Goal: Information Seeking & Learning: Learn about a topic

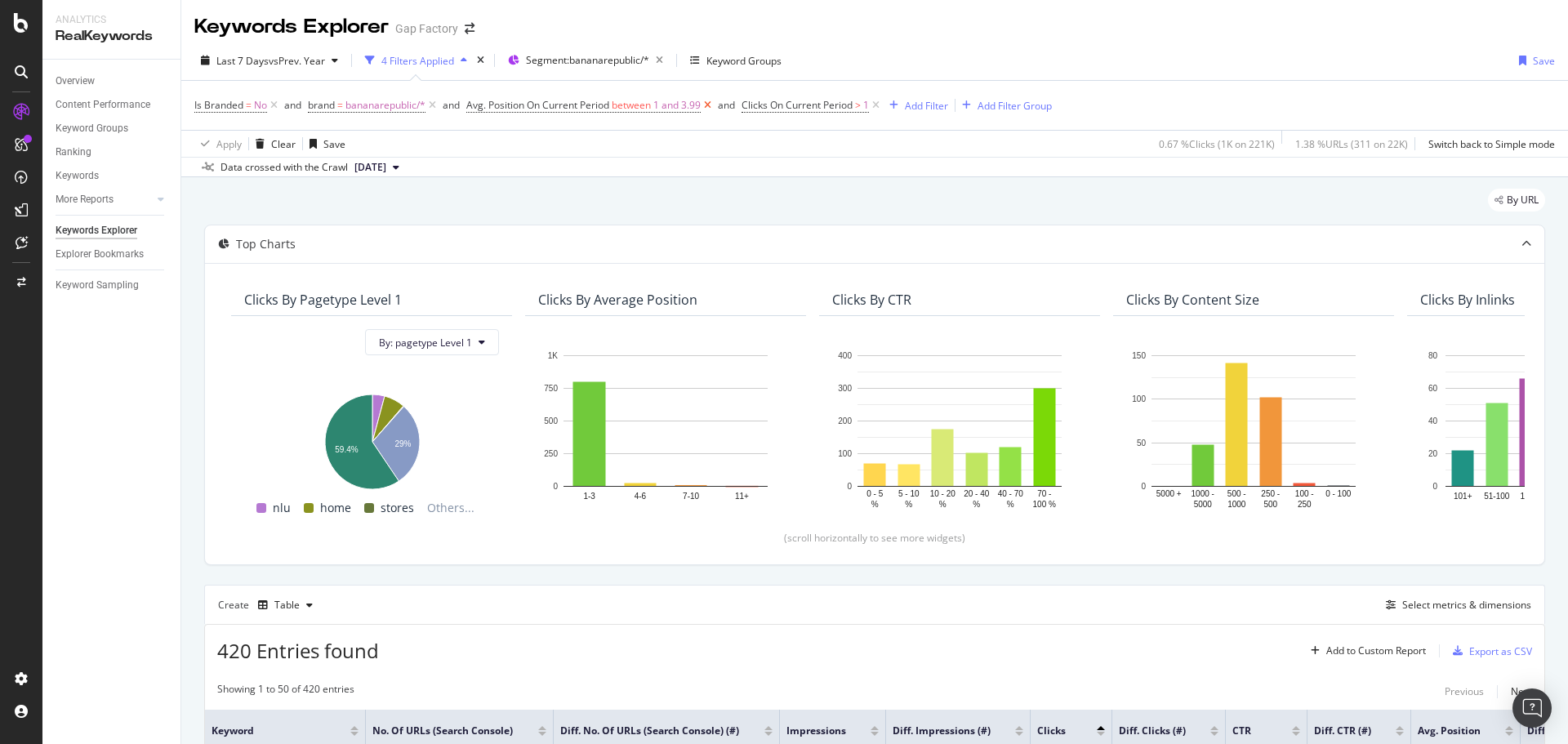
drag, startPoint x: 877, startPoint y: 103, endPoint x: 713, endPoint y: 107, distance: 164.0
click at [877, 103] on icon at bounding box center [875, 105] width 14 height 16
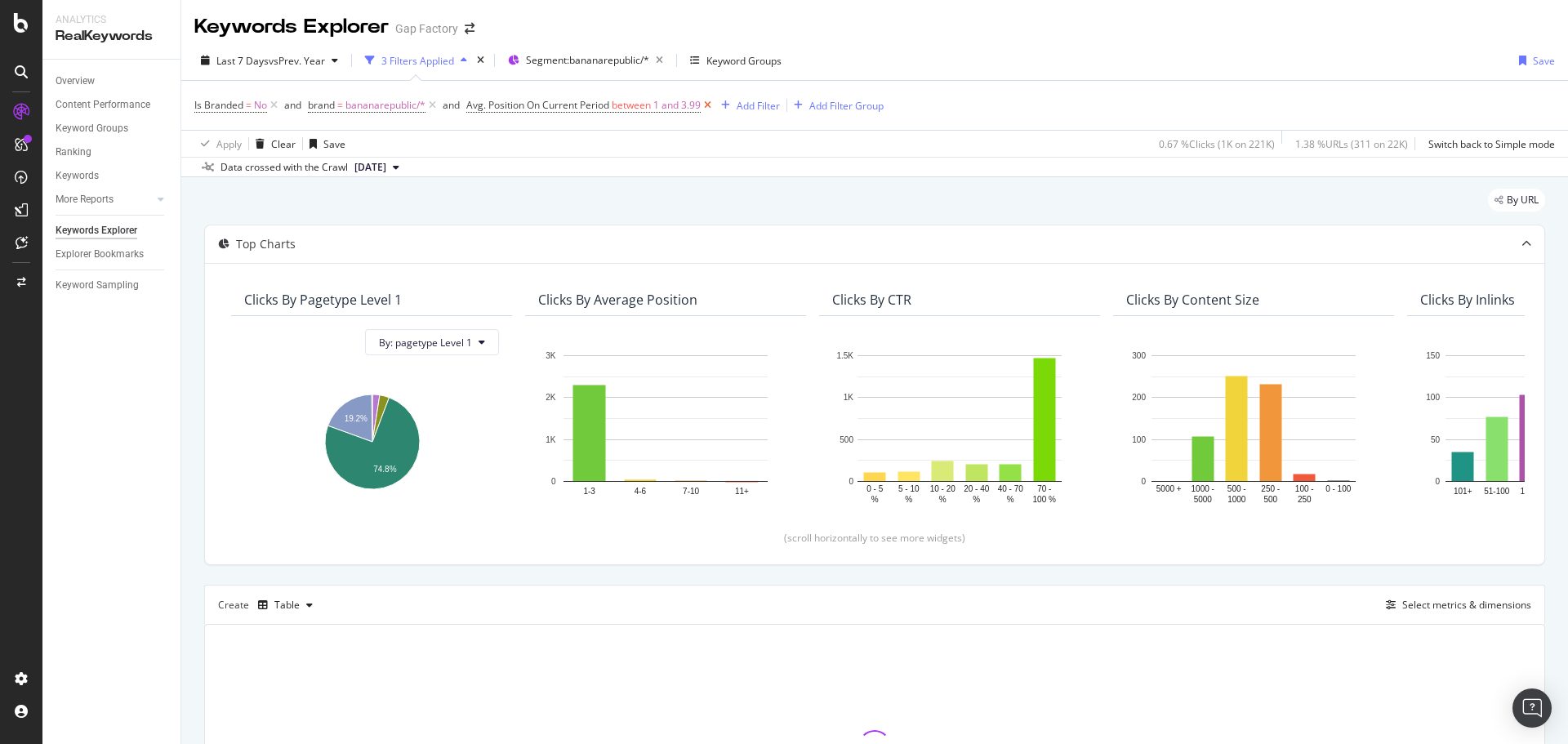
click at [713, 105] on icon at bounding box center [707, 105] width 14 height 16
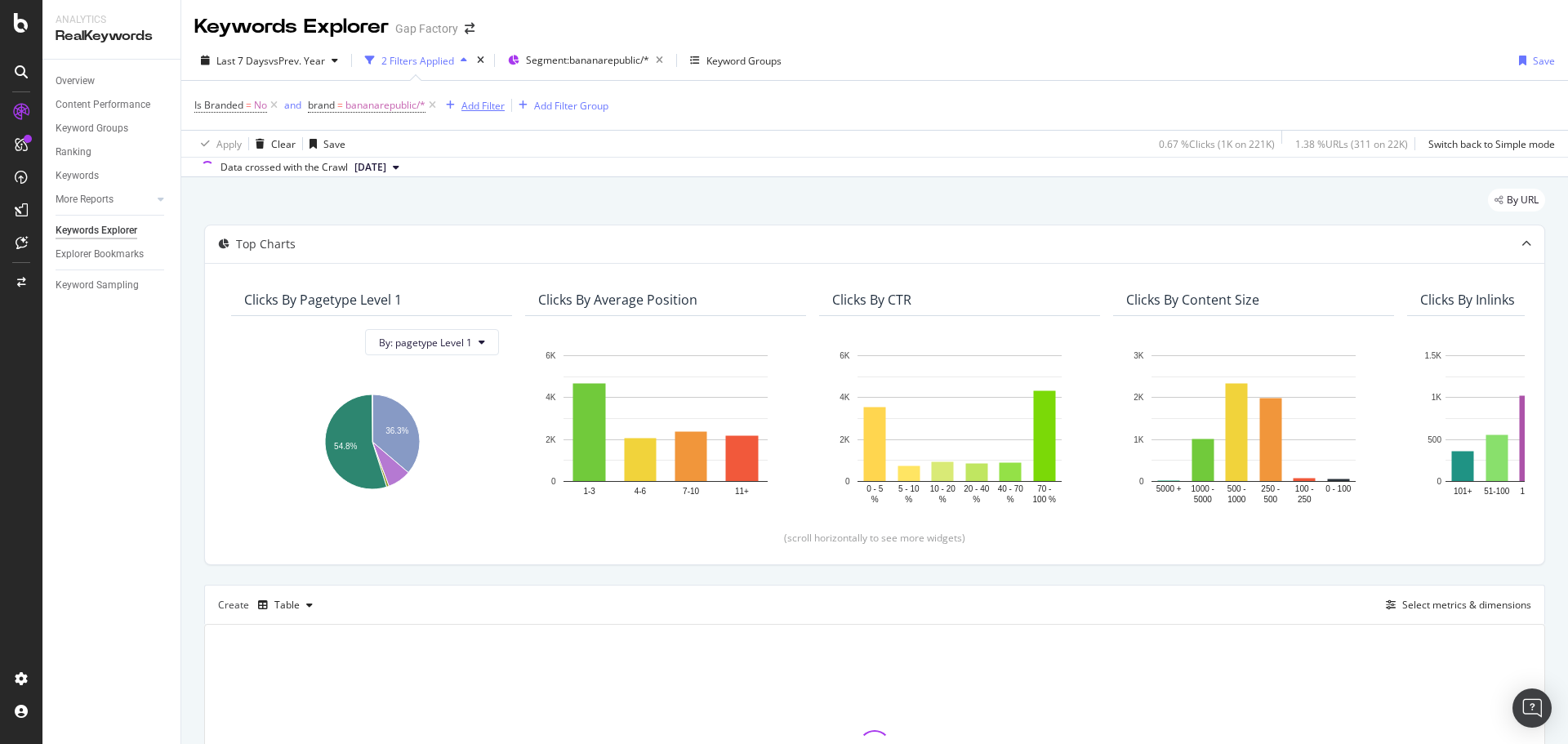
click at [474, 105] on div "Add Filter" at bounding box center [483, 105] width 44 height 14
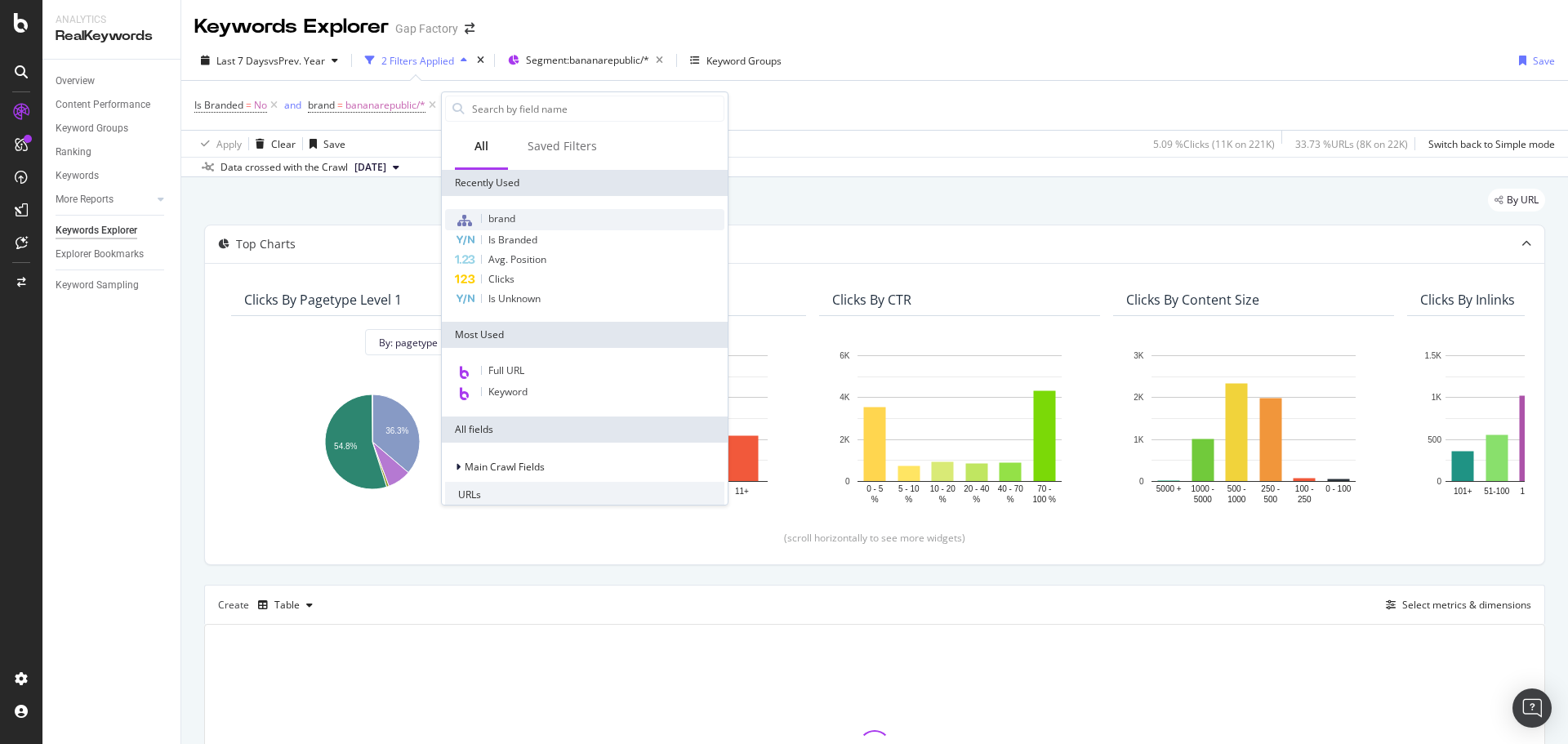
click at [507, 218] on span "brand" at bounding box center [502, 218] width 27 height 14
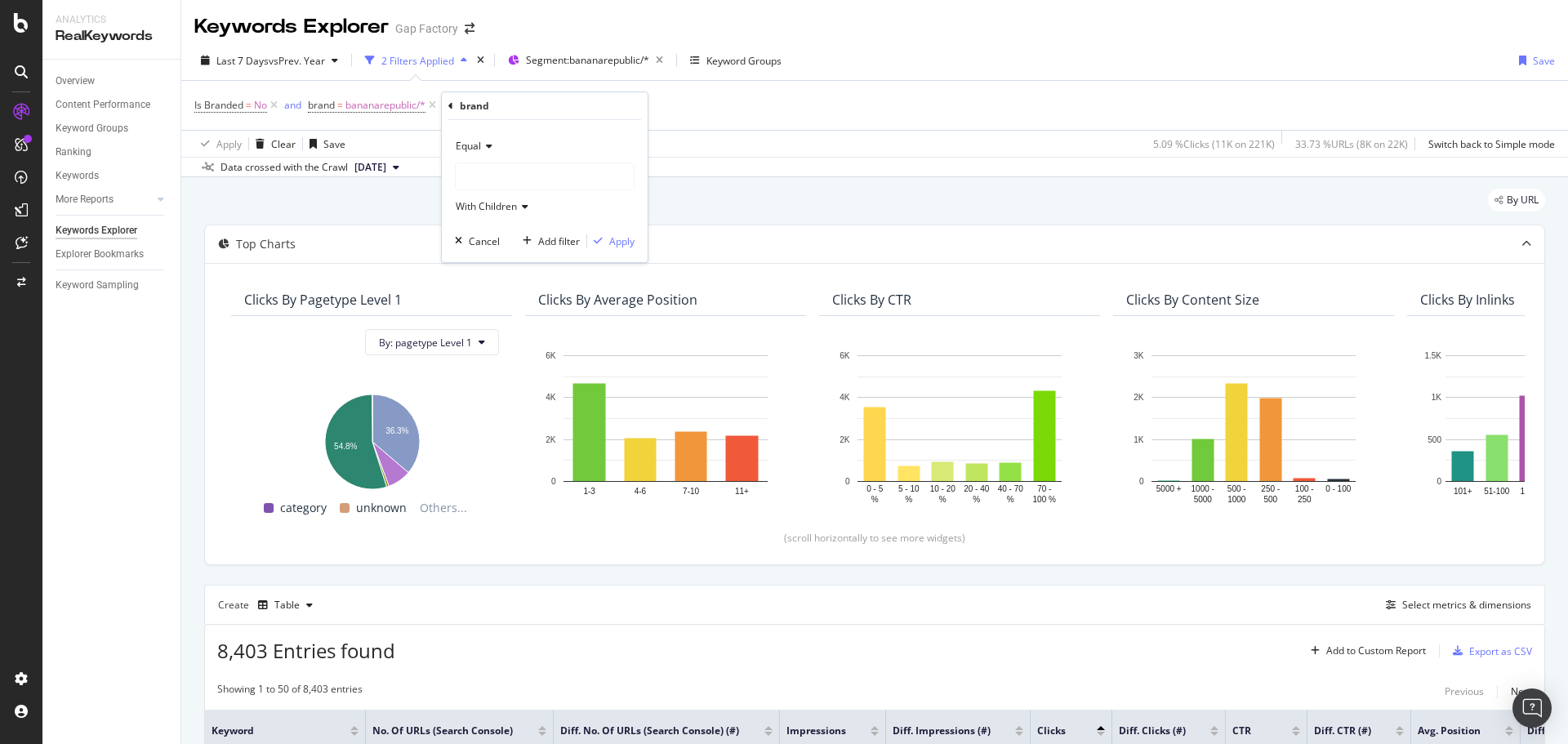
click at [471, 209] on span "With Children" at bounding box center [486, 206] width 62 height 14
click at [480, 154] on div "Equal" at bounding box center [544, 146] width 180 height 26
click at [480, 145] on span "Equal" at bounding box center [468, 145] width 25 height 14
click at [491, 145] on icon at bounding box center [487, 146] width 11 height 10
click at [942, 78] on div "Last 7 Days vs Prev. Year 2 Filters Applied Segment: bananarepublic/* Keyword G…" at bounding box center [874, 64] width 1387 height 33
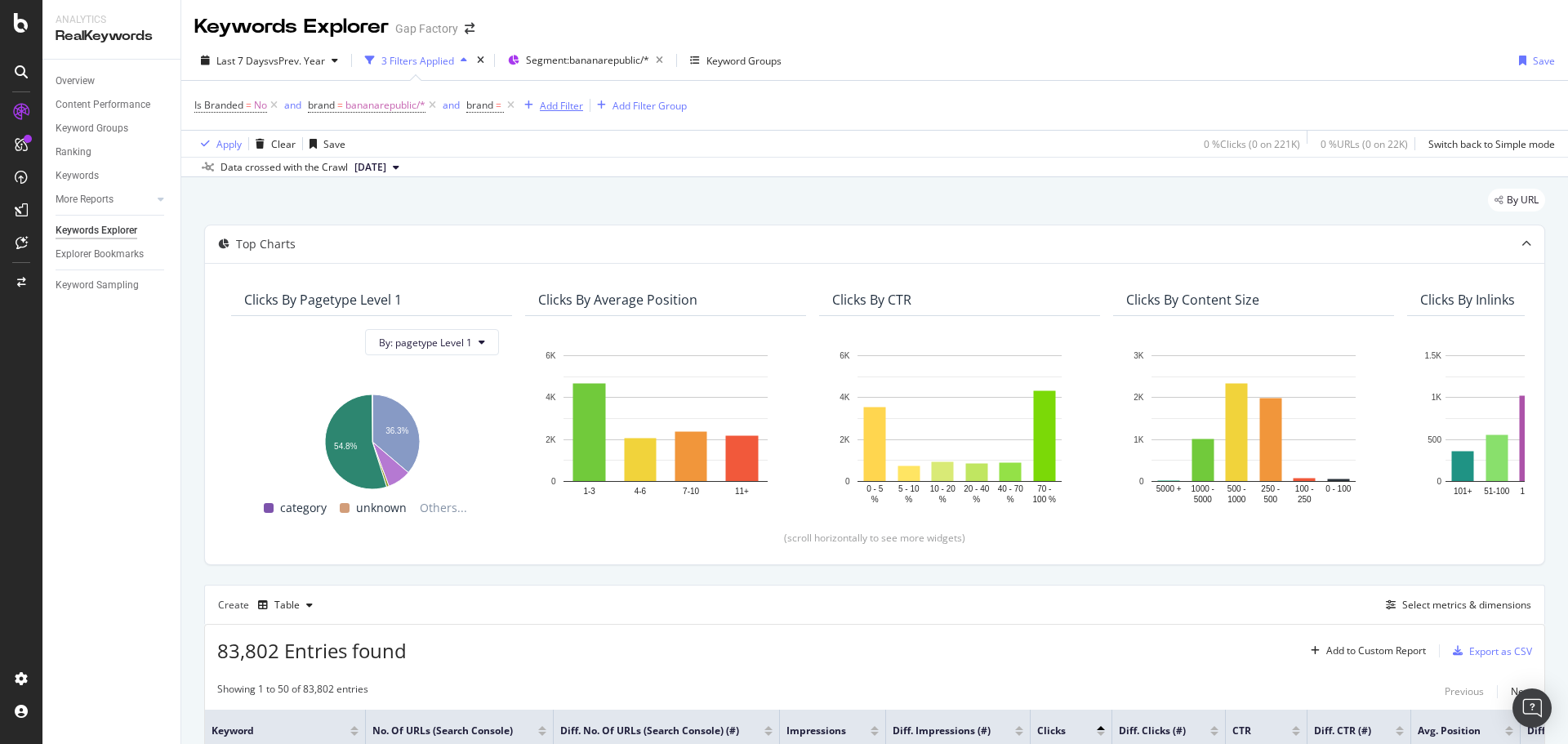
click at [531, 106] on icon "button" at bounding box center [529, 105] width 9 height 10
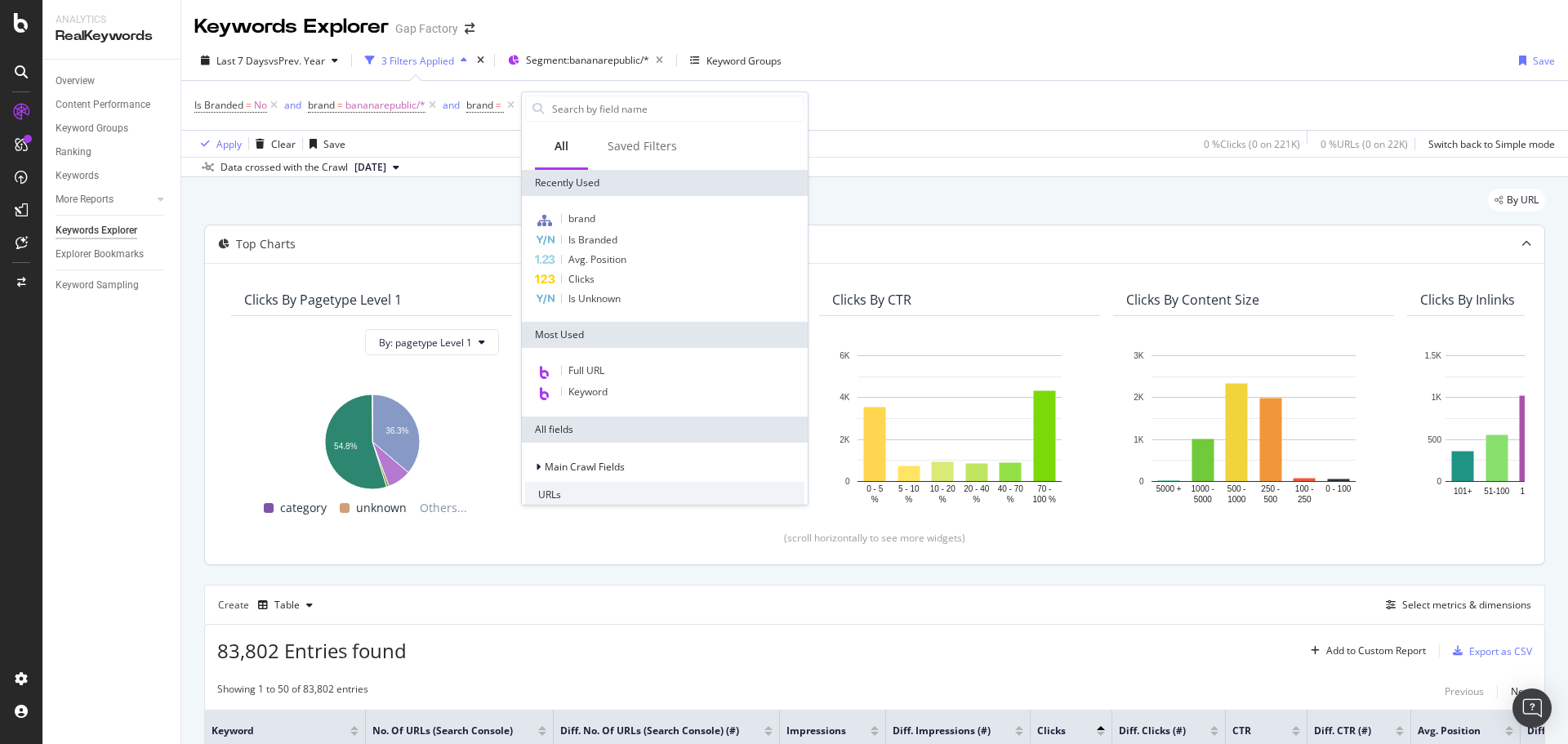
click at [603, 374] on span "Full URL" at bounding box center [586, 370] width 36 height 14
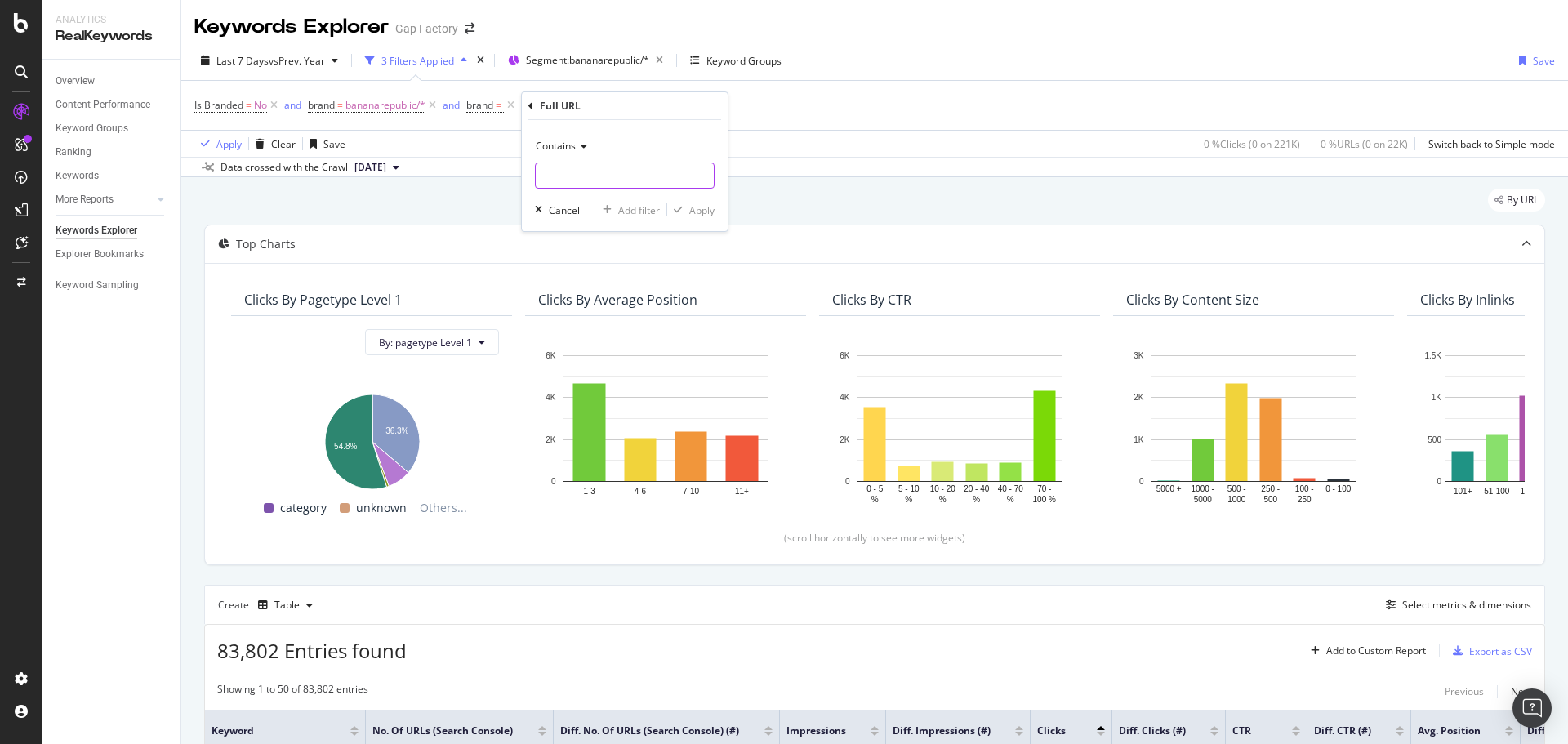
click at [594, 182] on input "text" at bounding box center [624, 176] width 178 height 26
paste input "/shop/womens-linen-dresses"
type input "/shop/womens-linen-dresses"
drag, startPoint x: 708, startPoint y: 208, endPoint x: 514, endPoint y: 107, distance: 218.7
click at [704, 204] on div "Apply" at bounding box center [701, 210] width 25 height 14
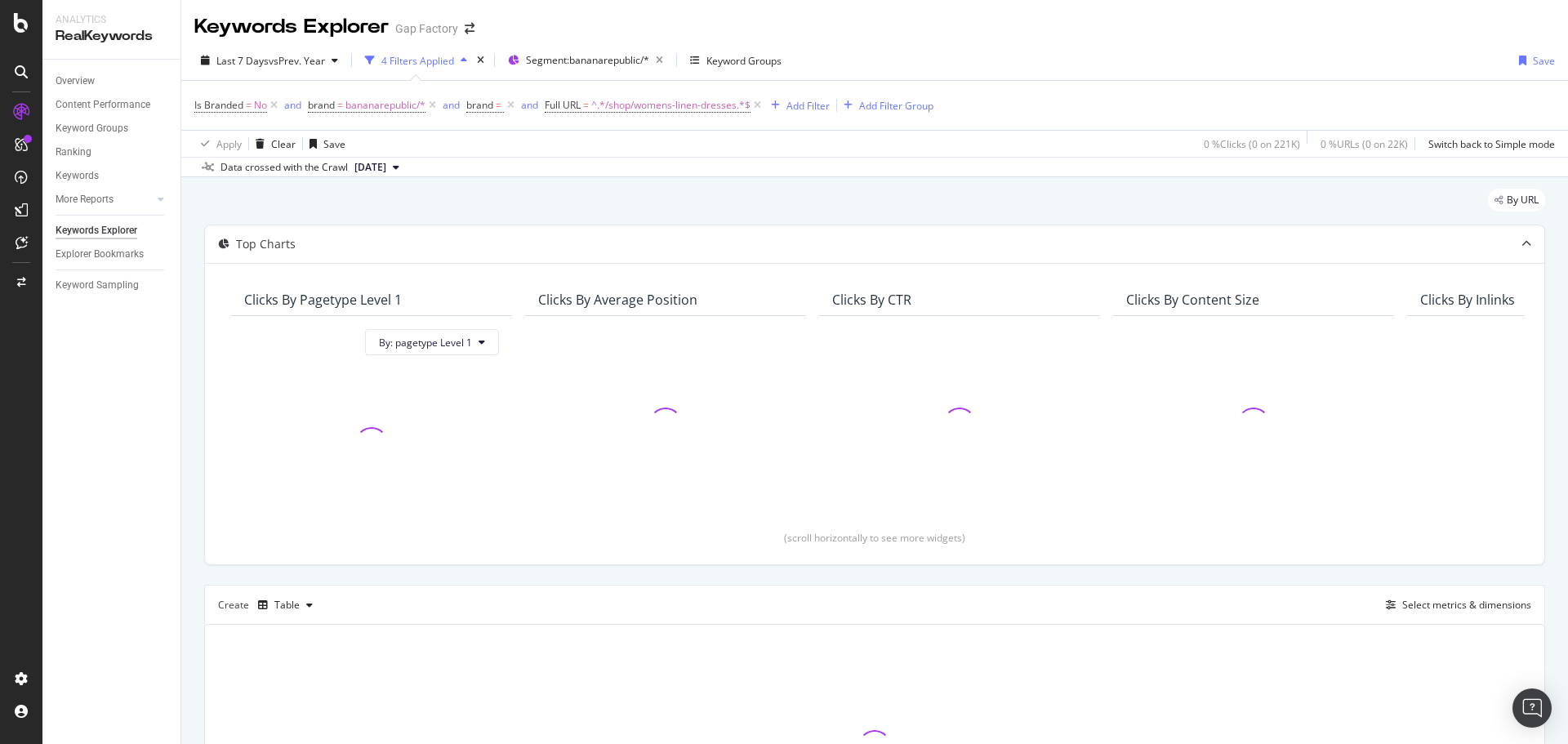
click at [514, 106] on icon at bounding box center [511, 105] width 14 height 16
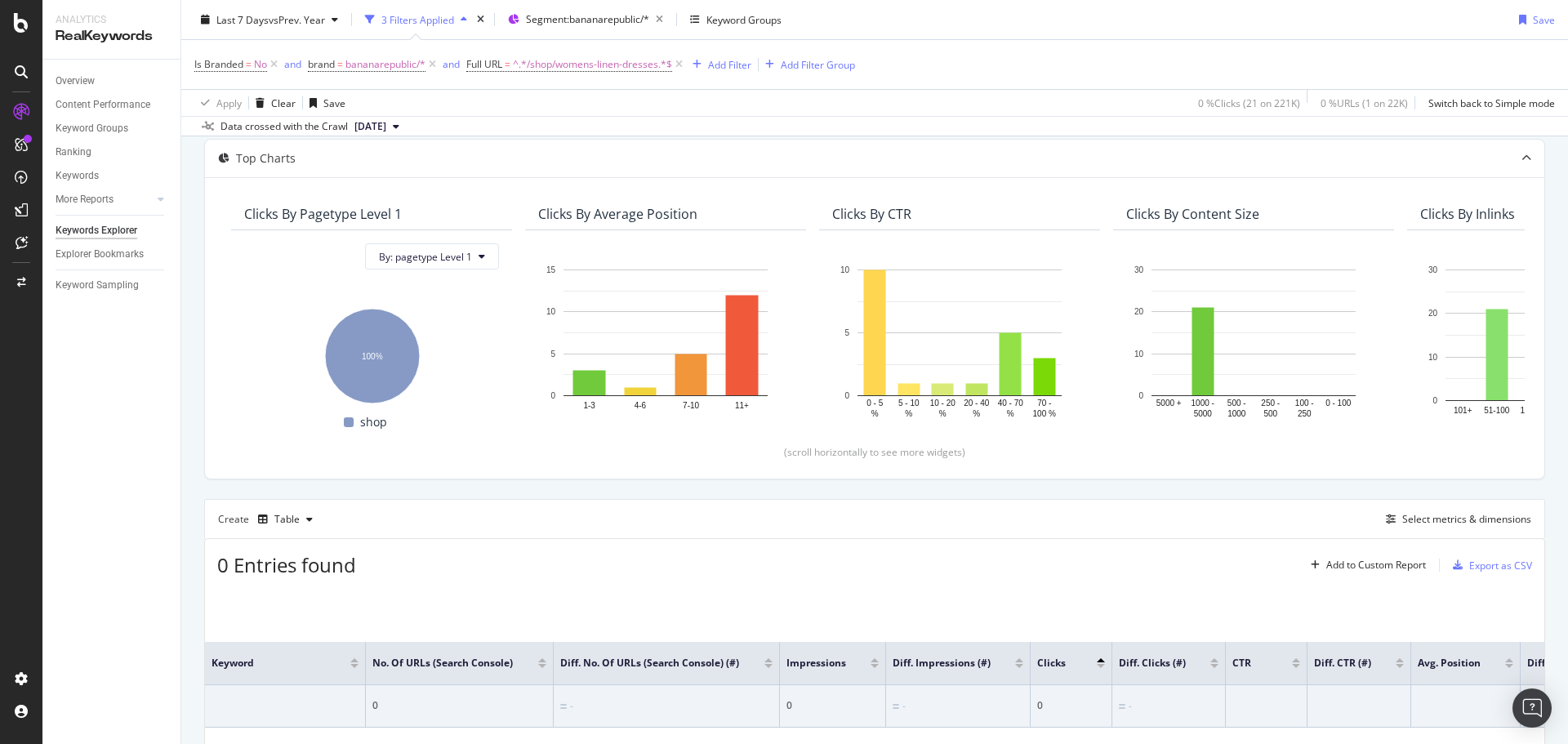
scroll to position [182, 0]
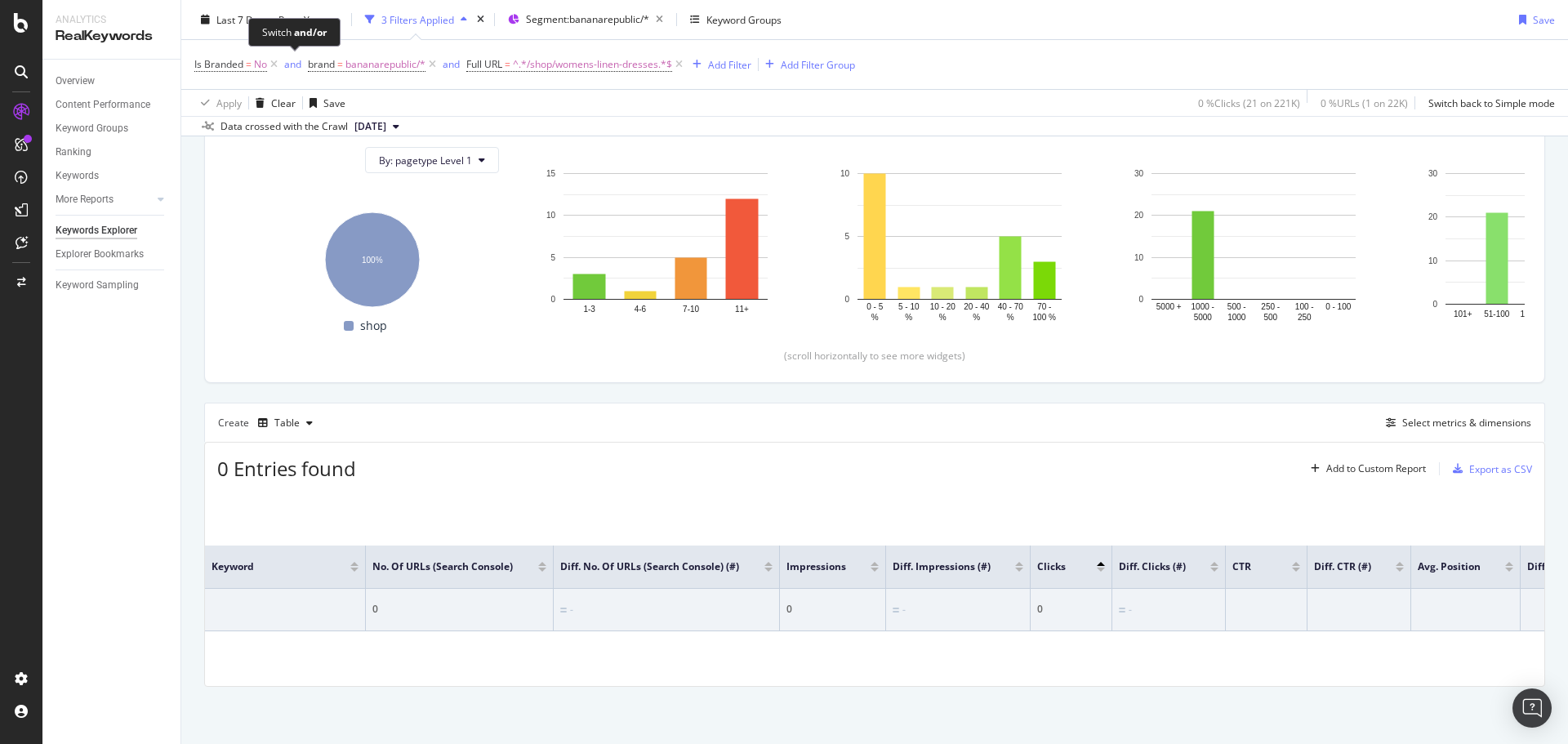
click at [265, 24] on div "Switch and/or" at bounding box center [294, 32] width 92 height 29
click at [250, 21] on span "Last 7 Days" at bounding box center [243, 19] width 53 height 14
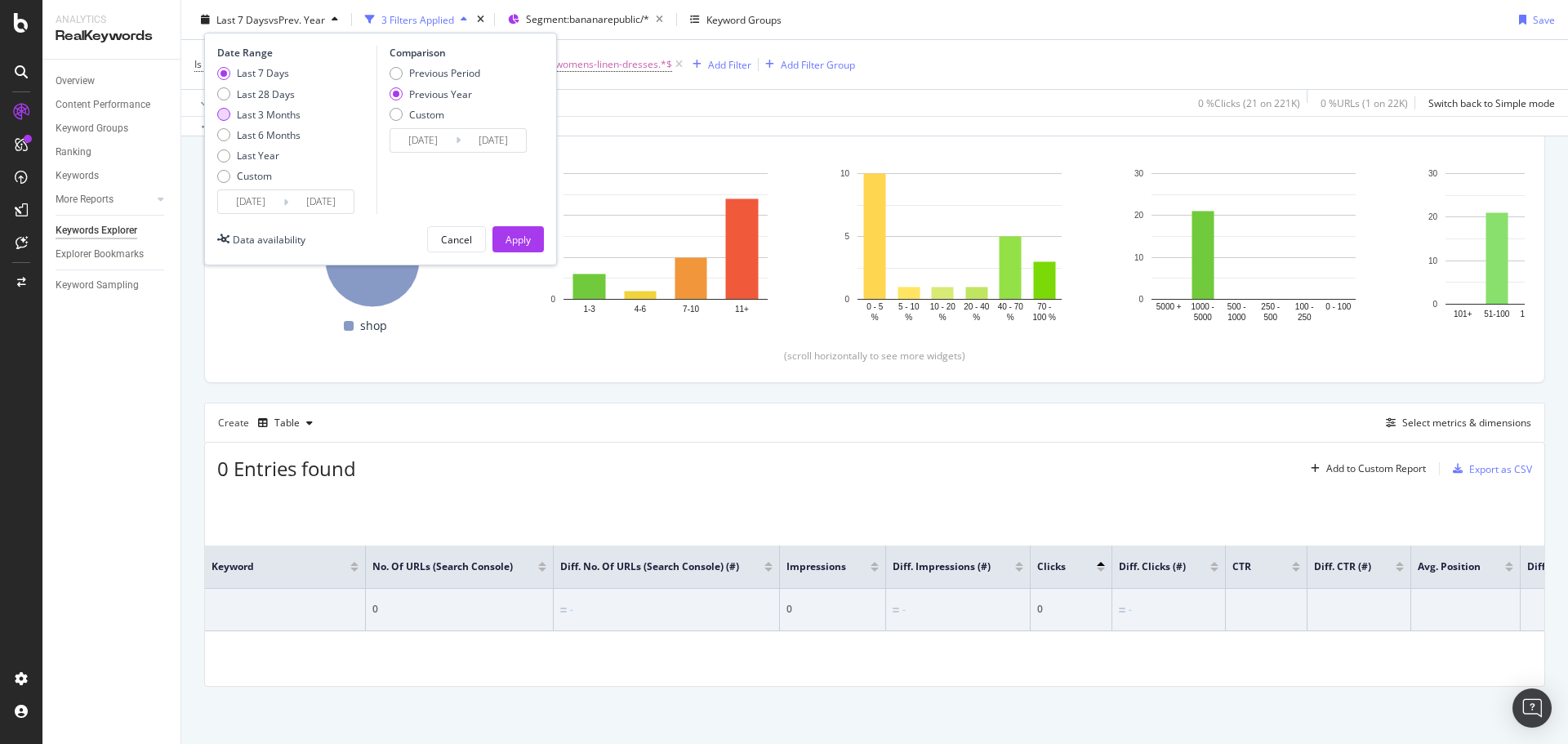
click at [233, 117] on div "Last 3 Months" at bounding box center [259, 113] width 83 height 14
type input "2025/06/13"
click at [445, 76] on div "Previous Period" at bounding box center [444, 73] width 71 height 14
type input "2025/03/13"
type input "2025/06/12"
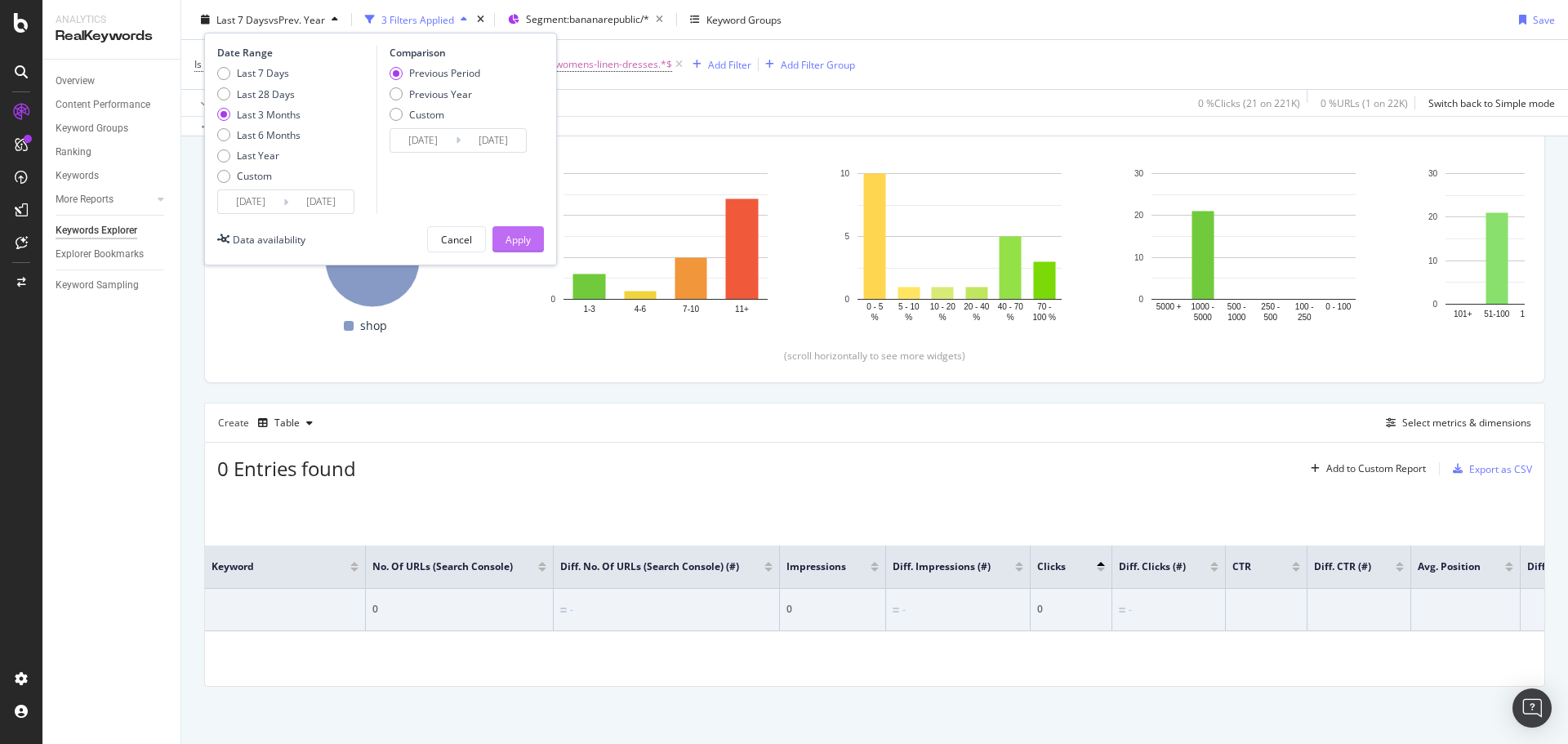
click at [528, 247] on div "Apply" at bounding box center [518, 239] width 25 height 25
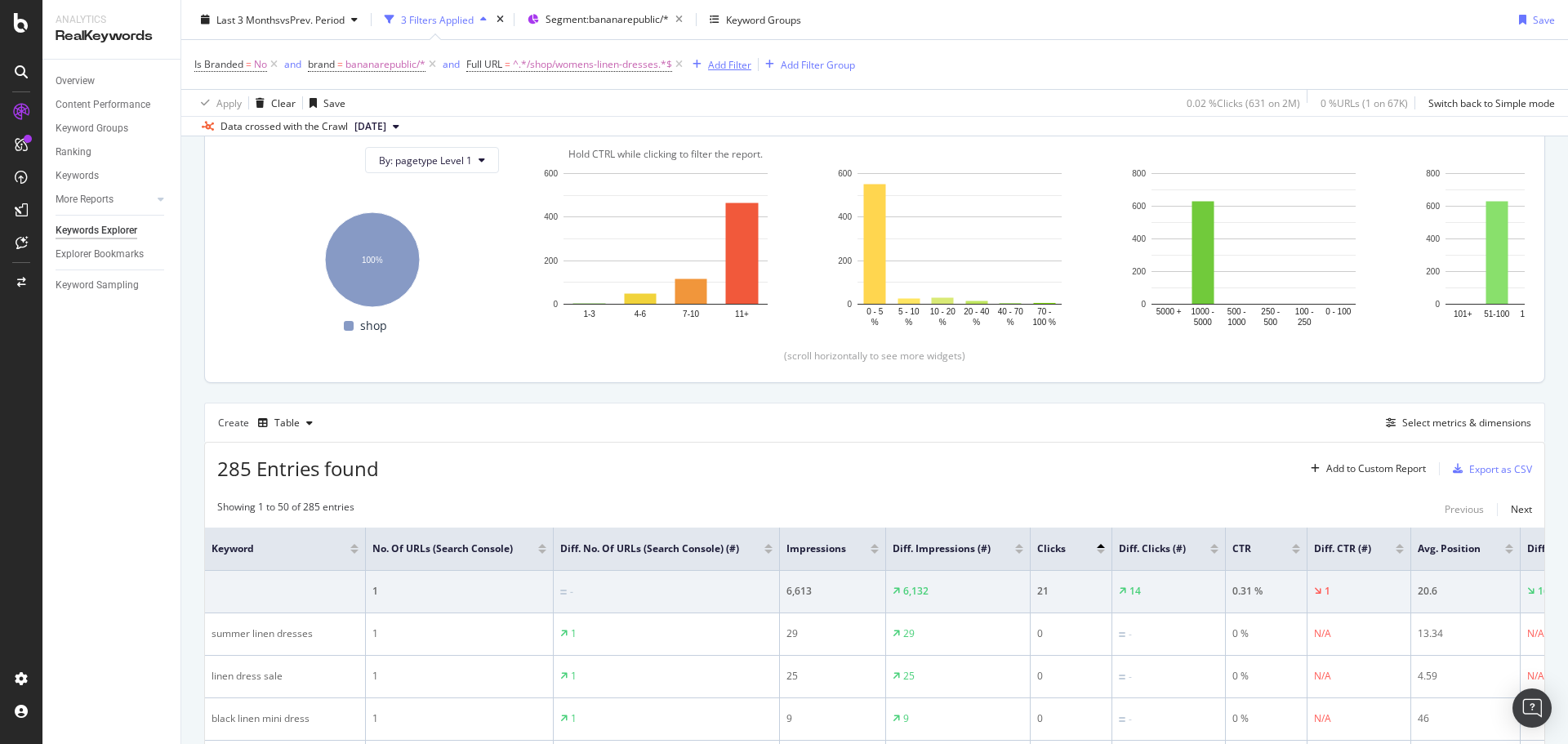
click at [721, 66] on div "Add Filter" at bounding box center [729, 64] width 44 height 14
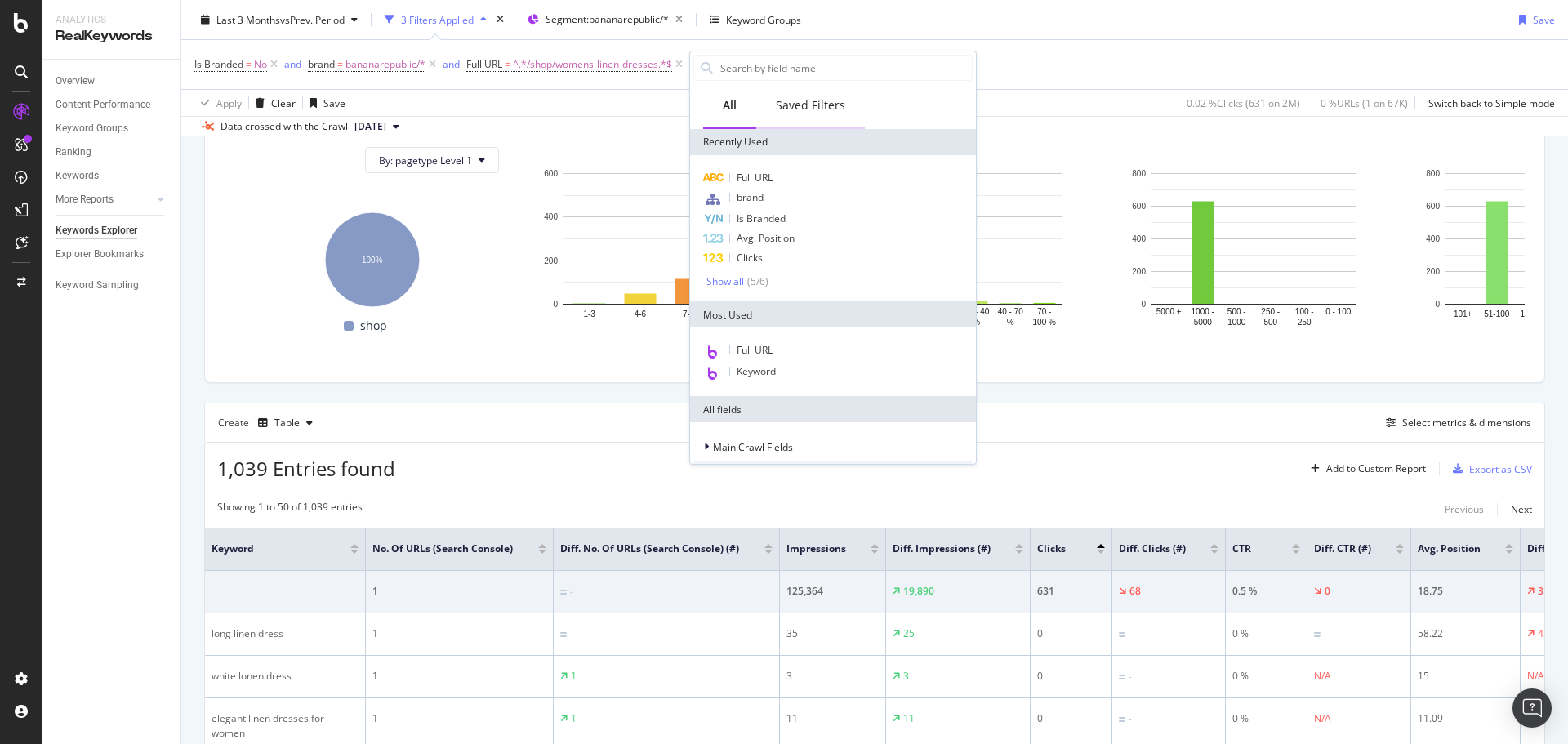
type input "/shop/special-occasion-dresses-0zcz04c"
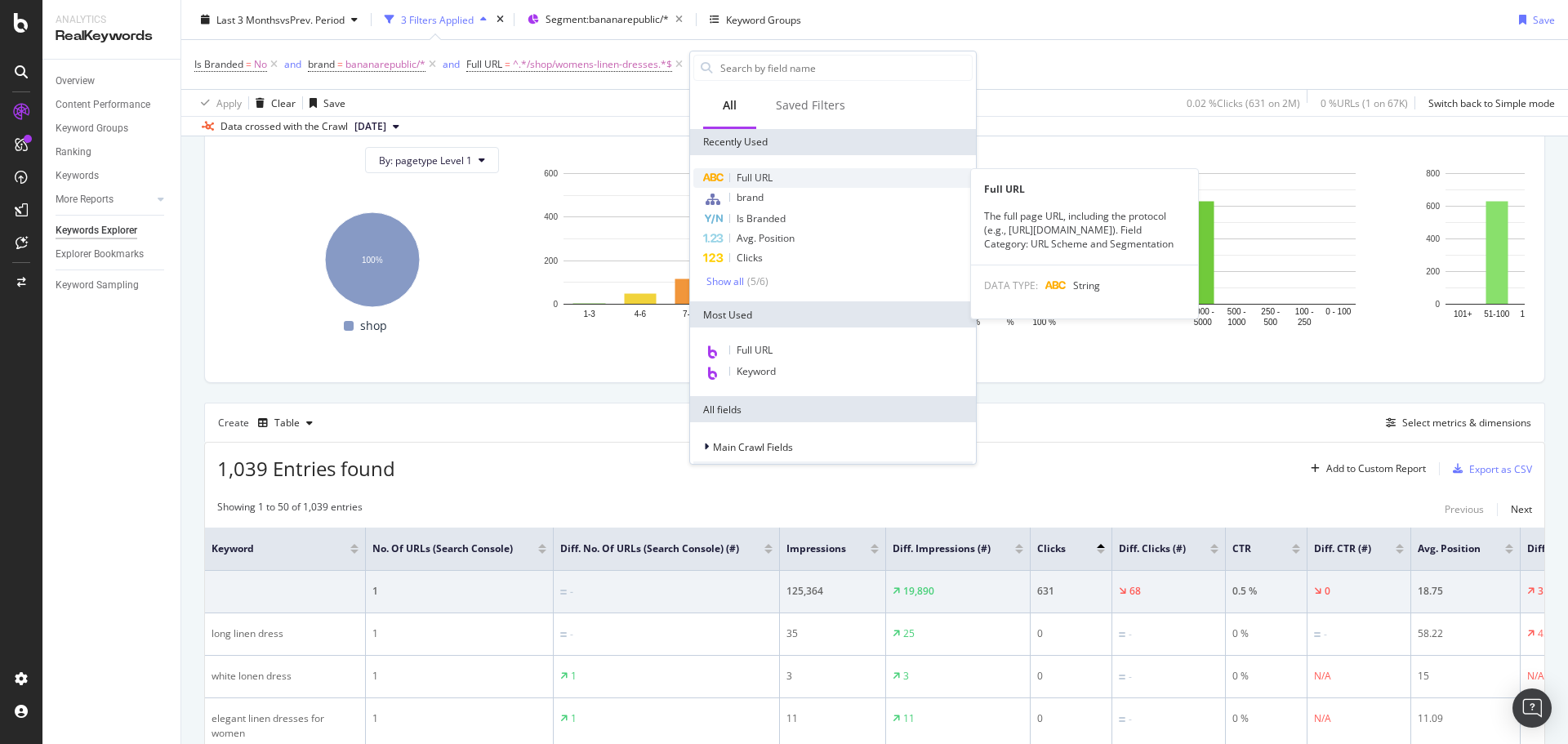
click at [772, 177] on span "Full URL" at bounding box center [754, 177] width 36 height 14
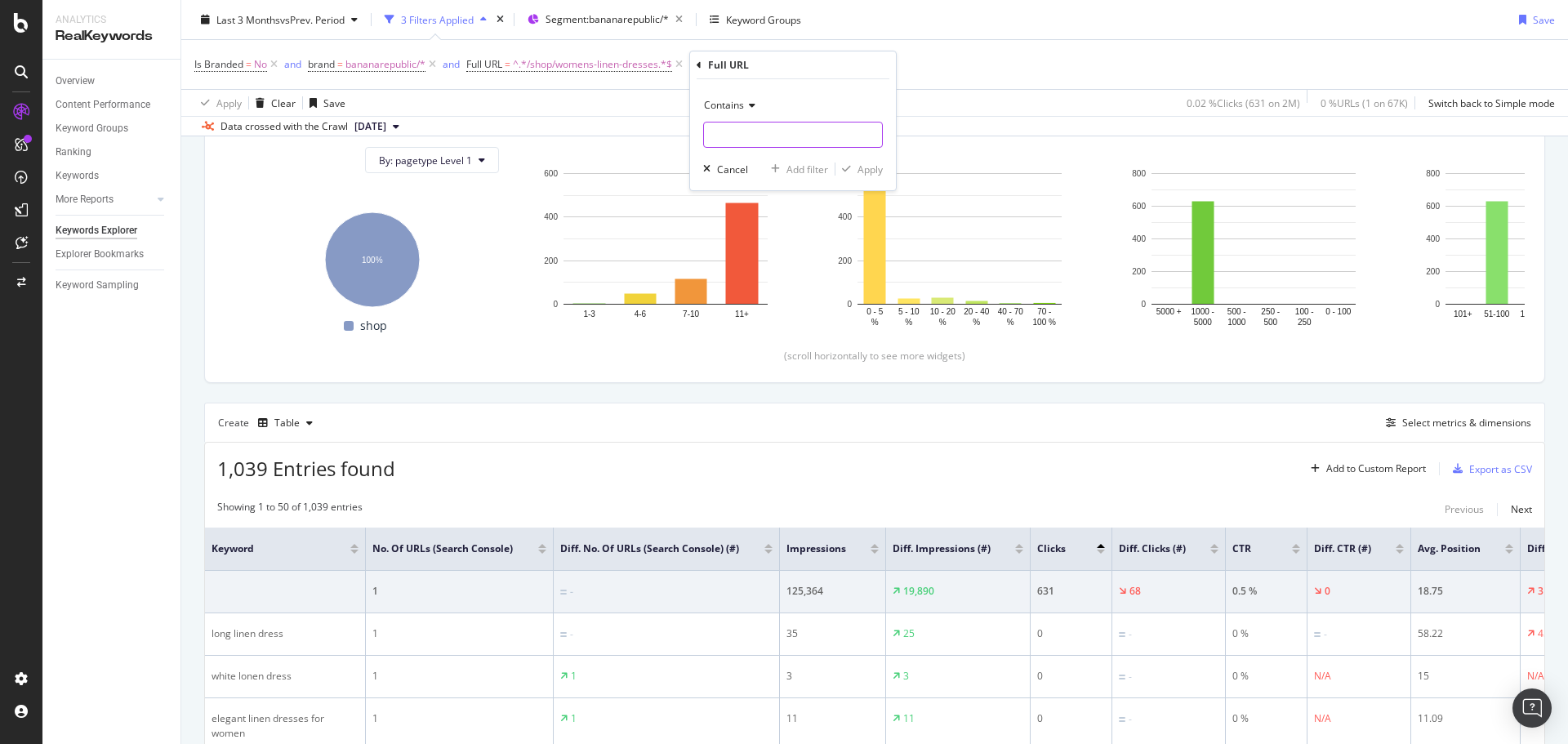
click at [789, 126] on input "text" at bounding box center [792, 135] width 178 height 26
paste input "/shop/special-occasion-dresses-0zcz04c"
type input "/shop/special-occasion-dresses-0zcz04c"
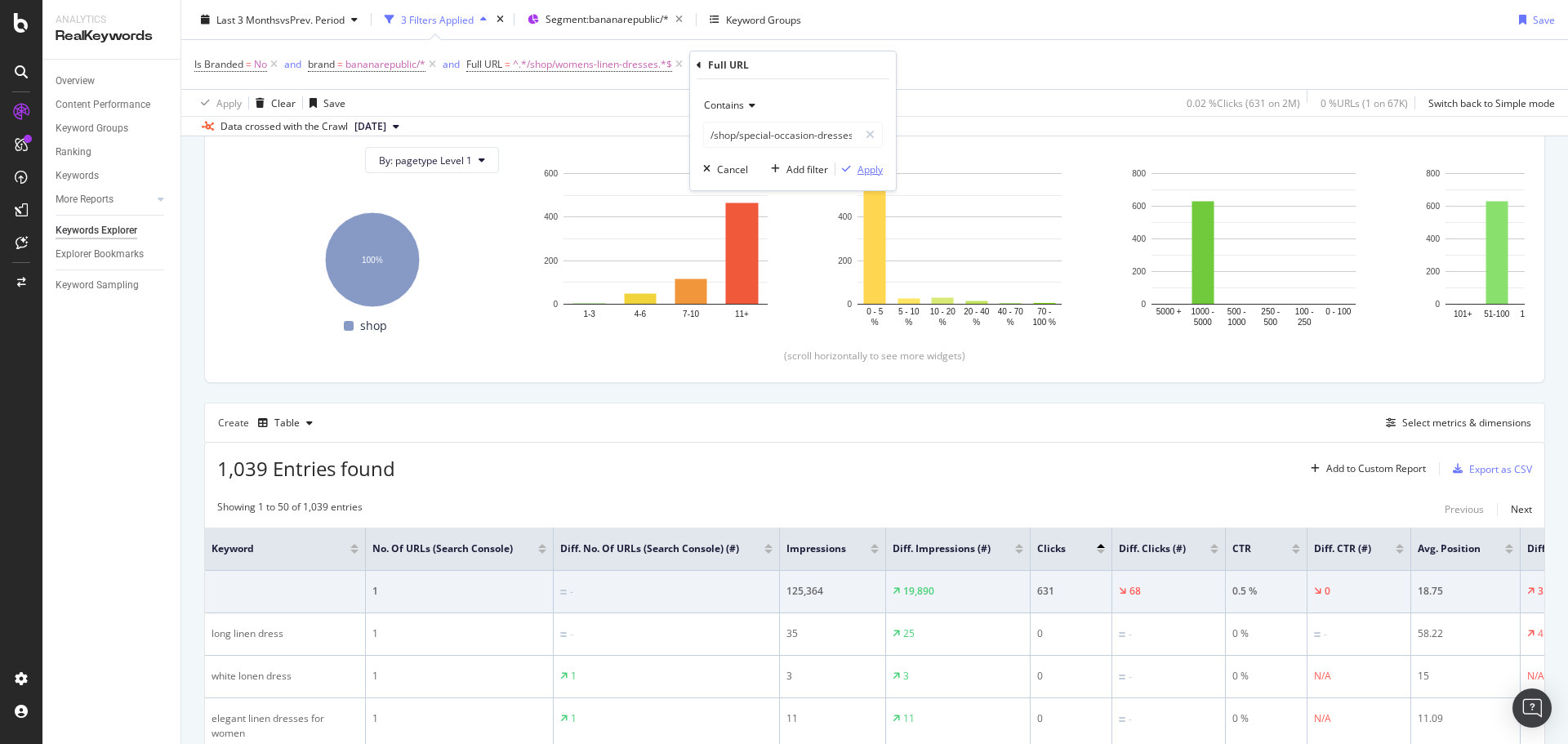
click at [869, 170] on div "Apply" at bounding box center [869, 169] width 25 height 14
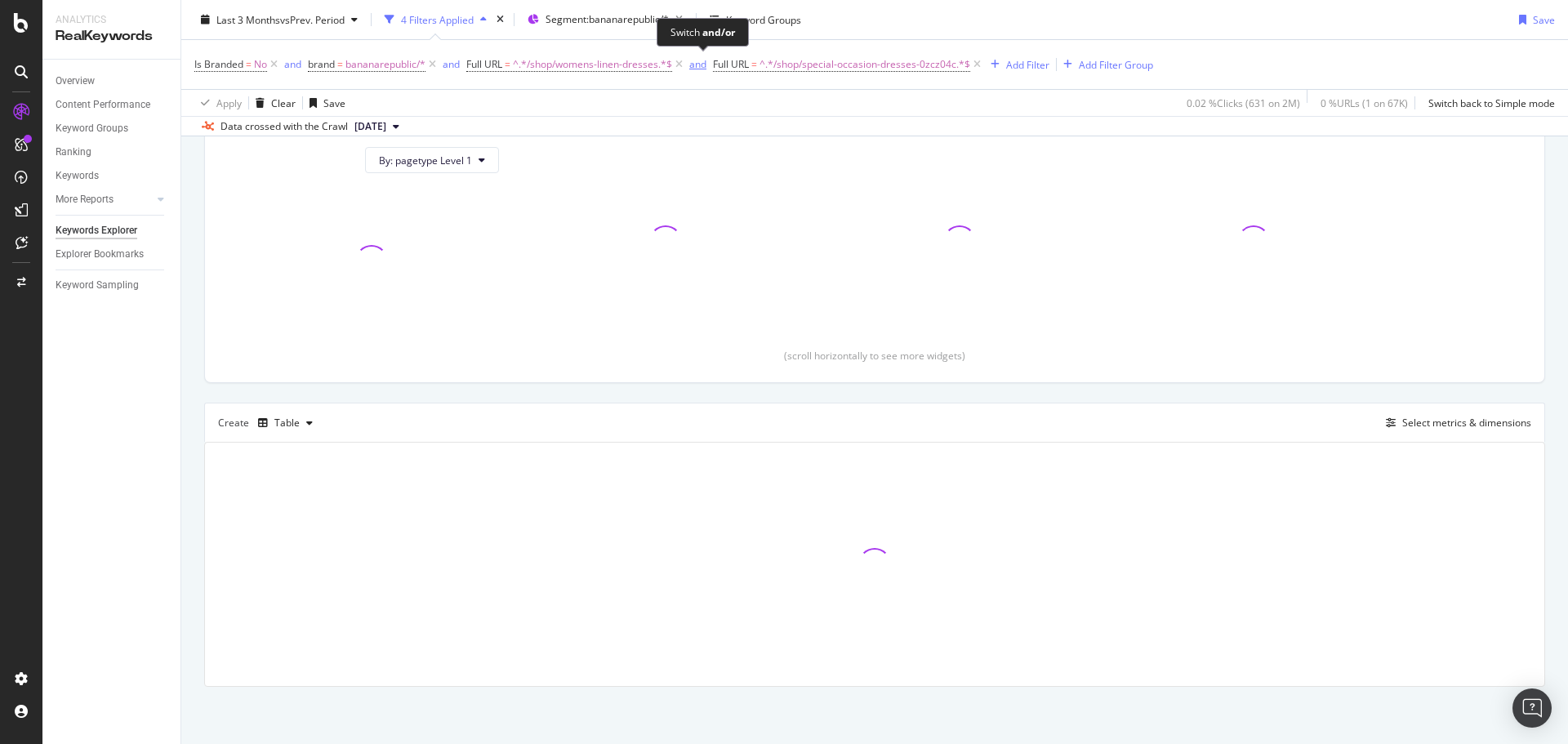
click at [699, 62] on div "and" at bounding box center [697, 64] width 17 height 14
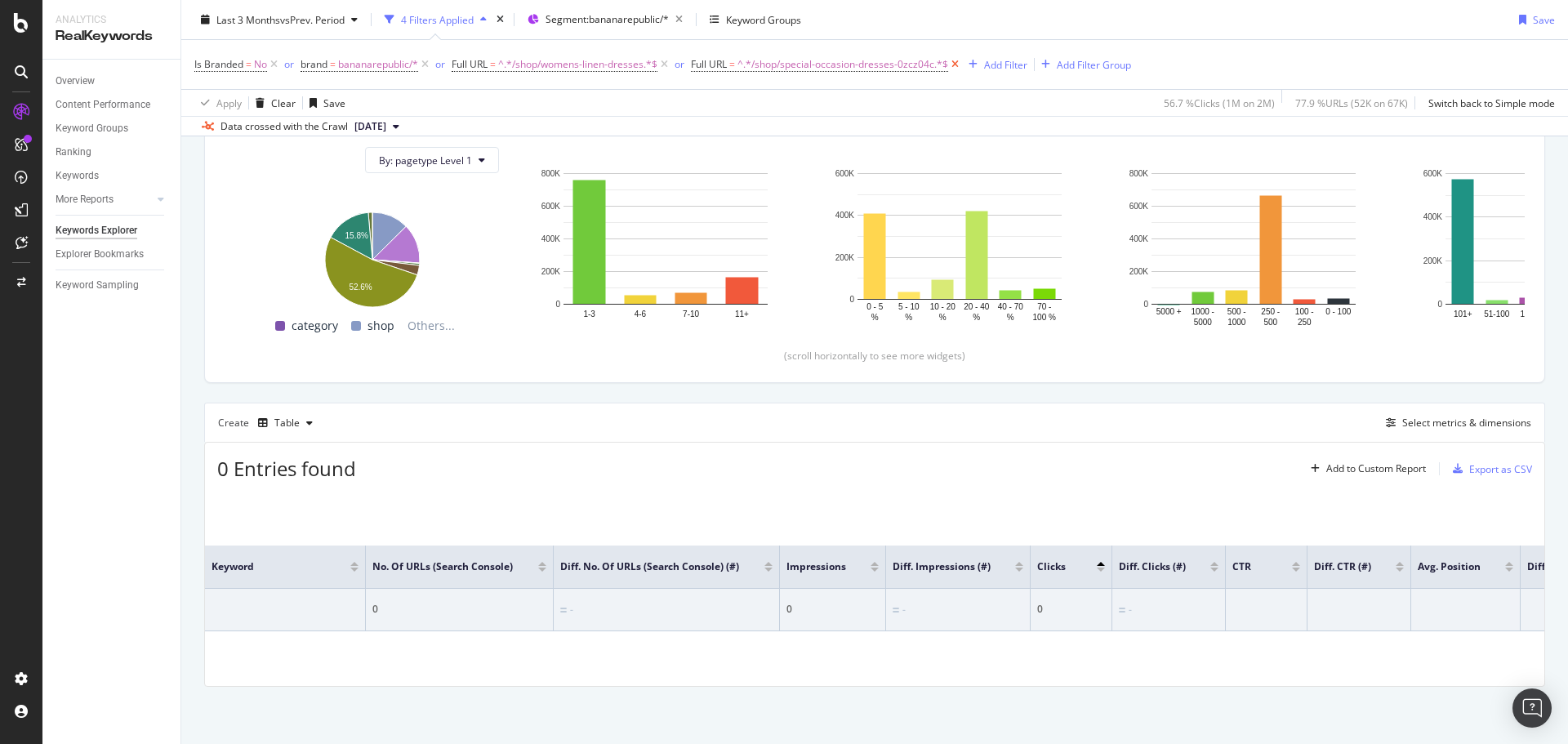
click at [957, 63] on icon at bounding box center [955, 65] width 14 height 16
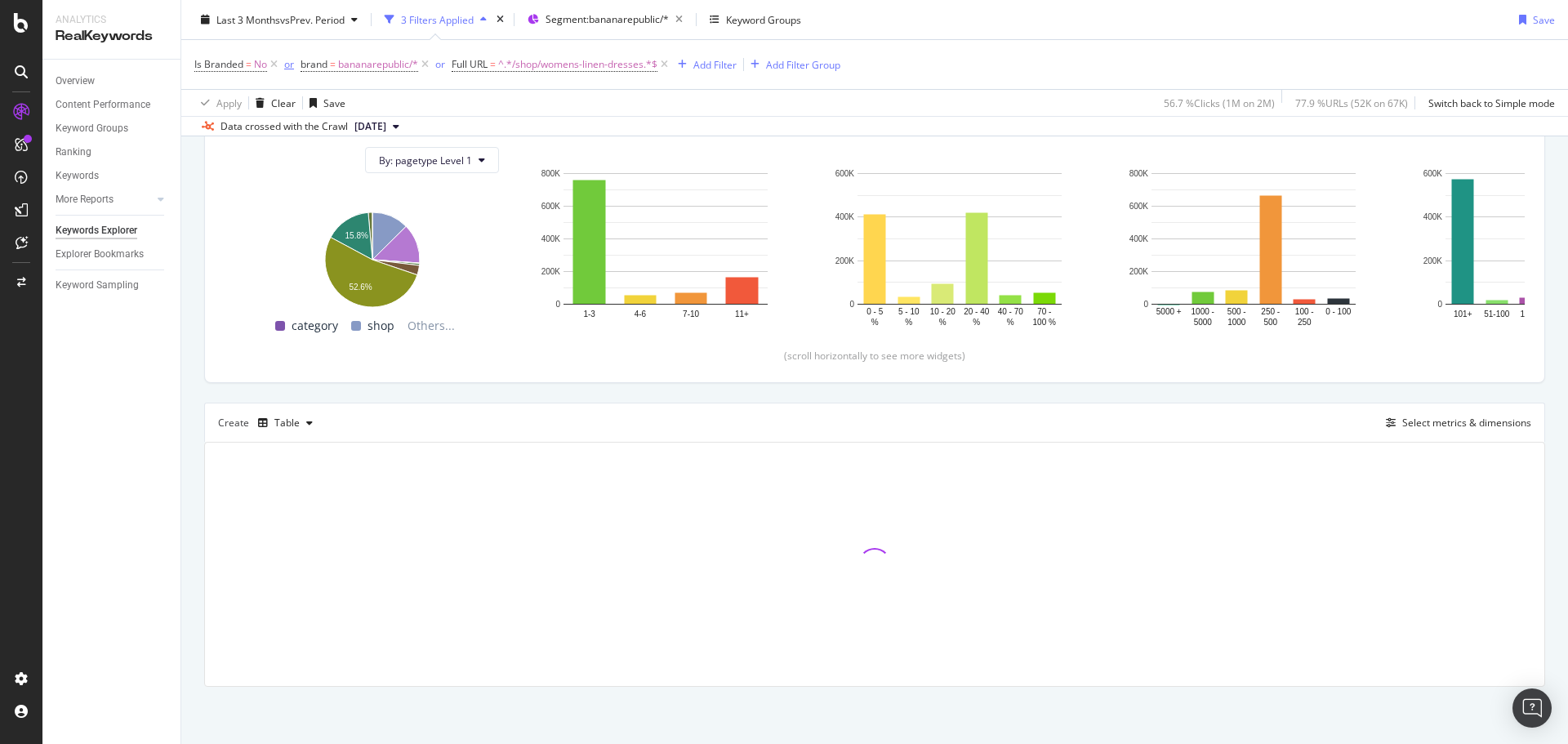
click at [286, 68] on div "or" at bounding box center [289, 64] width 10 height 14
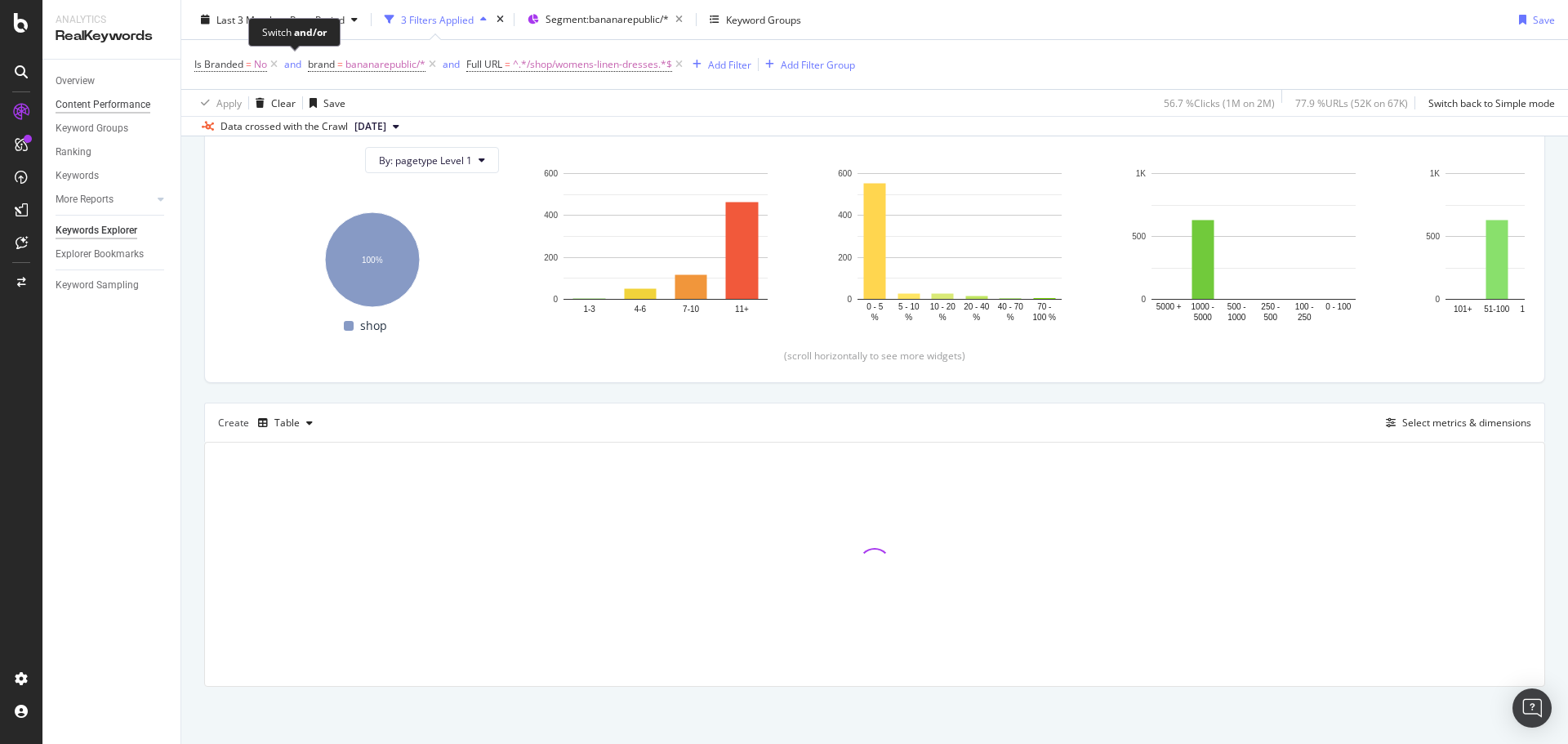
click at [287, 62] on div "and" at bounding box center [292, 64] width 17 height 14
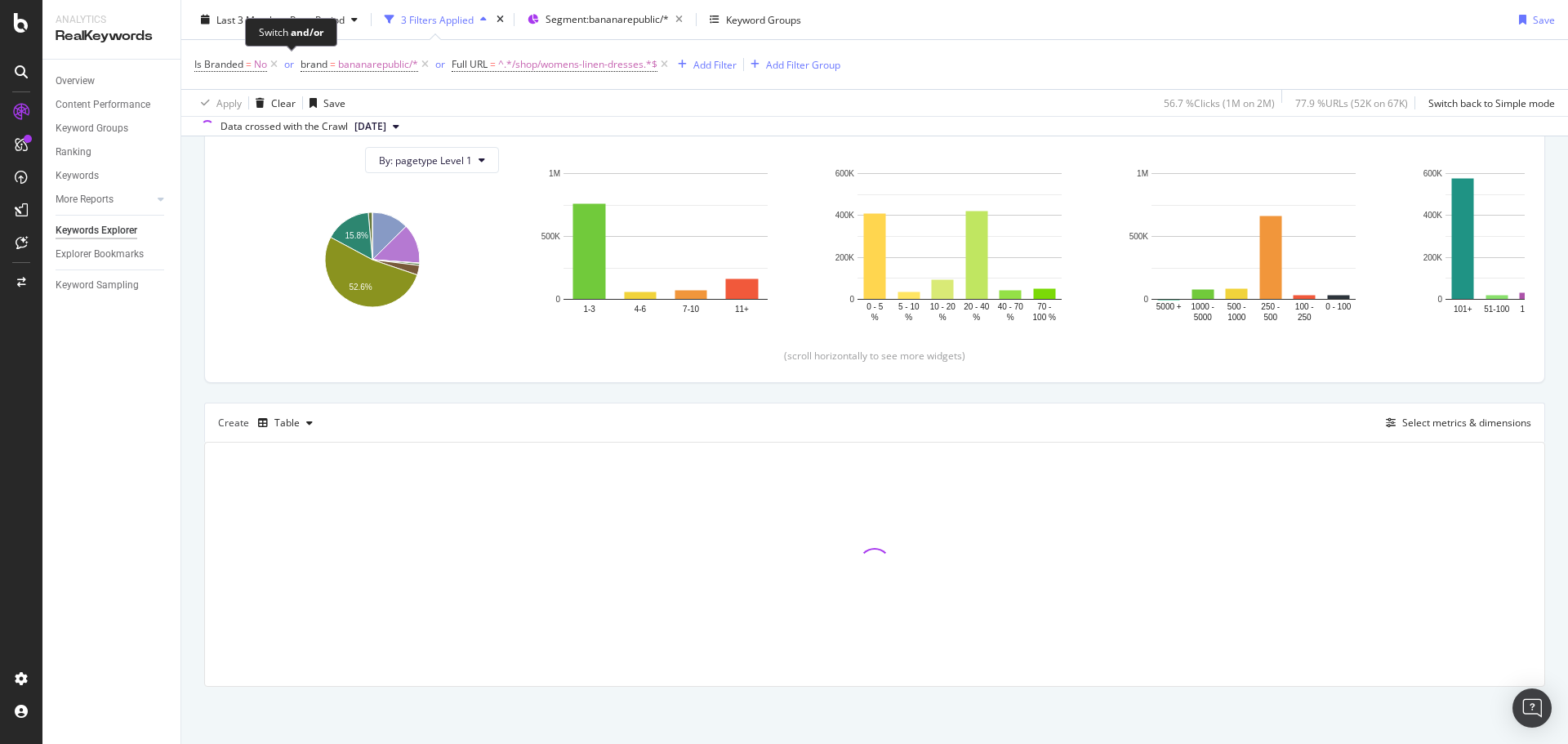
click at [287, 69] on div "or" at bounding box center [289, 64] width 10 height 14
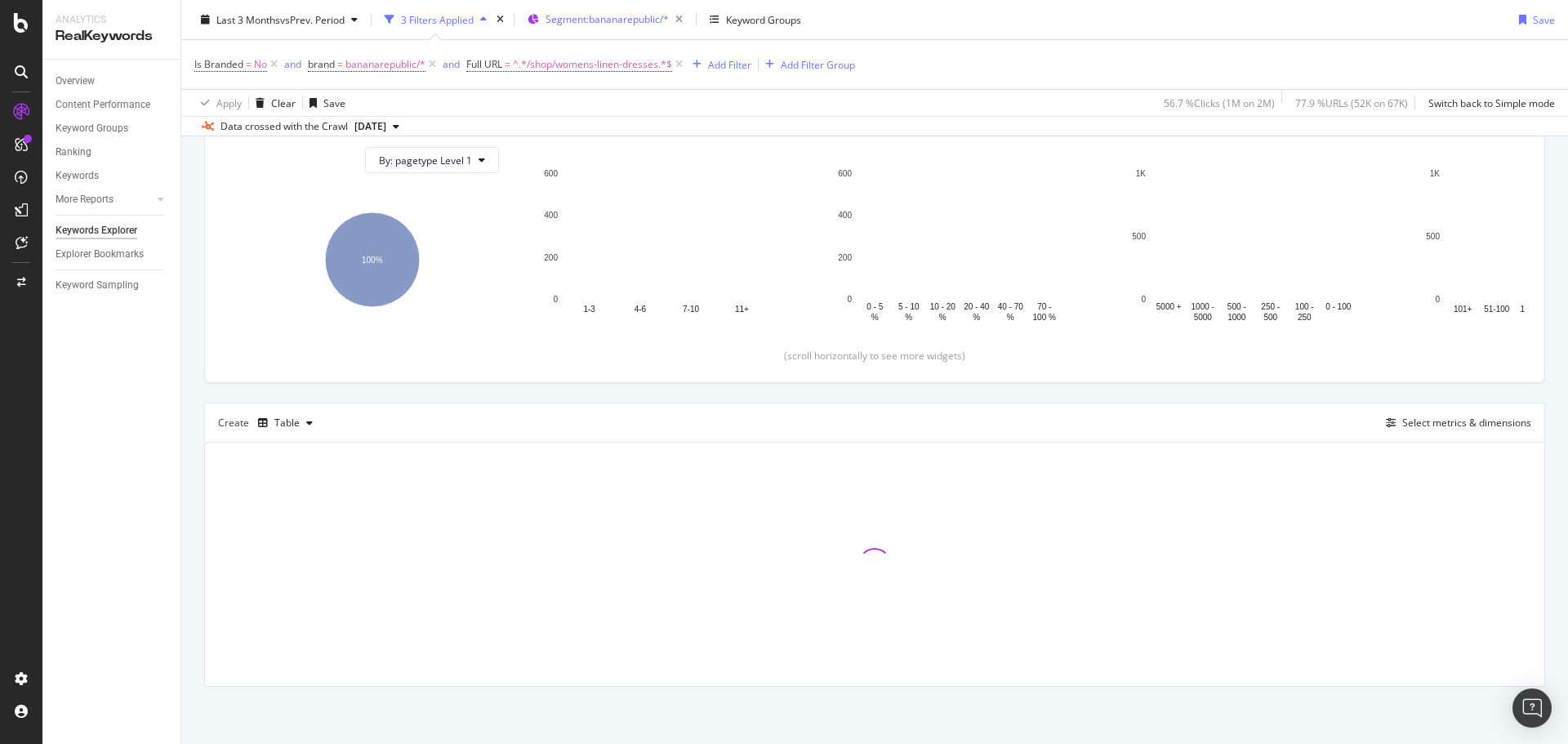
drag, startPoint x: 105, startPoint y: 280, endPoint x: 658, endPoint y: 17, distance: 612.4
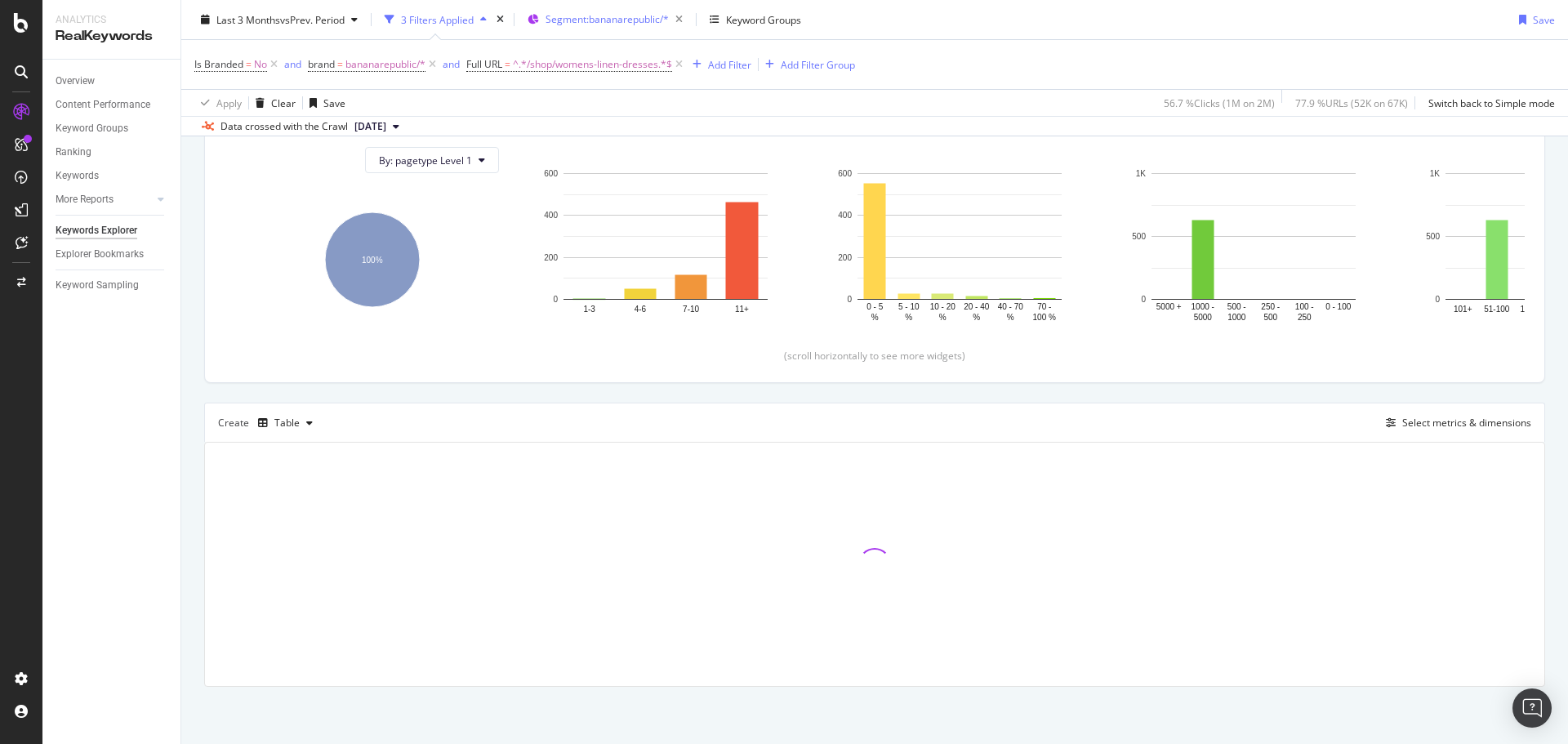
click at [104, 280] on div "Keyword Sampling" at bounding box center [97, 285] width 83 height 17
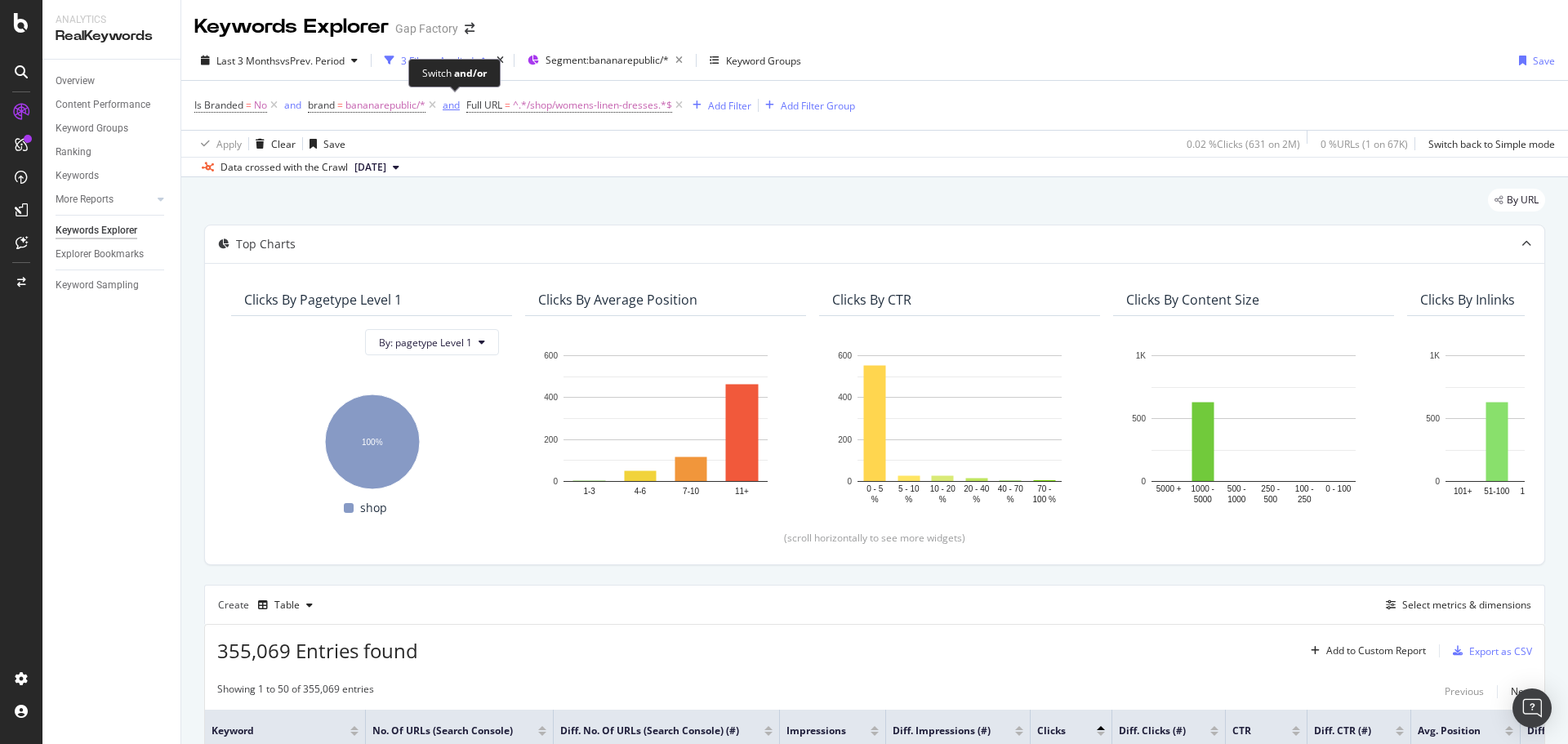
click at [450, 110] on div "and" at bounding box center [451, 104] width 17 height 14
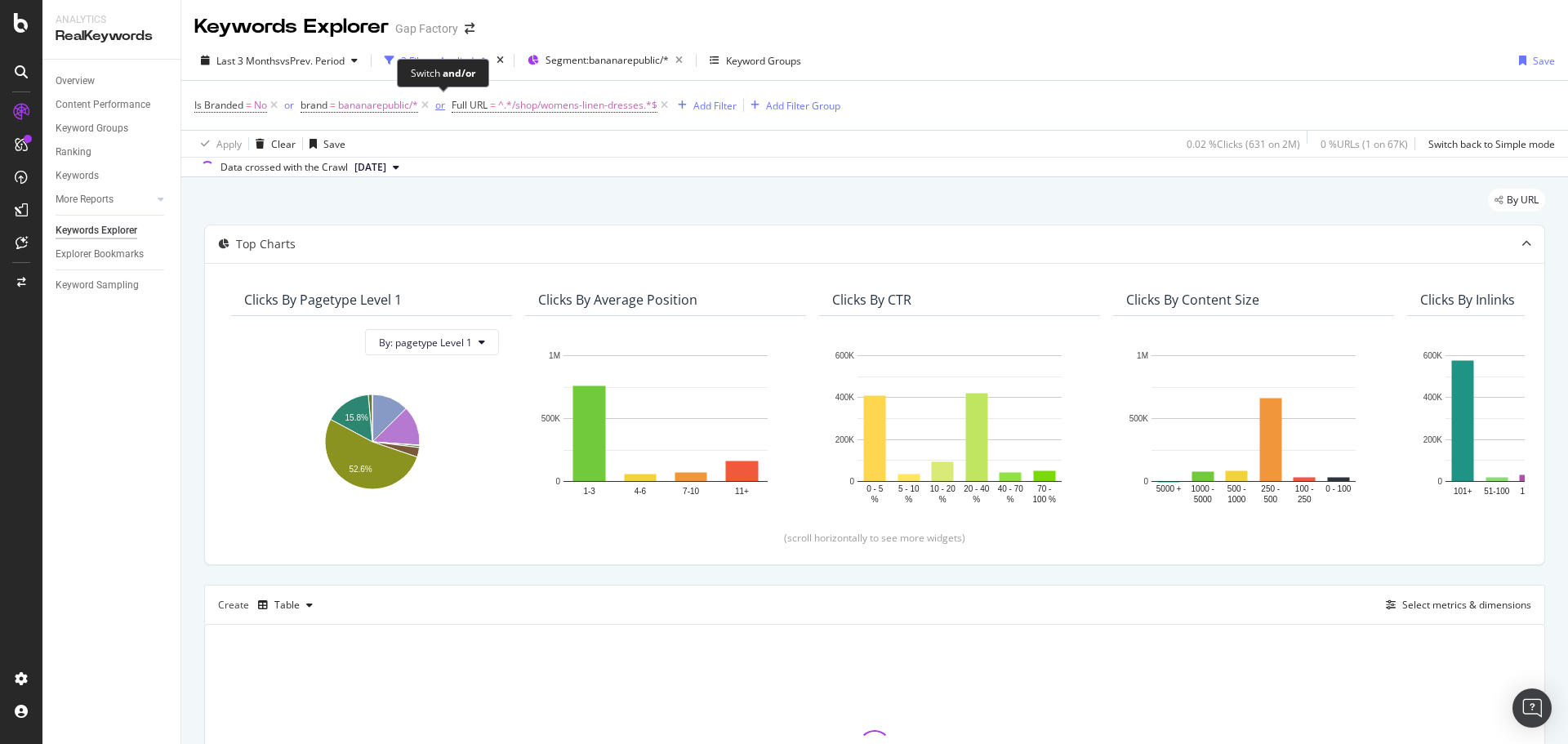
click at [442, 103] on div "or" at bounding box center [440, 104] width 10 height 14
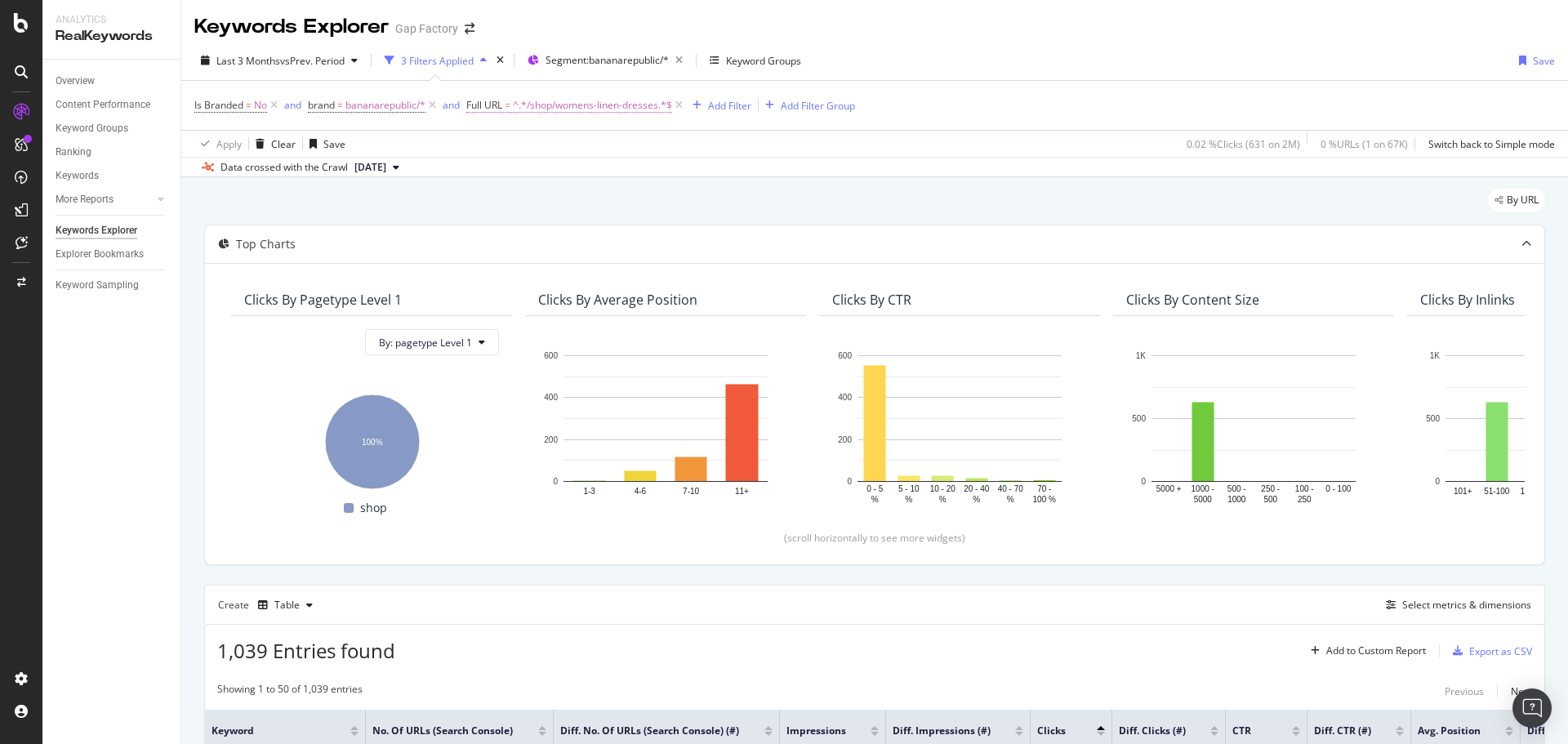
click at [620, 109] on span "^.*/shop/womens-linen-dresses.*$" at bounding box center [593, 105] width 159 height 23
type input "dress"
click at [649, 211] on div "Apply" at bounding box center [649, 208] width 25 height 14
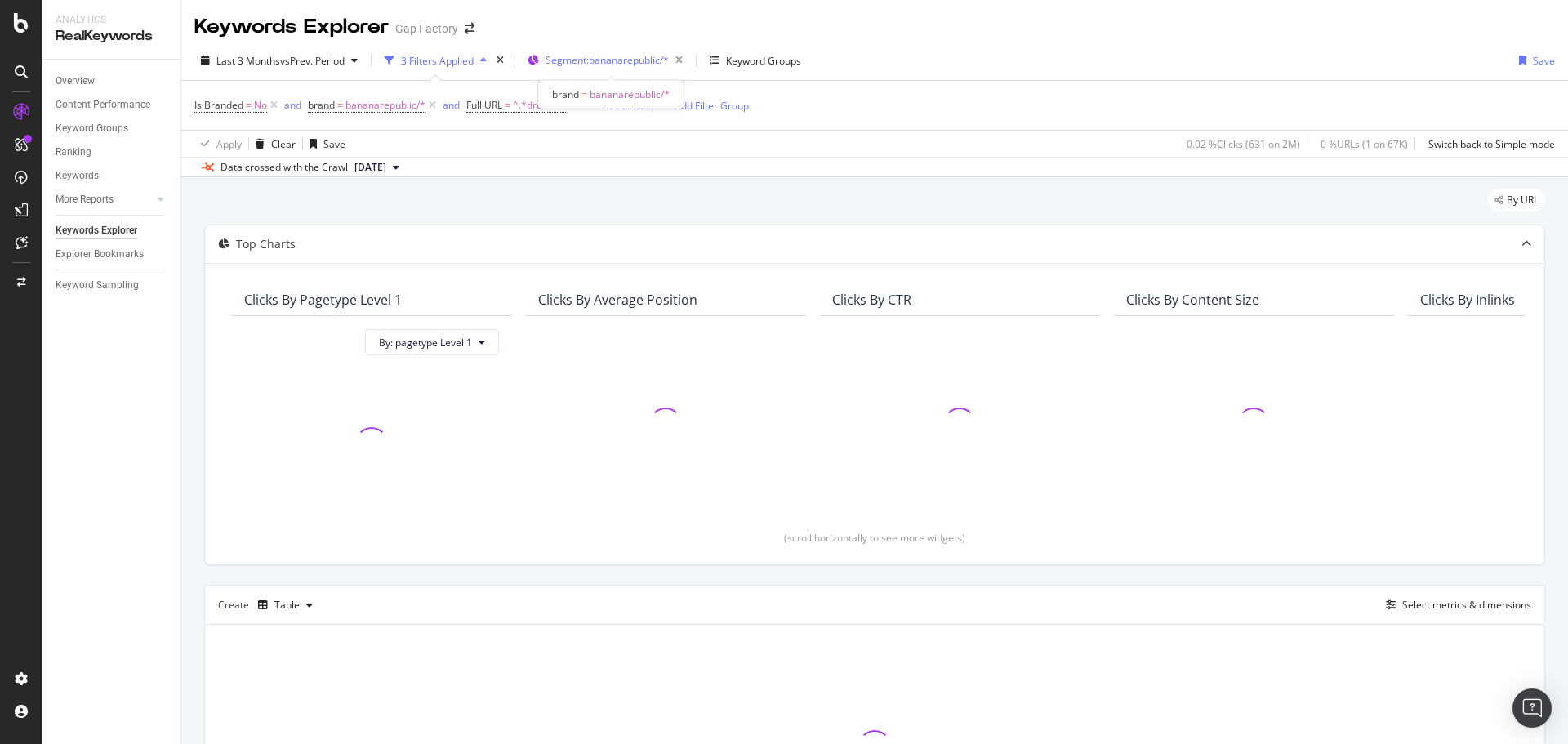
click at [585, 56] on span "Segment: bananarepublic/*" at bounding box center [607, 60] width 123 height 14
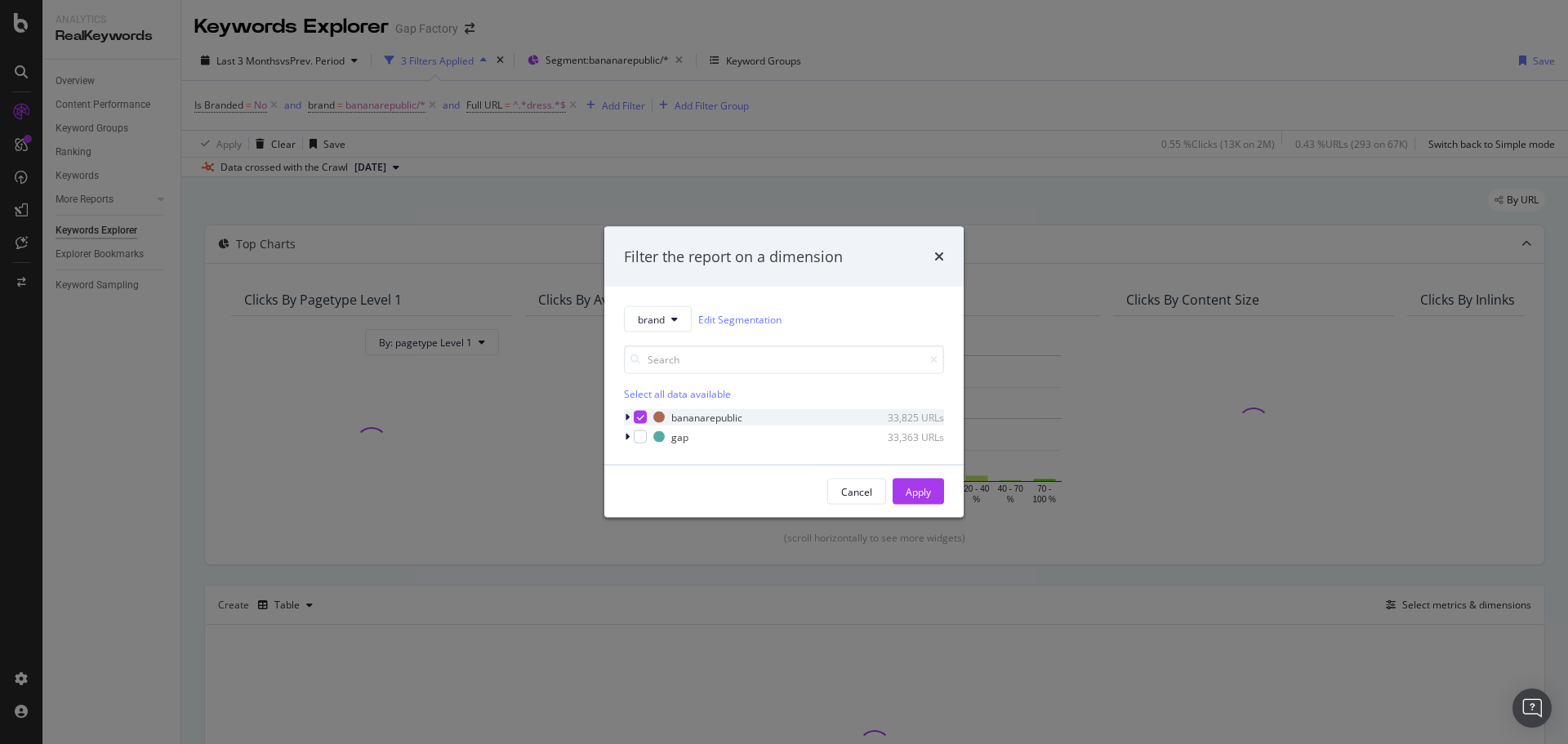
click at [627, 419] on icon "modal" at bounding box center [627, 417] width 5 height 10
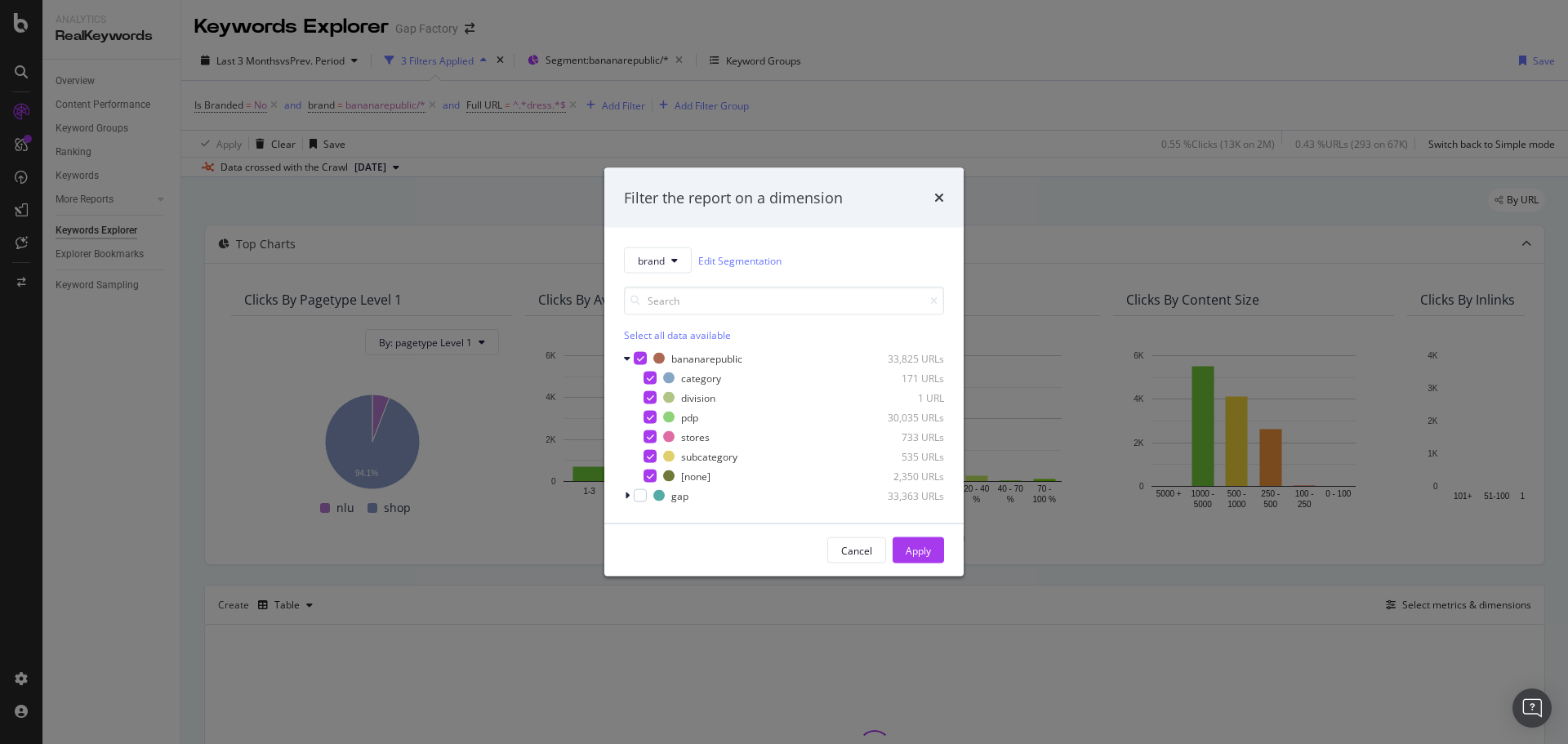
drag, startPoint x: 848, startPoint y: 548, endPoint x: 295, endPoint y: 11, distance: 770.8
click at [844, 539] on div "Cancel" at bounding box center [856, 550] width 31 height 23
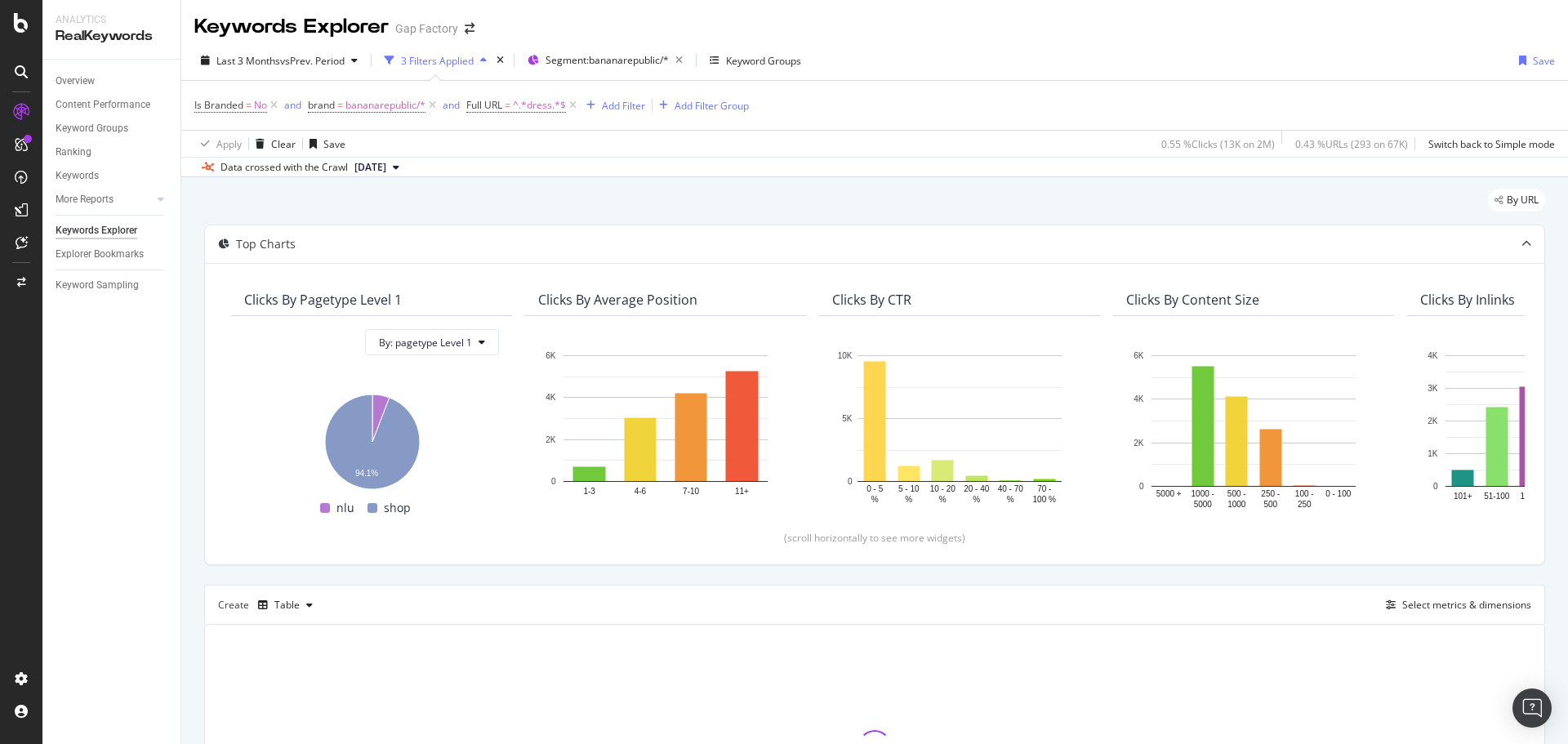
click at [470, 23] on div "Keywords Explorer Gap Factory" at bounding box center [342, 27] width 296 height 28
click at [470, 28] on icon "arrow-right-arrow-left" at bounding box center [470, 29] width 10 height 11
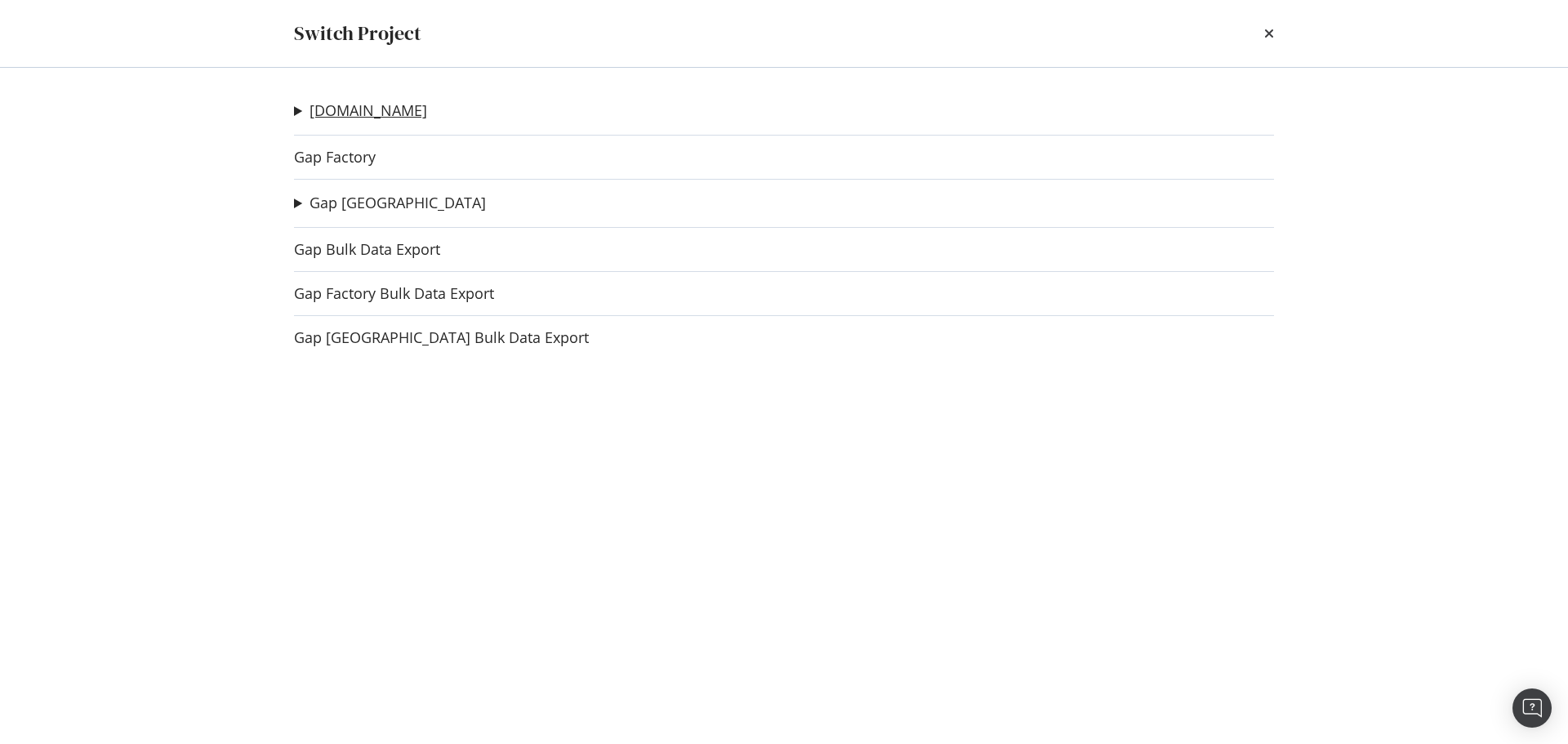
click at [341, 113] on link "Gap.com" at bounding box center [368, 110] width 117 height 17
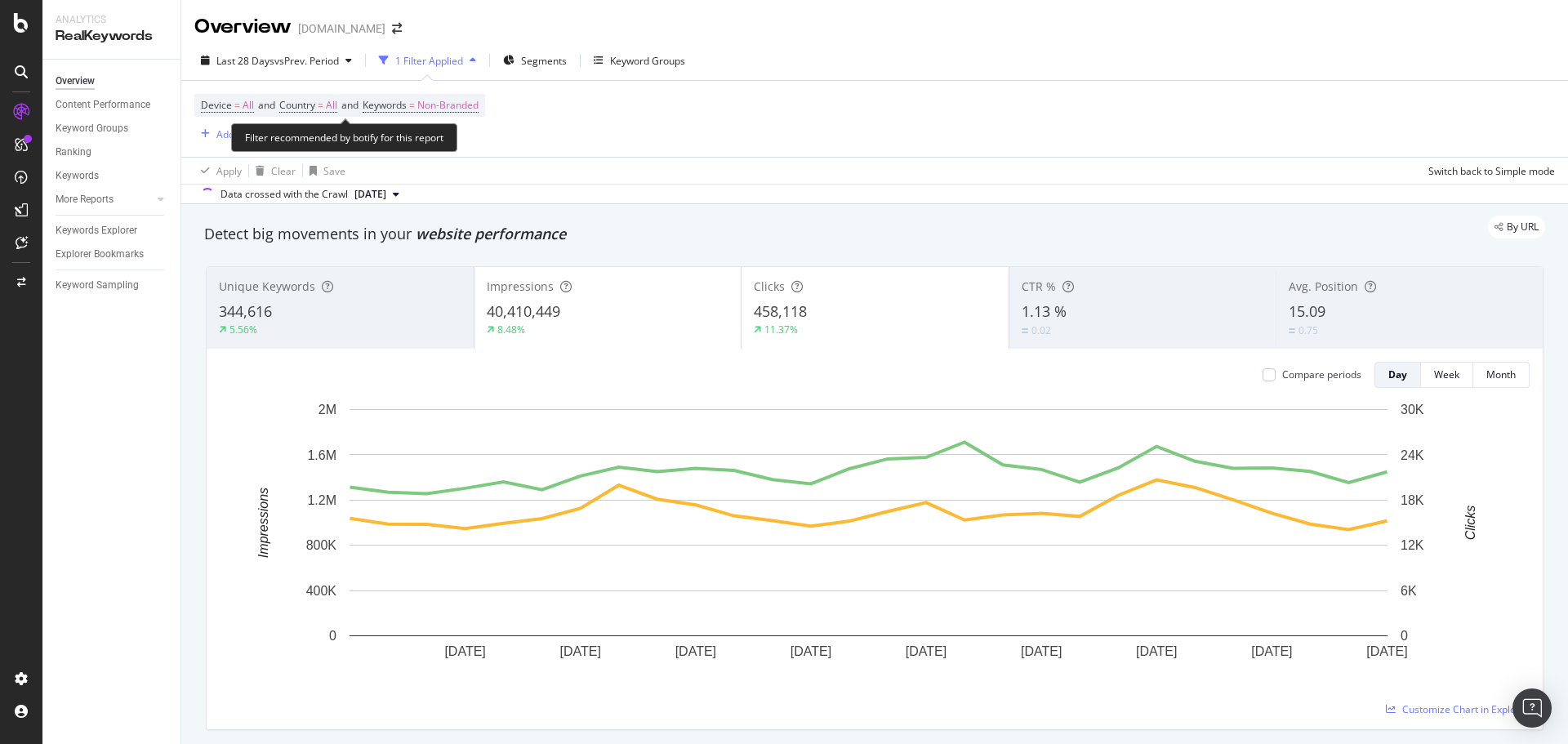
click at [544, 63] on span "Segments" at bounding box center [544, 61] width 46 height 14
click at [532, 62] on span "Segments" at bounding box center [544, 61] width 46 height 14
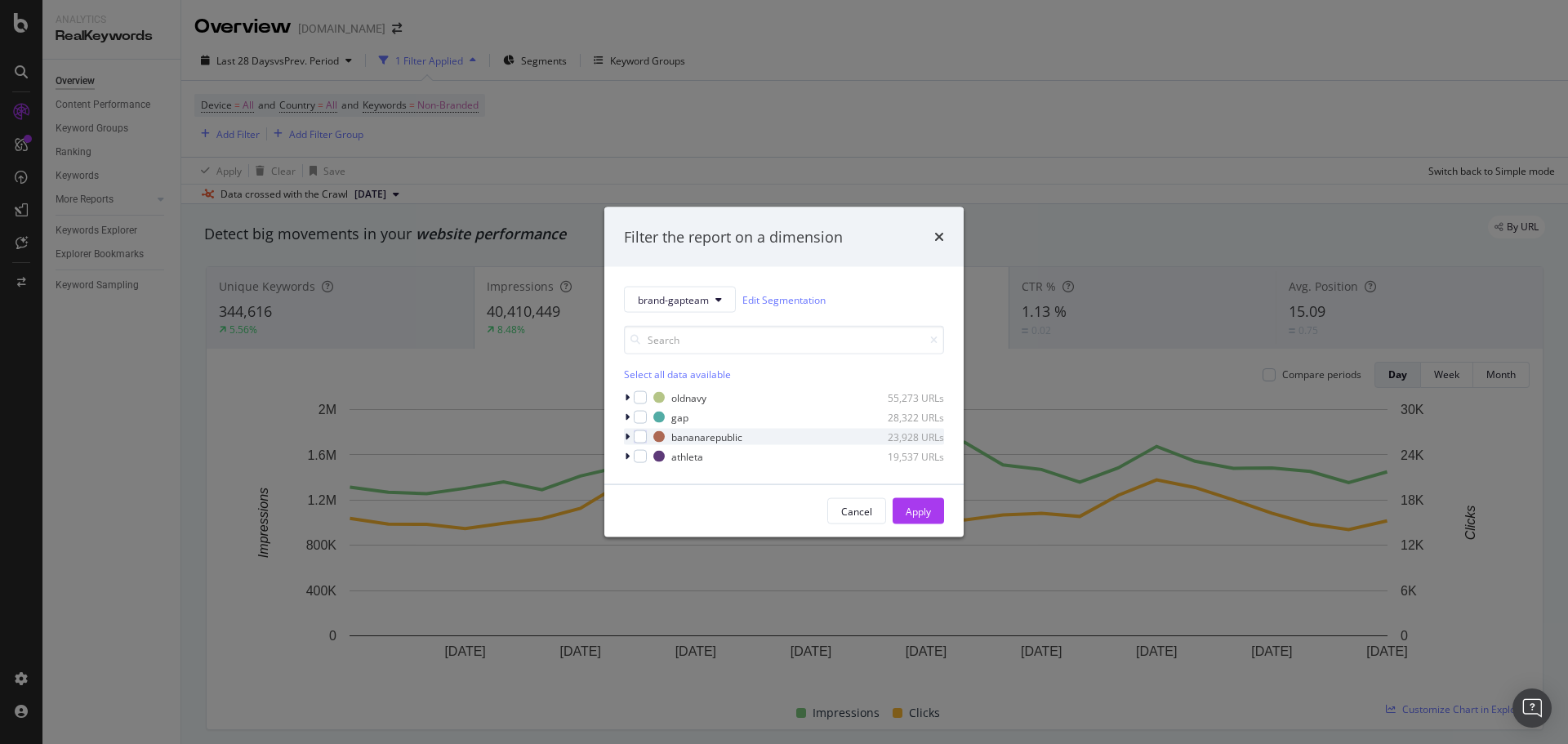
click at [627, 439] on icon "modal" at bounding box center [627, 437] width 5 height 10
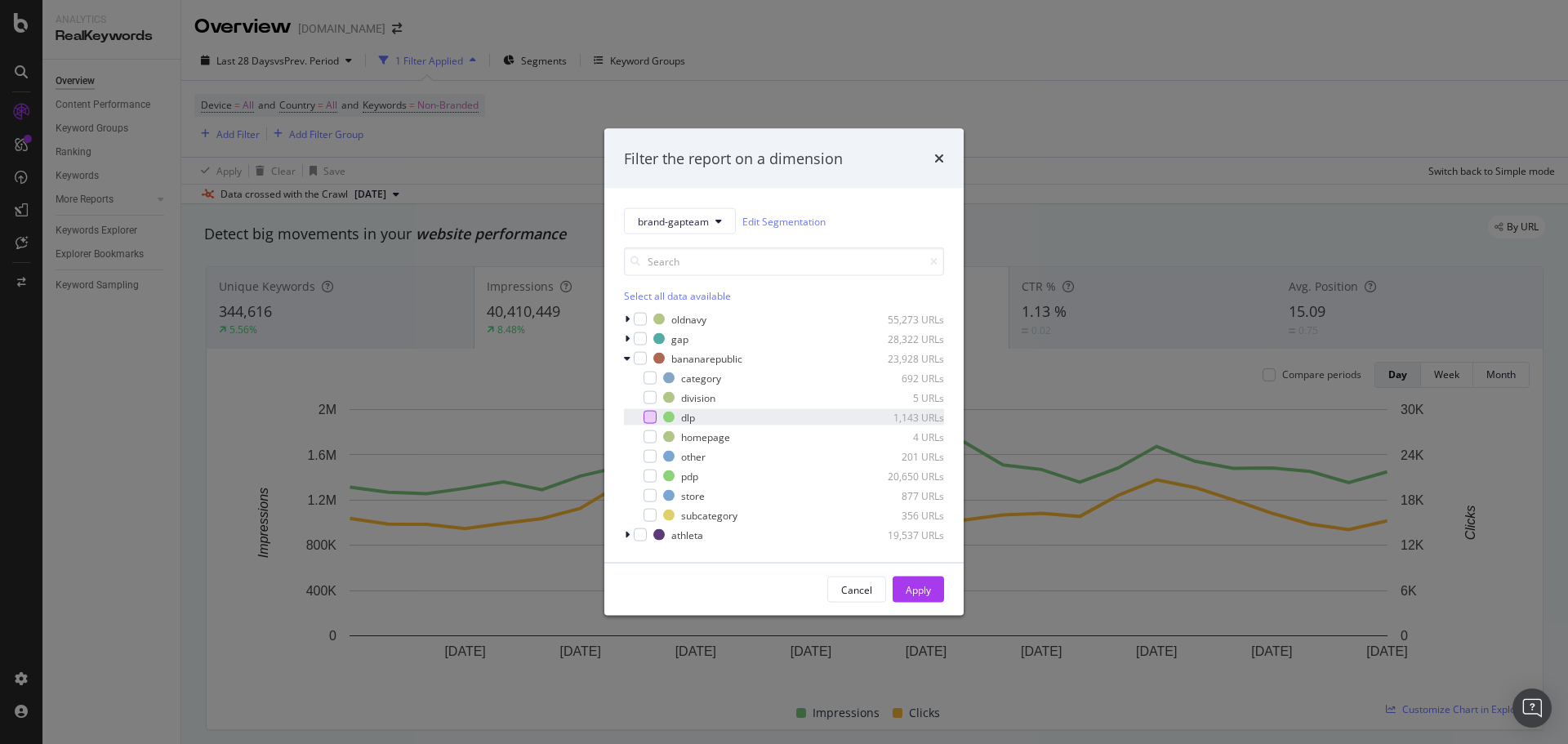
click at [652, 414] on div "modal" at bounding box center [650, 417] width 13 height 13
click at [652, 414] on icon "modal" at bounding box center [650, 417] width 7 height 8
click at [646, 418] on div "modal" at bounding box center [650, 417] width 13 height 13
click at [914, 588] on div "Apply" at bounding box center [918, 589] width 25 height 14
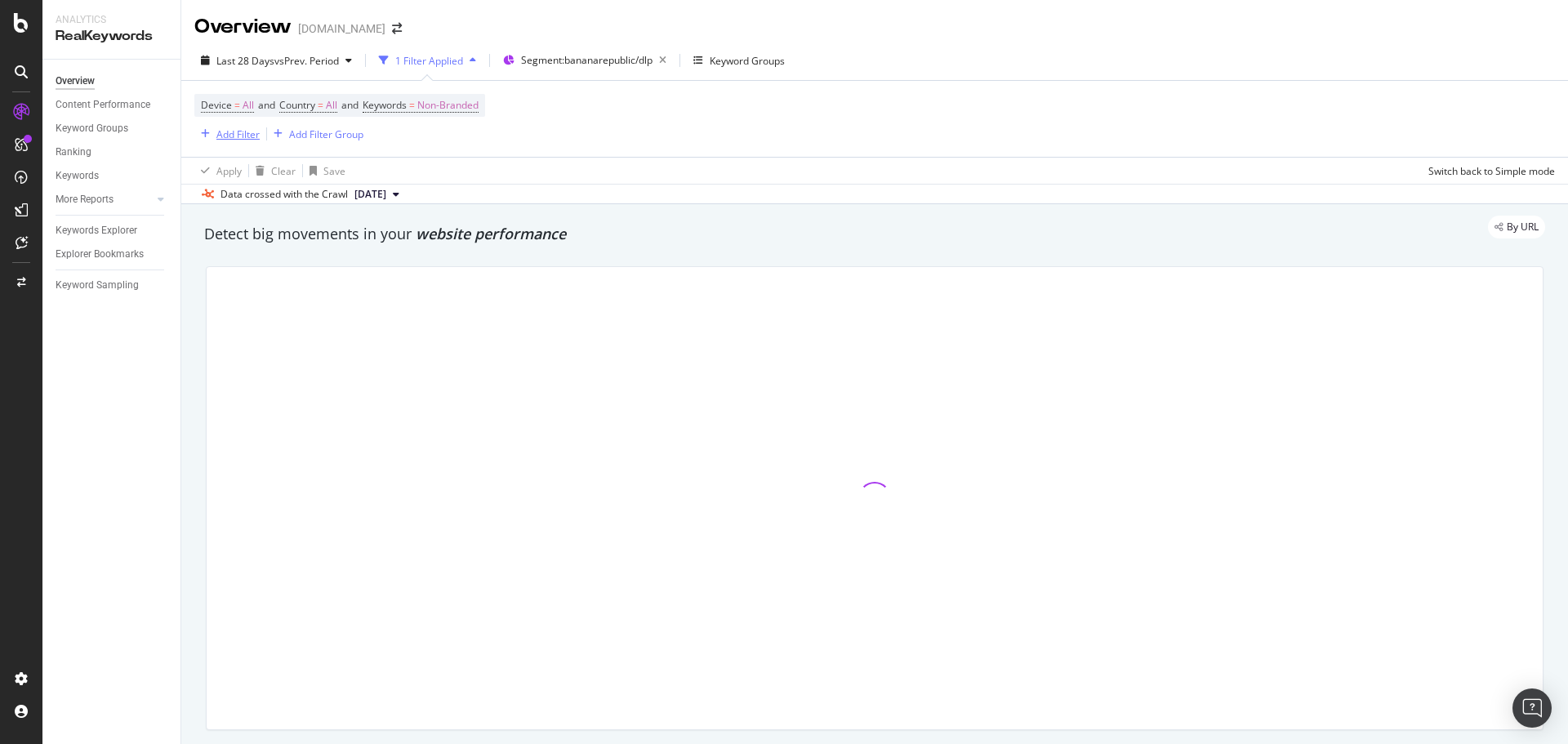
click at [222, 140] on div "Add Filter" at bounding box center [238, 134] width 44 height 14
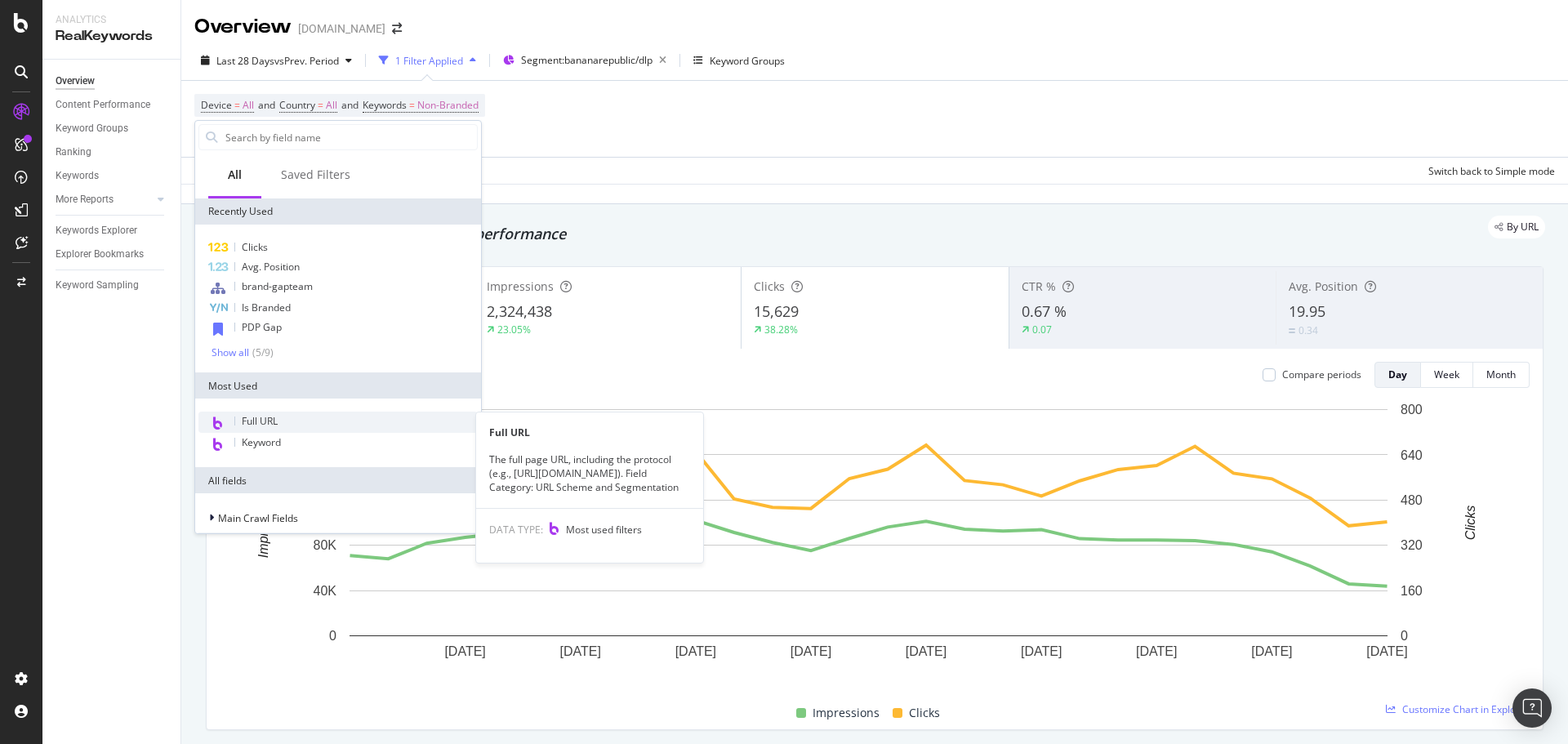
click at [276, 432] on div "Full URL" at bounding box center [338, 422] width 279 height 21
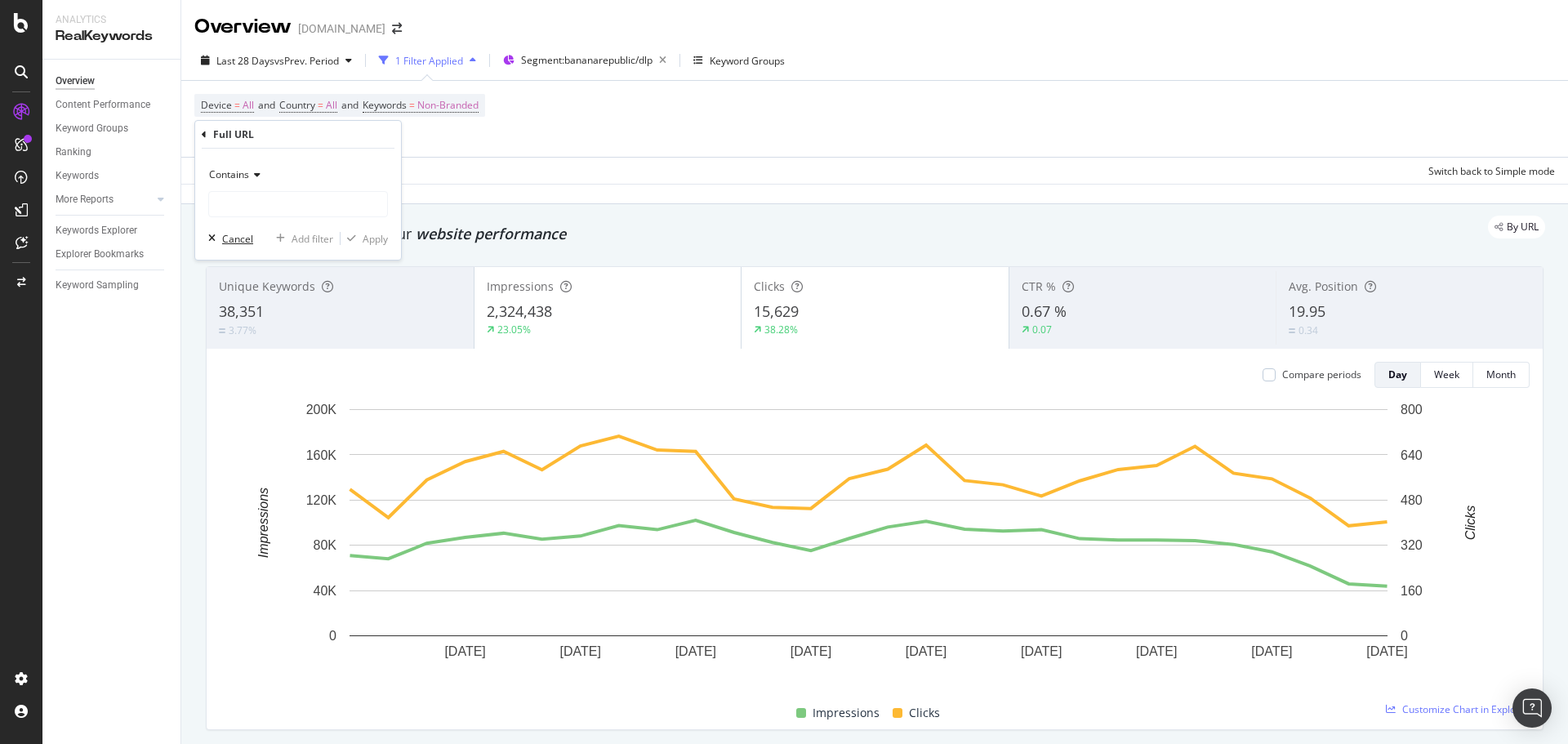
drag, startPoint x: 229, startPoint y: 244, endPoint x: 291, endPoint y: 215, distance: 68.4
click at [232, 243] on div "Cancel" at bounding box center [238, 238] width 31 height 14
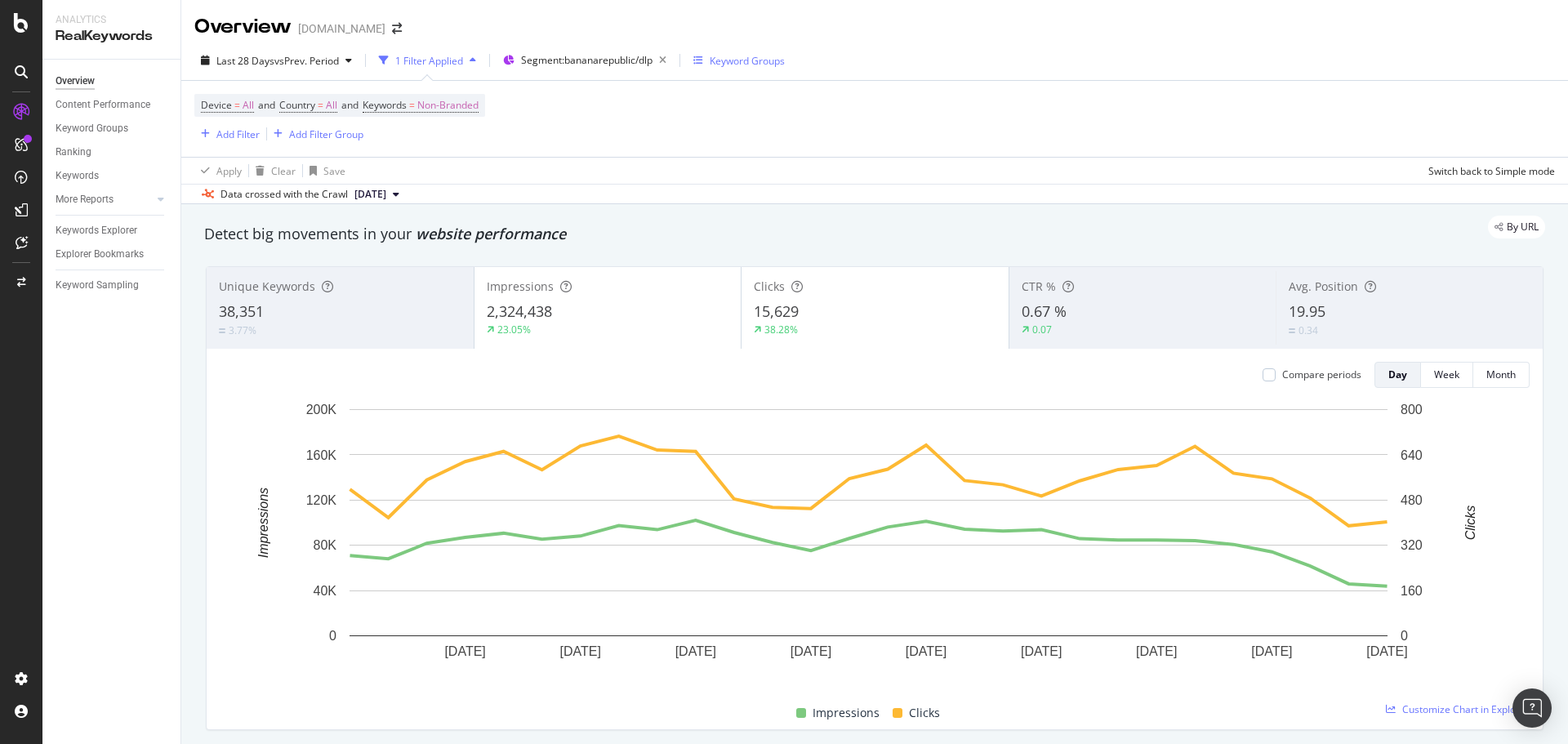
click at [714, 61] on div "Keyword Groups" at bounding box center [738, 61] width 91 height 14
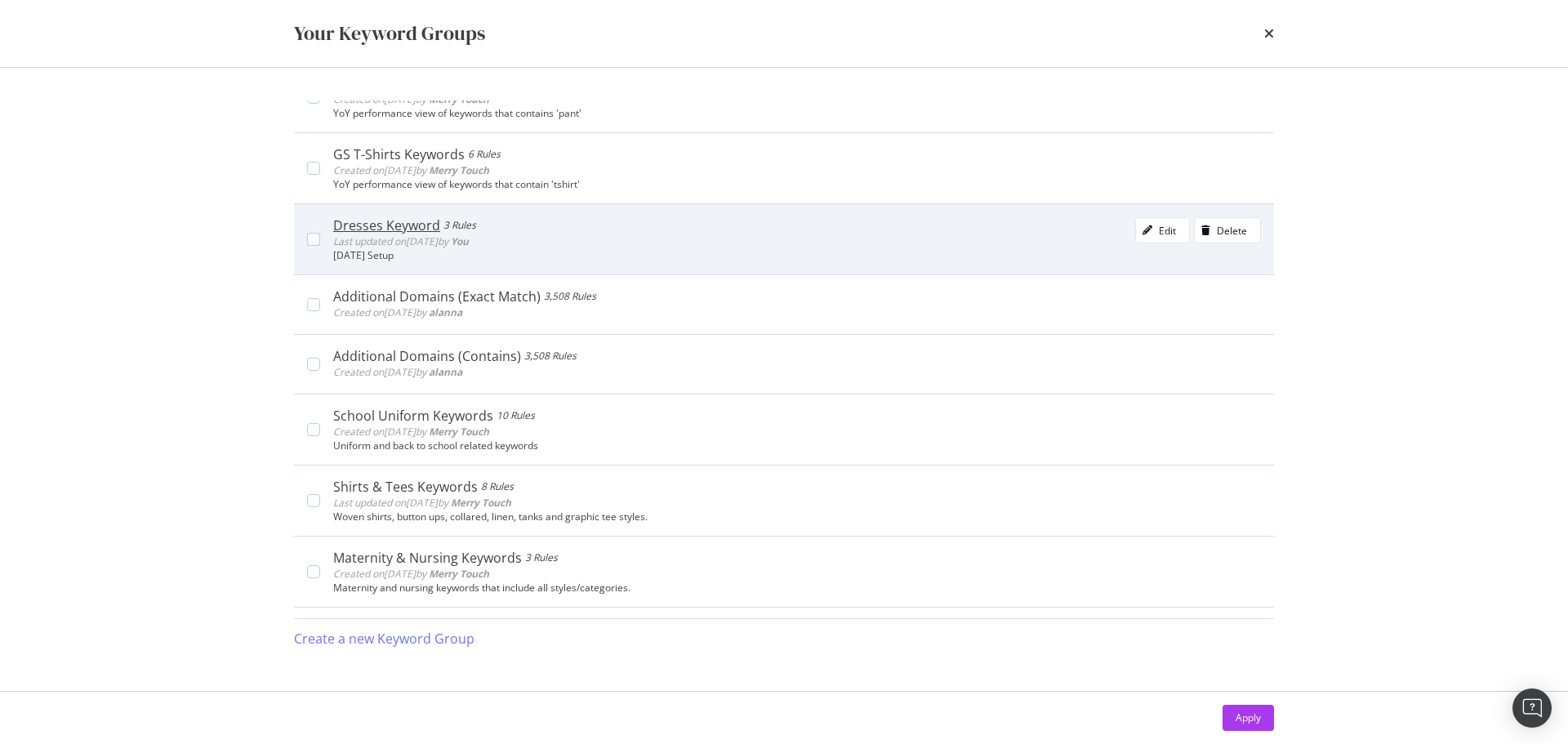
scroll to position [490, 0]
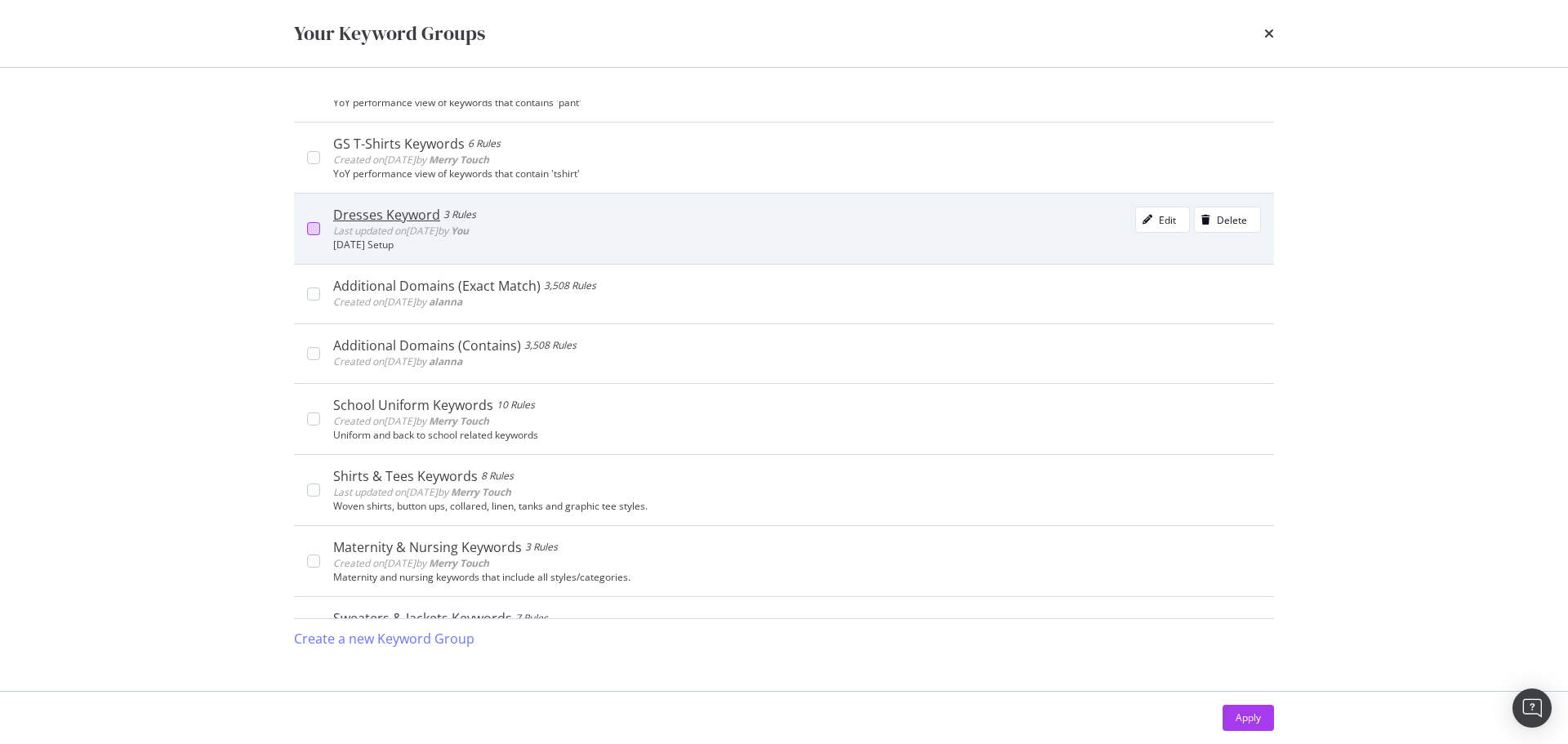
click at [319, 226] on div "modal" at bounding box center [314, 229] width 13 height 13
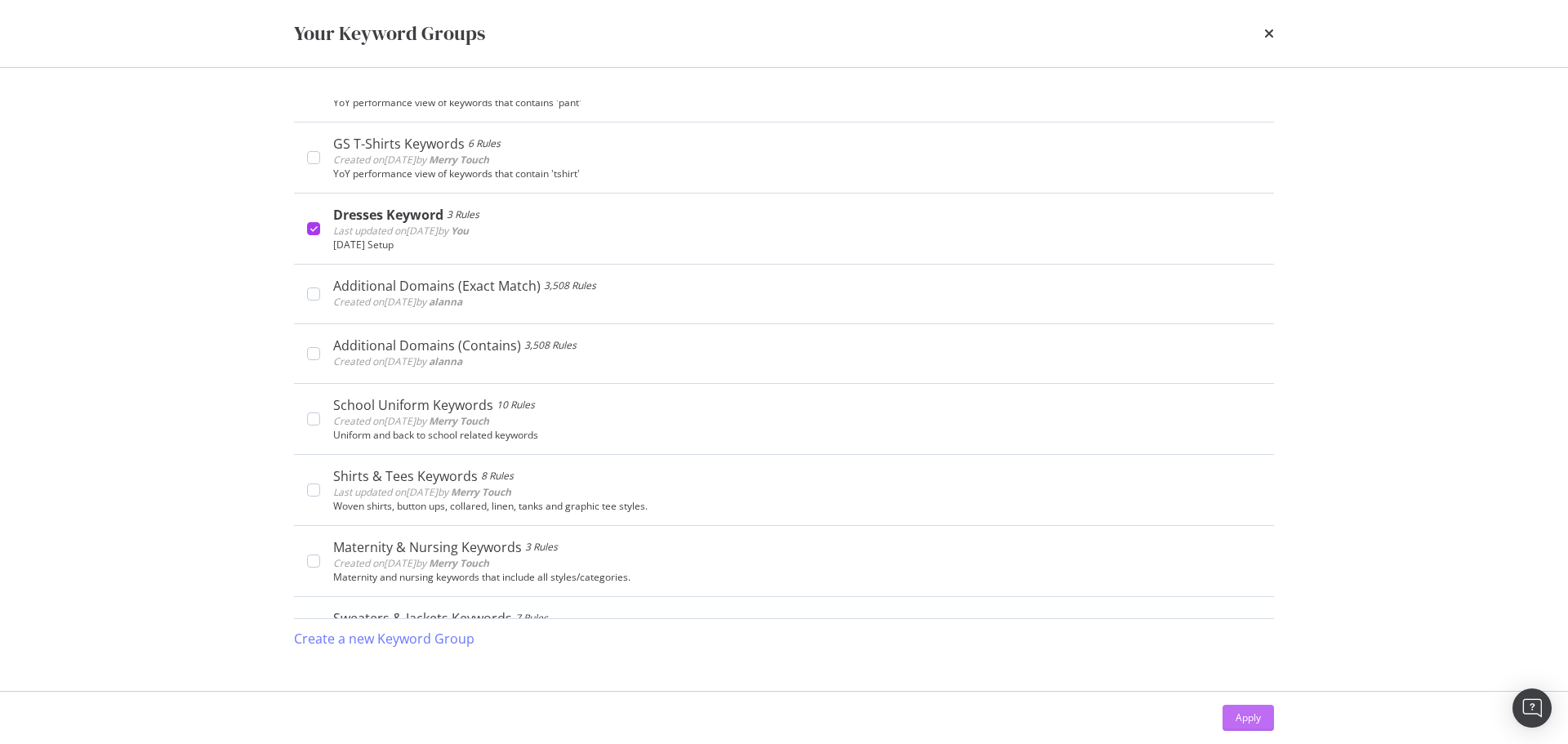
click at [1260, 711] on div "Apply" at bounding box center [1248, 717] width 25 height 14
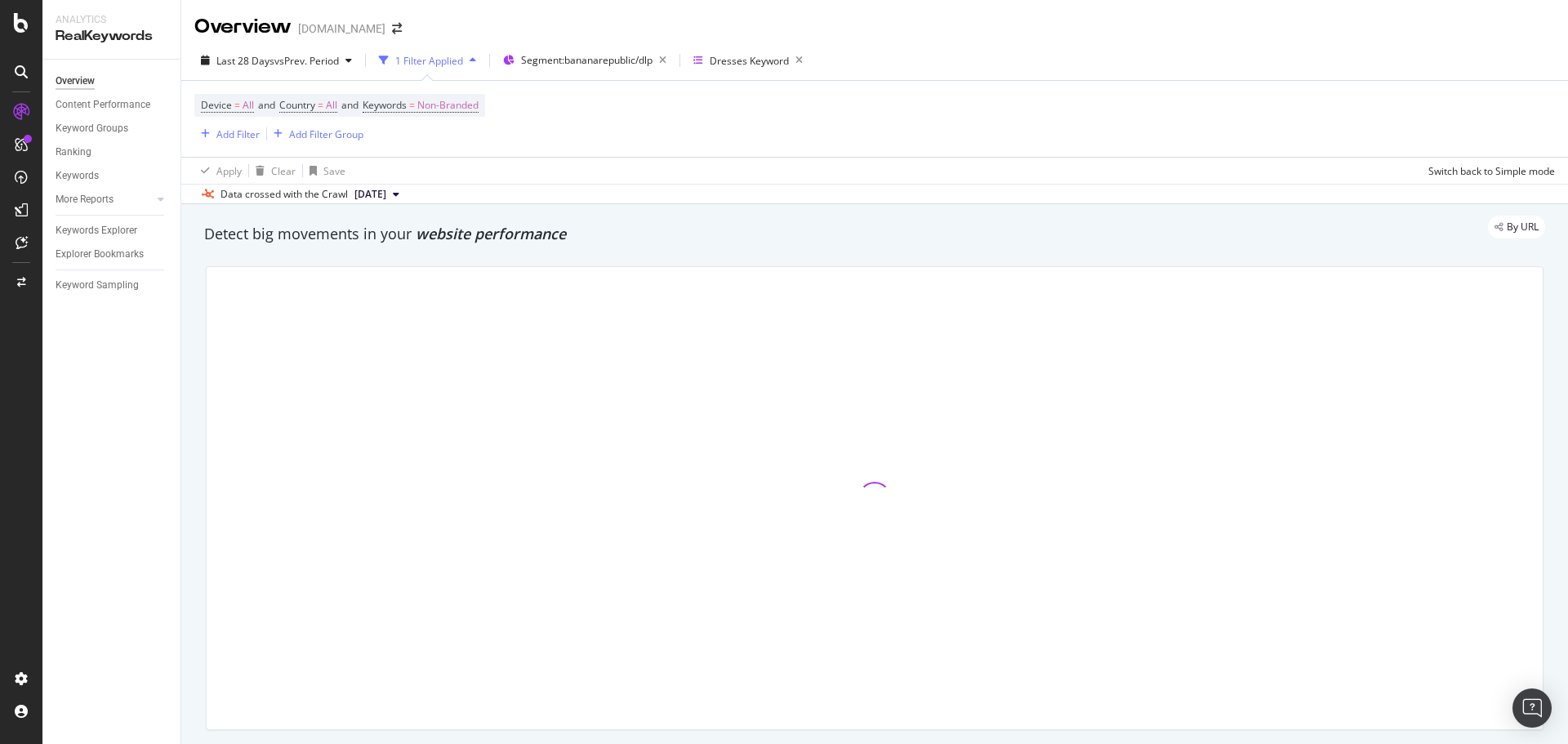
scroll to position [81, 0]
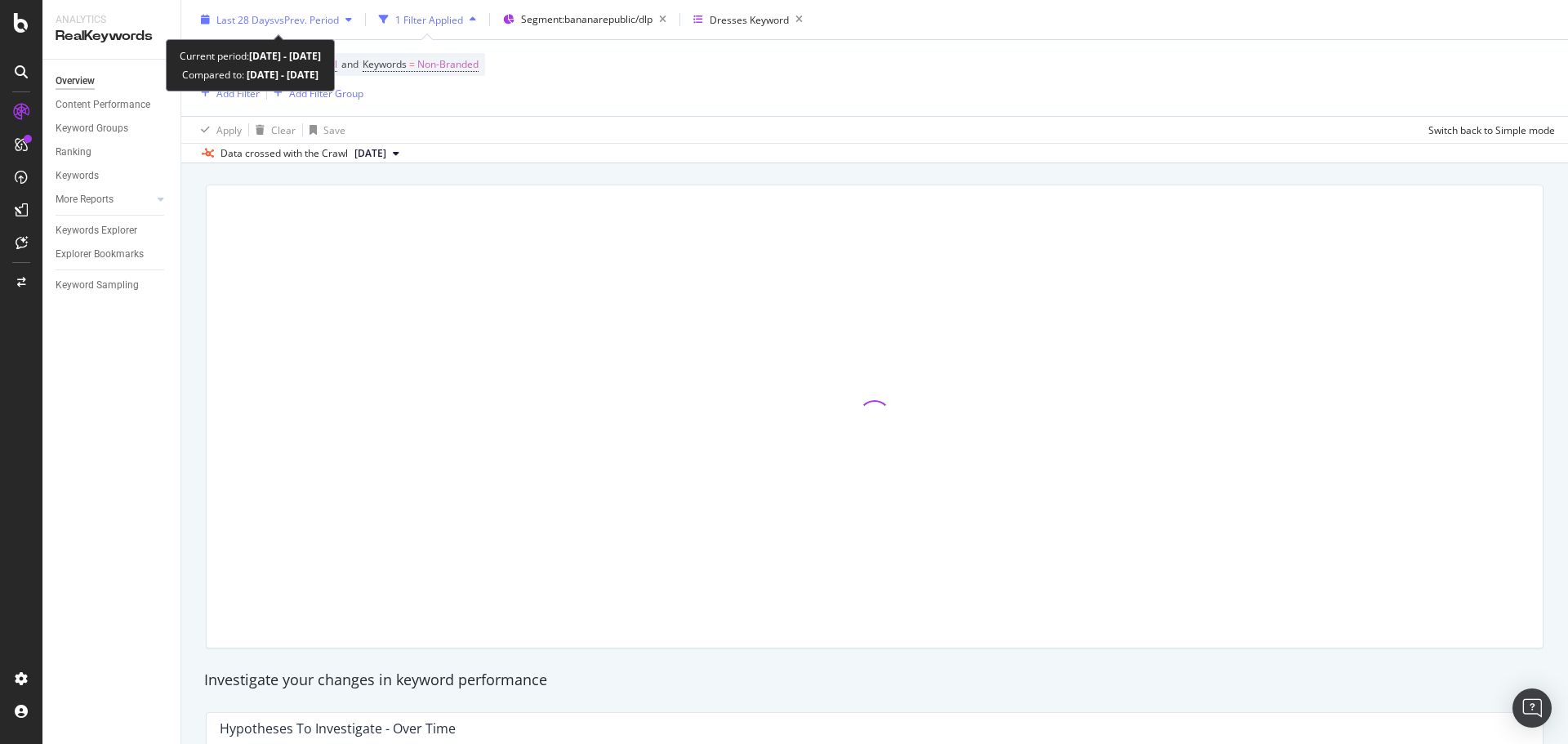
click at [309, 21] on span "vs Prev. Period" at bounding box center [306, 19] width 65 height 14
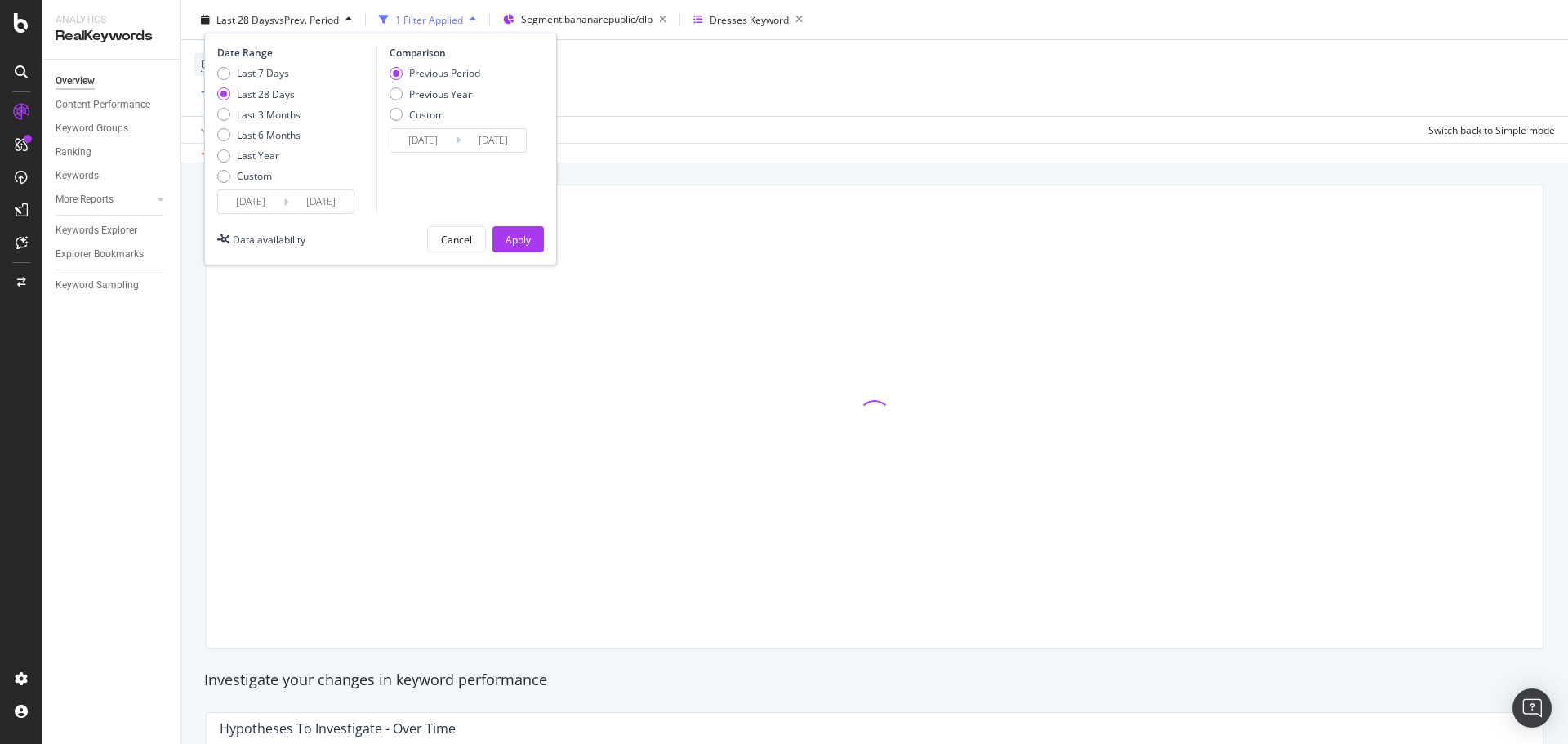
drag, startPoint x: 222, startPoint y: 117, endPoint x: 369, endPoint y: 96, distance: 148.5
click at [225, 116] on div "Last 3 Months" at bounding box center [224, 114] width 13 height 13
type input "2025/06/14"
type input "2025/03/14"
type input "2025/06/13"
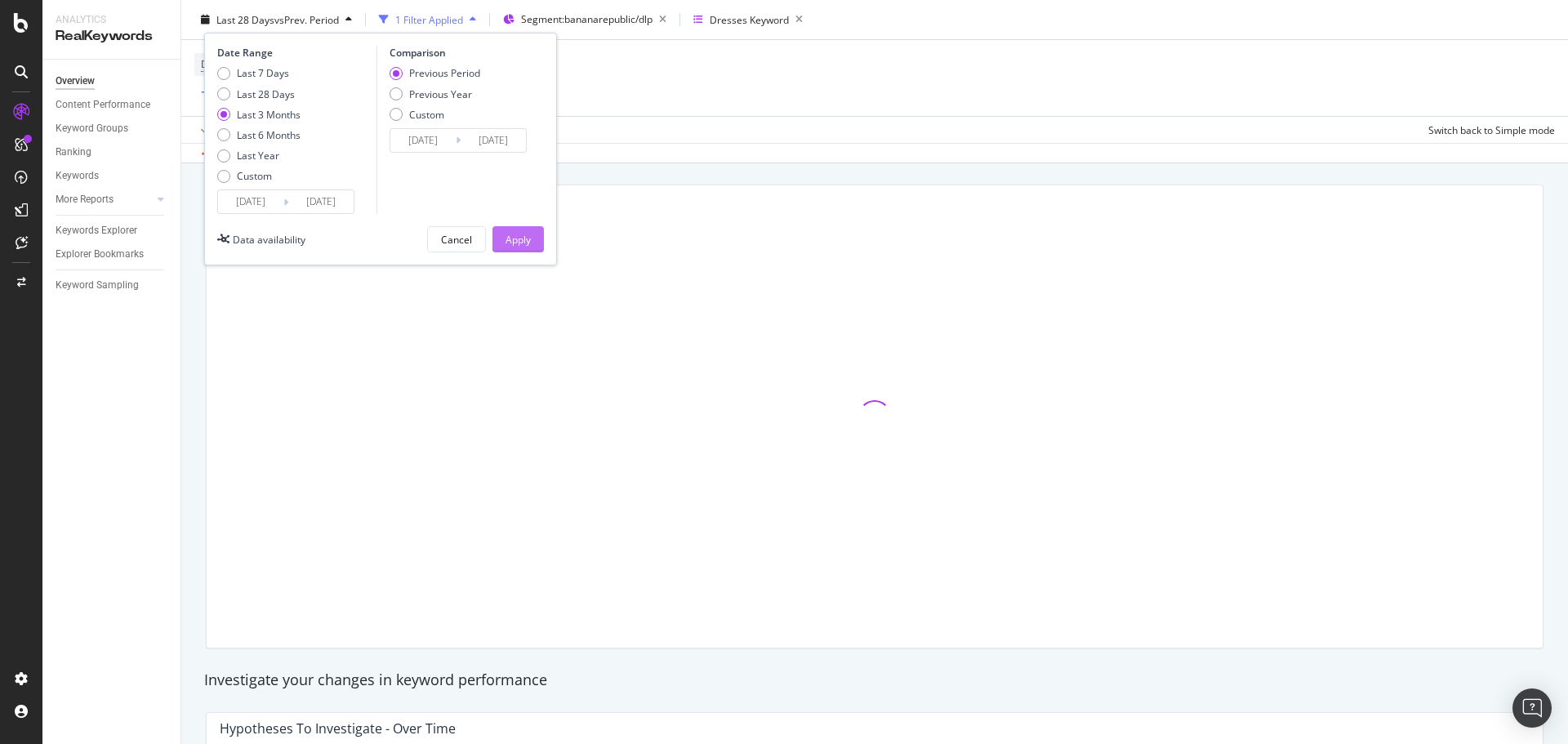
click at [530, 249] on button "Apply" at bounding box center [518, 240] width 52 height 26
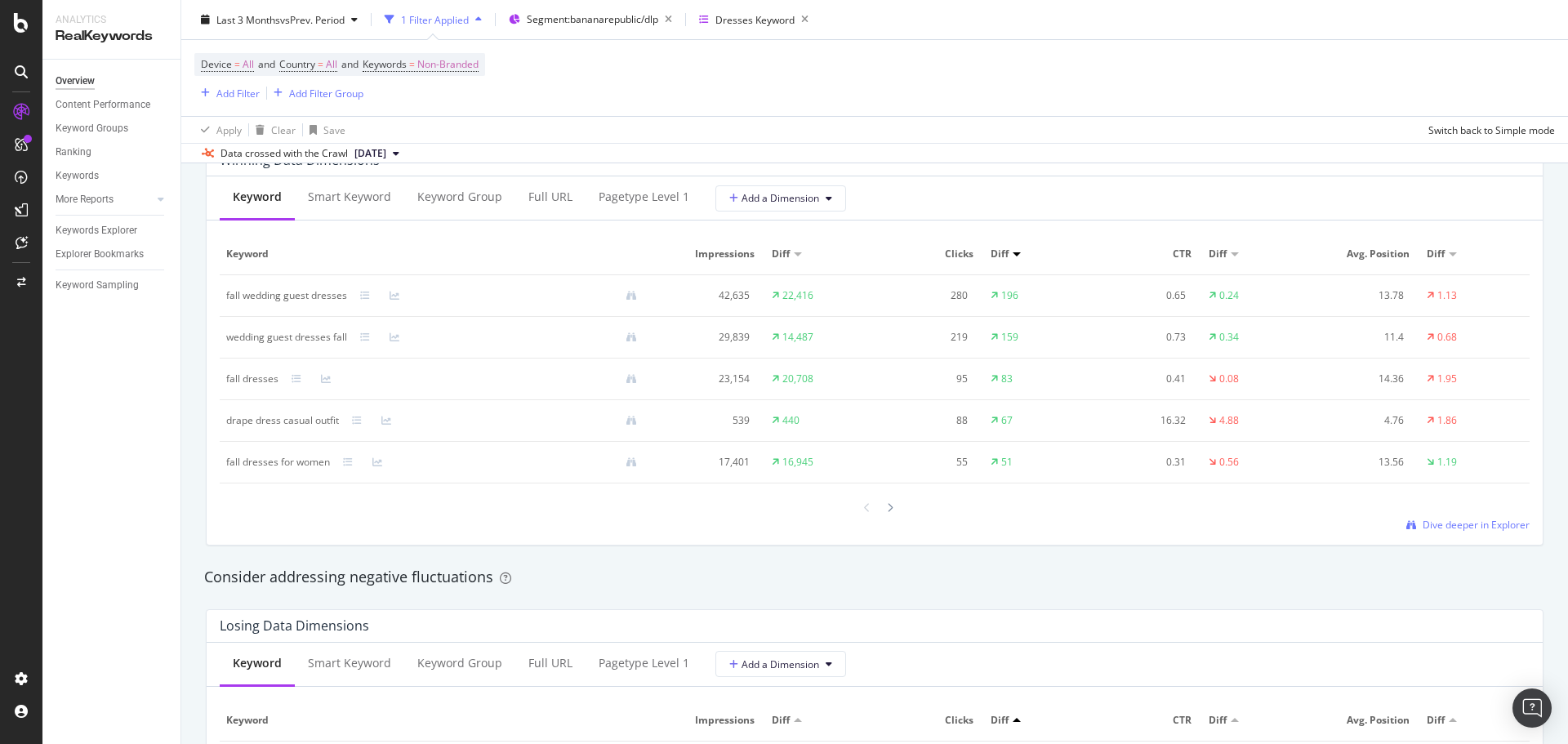
scroll to position [1470, 0]
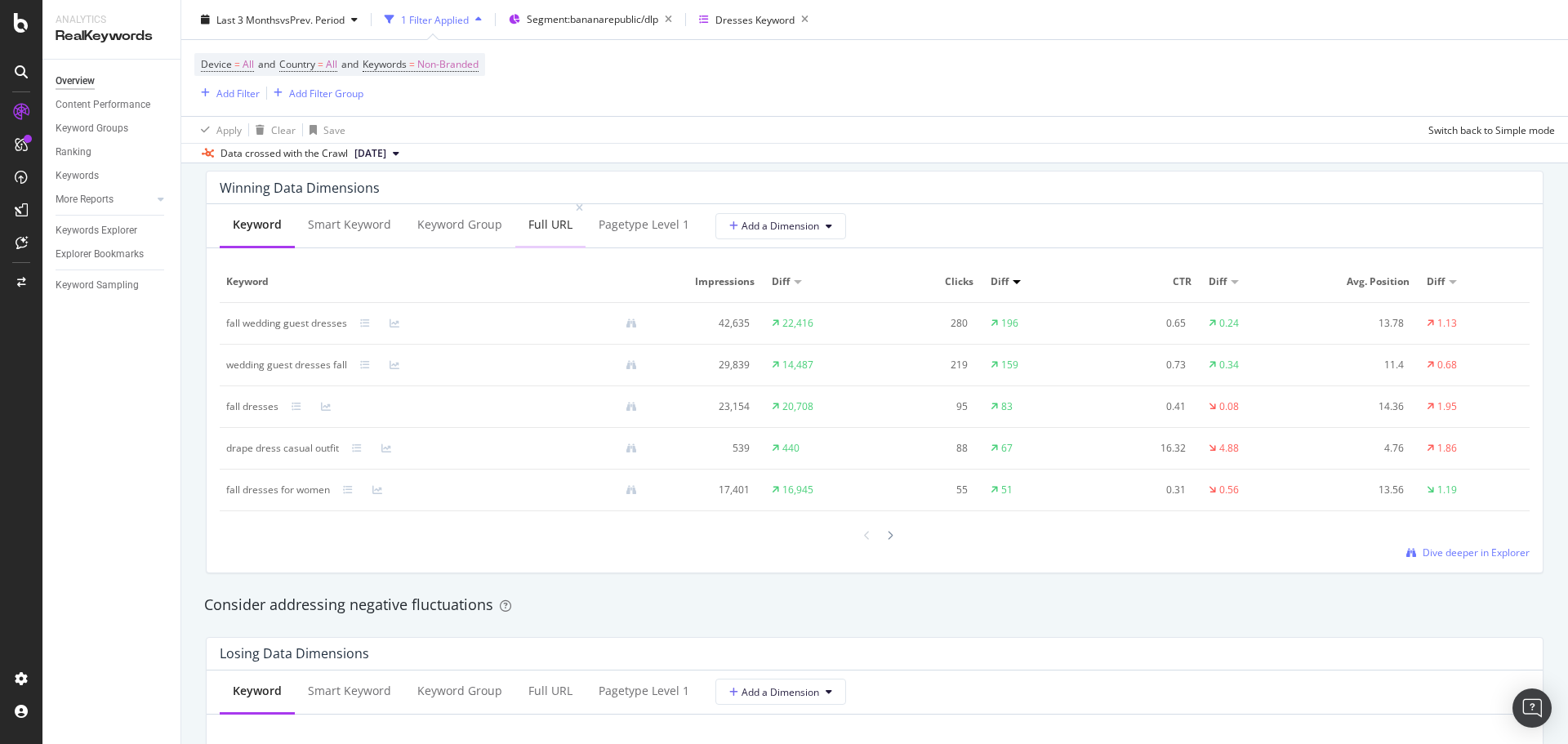
click at [551, 225] on div "Full URL" at bounding box center [551, 225] width 44 height 16
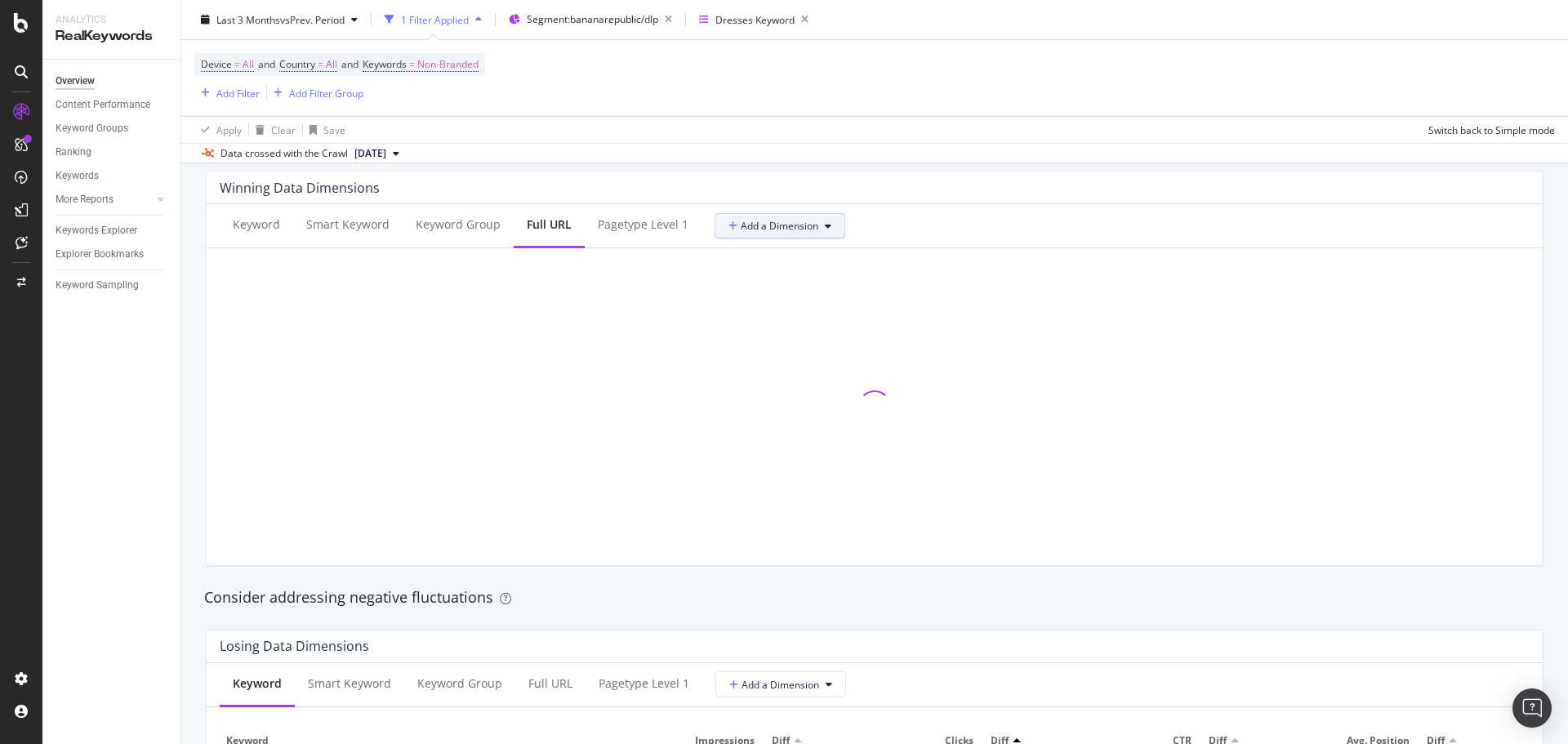
click at [757, 233] on button "Add a Dimension" at bounding box center [779, 227] width 131 height 26
click at [1112, 215] on div "Keyword Smart Keyword Keyword Group Full URL pagetype Level 1 Add a Dimension" at bounding box center [874, 227] width 1336 height 44
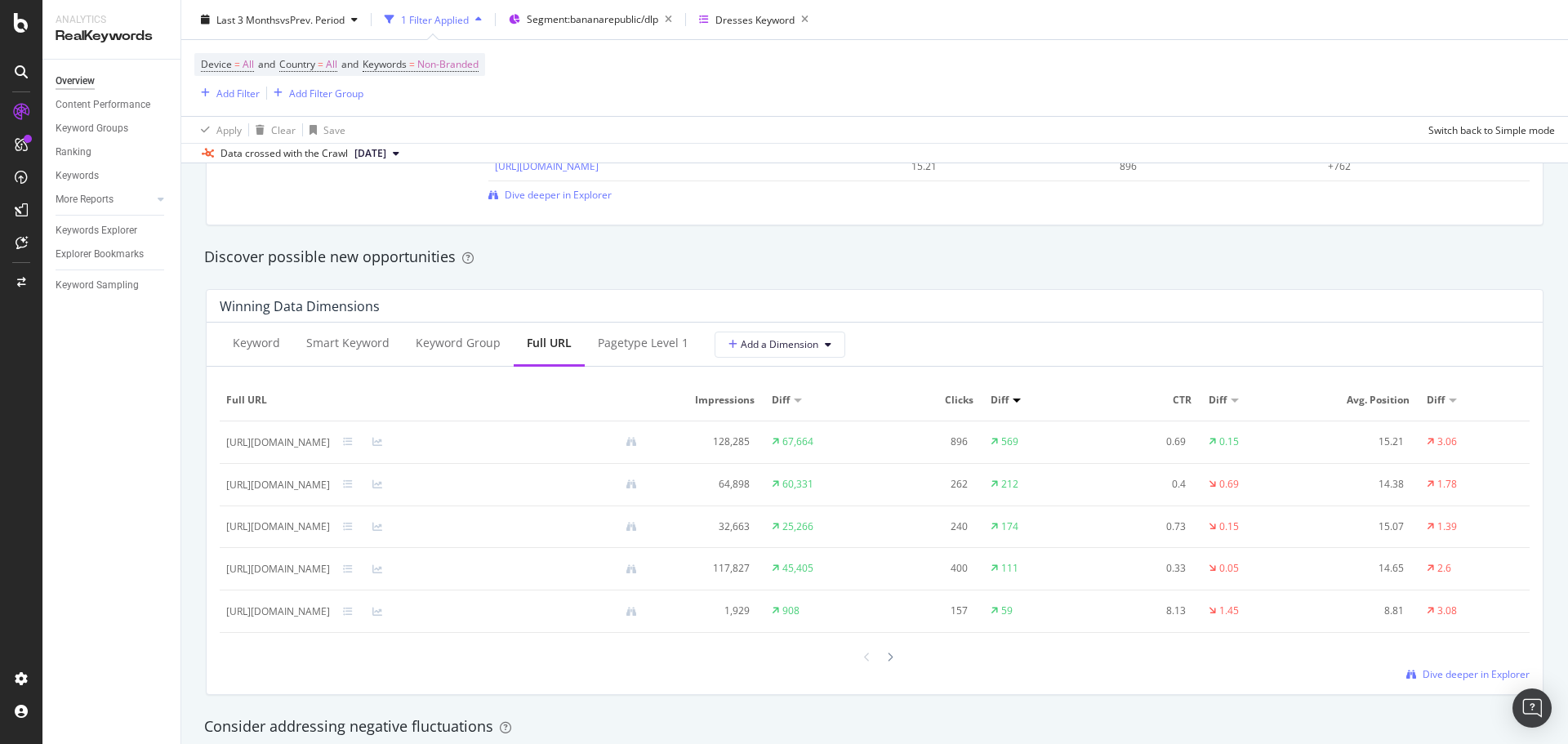
scroll to position [1389, 0]
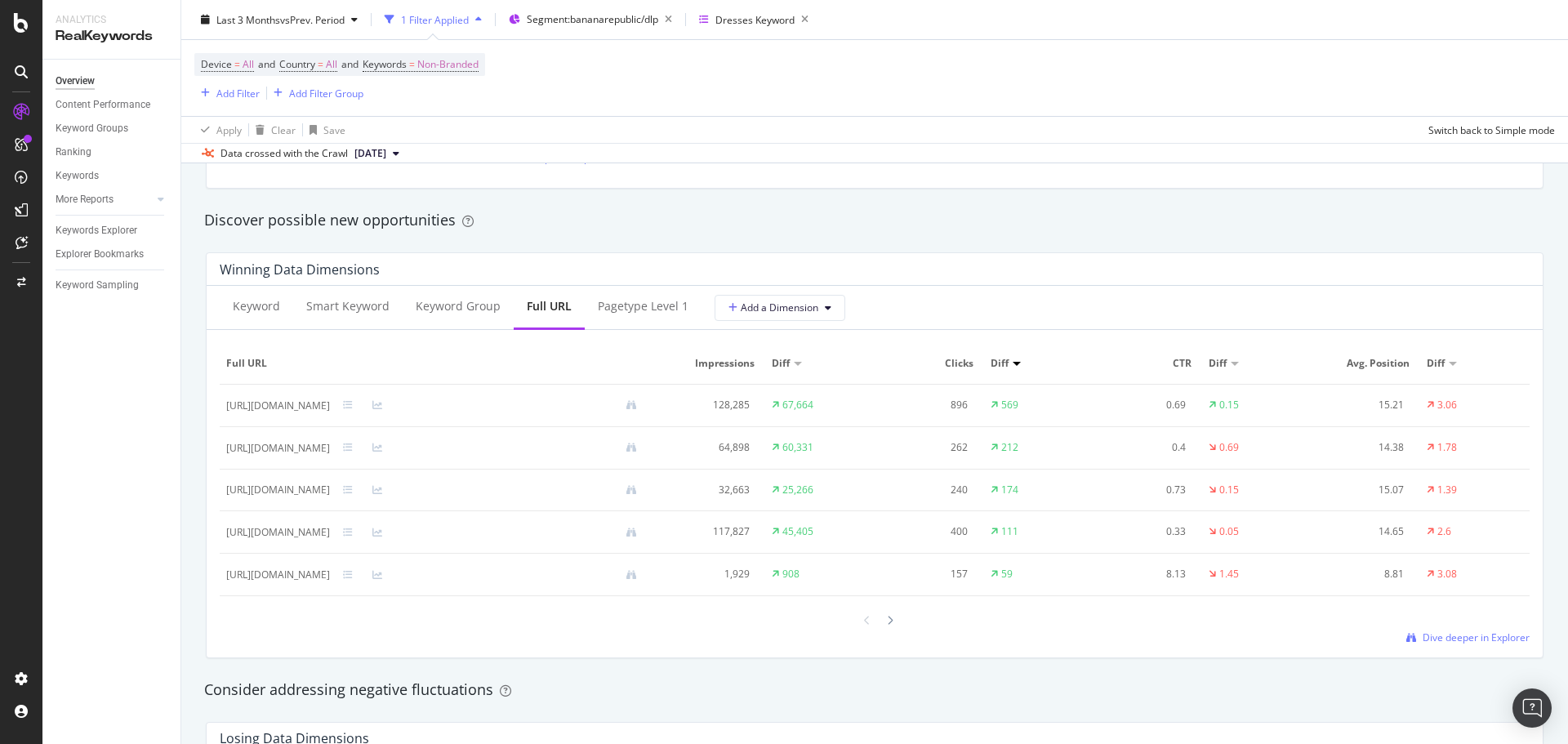
drag, startPoint x: 1437, startPoint y: 637, endPoint x: 26, endPoint y: 223, distance: 1470.5
click at [1437, 637] on span "Dive deeper in Explorer" at bounding box center [1476, 637] width 107 height 14
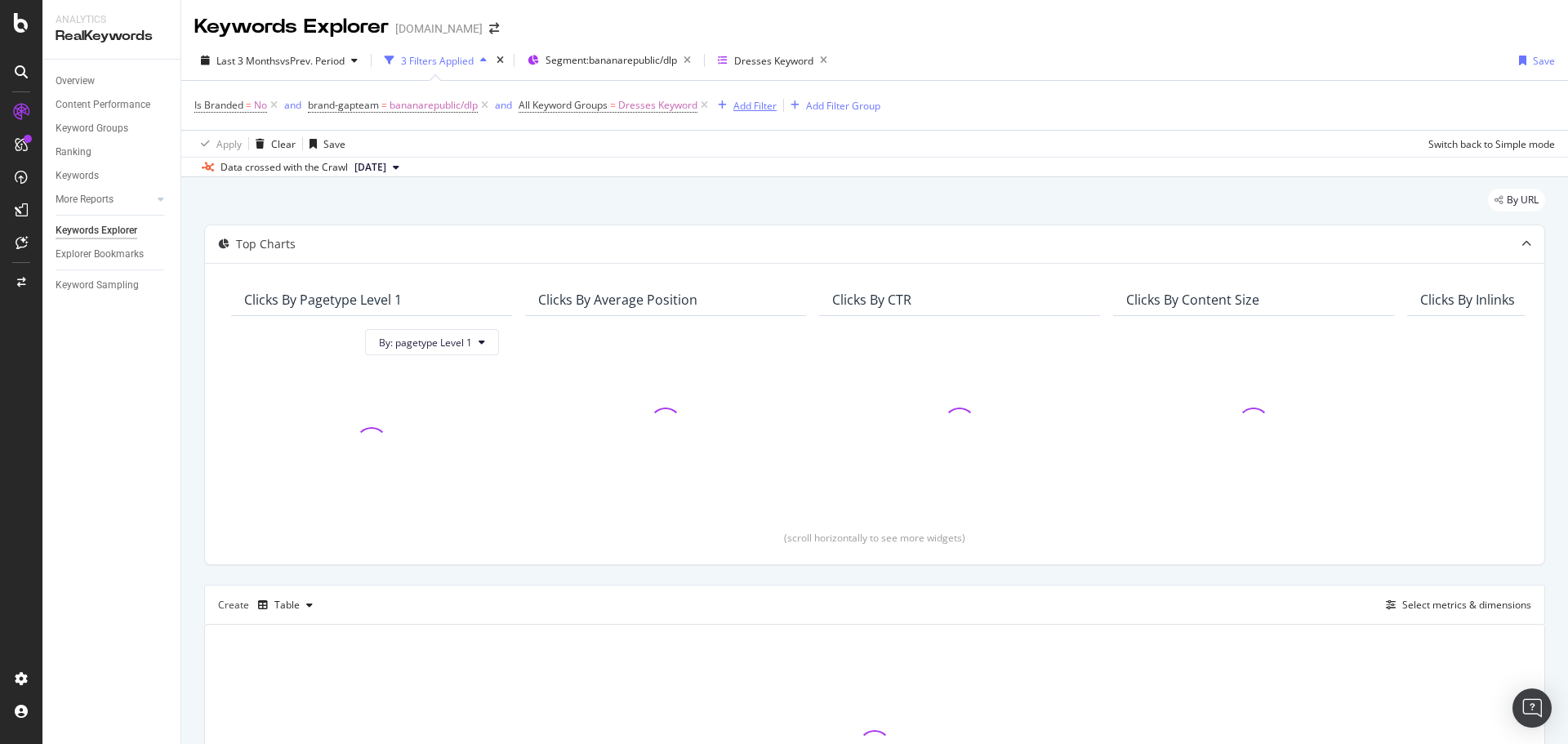
click at [757, 111] on div "Add Filter" at bounding box center [754, 105] width 44 height 14
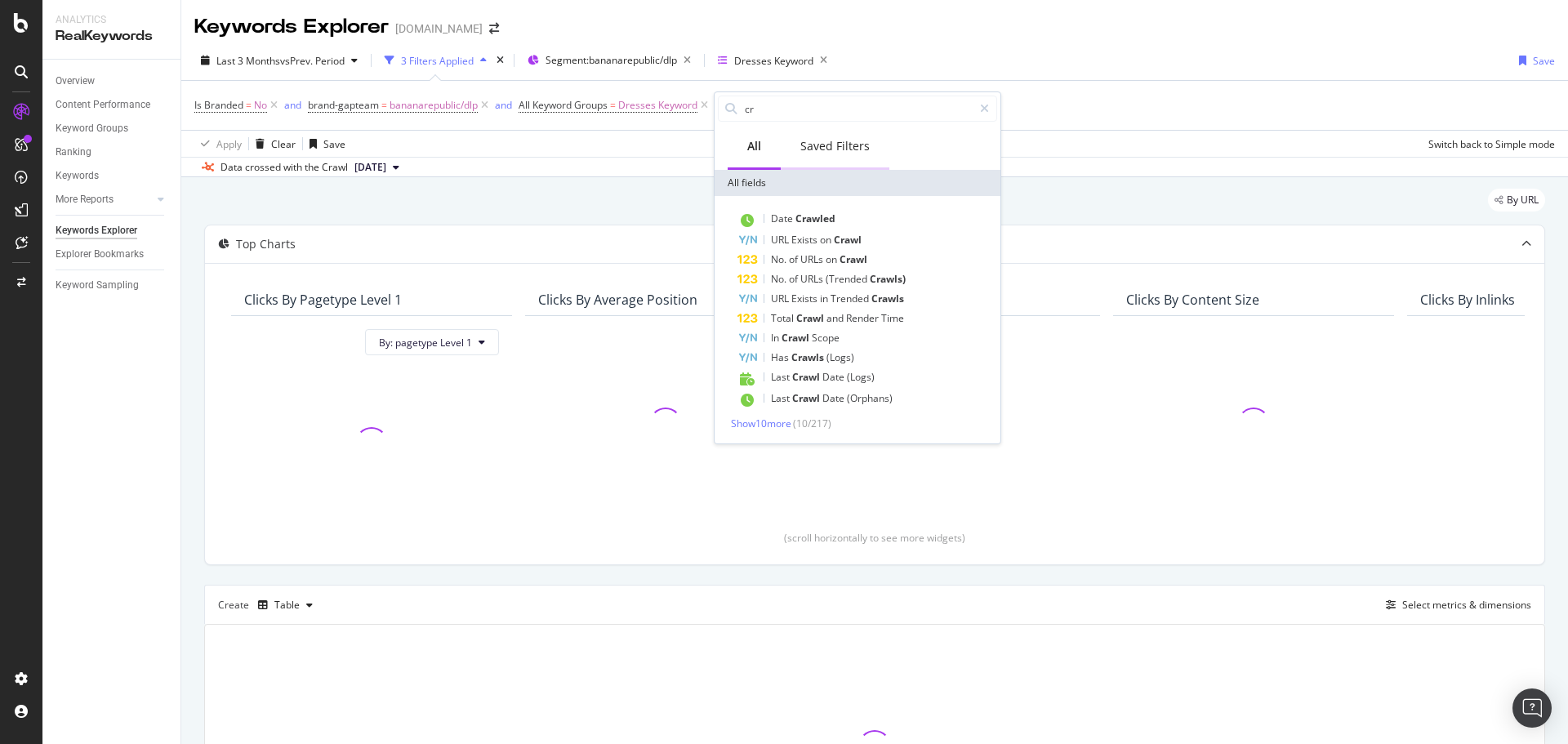
type input "c"
type input "AI"
click at [777, 422] on span "Show 10 more" at bounding box center [761, 418] width 61 height 14
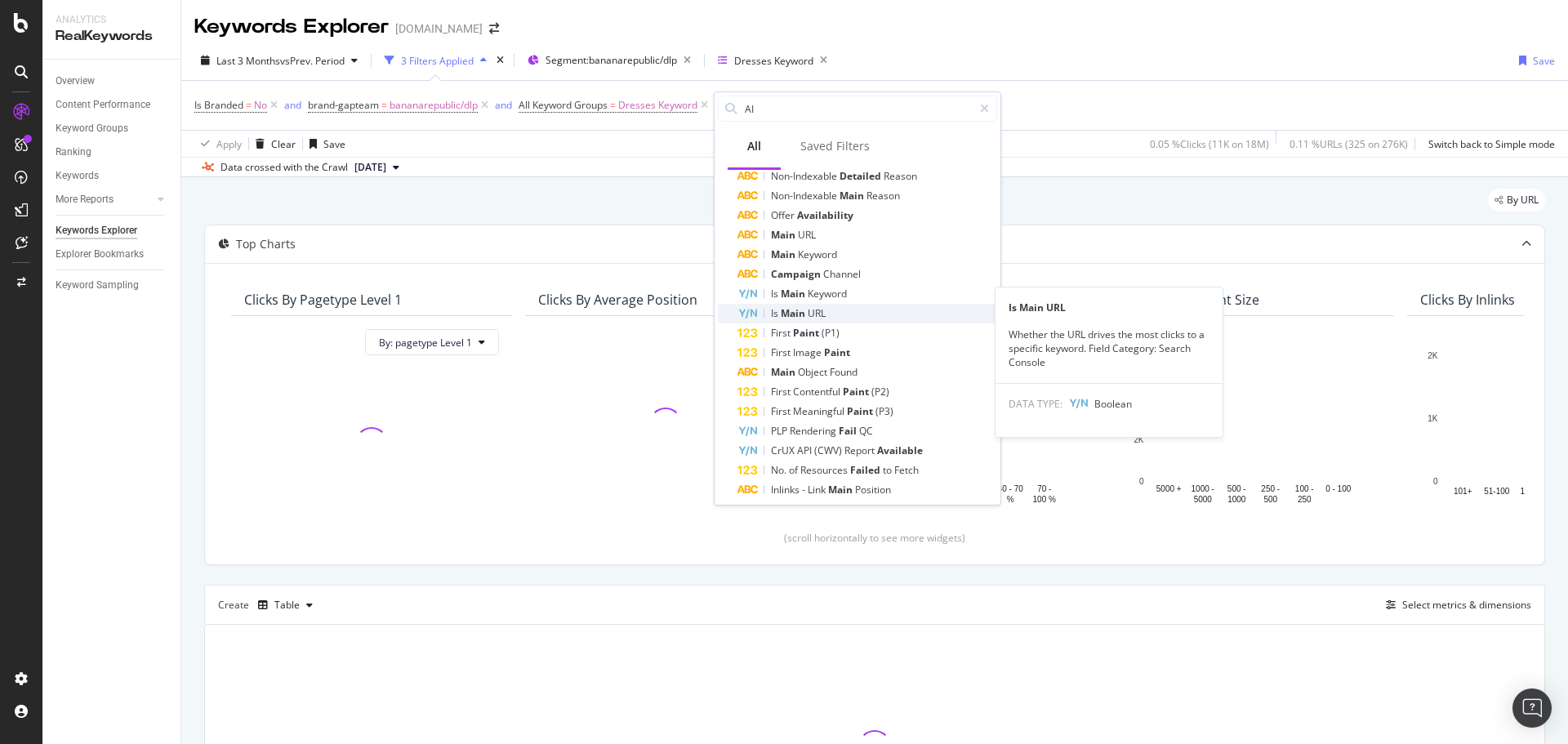
scroll to position [130, 0]
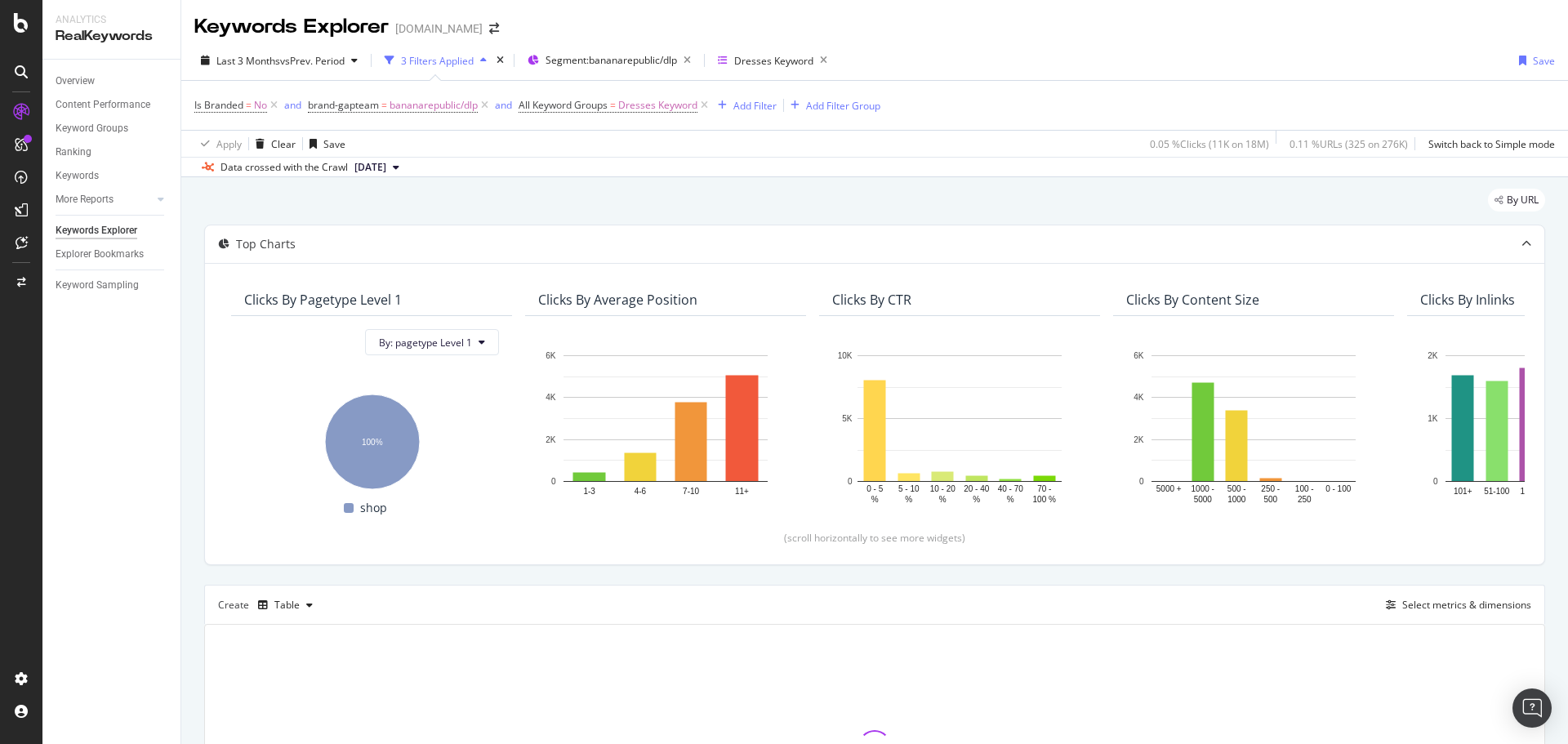
click at [1111, 204] on div "By URL" at bounding box center [874, 207] width 1341 height 36
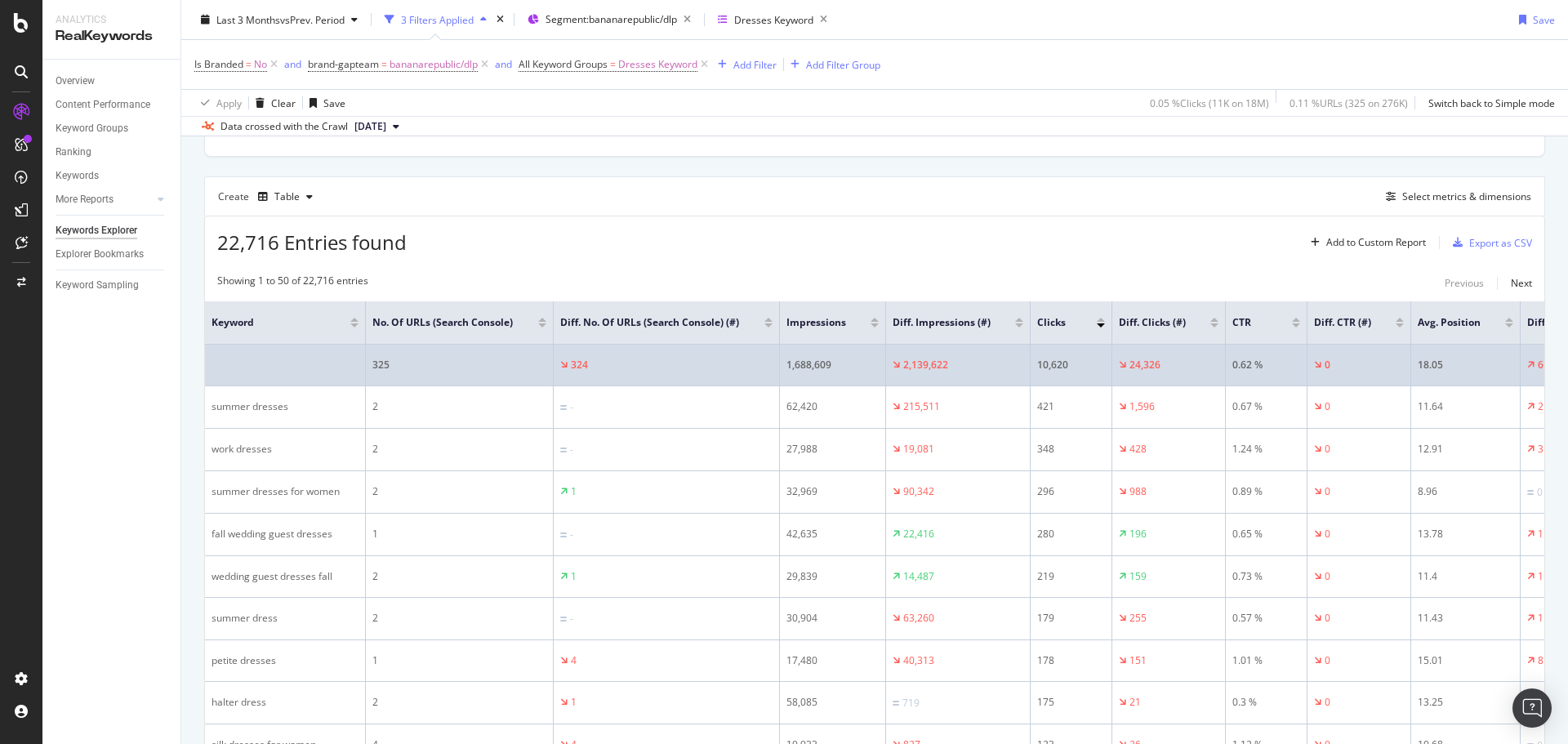
scroll to position [572, 0]
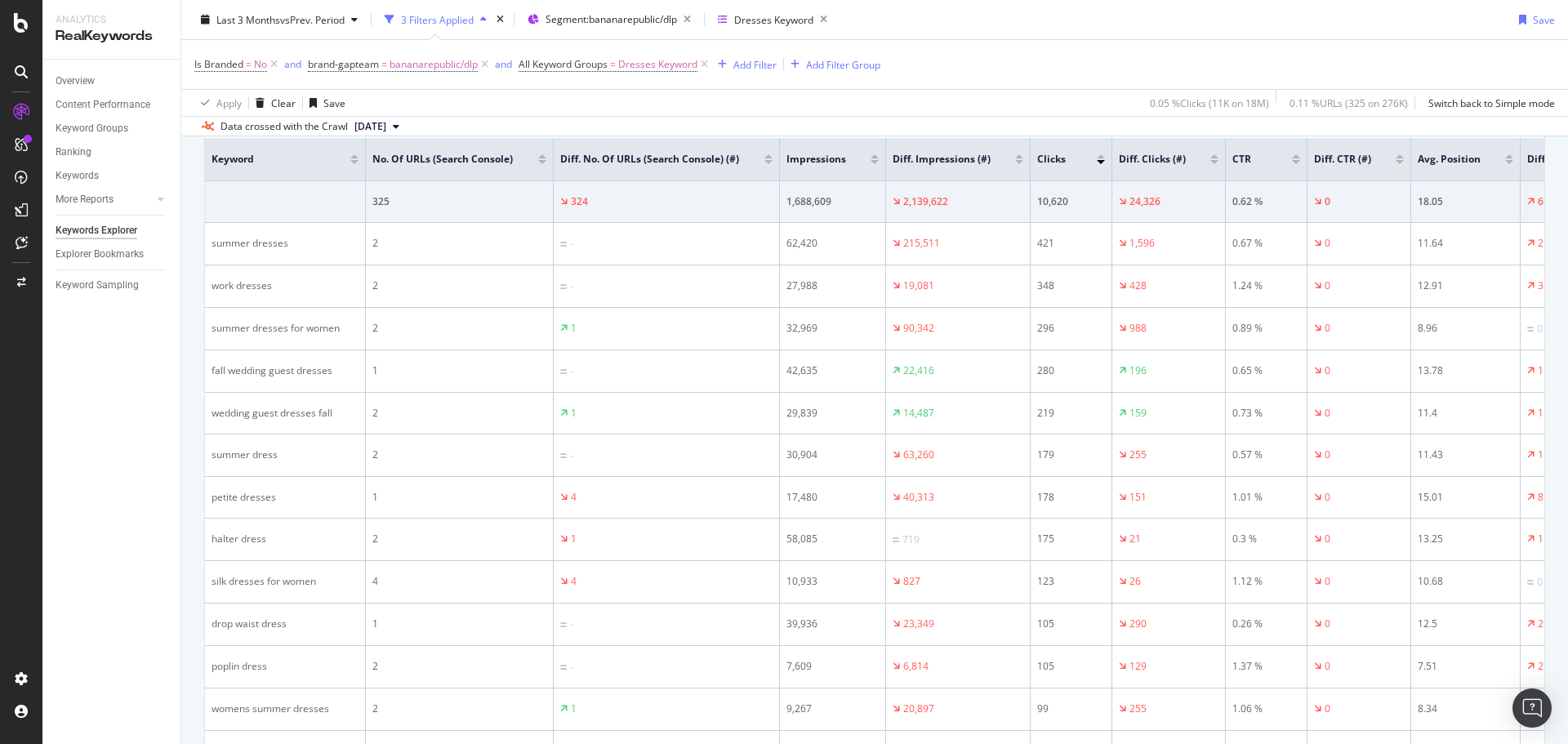
click at [1098, 158] on div at bounding box center [1101, 156] width 8 height 4
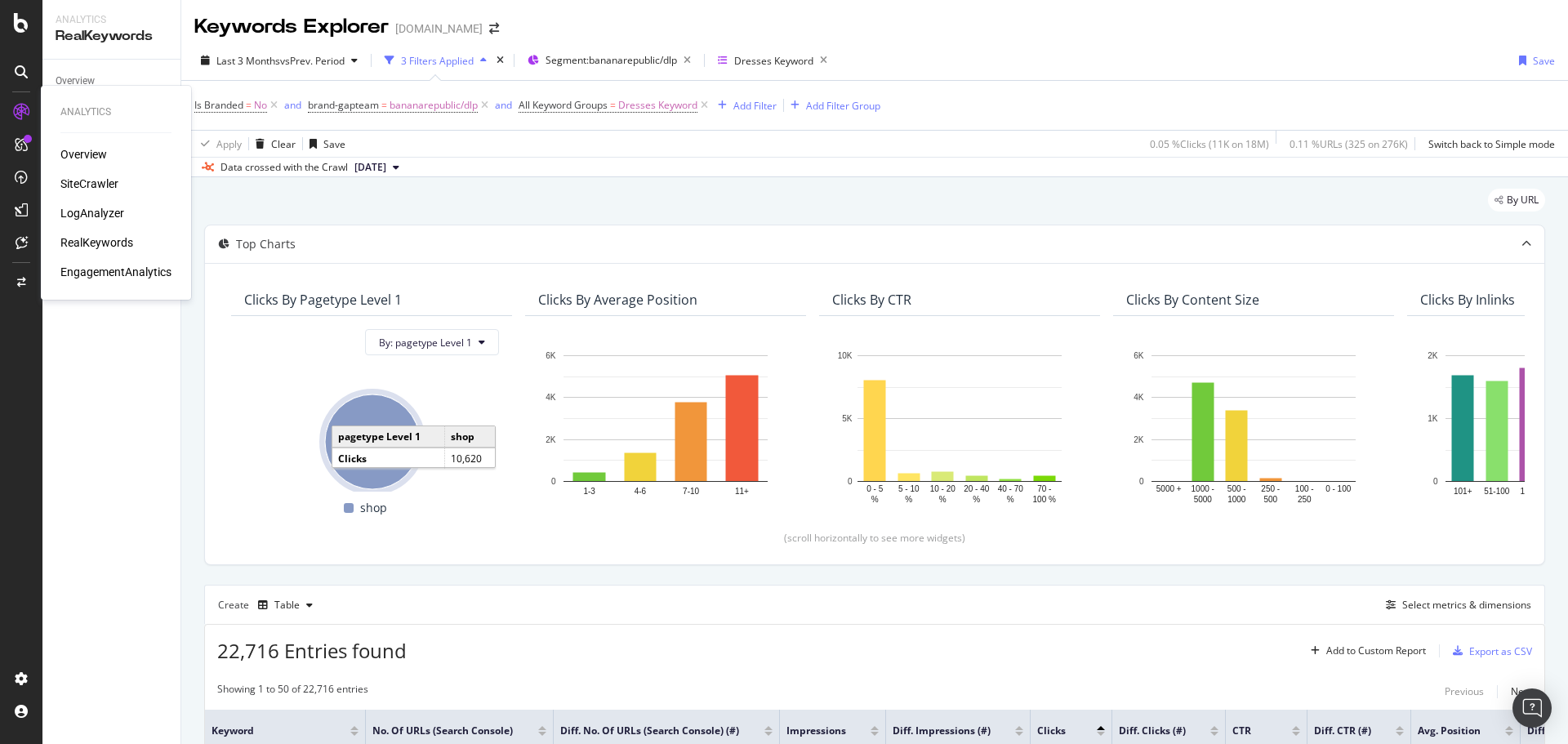
click at [99, 181] on div "SiteCrawler" at bounding box center [89, 184] width 58 height 16
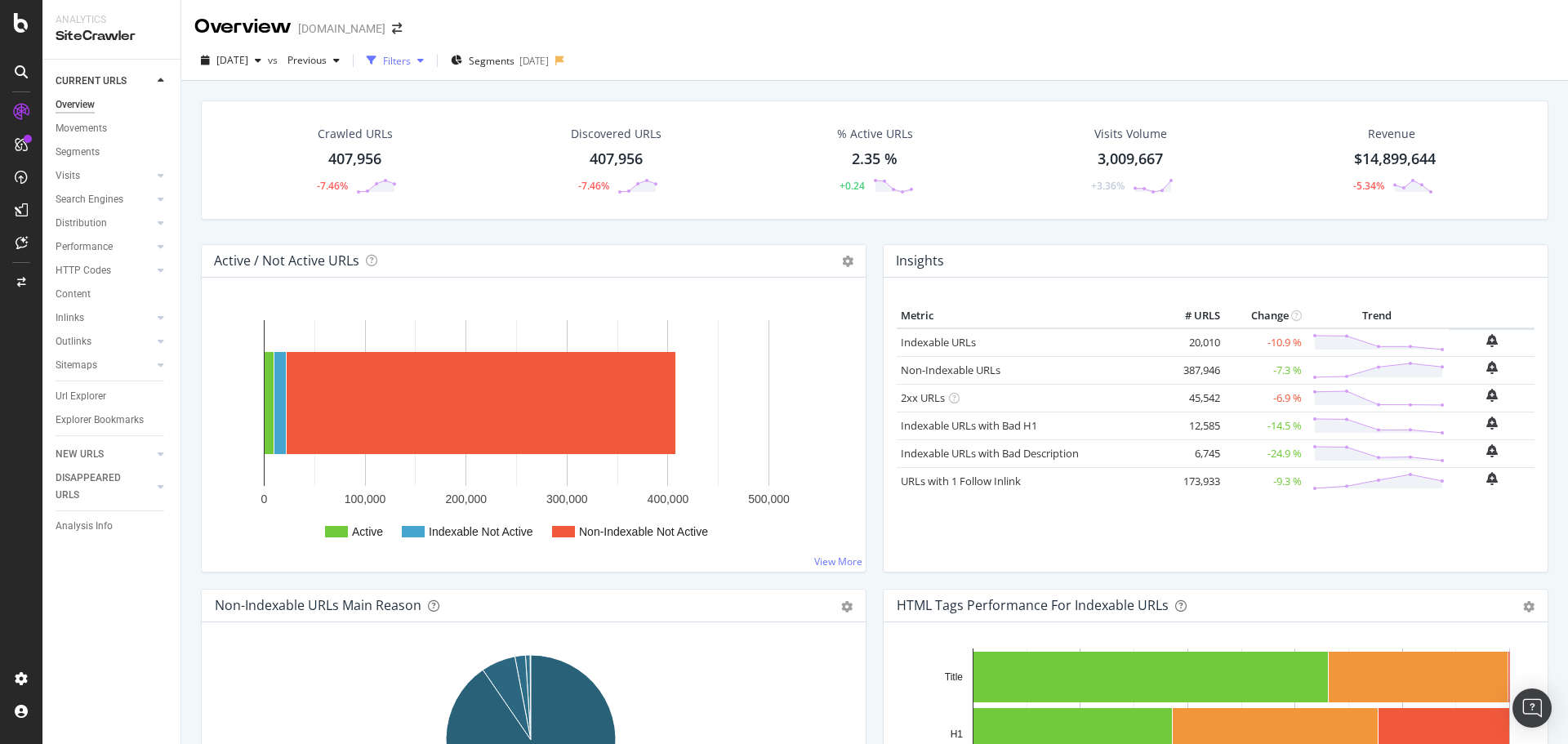
click at [377, 56] on icon "button" at bounding box center [372, 61] width 10 height 10
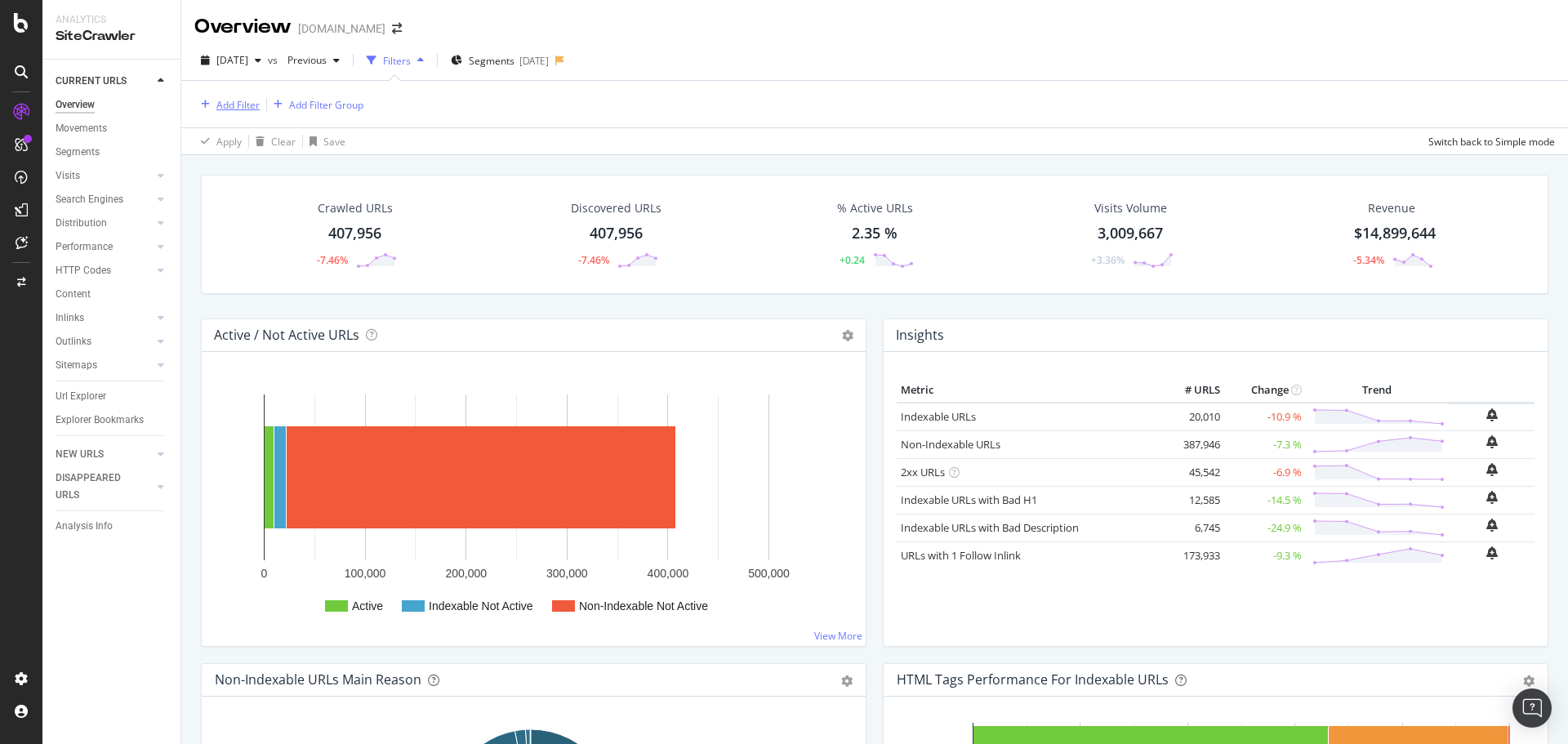
click at [222, 110] on div "Add Filter" at bounding box center [238, 104] width 44 height 14
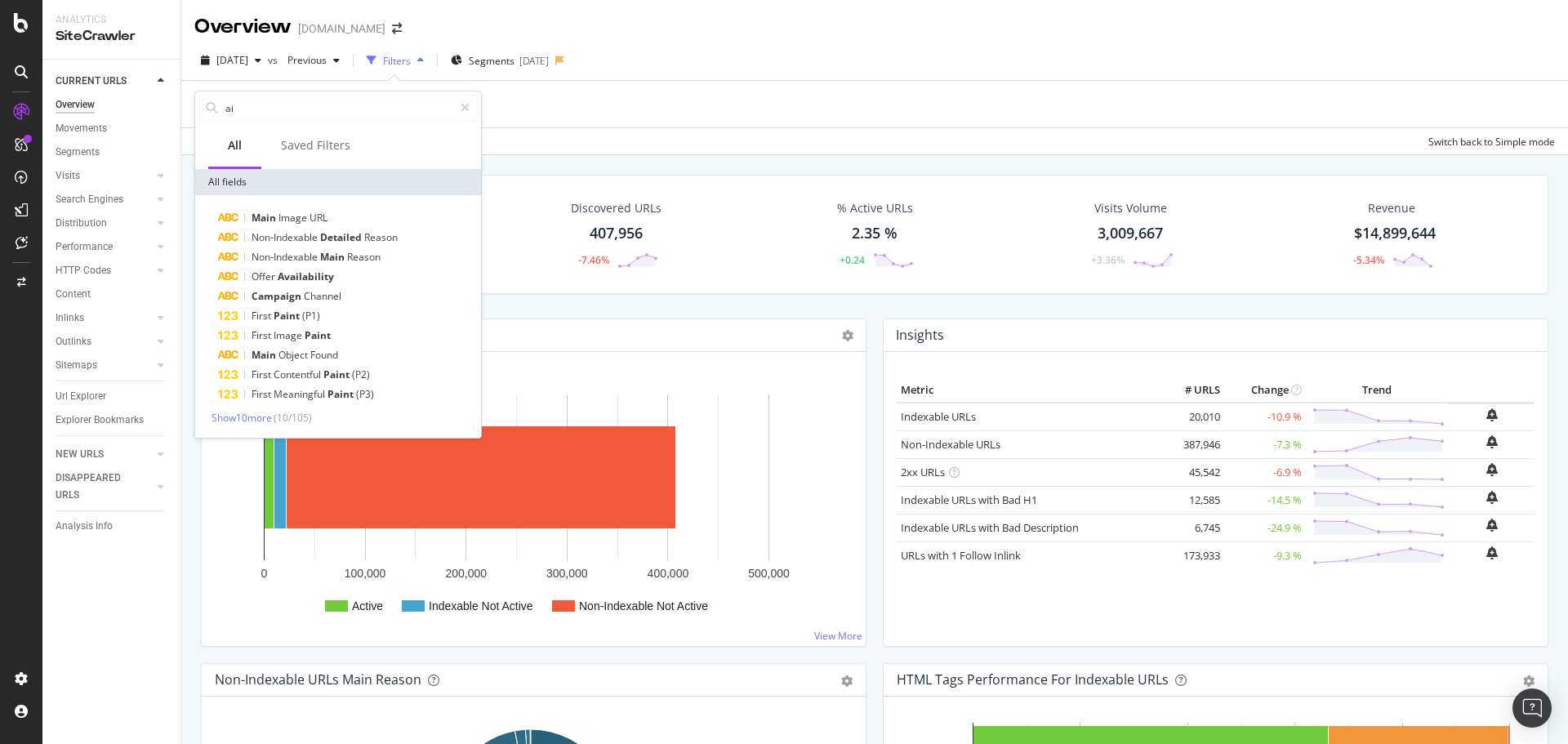
type input "a"
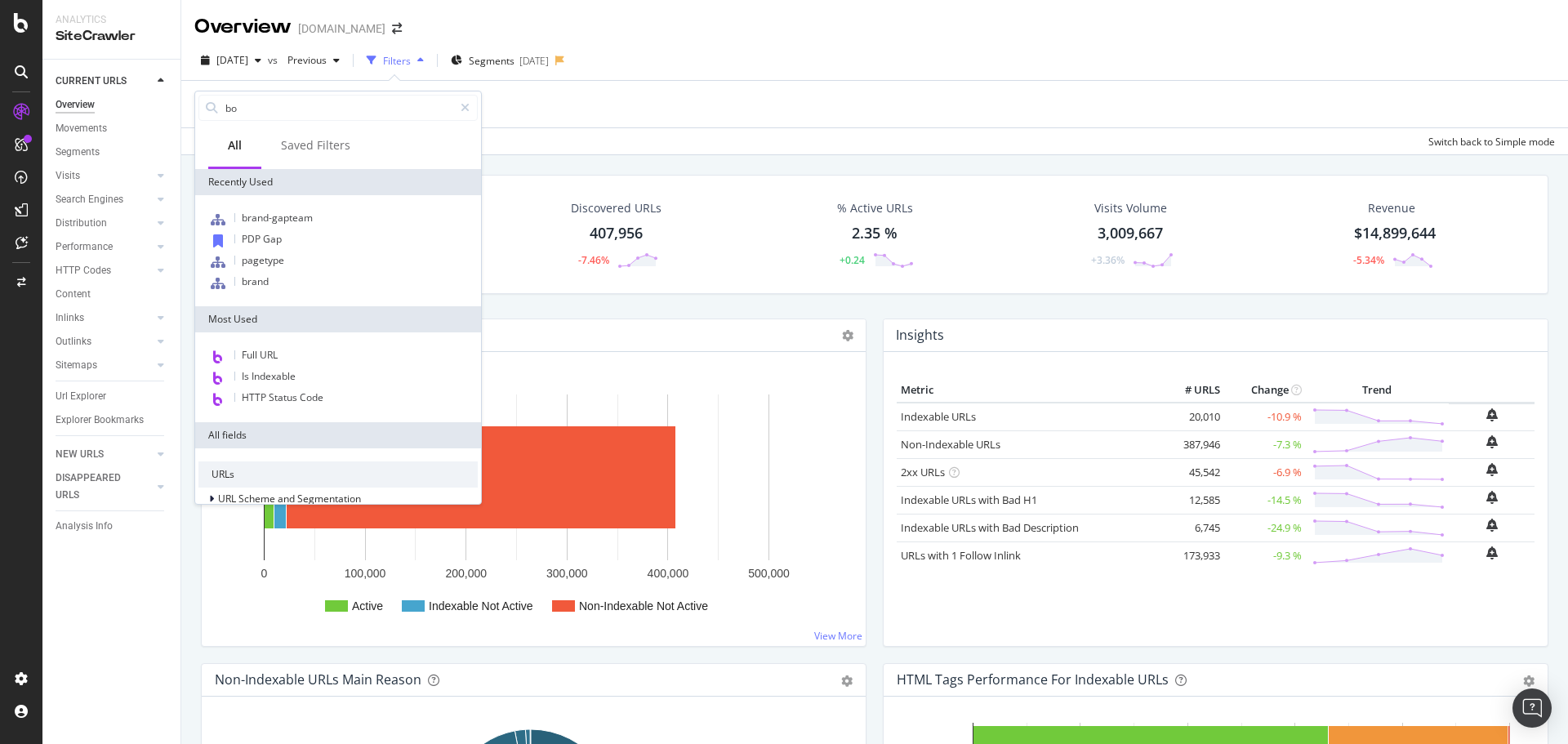
type input "bot"
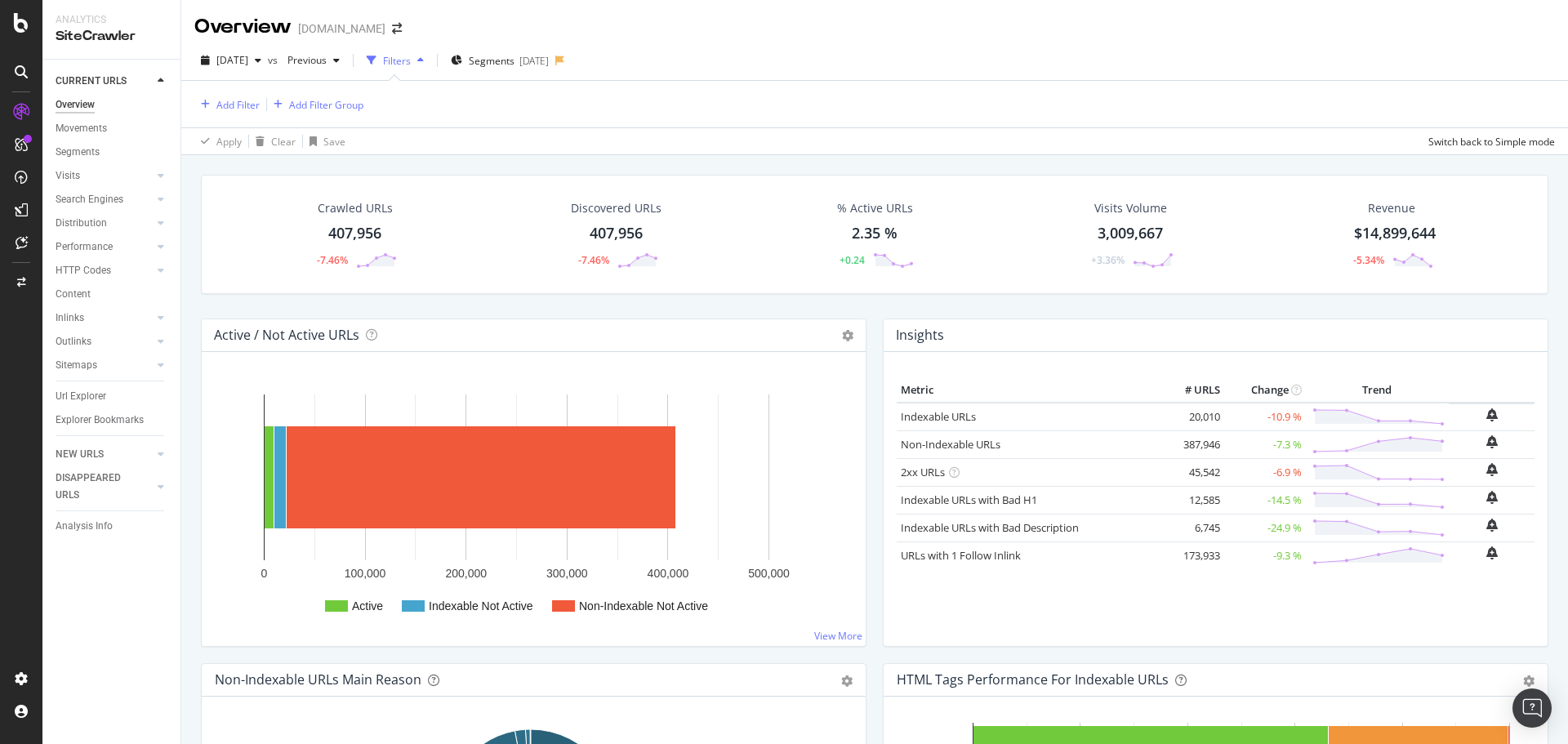
click at [715, 68] on div "2025 Sep. 10th vs Previous Filters Segments 2025-06-18" at bounding box center [874, 64] width 1387 height 33
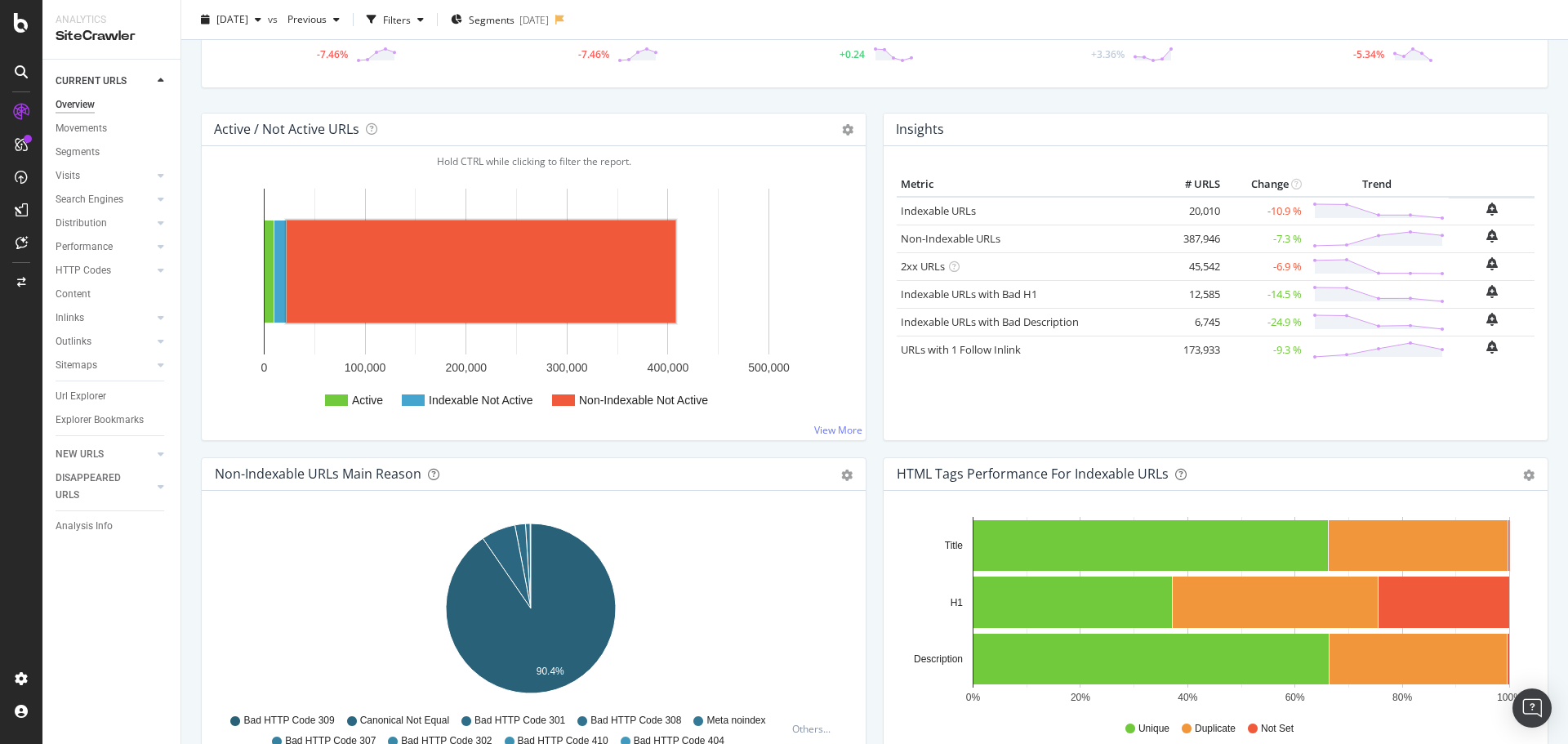
scroll to position [327, 0]
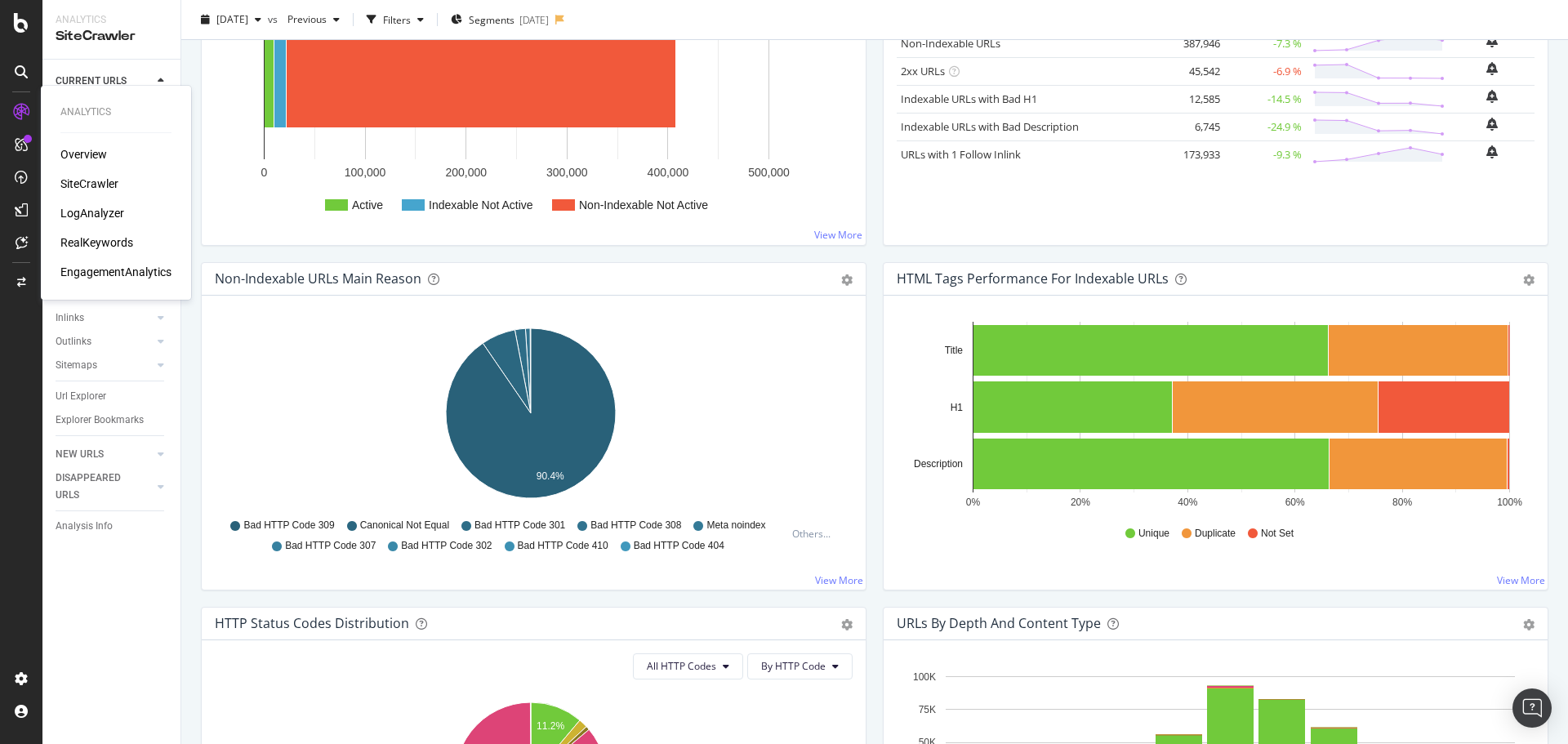
drag, startPoint x: 85, startPoint y: 207, endPoint x: 93, endPoint y: 208, distance: 8.1
click at [85, 207] on div "LogAnalyzer" at bounding box center [93, 214] width 64 height 16
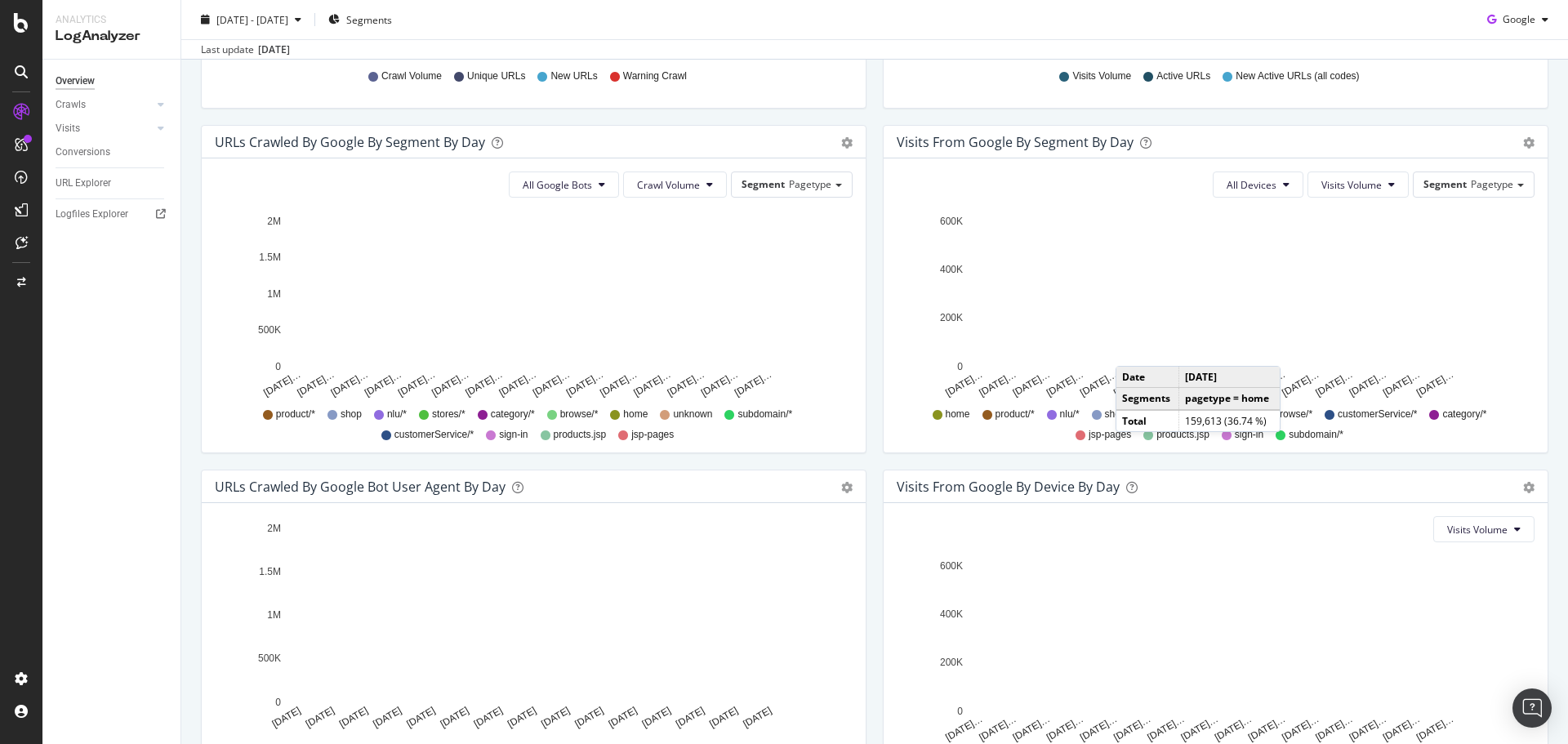
scroll to position [618, 0]
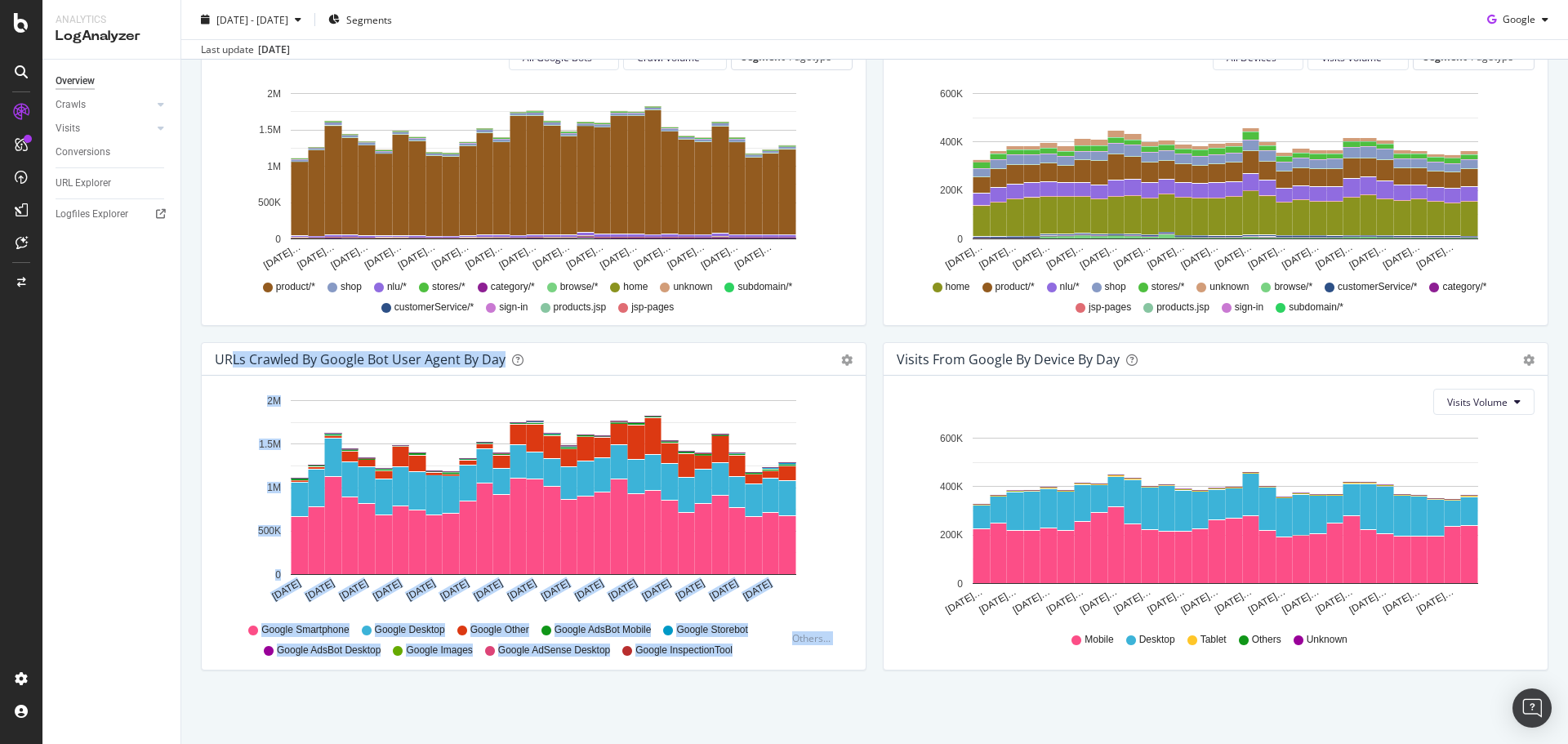
drag, startPoint x: 244, startPoint y: 356, endPoint x: 1120, endPoint y: 333, distance: 876.3
click at [892, 352] on div "URLs Crawled by Google by day Area Table Hold CTRL while clicking to filter the…" at bounding box center [874, 169] width 1364 height 1034
click at [79, 106] on div "Crawls" at bounding box center [71, 104] width 30 height 17
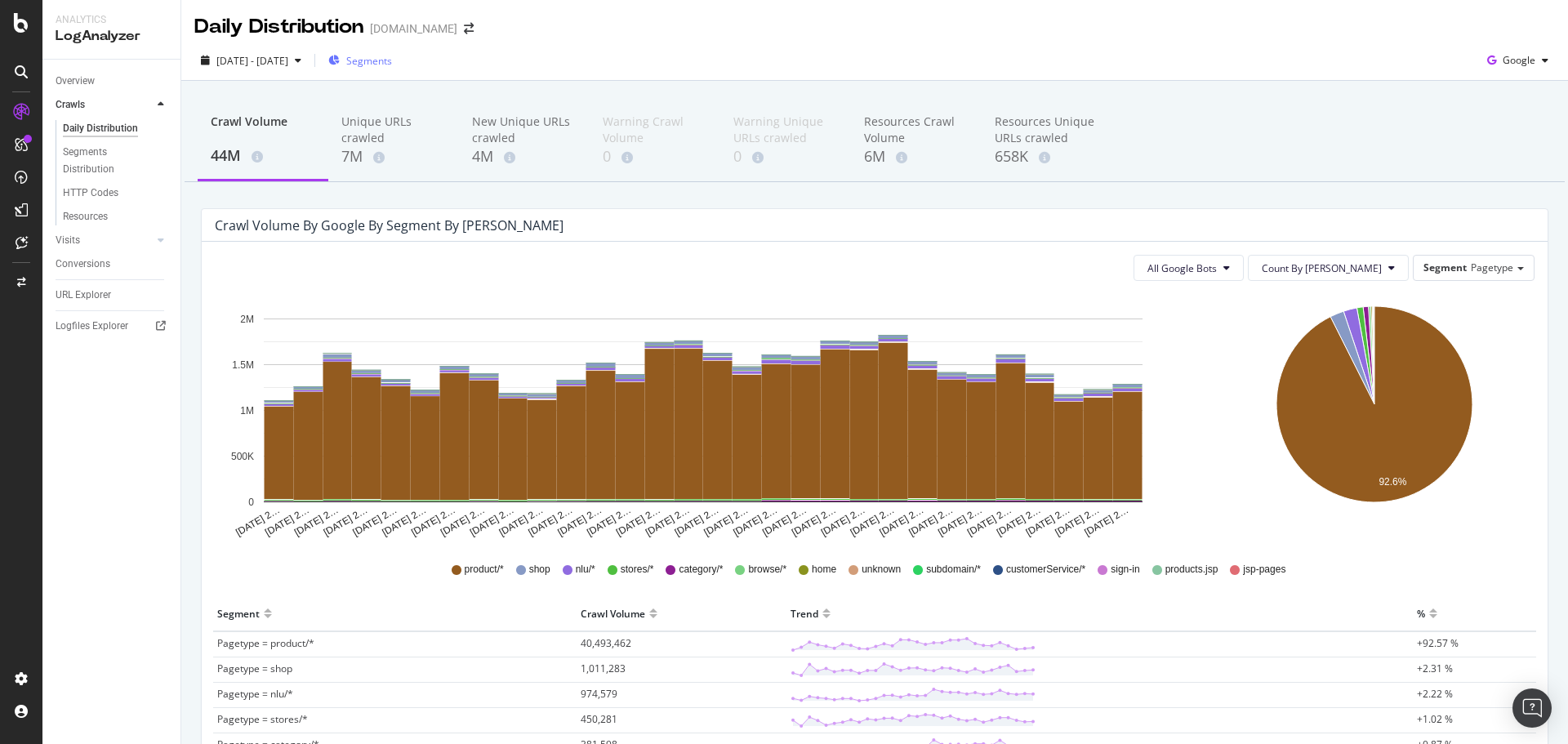
click at [392, 60] on span "Segments" at bounding box center [369, 61] width 46 height 14
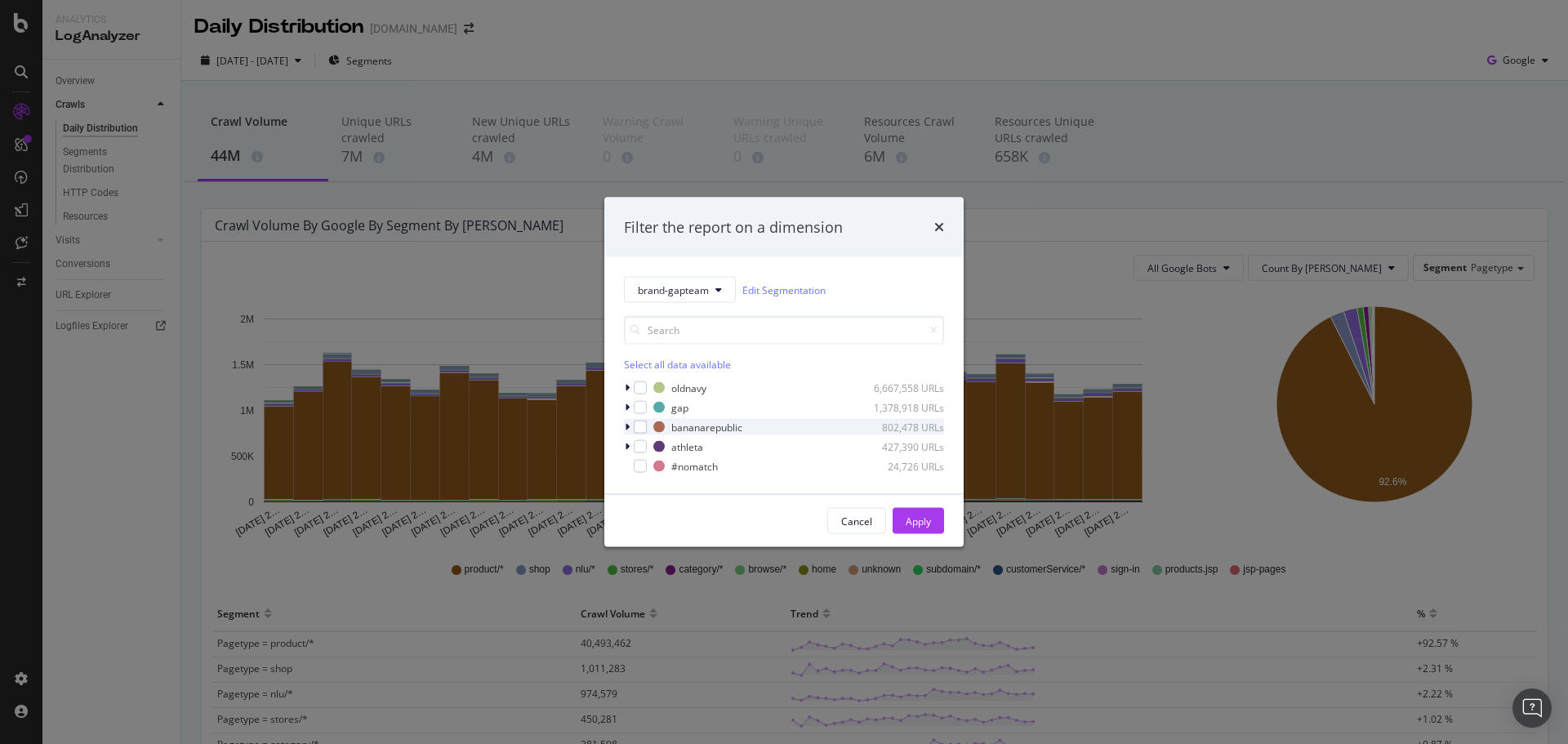
click at [629, 428] on icon "modal" at bounding box center [627, 427] width 5 height 10
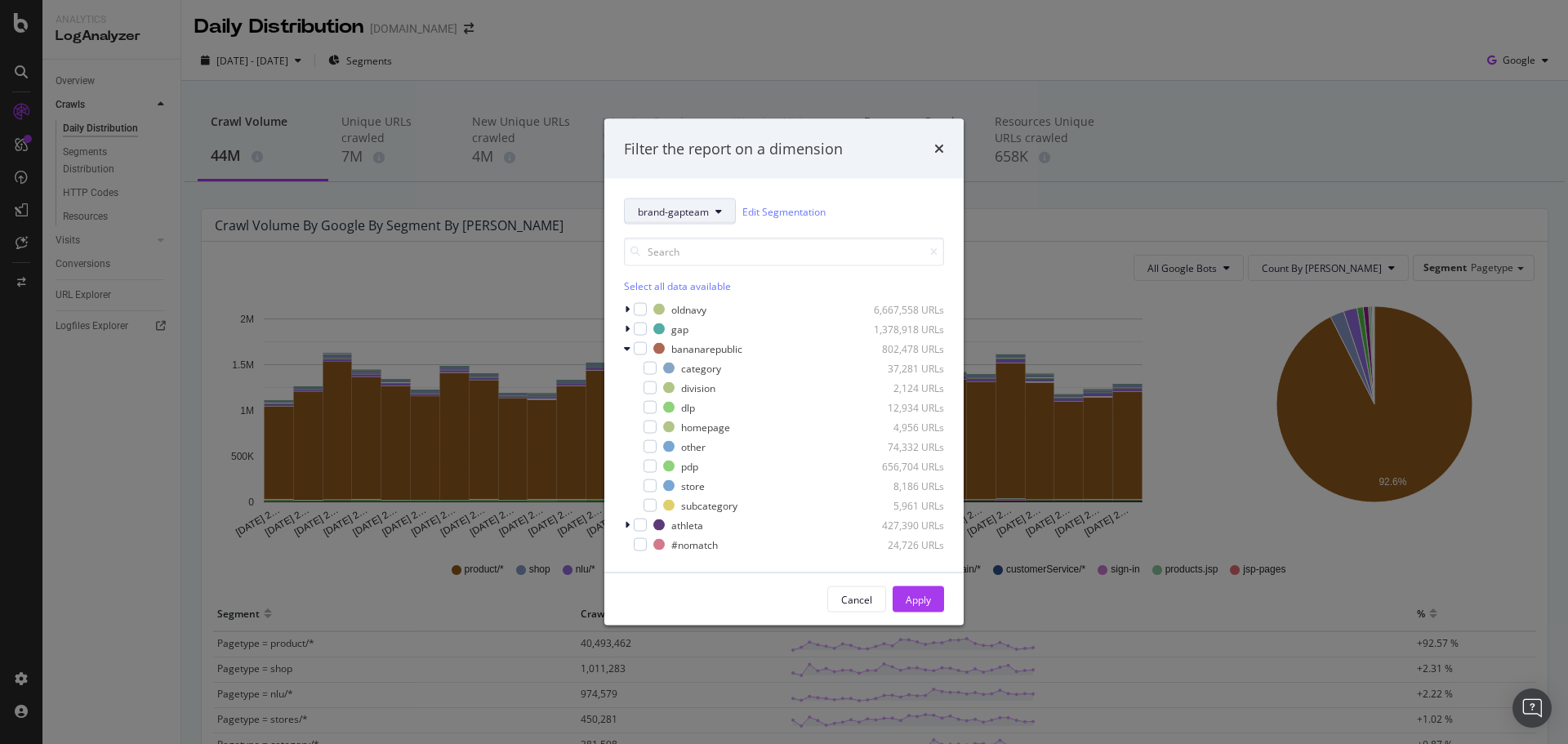
click at [696, 211] on span "brand-gapteam" at bounding box center [673, 211] width 71 height 14
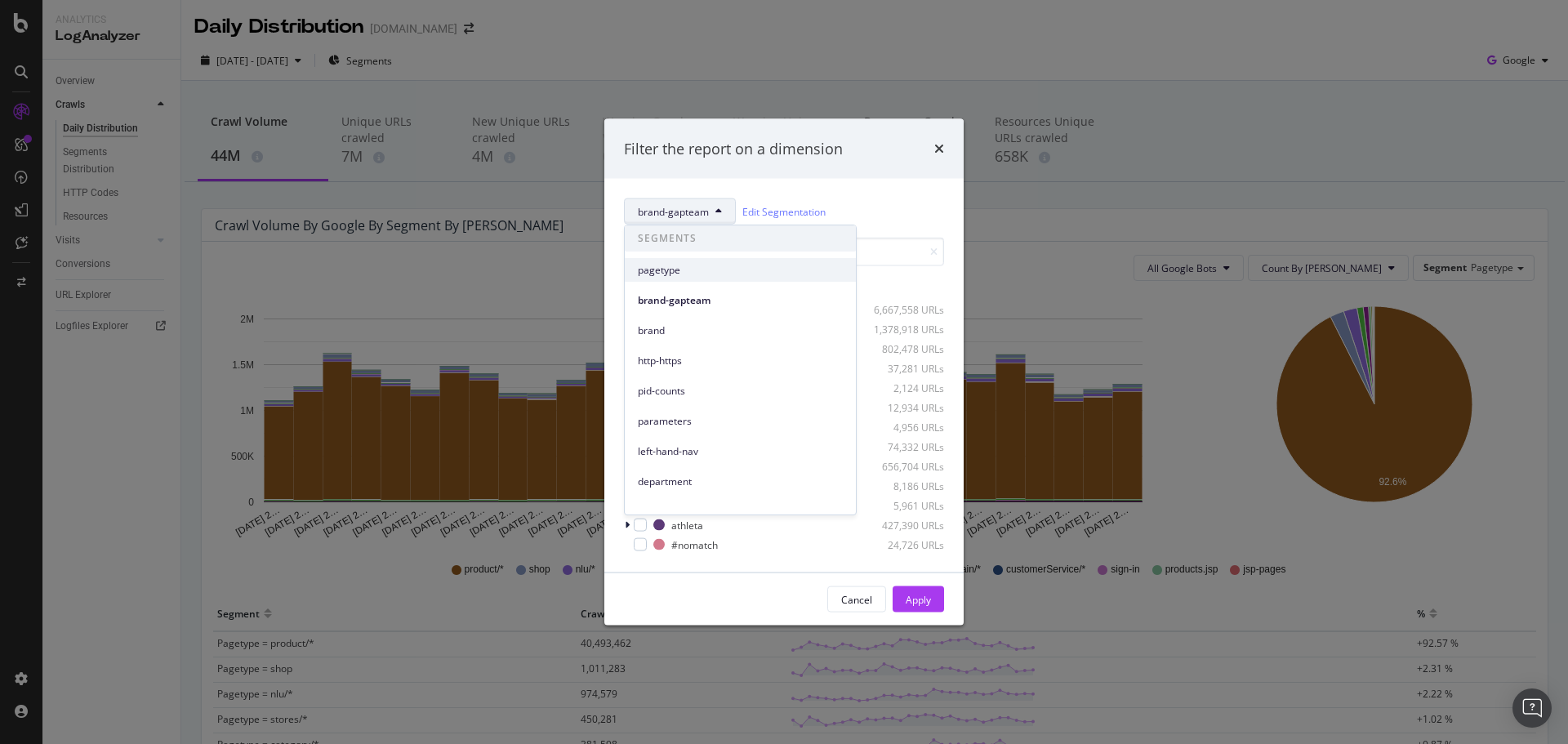
click at [674, 278] on div "pagetype" at bounding box center [740, 269] width 231 height 24
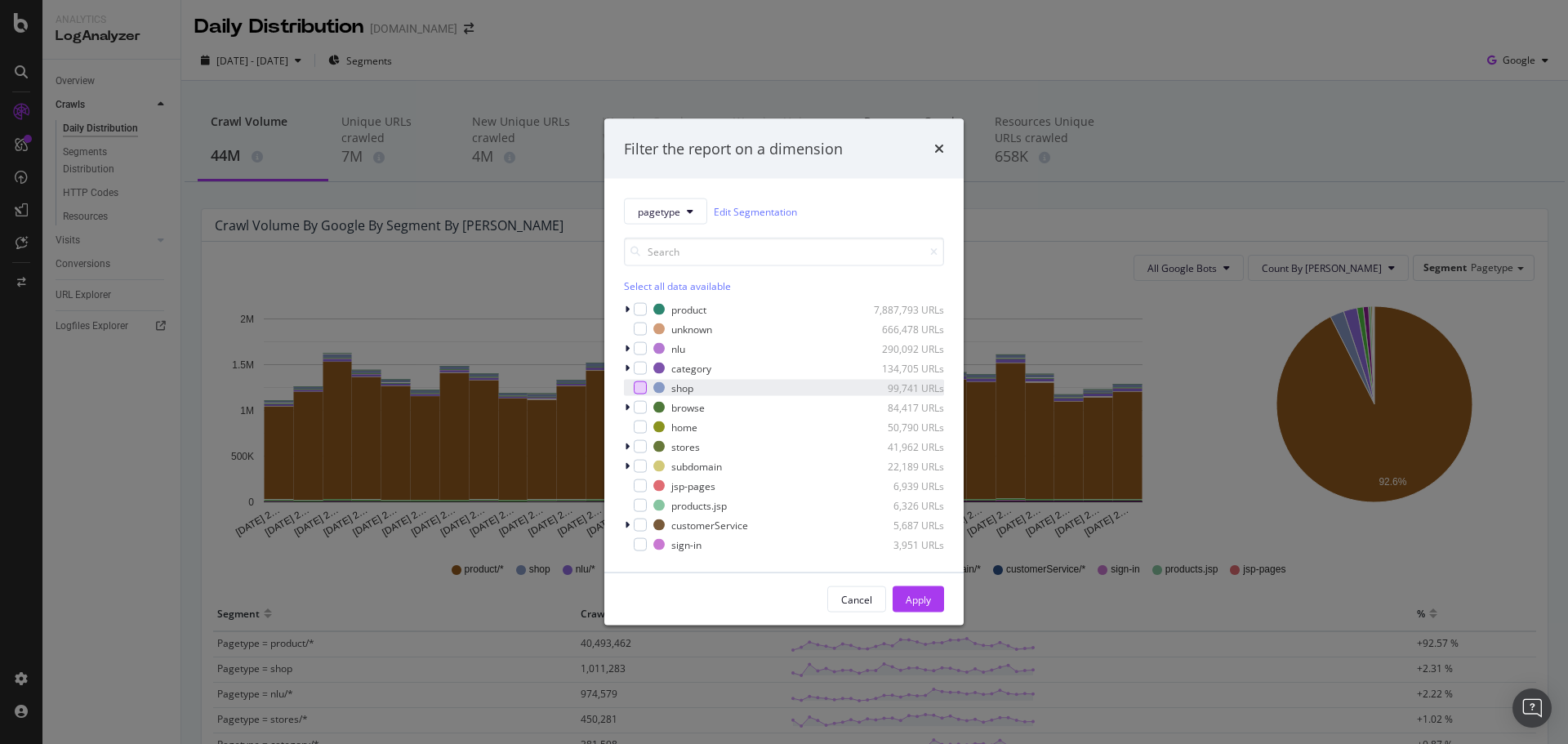
click at [641, 388] on div "modal" at bounding box center [640, 388] width 13 height 13
click at [927, 593] on div "Apply" at bounding box center [918, 599] width 25 height 14
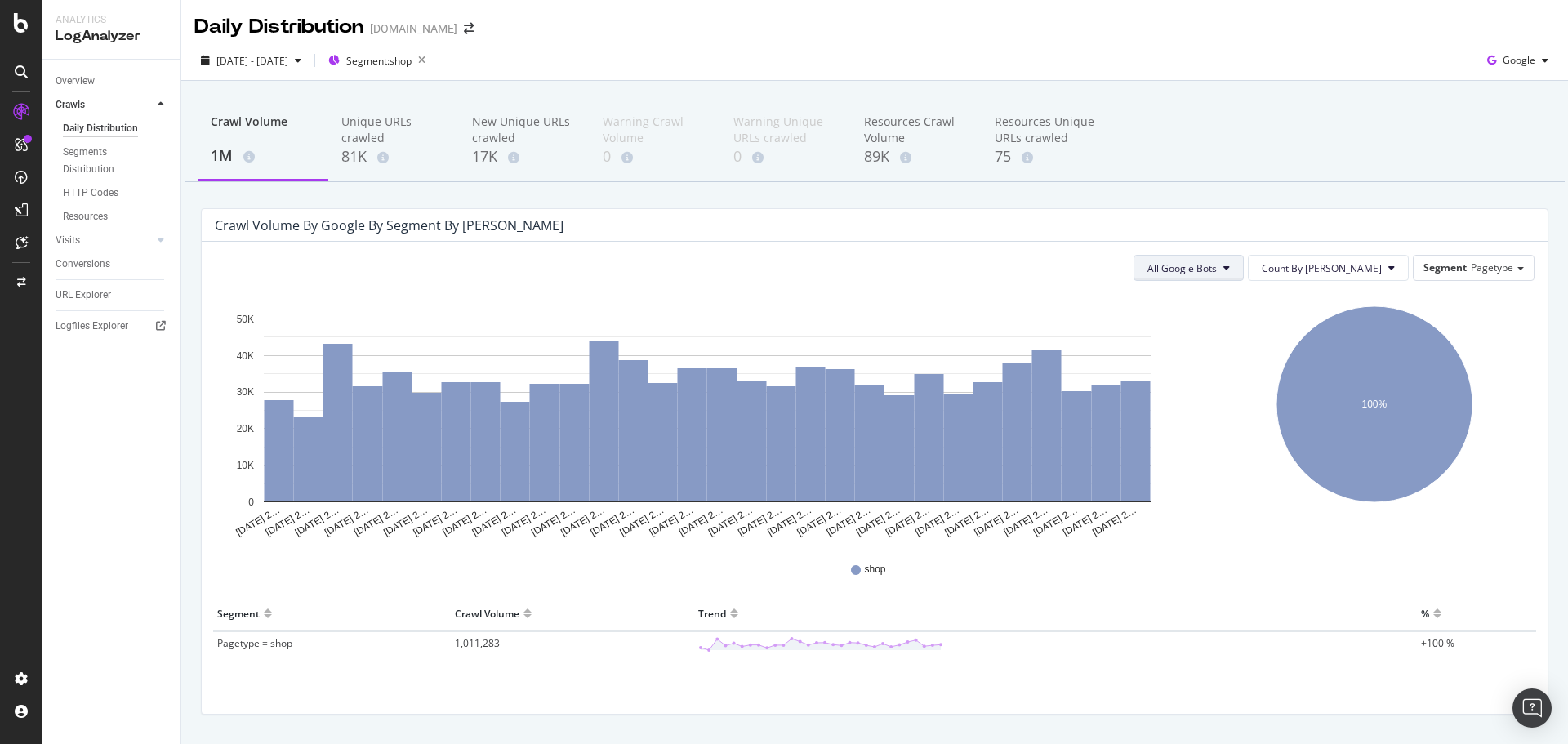
click at [1217, 263] on span "All Google Bots" at bounding box center [1181, 268] width 70 height 14
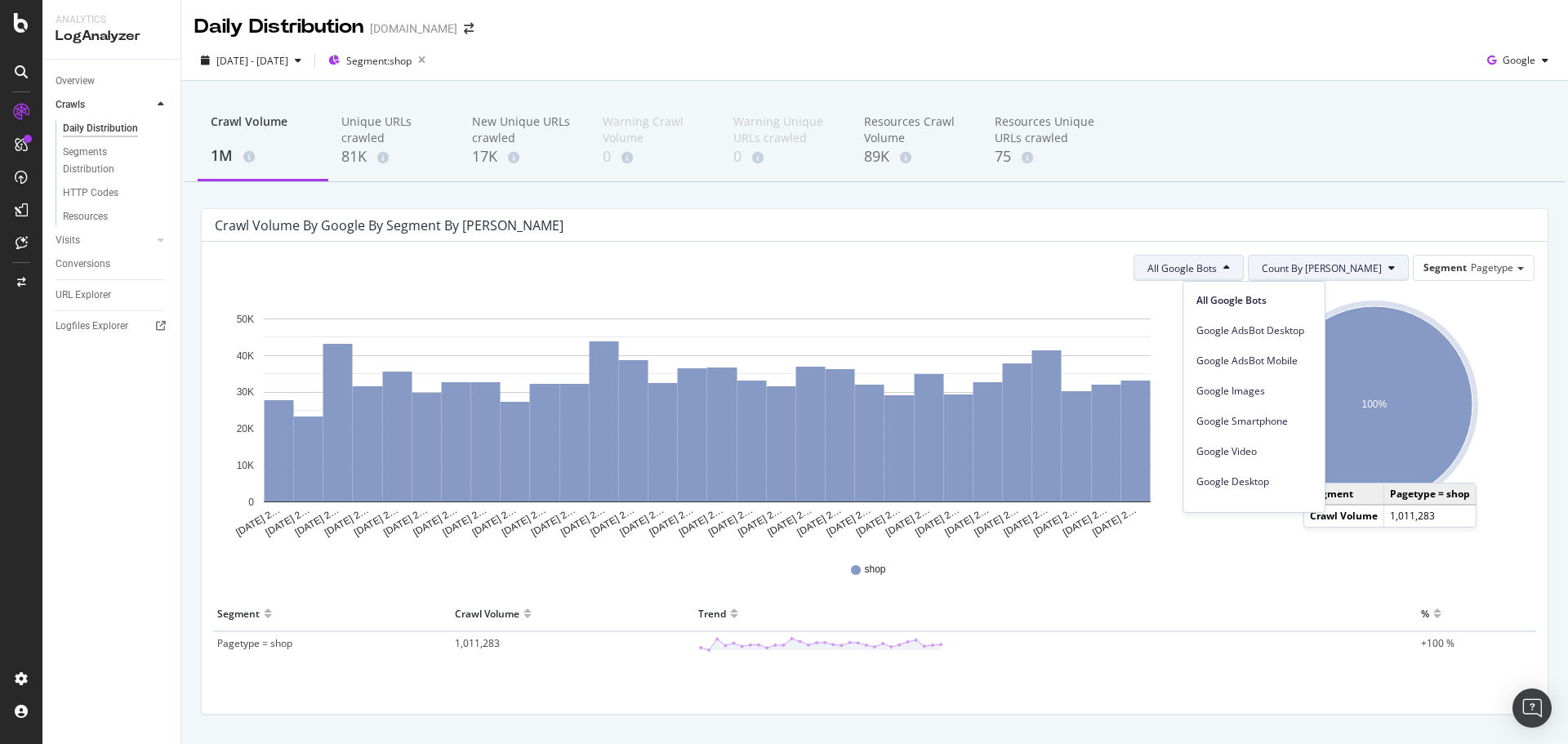
click at [1356, 273] on span "Count By Day" at bounding box center [1322, 268] width 120 height 14
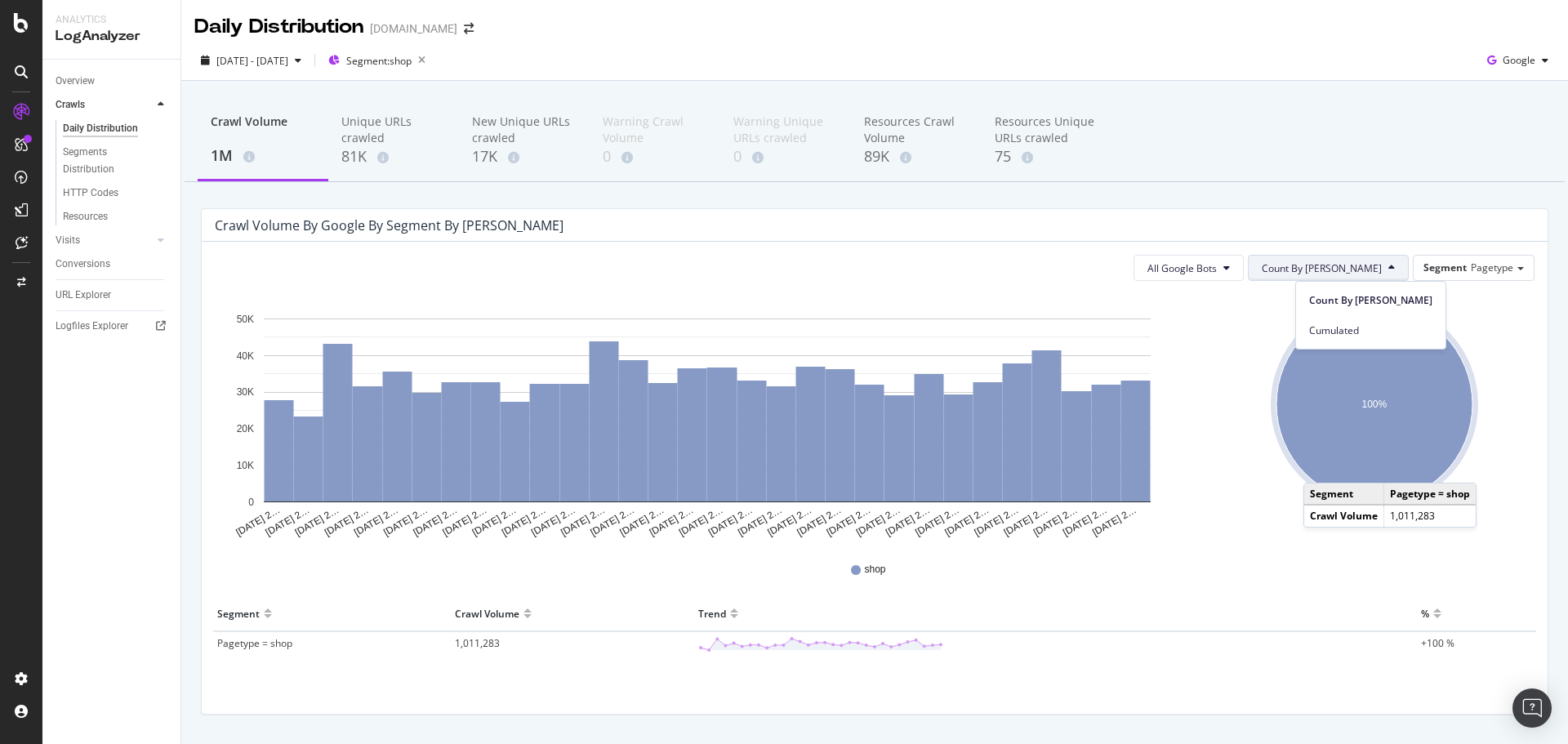
click at [1247, 236] on div "Crawl Volume by google by Segment by Day" at bounding box center [874, 226] width 1346 height 33
click at [1217, 269] on span "All Google Bots" at bounding box center [1181, 268] width 70 height 14
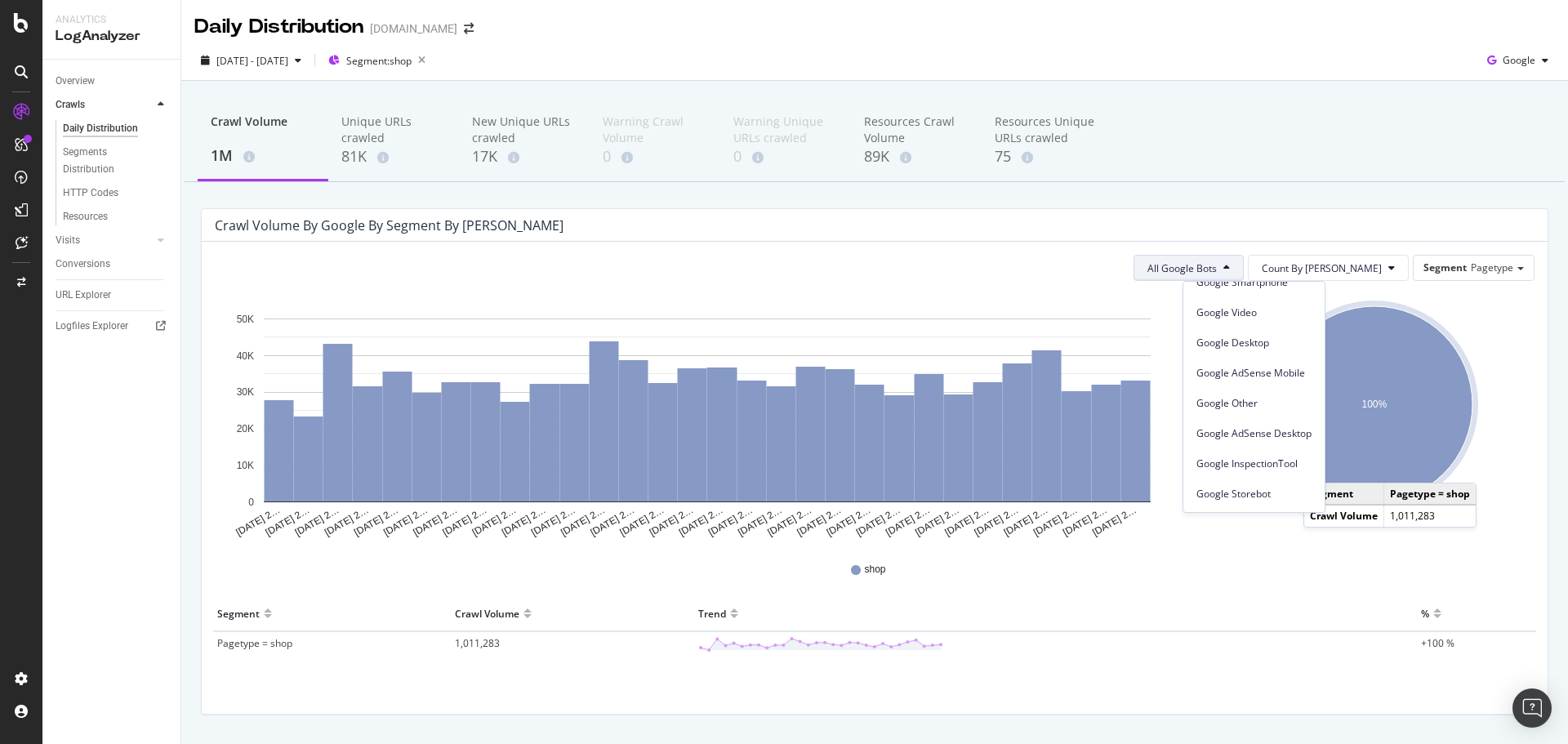
click at [1275, 126] on div "Crawl Volume 1M Unique URLs crawled 81K New Unique URLs crawled 17K Warning Cra…" at bounding box center [874, 140] width 1380 height 81
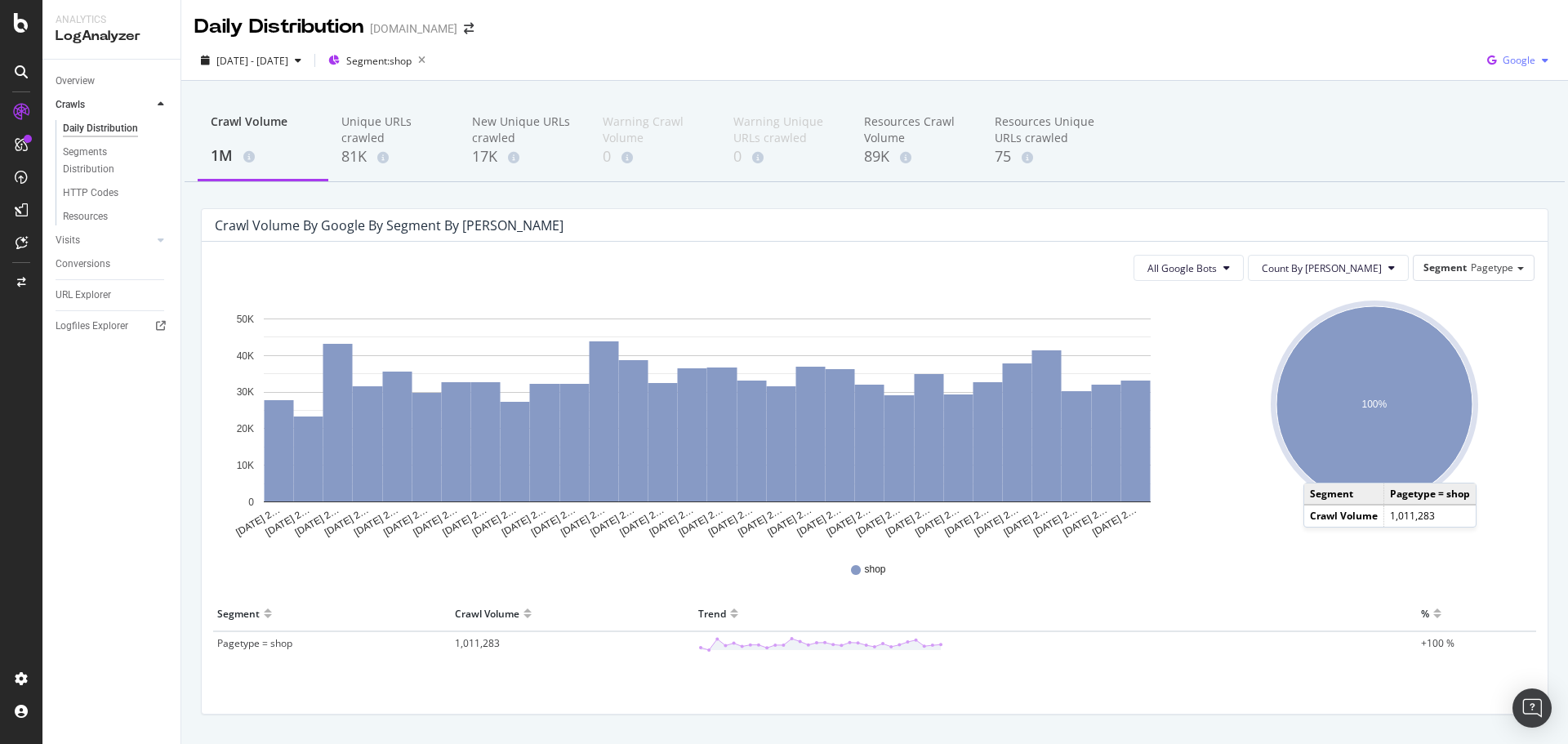
click at [1502, 62] on span "Google" at bounding box center [1519, 60] width 33 height 14
click at [1512, 157] on span "OpenAI" at bounding box center [1518, 154] width 61 height 15
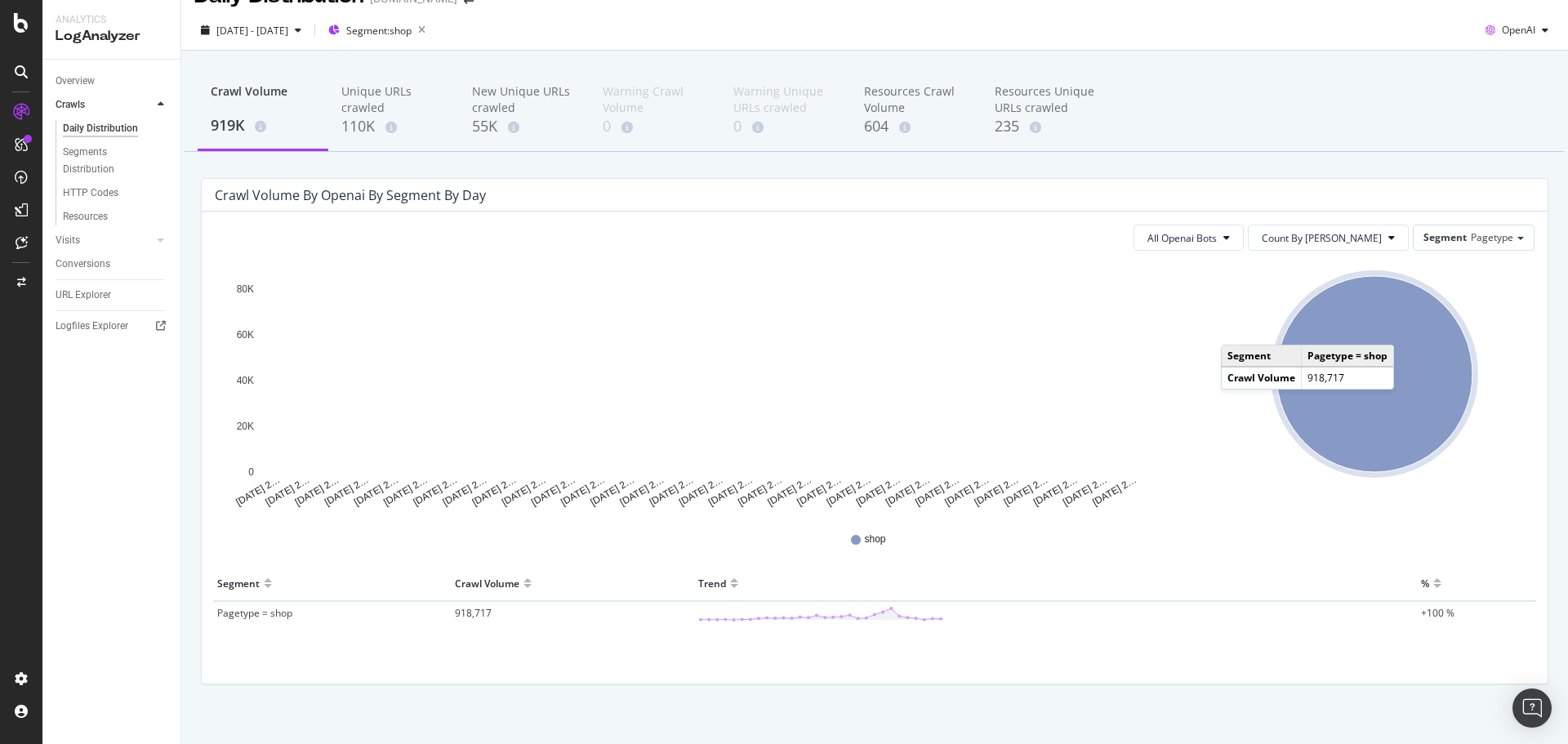
scroll to position [44, 0]
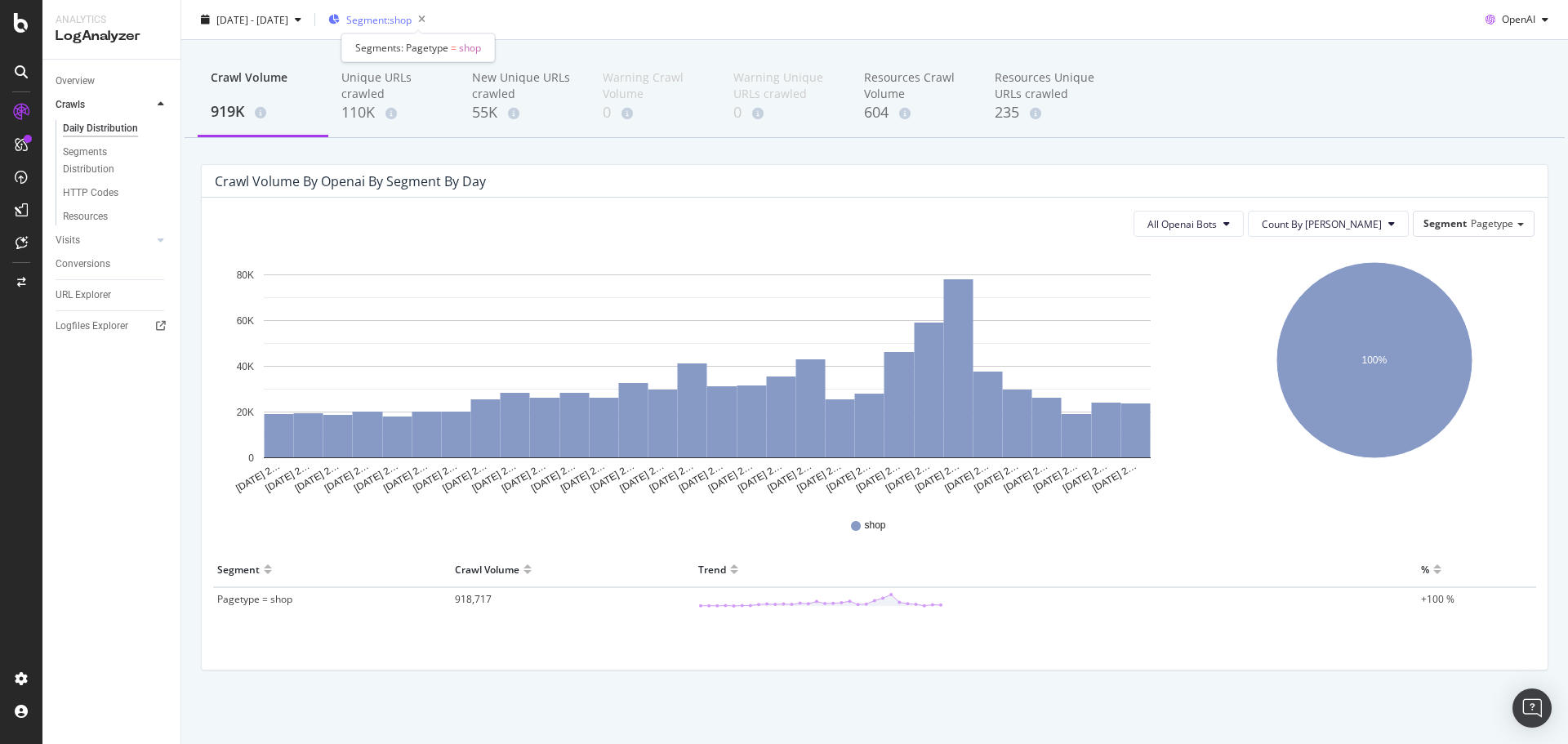
click at [411, 15] on span "Segment: shop" at bounding box center [379, 19] width 66 height 14
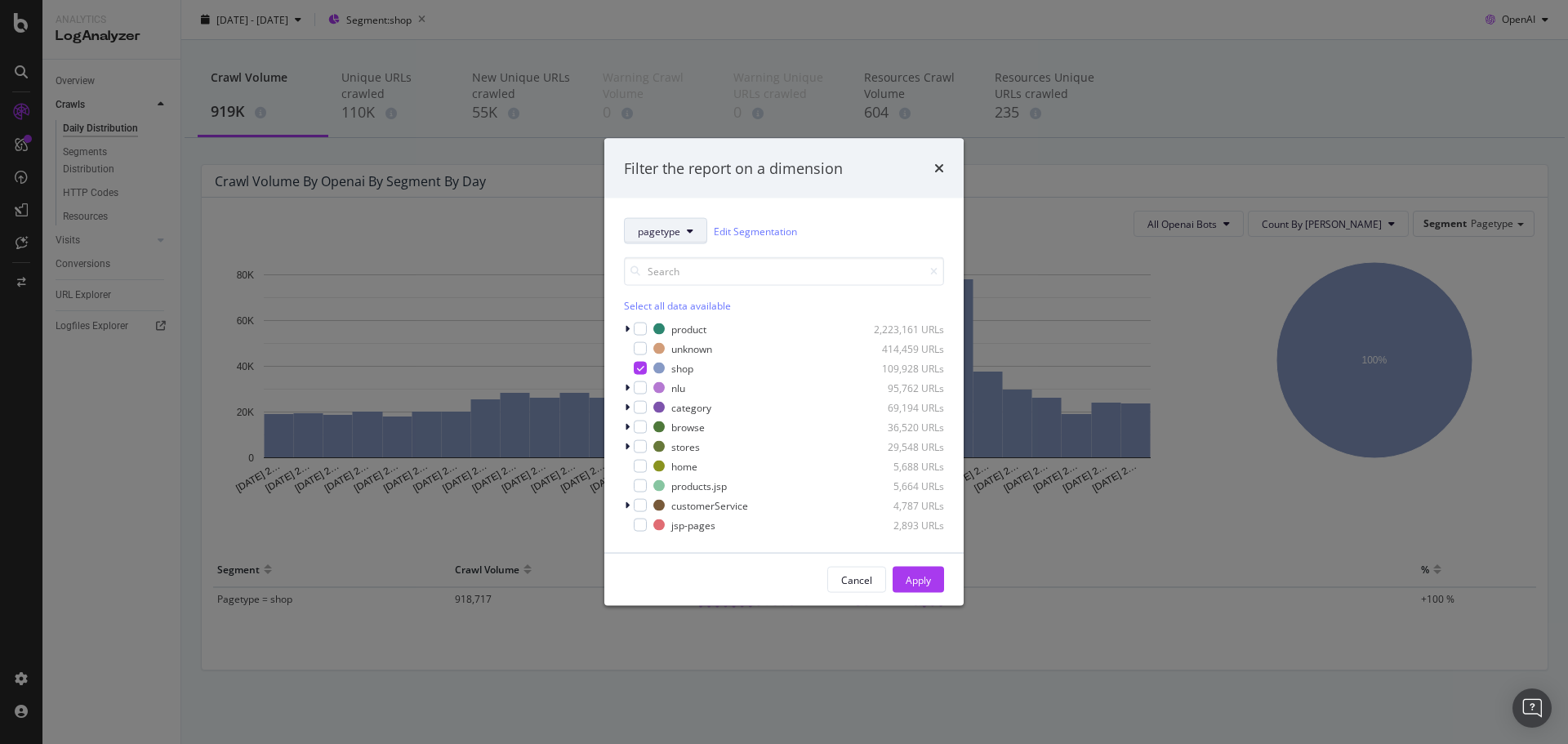
click at [662, 228] on span "pagetype" at bounding box center [659, 231] width 43 height 14
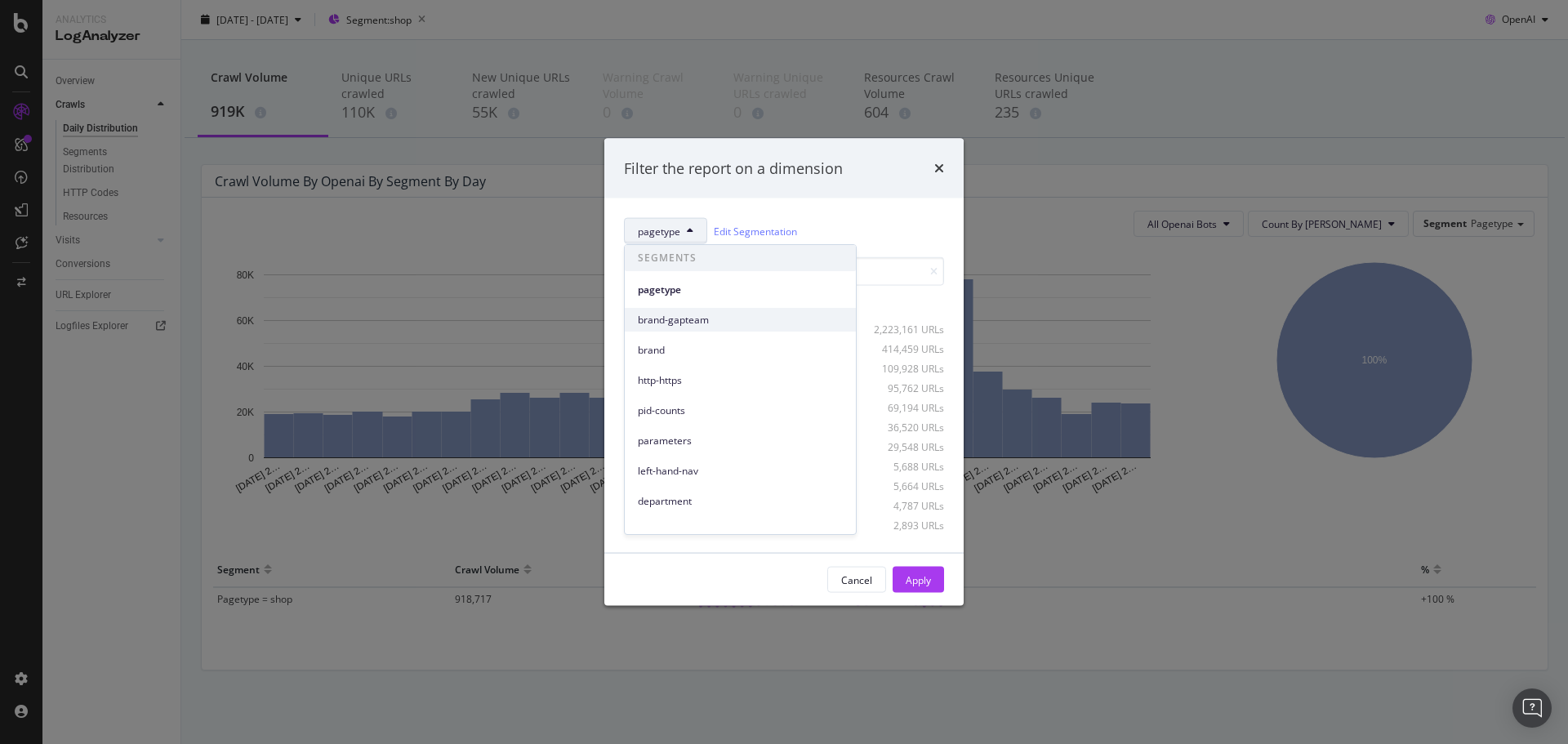
click at [657, 318] on span "brand-gapteam" at bounding box center [740, 320] width 205 height 15
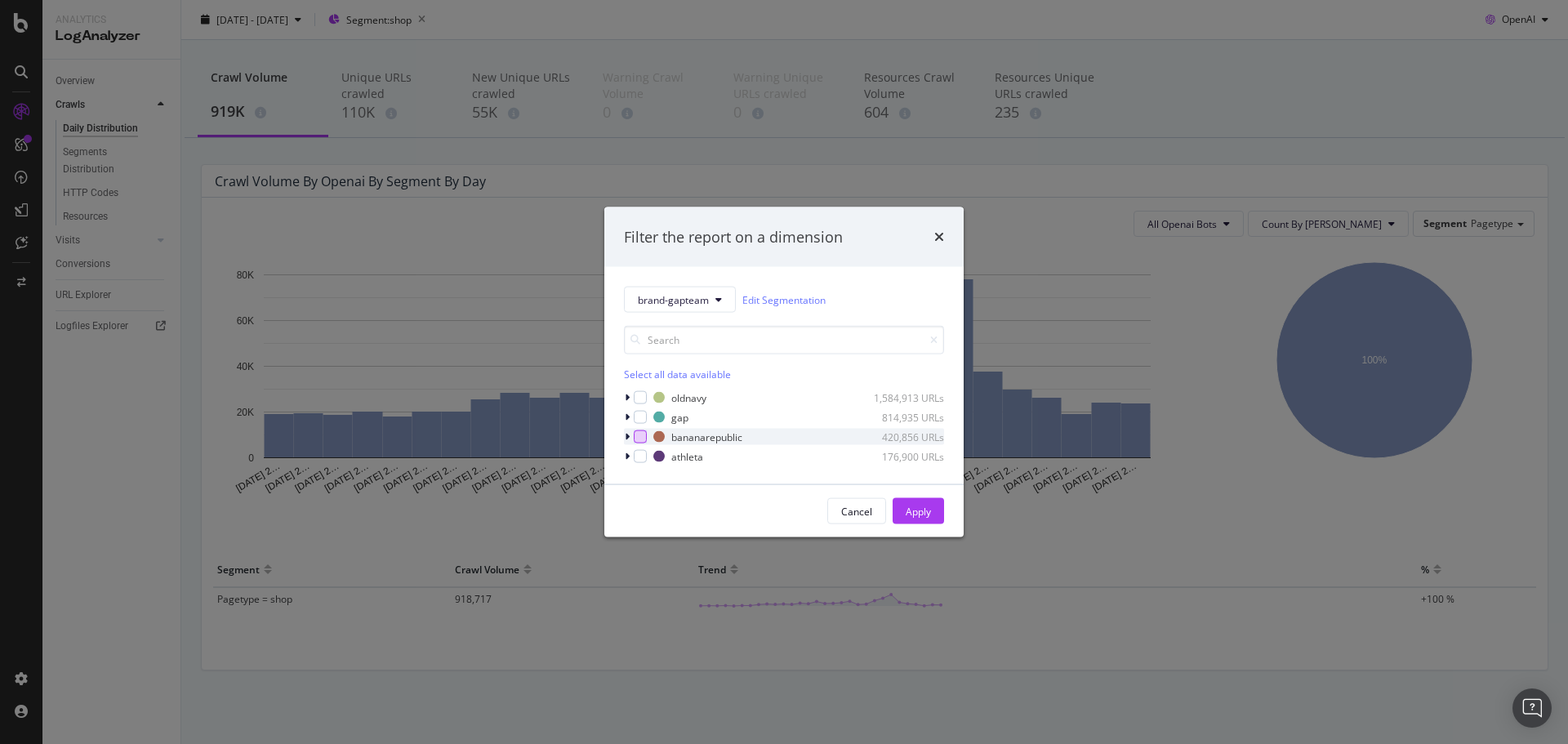
click at [634, 436] on div "modal" at bounding box center [640, 437] width 13 height 13
click at [630, 439] on div "modal" at bounding box center [629, 437] width 10 height 16
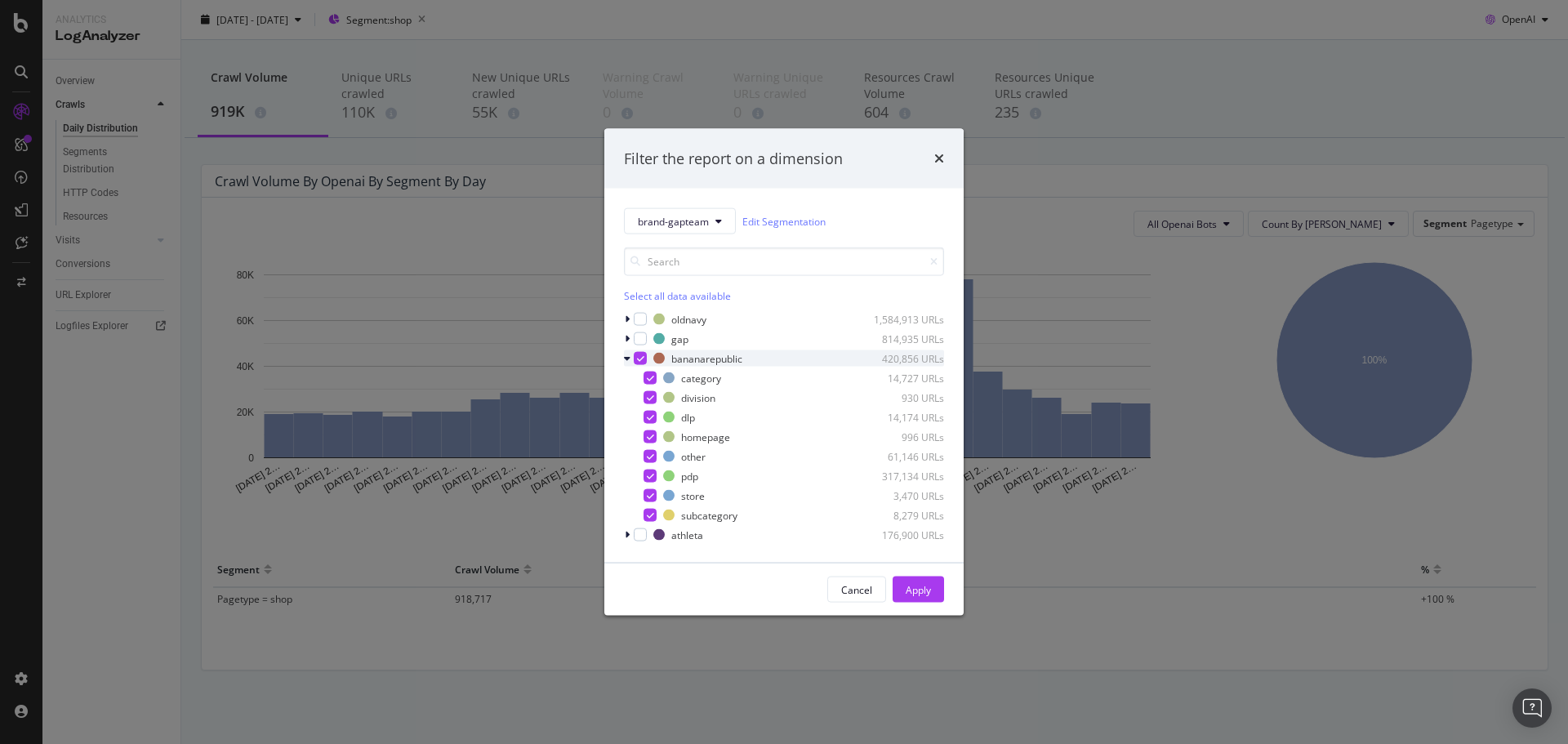
click at [640, 351] on div "bananarepublic 420,856 URLs" at bounding box center [784, 359] width 320 height 16
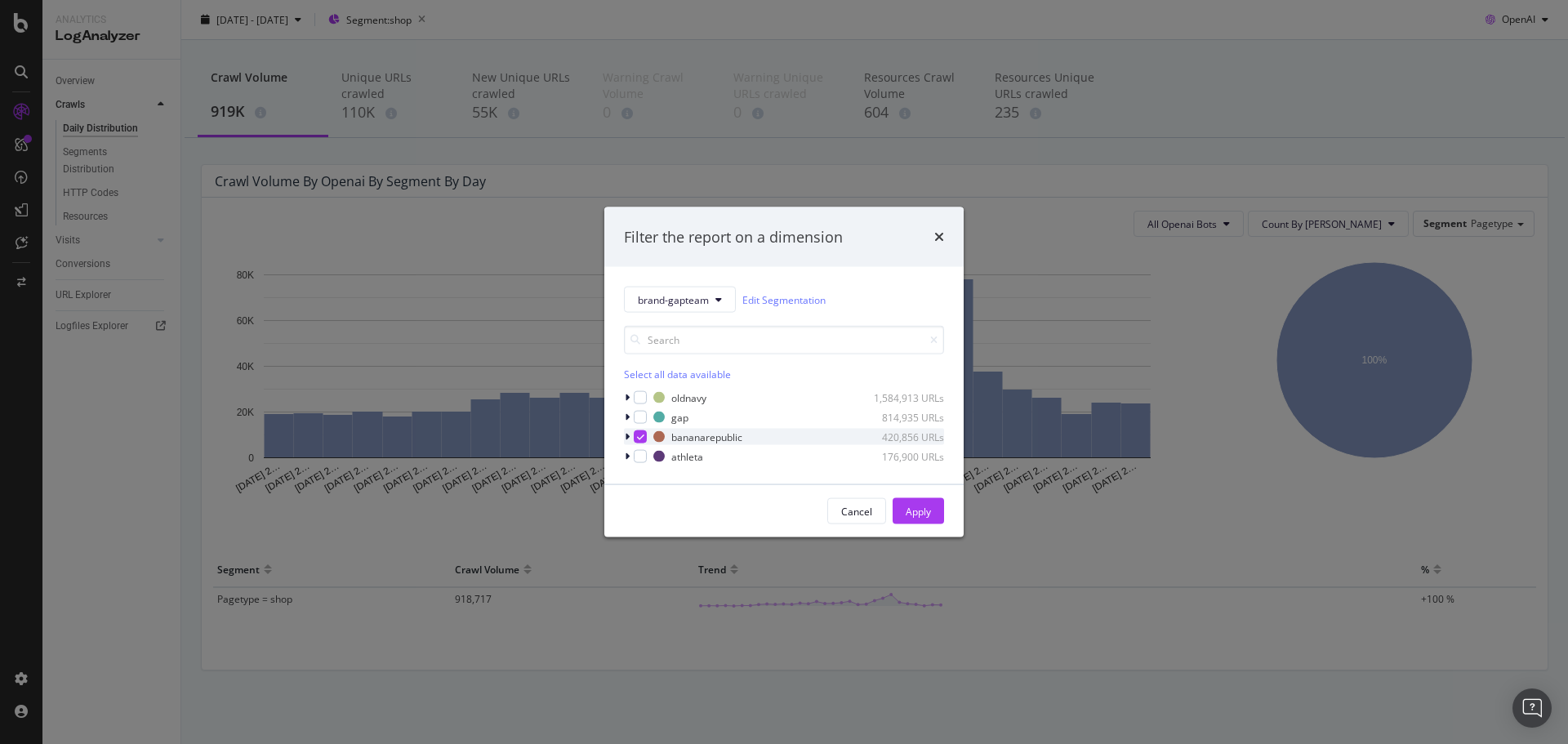
click at [638, 437] on icon "modal" at bounding box center [640, 437] width 7 height 8
click at [630, 437] on div "modal" at bounding box center [629, 437] width 10 height 16
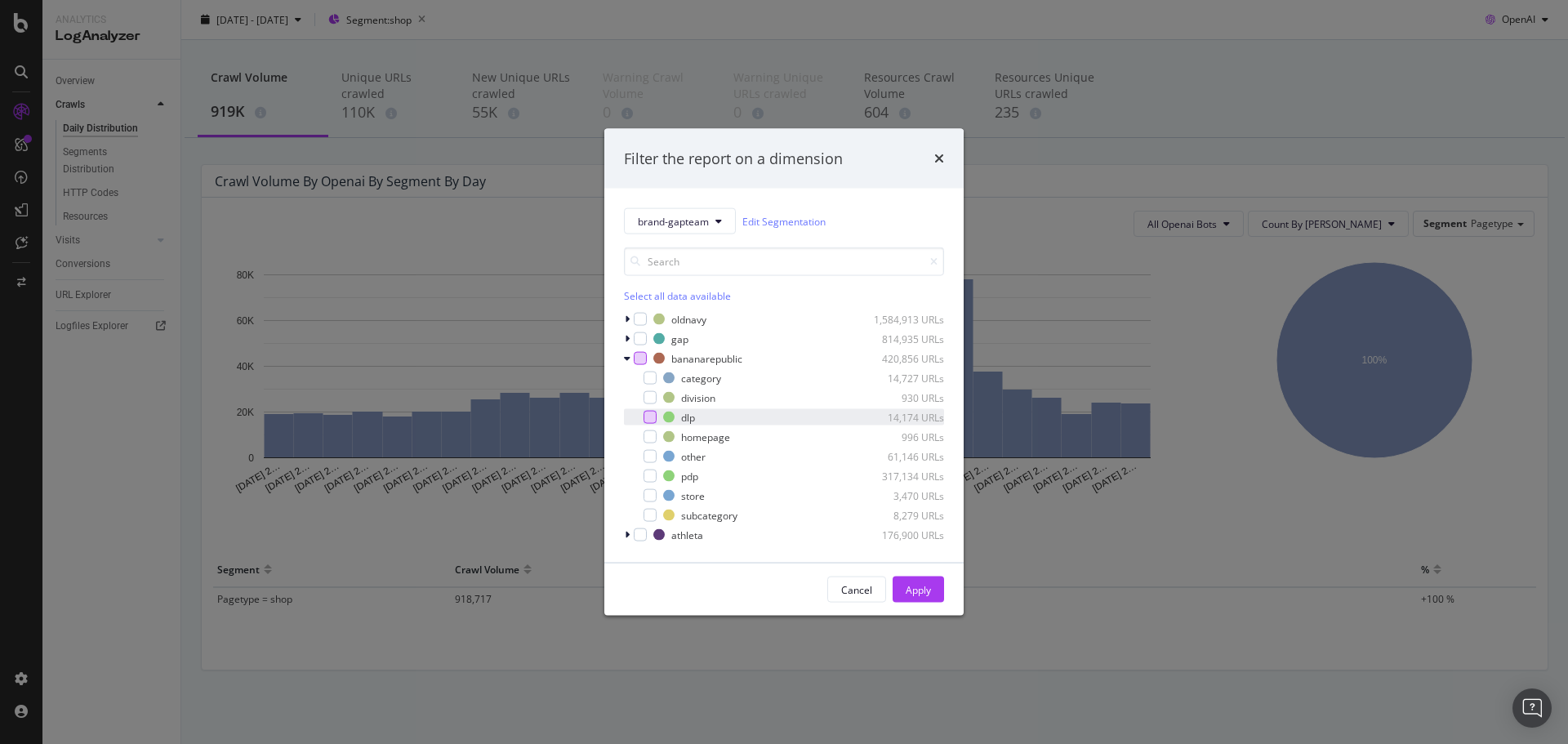
click at [644, 419] on div "modal" at bounding box center [650, 417] width 13 height 13
click at [932, 584] on button "Apply" at bounding box center [918, 590] width 52 height 26
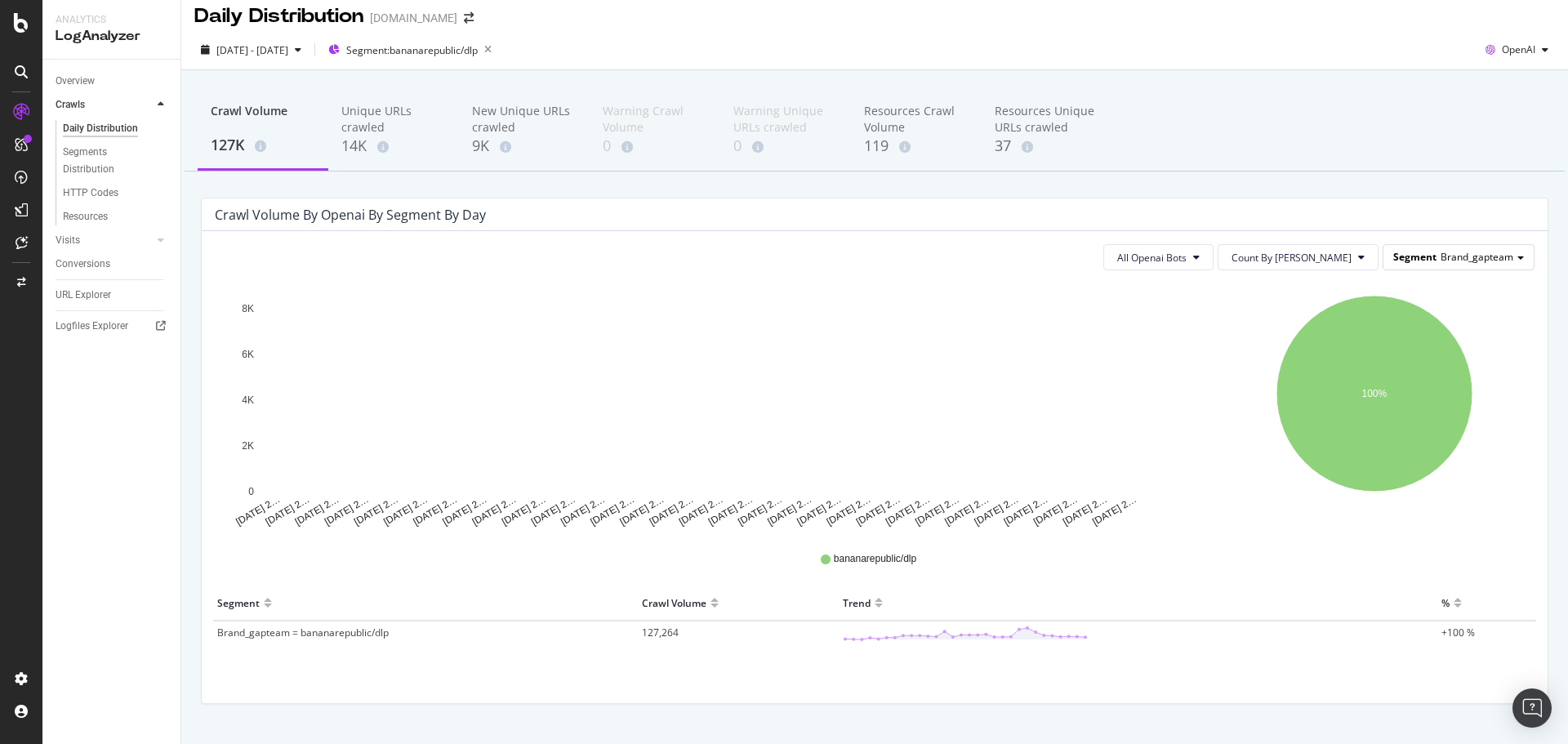
scroll to position [44, 0]
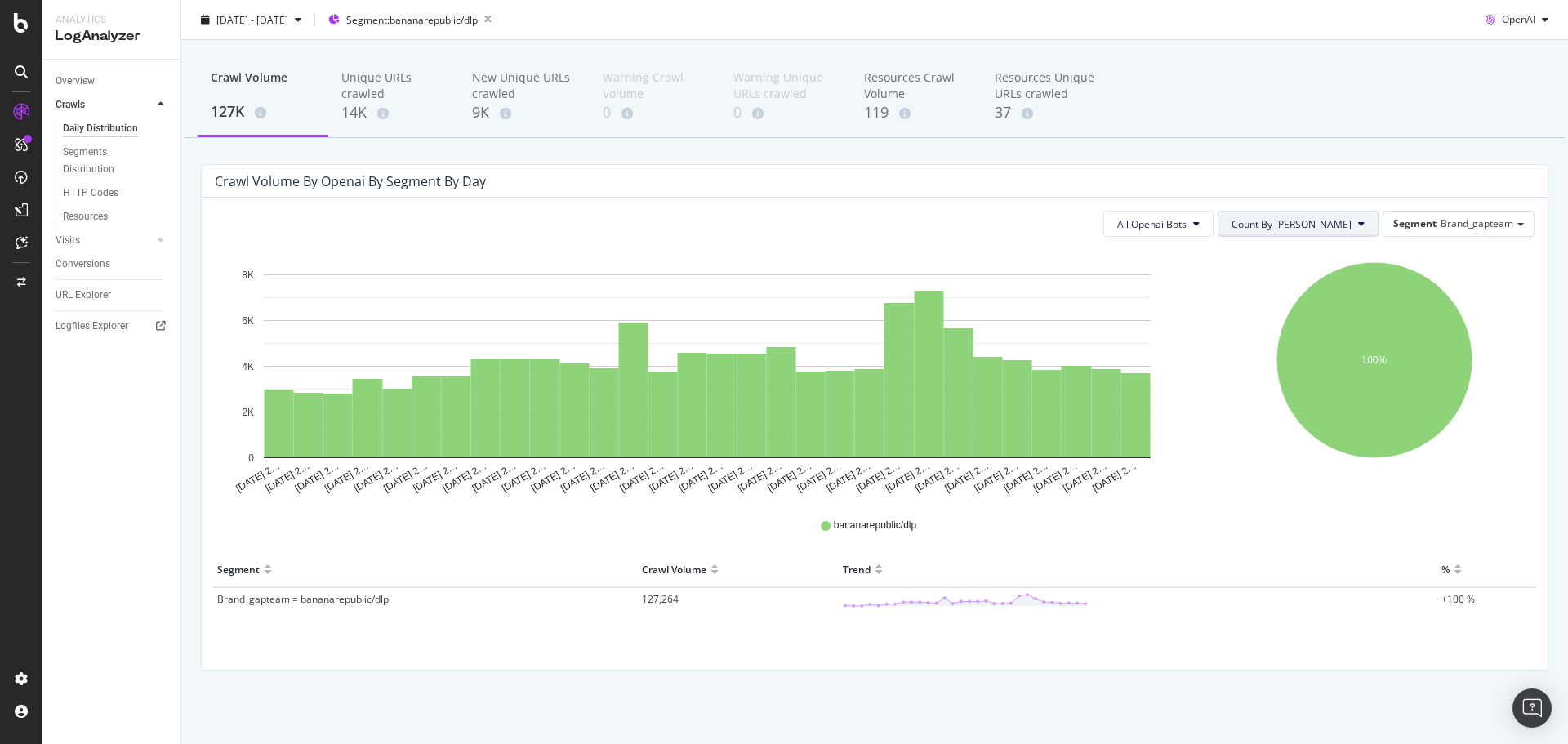
click at [1337, 214] on button "Count By Day" at bounding box center [1298, 224] width 161 height 26
click at [1315, 282] on span "Cumulated" at bounding box center [1341, 287] width 123 height 15
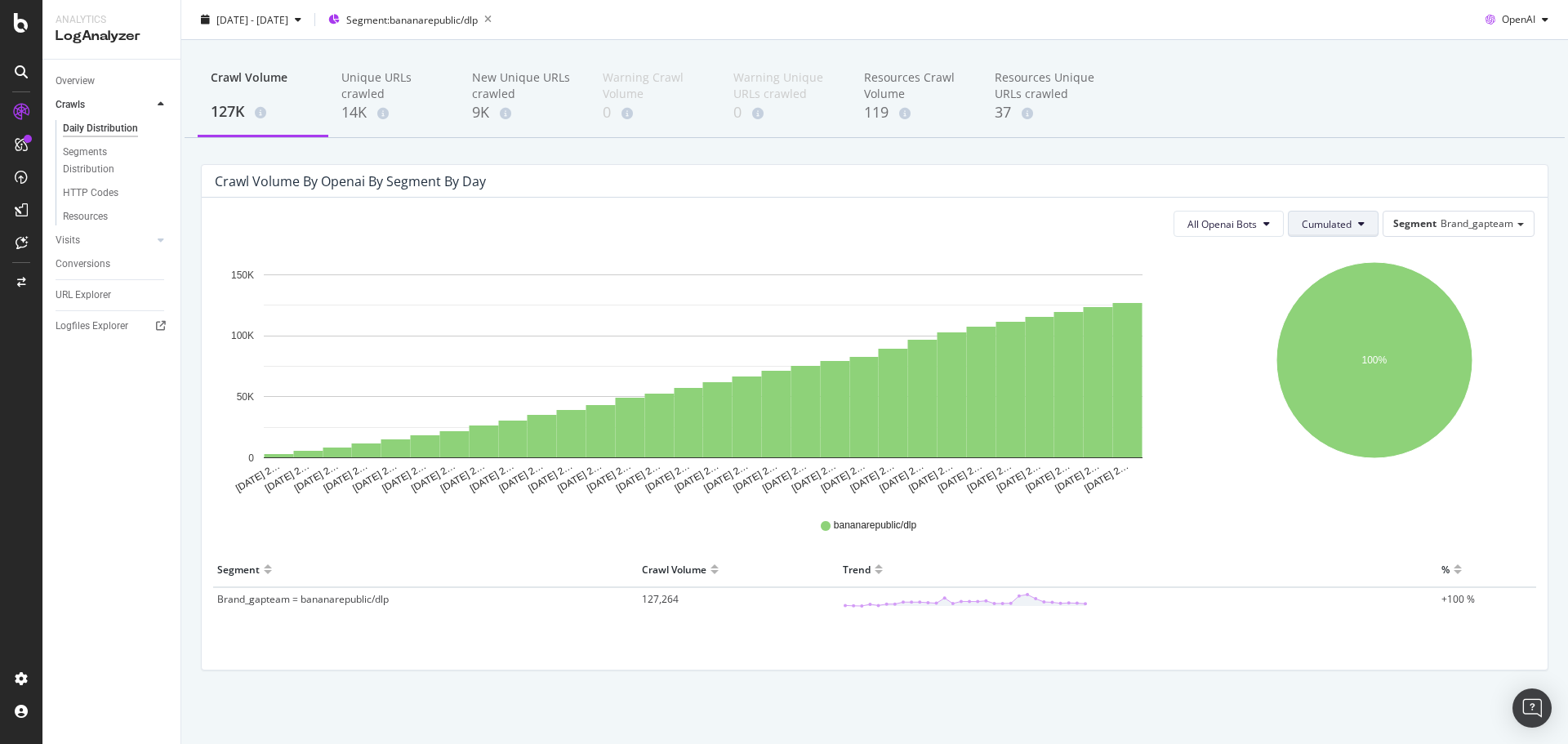
click at [1304, 220] on span "Cumulated" at bounding box center [1326, 224] width 50 height 14
click at [1332, 263] on span "Count By Day" at bounding box center [1350, 256] width 120 height 15
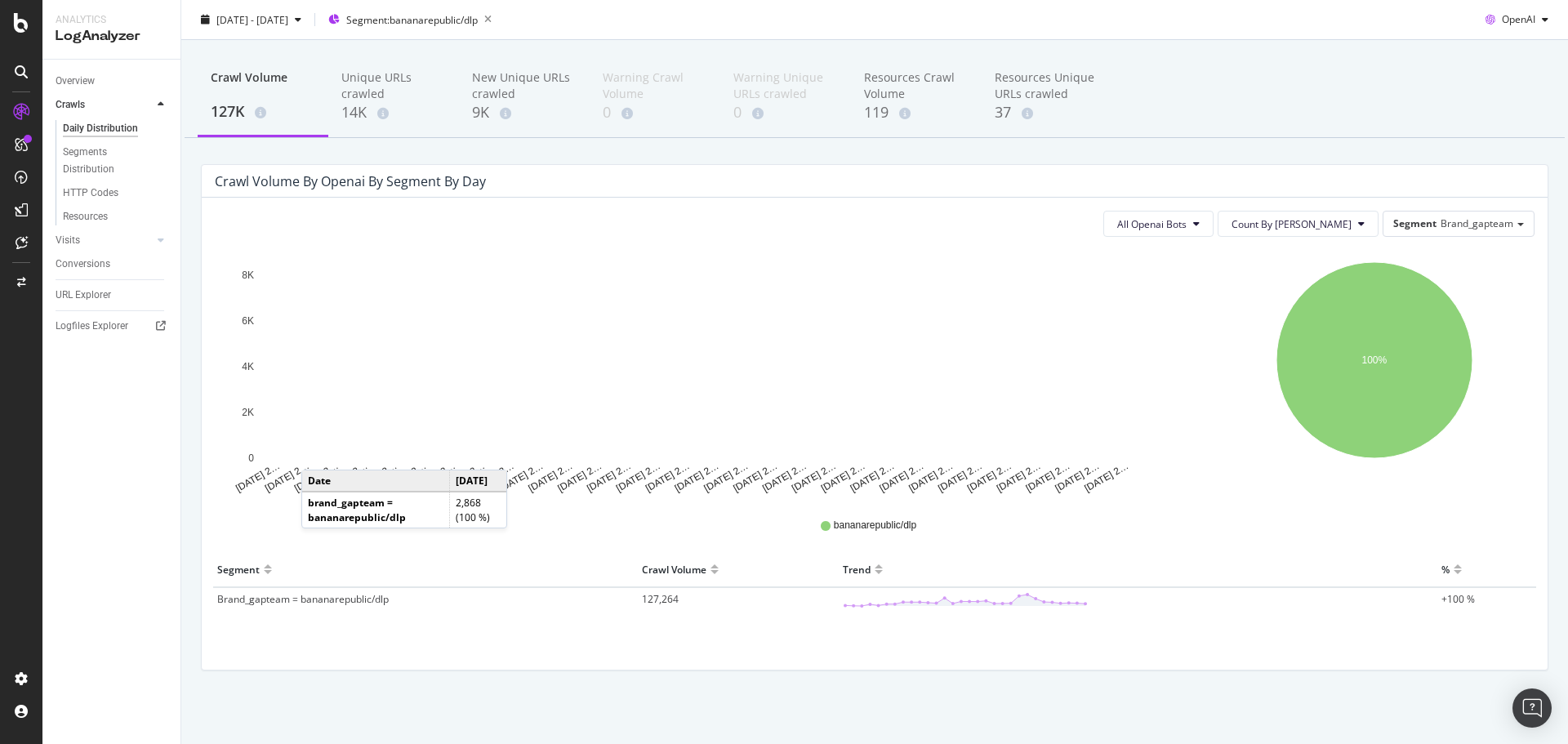
scroll to position [0, 0]
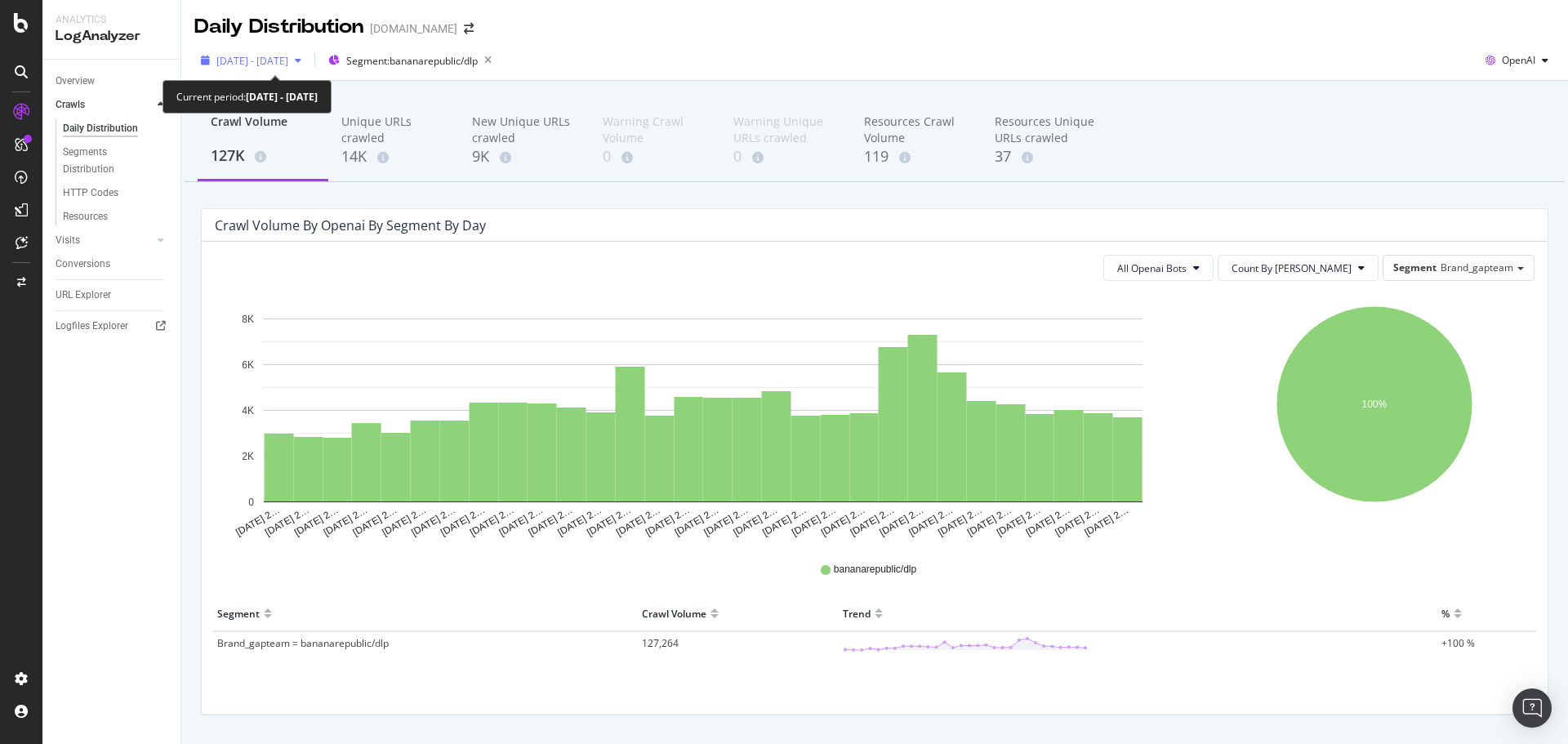
click at [308, 65] on div "button" at bounding box center [298, 61] width 20 height 10
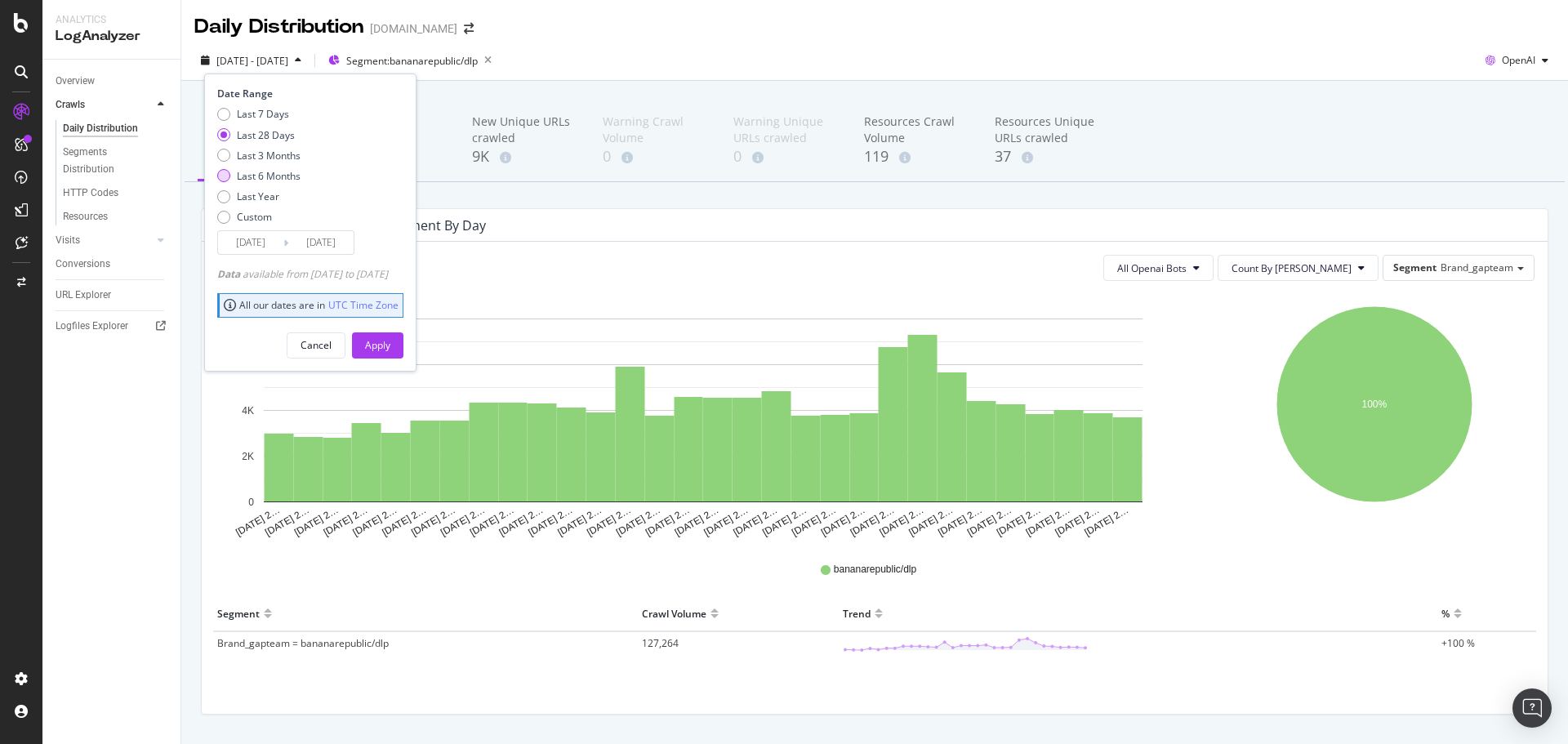
drag, startPoint x: 231, startPoint y: 158, endPoint x: 262, endPoint y: 180, distance: 38.0
click at [232, 158] on div "Last 3 Months" at bounding box center [259, 155] width 83 height 14
type input "2025/06/15"
click at [390, 341] on div "Apply" at bounding box center [378, 345] width 25 height 14
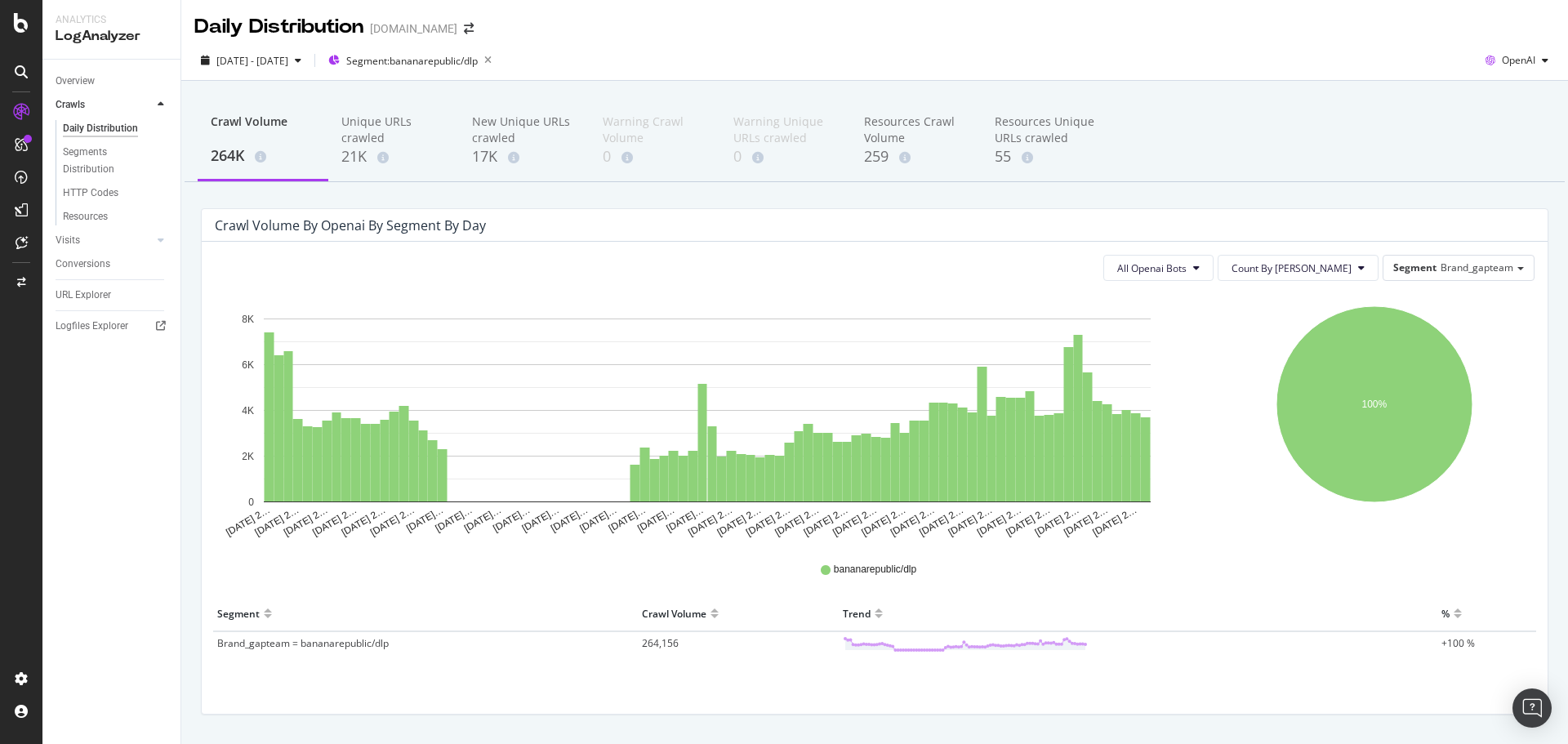
click at [130, 402] on div "Overview Crawls Daily Distribution Segments Distribution HTTP Codes Resources V…" at bounding box center [112, 402] width 138 height 684
click at [74, 160] on div "Segments Distribution" at bounding box center [108, 161] width 90 height 34
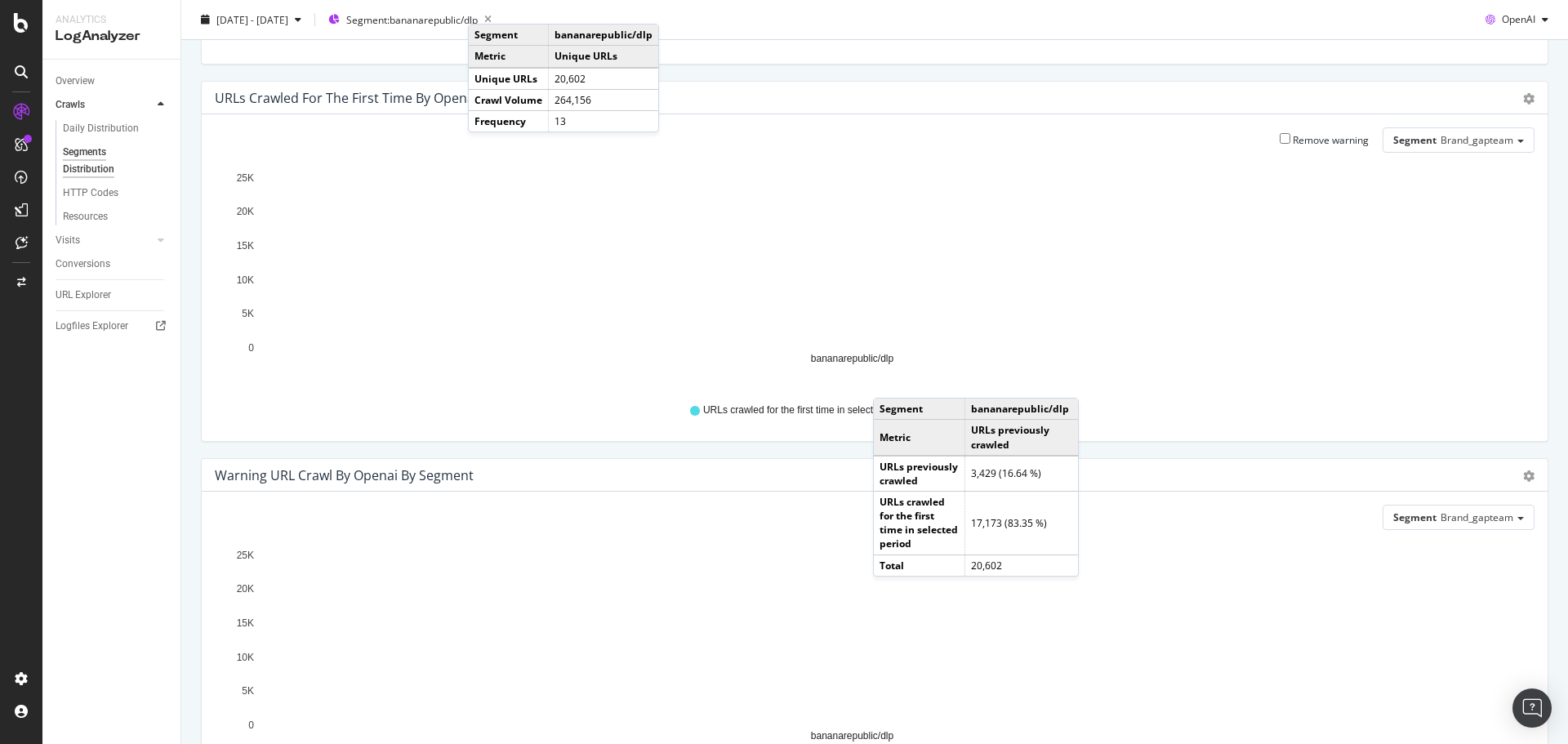
scroll to position [545, 0]
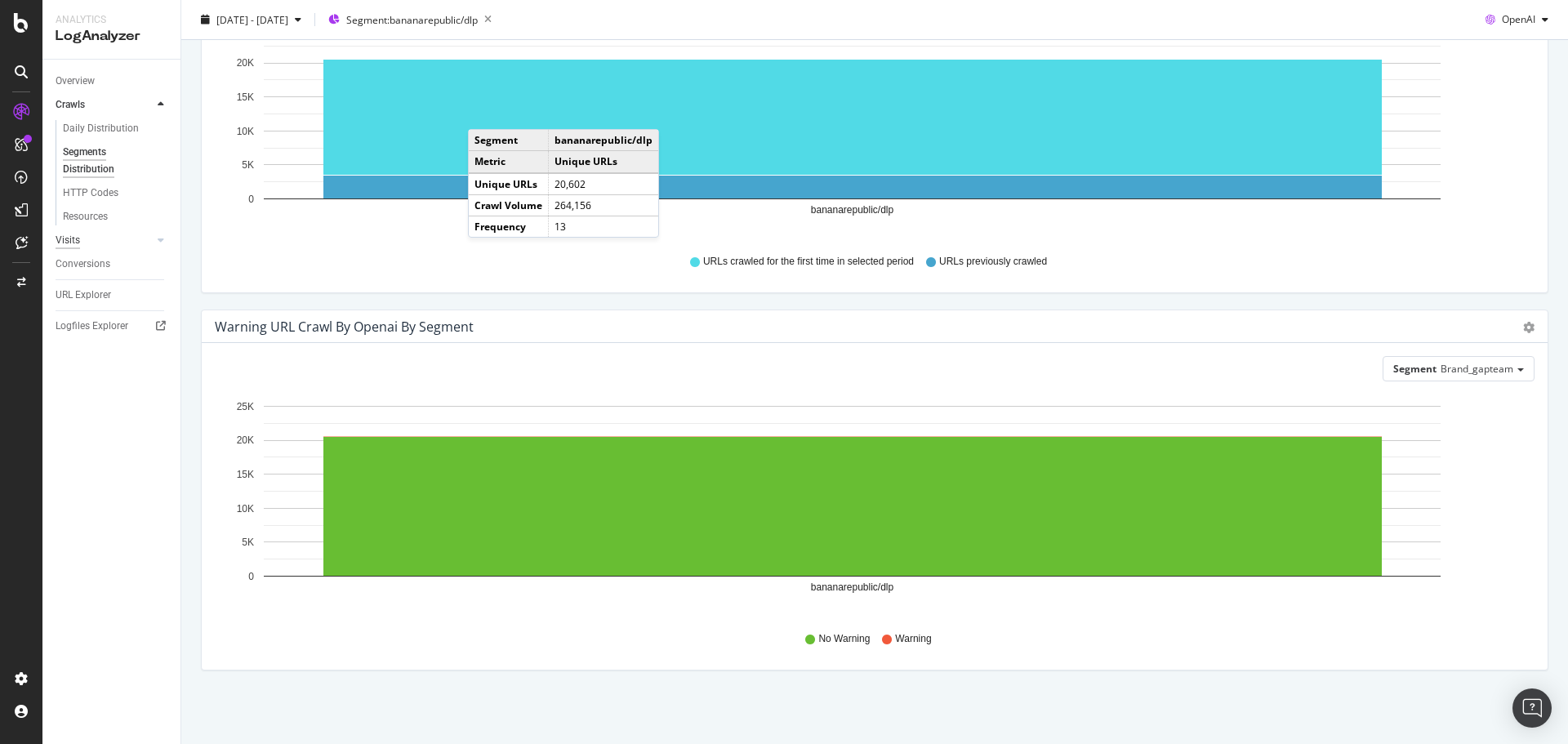
click at [70, 240] on div "Visits" at bounding box center [68, 240] width 25 height 17
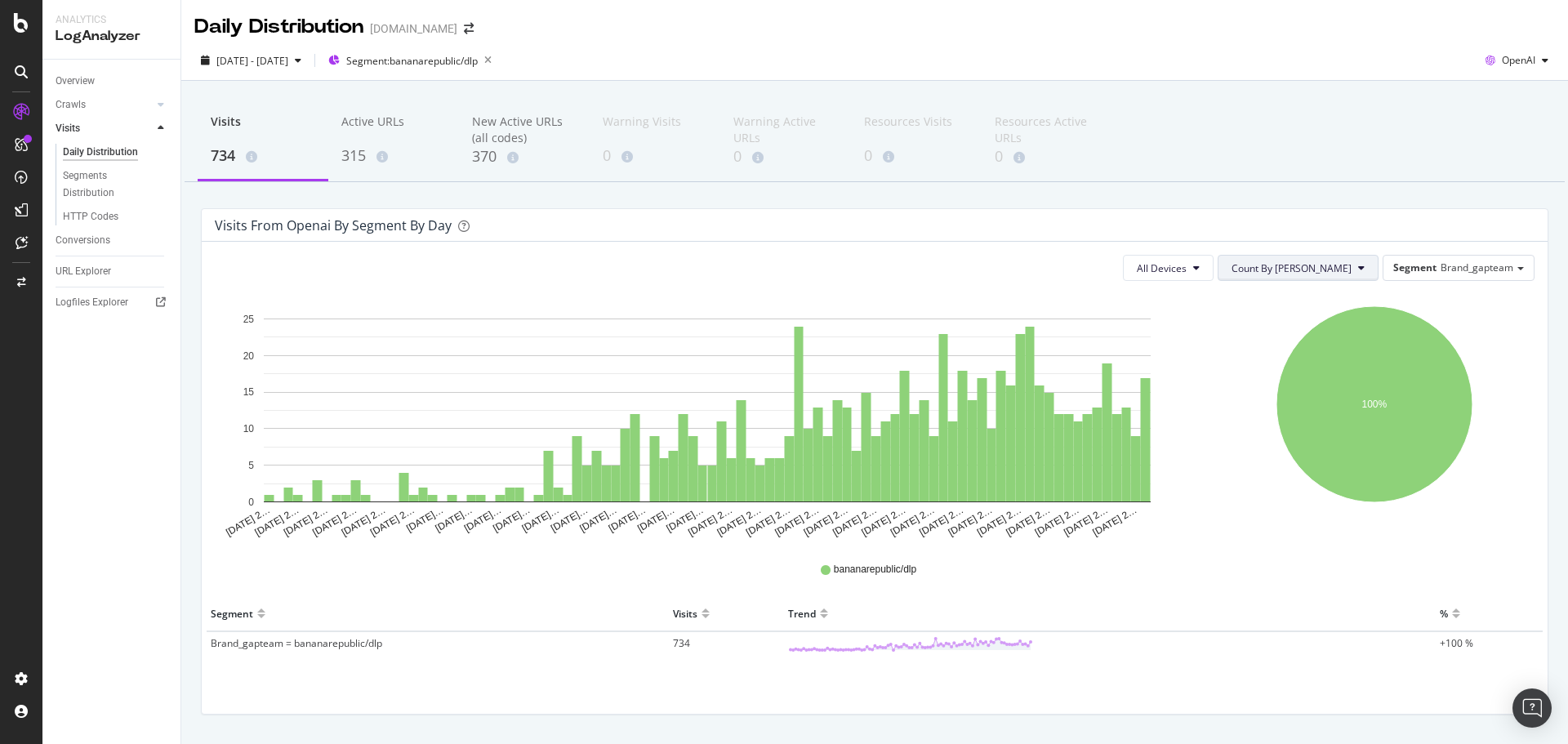
click at [1322, 267] on span "Count By Day" at bounding box center [1291, 268] width 120 height 14
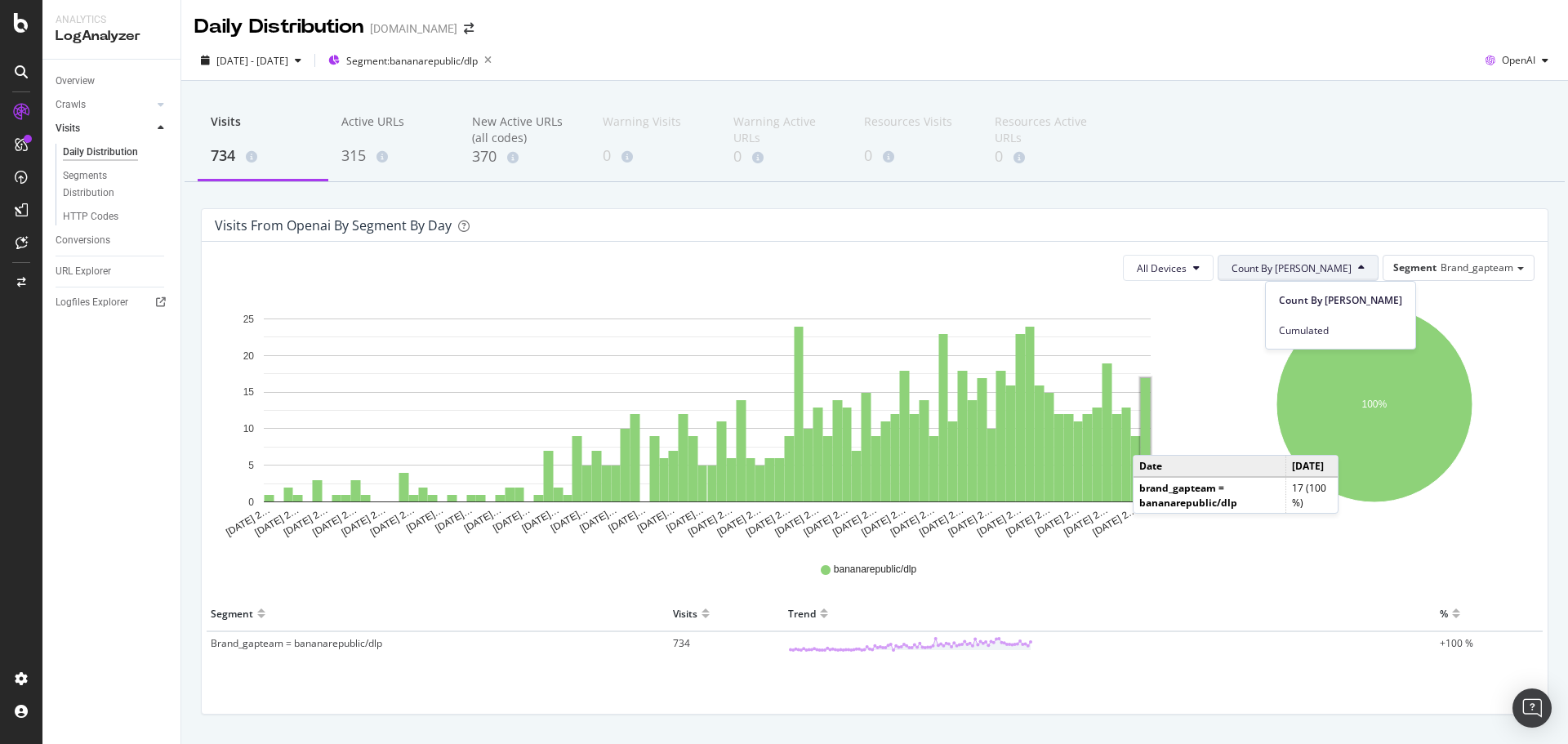
click at [1148, 439] on rect "A chart." at bounding box center [1145, 440] width 10 height 123
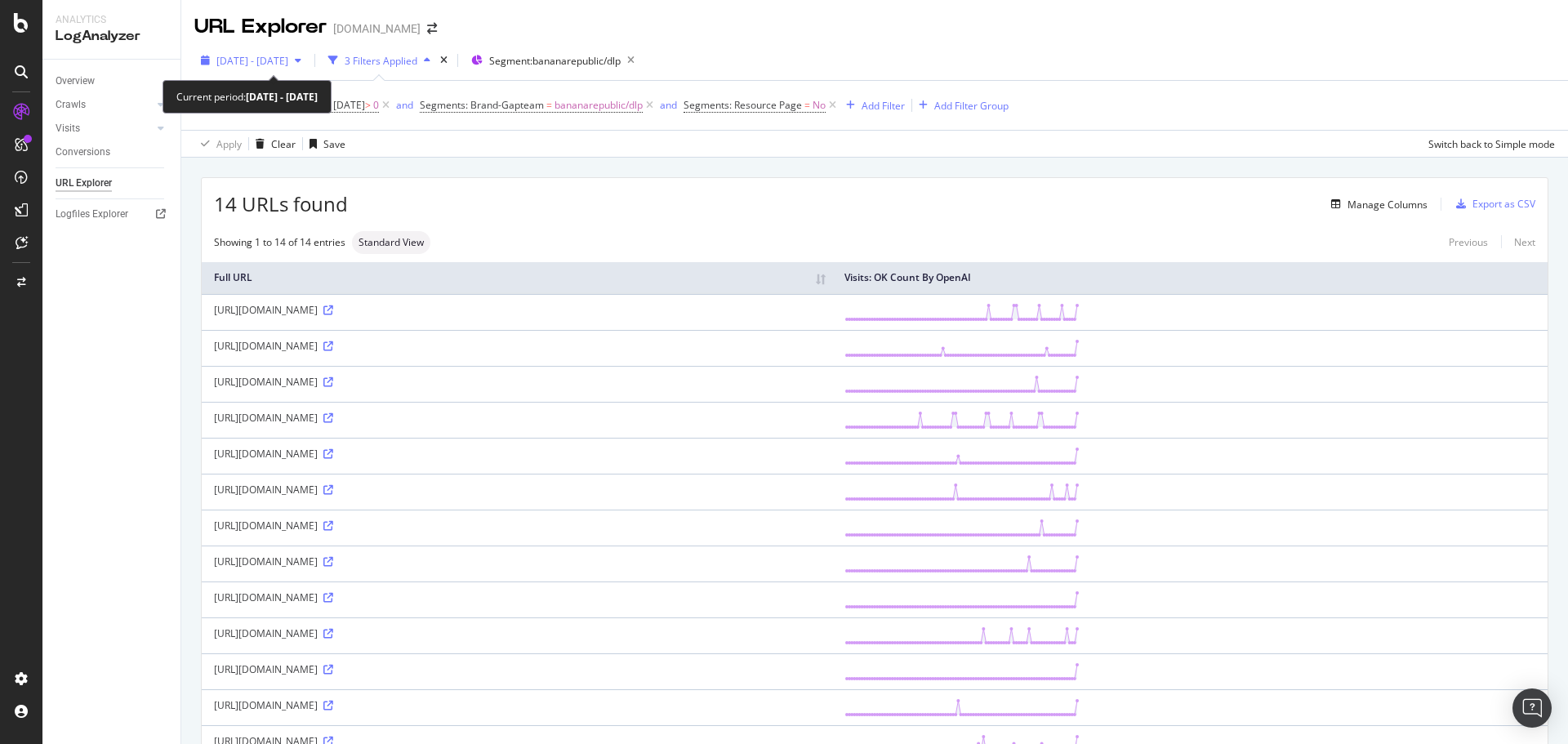
click at [288, 55] on span "2025 Jun. 15th - Sep. 14th" at bounding box center [253, 61] width 72 height 14
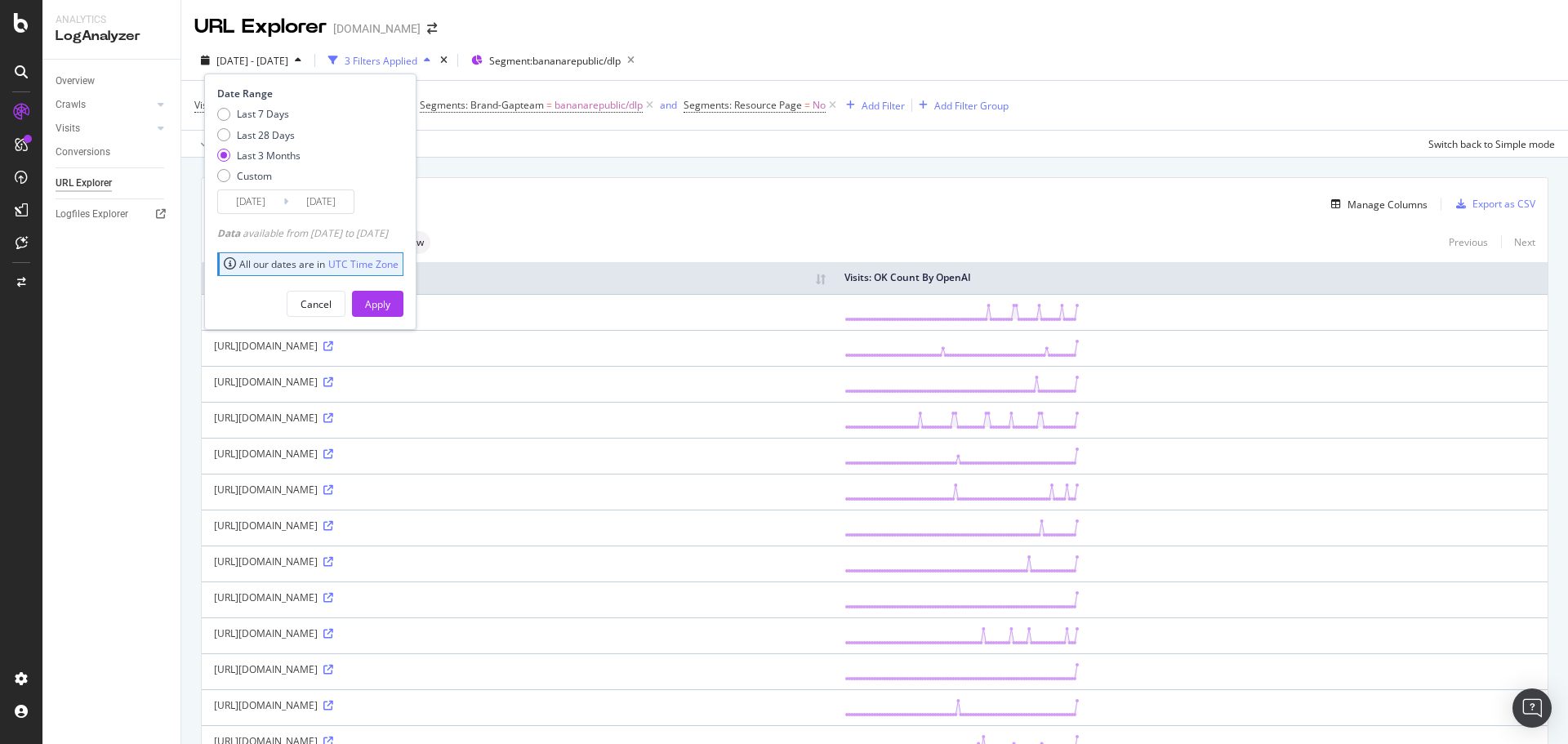
click at [699, 186] on div "14 URLs found Manage Columns Export as CSV" at bounding box center [874, 198] width 1346 height 40
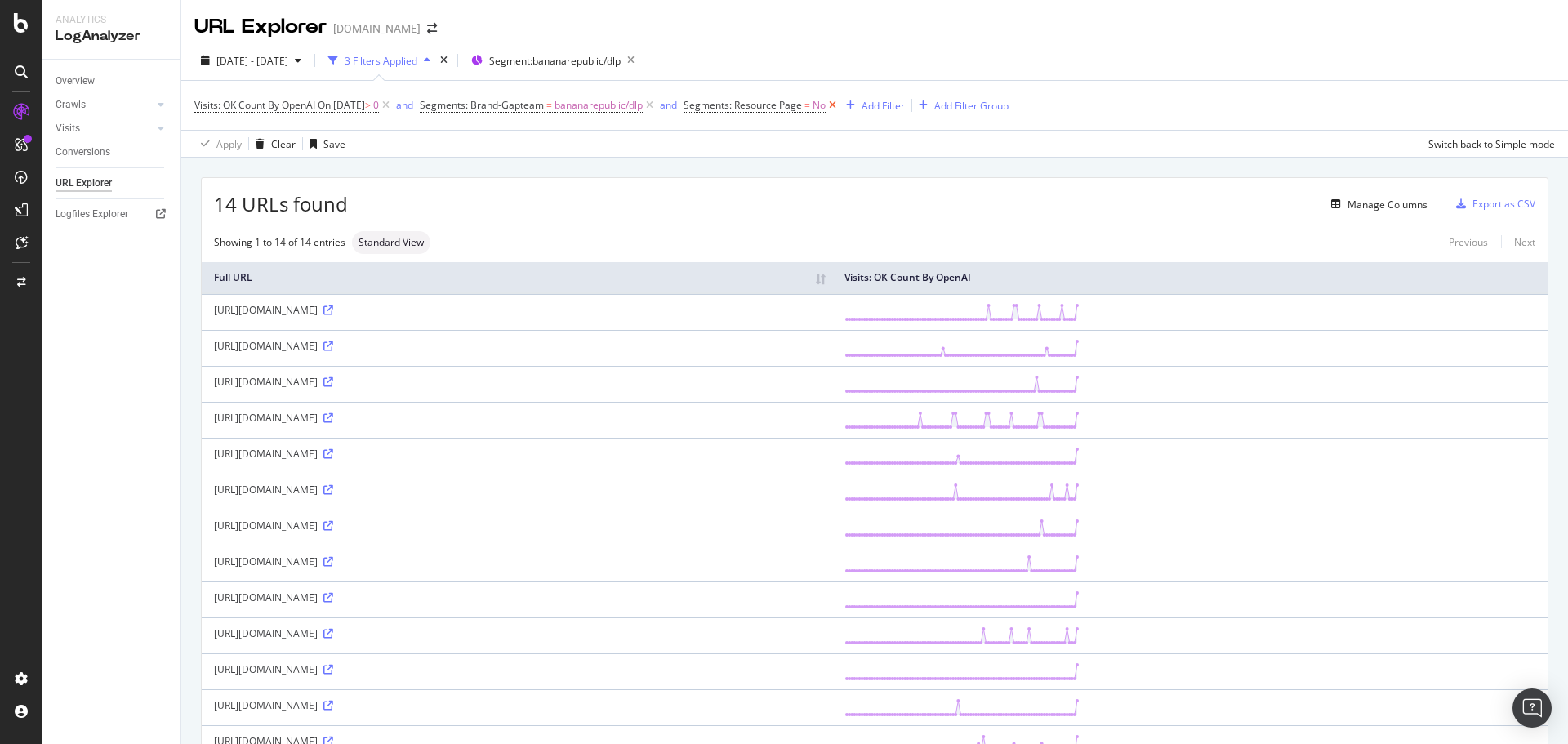
click at [839, 103] on icon at bounding box center [832, 105] width 14 height 16
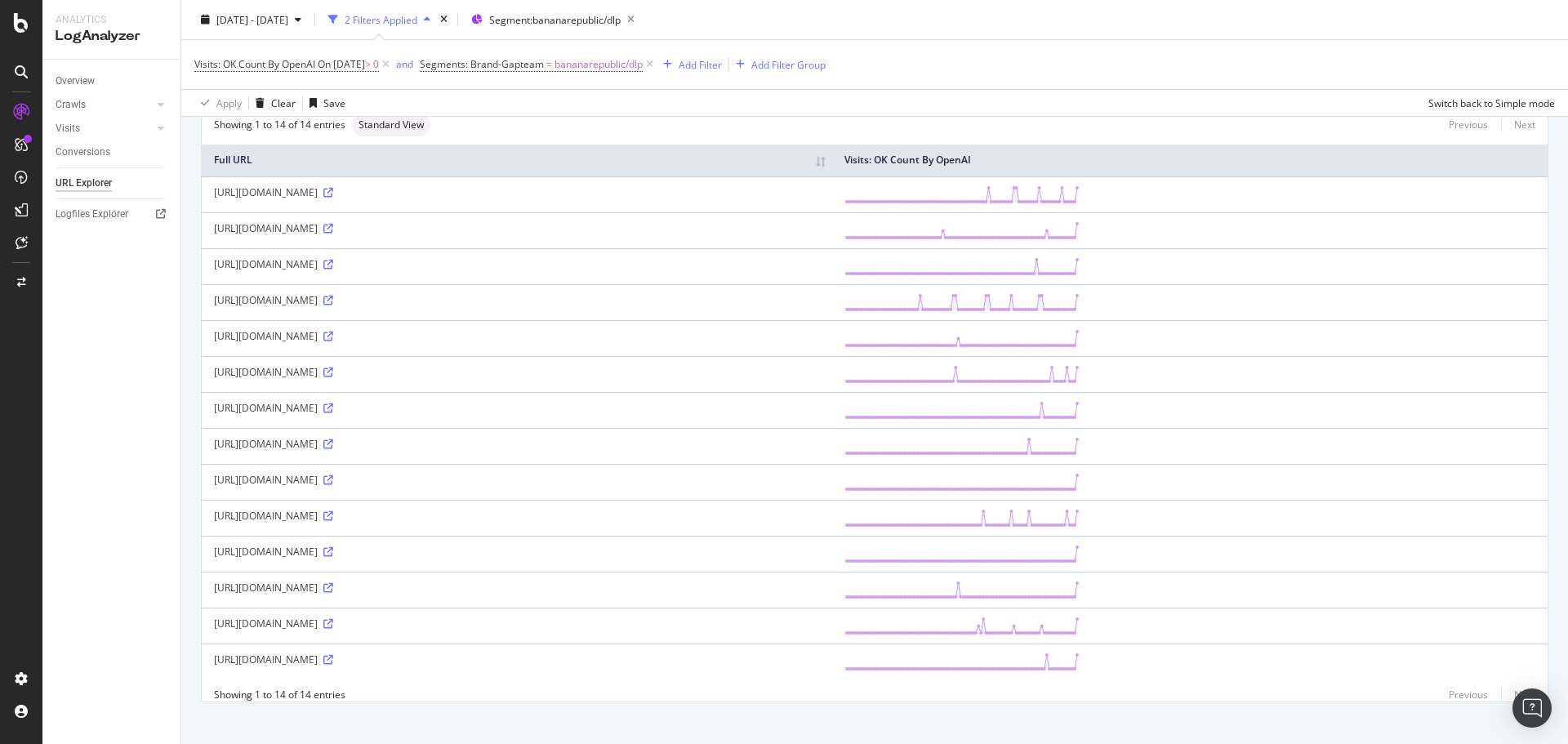
scroll to position [145, 0]
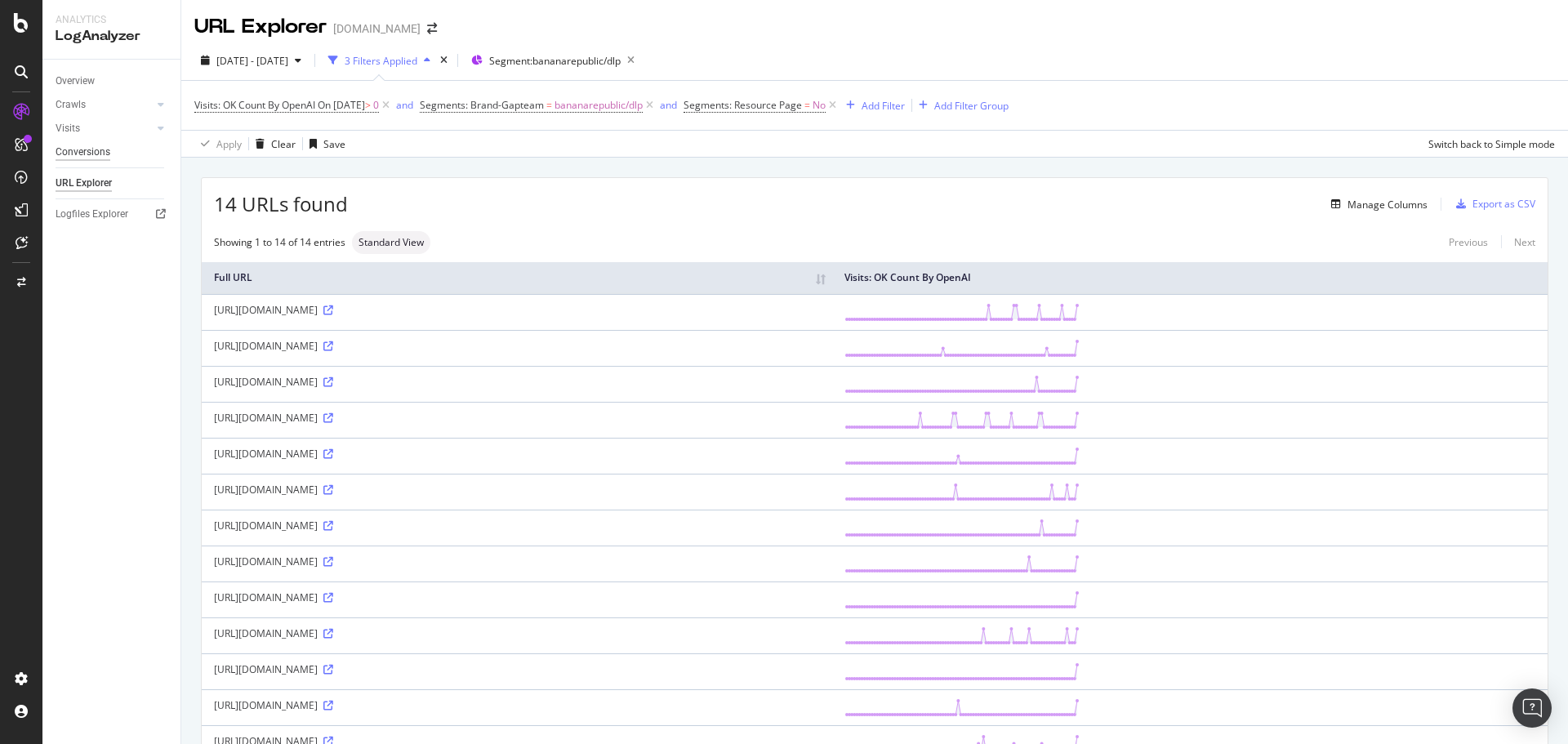
click at [94, 148] on div "Conversions" at bounding box center [83, 152] width 55 height 17
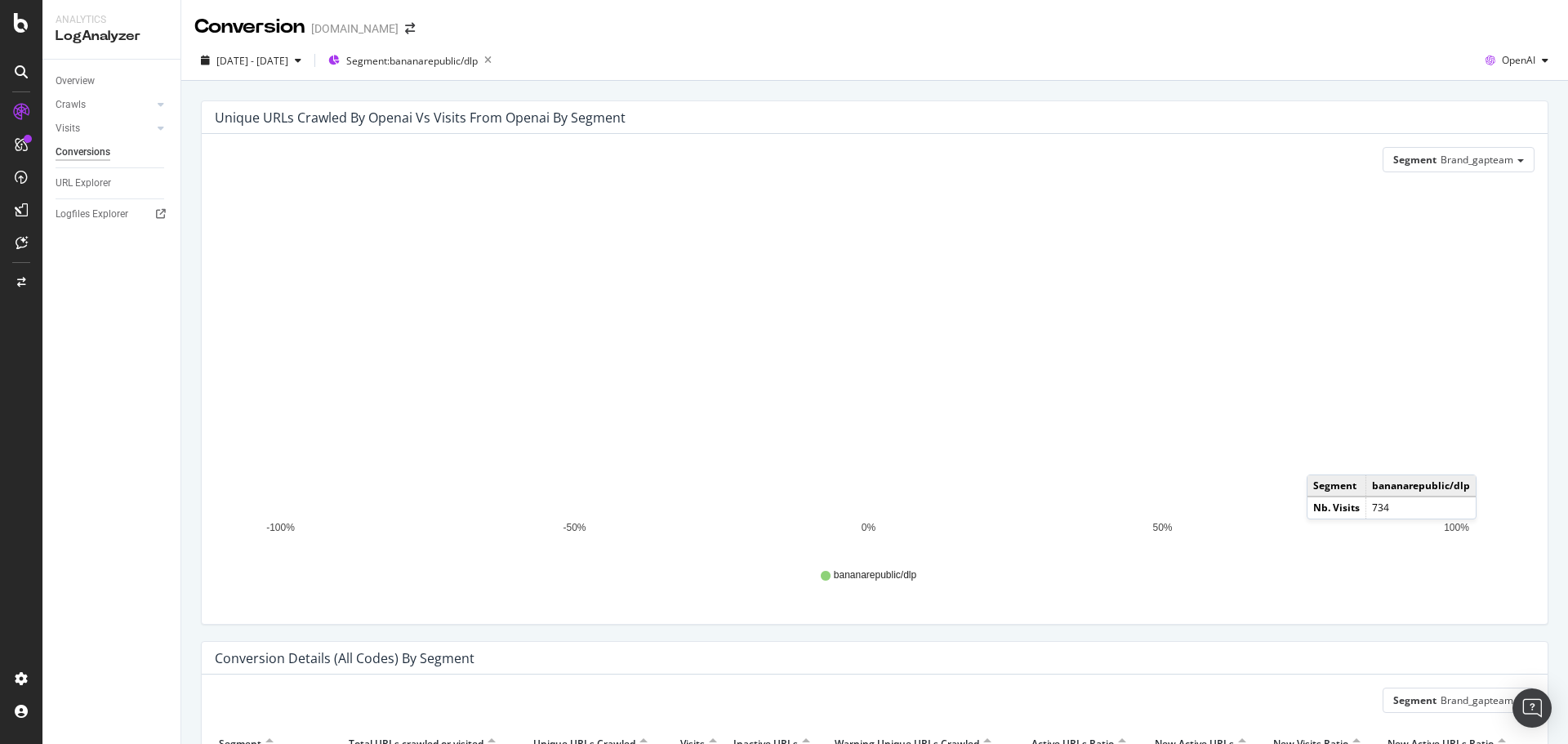
scroll to position [162, 0]
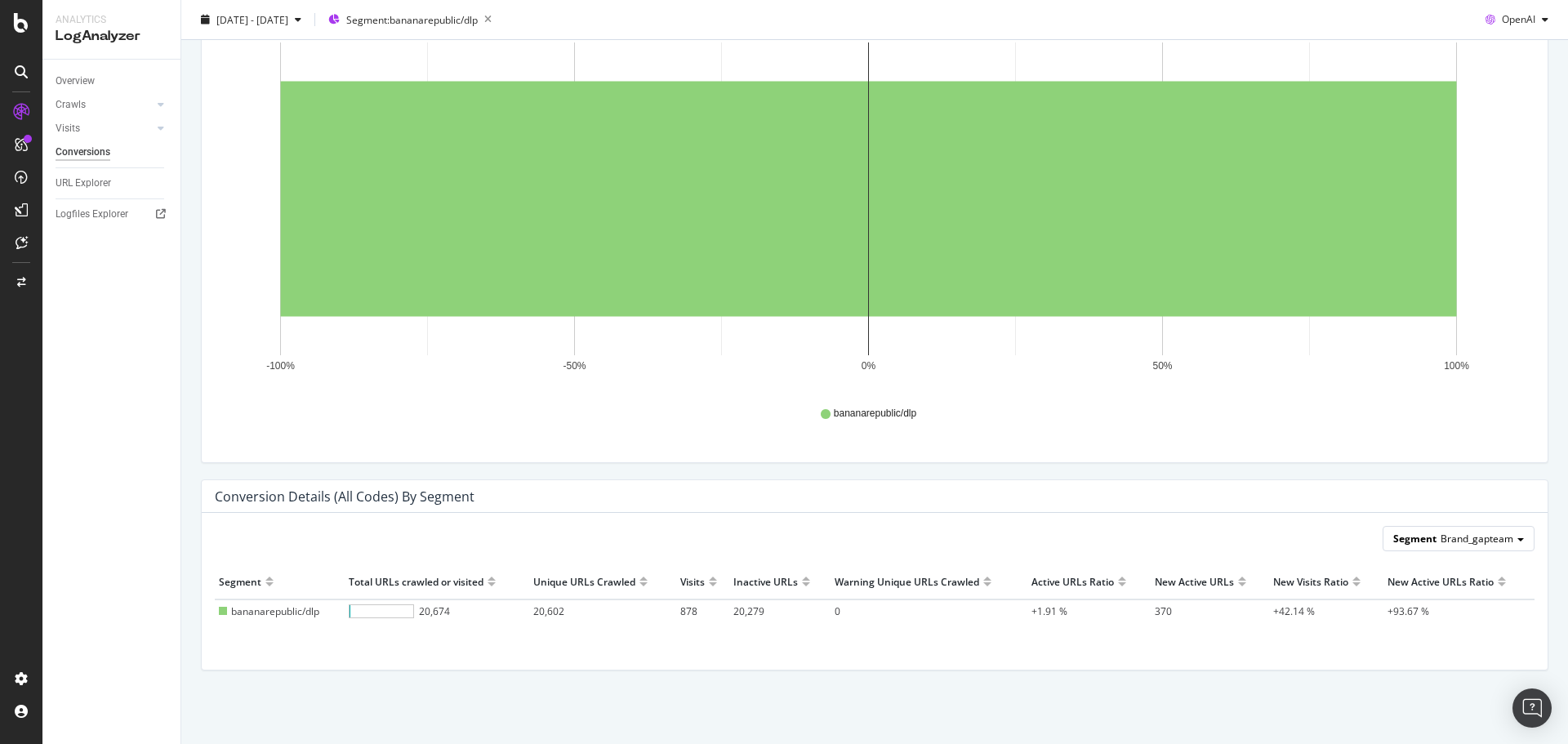
click at [1517, 540] on span at bounding box center [1520, 540] width 7 height 3
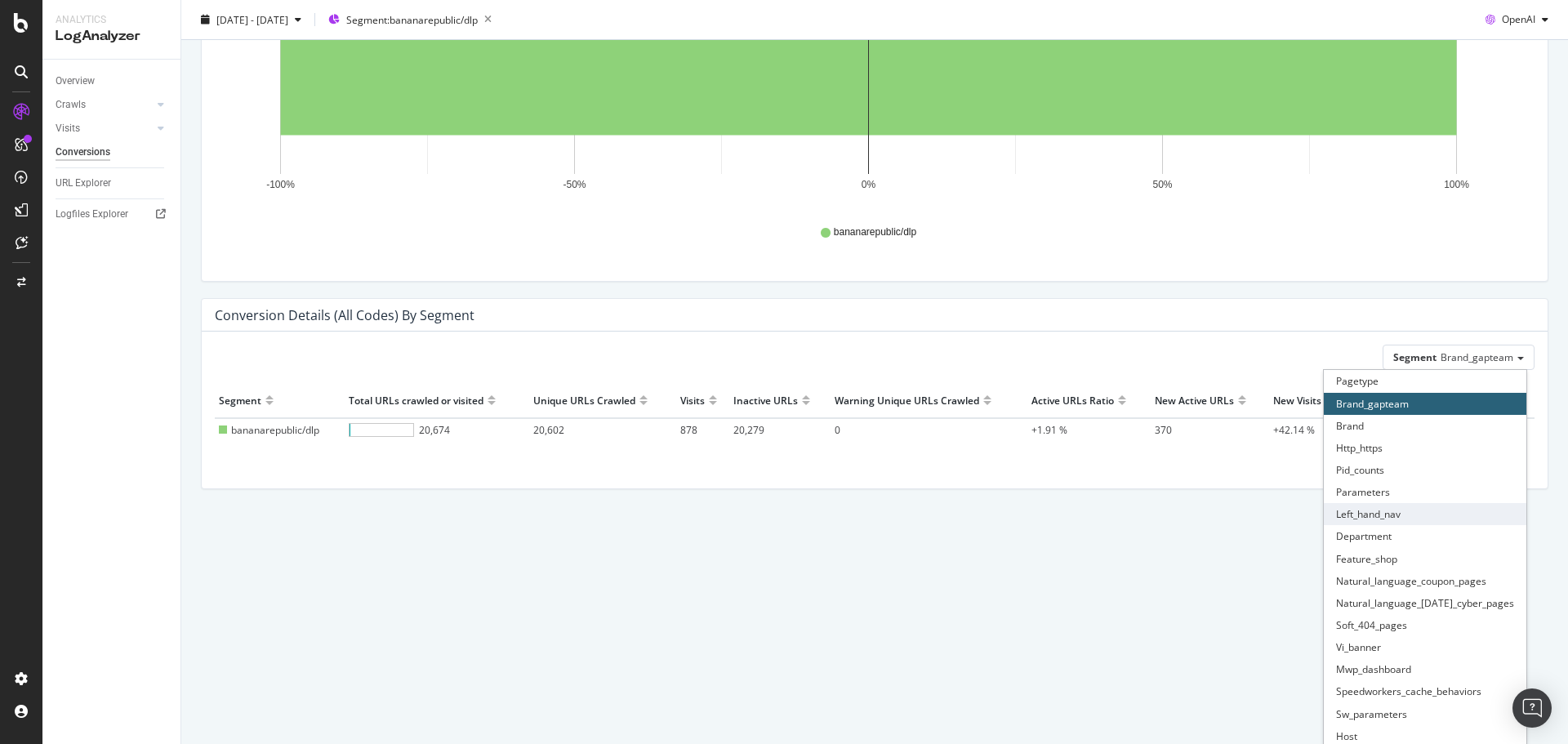
scroll to position [370, 0]
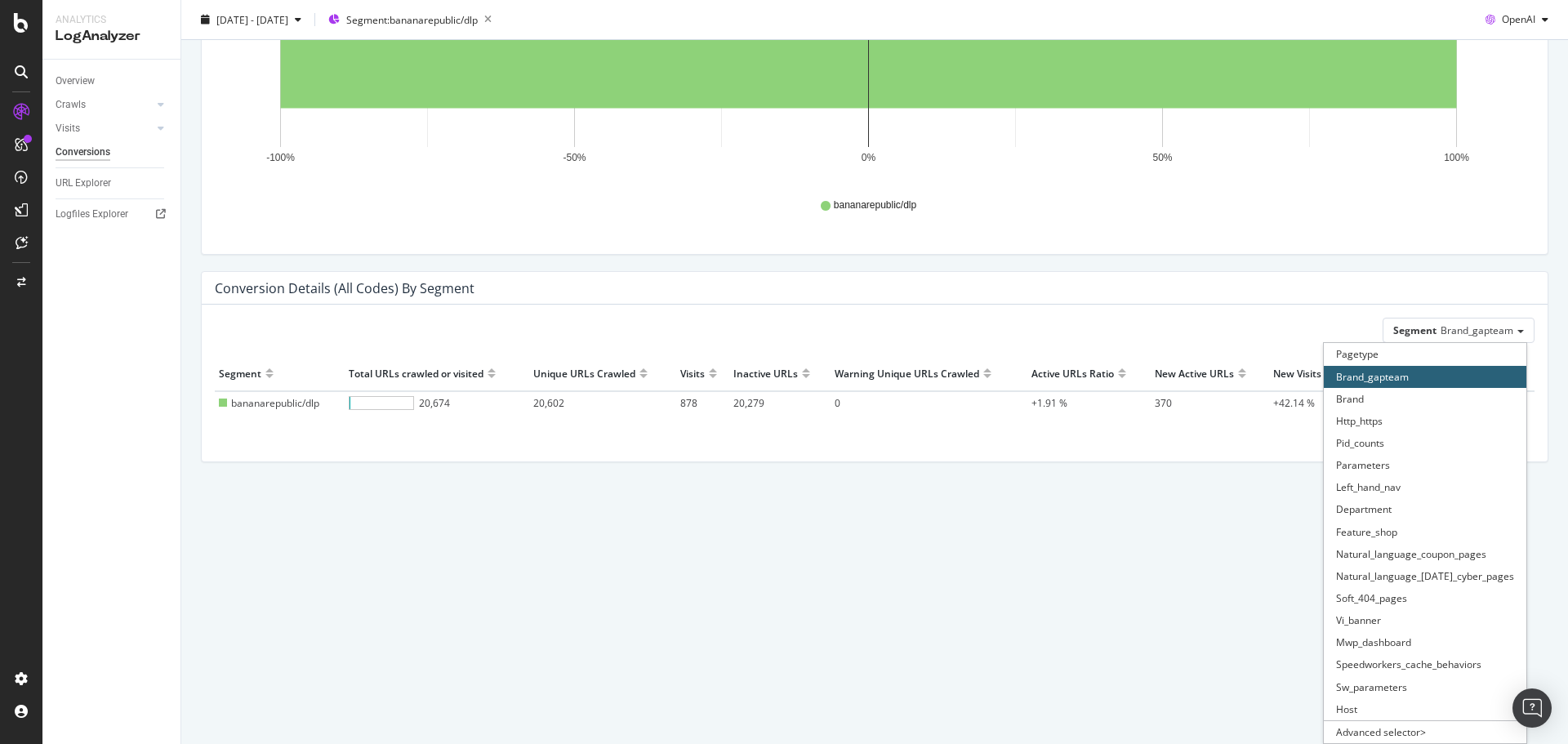
click at [392, 627] on div "Conversion Gap.com 2025 Jun. 15th - Sep. 14th Segment: bananarepublic/dlp OpenA…" at bounding box center [874, 372] width 1387 height 744
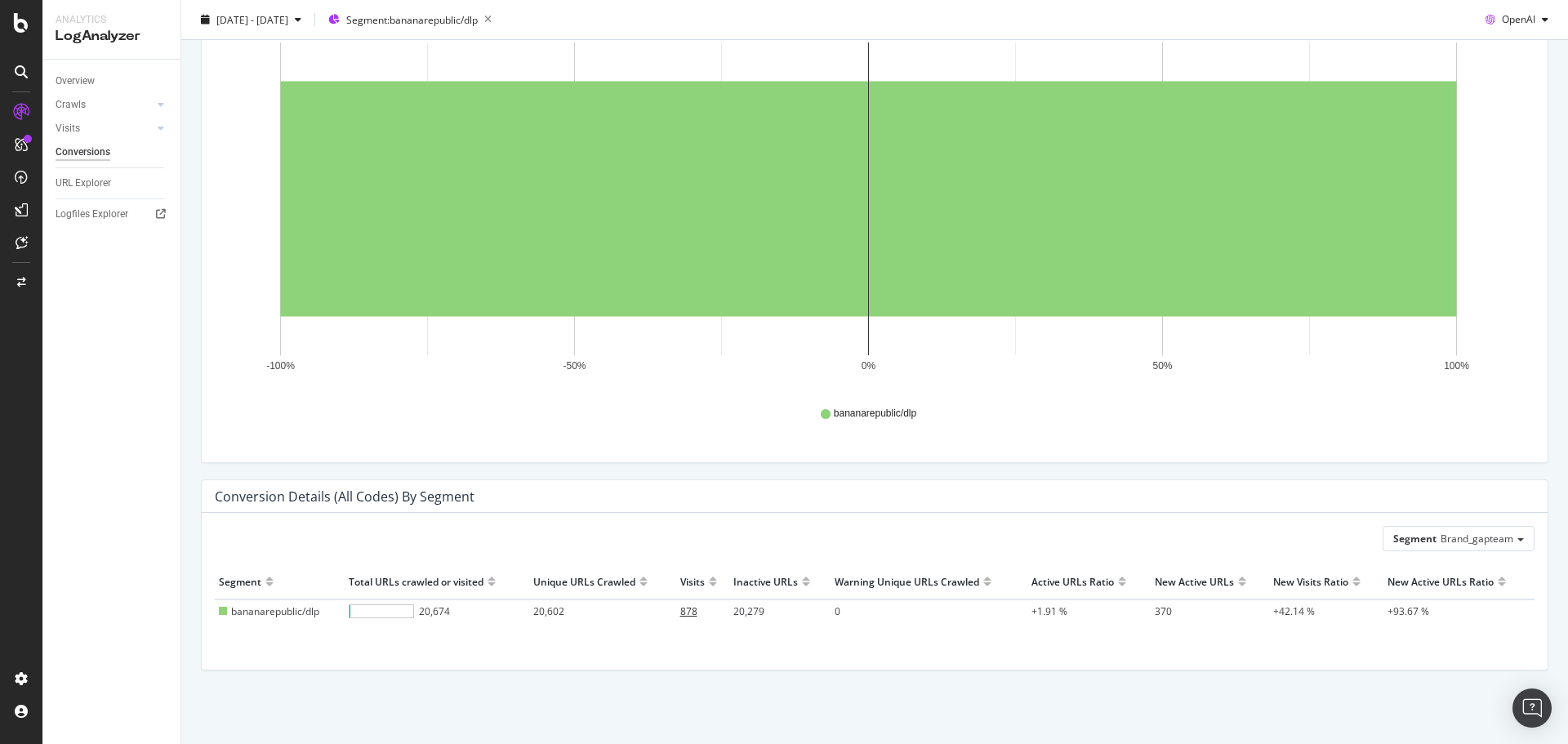
drag, startPoint x: 1057, startPoint y: 682, endPoint x: 693, endPoint y: 600, distance: 373.1
click at [1048, 680] on div "Conversion Details (all codes) by Segment Segment Brand_gapteam Hold CTRL while…" at bounding box center [874, 583] width 1364 height 208
click at [556, 612] on span "20,602" at bounding box center [548, 611] width 31 height 14
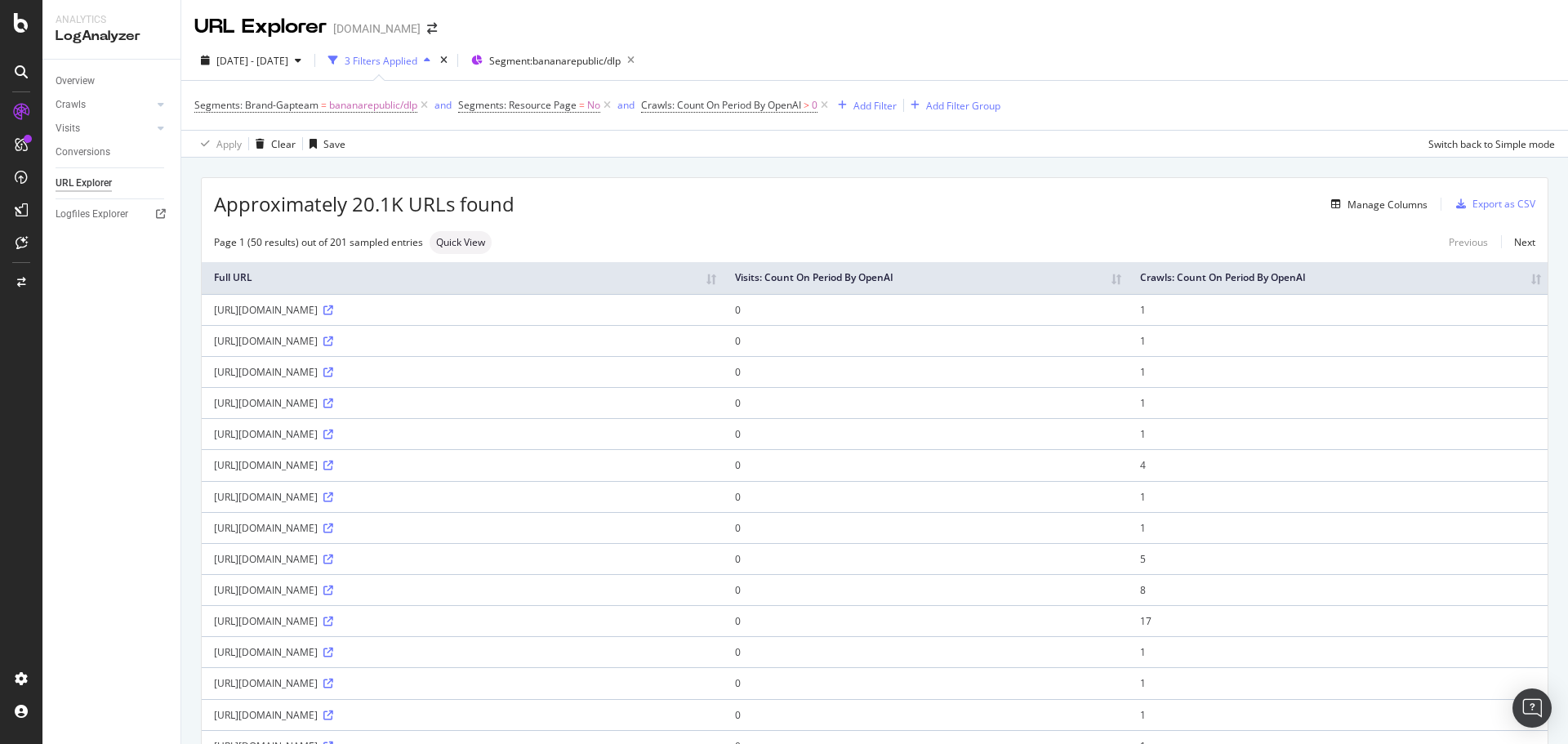
click at [1523, 278] on th "Crawls: Count On Period By OpenAI" at bounding box center [1337, 278] width 420 height 32
click at [1523, 285] on th "Crawls: Count On Period By OpenAI" at bounding box center [1337, 275] width 420 height 32
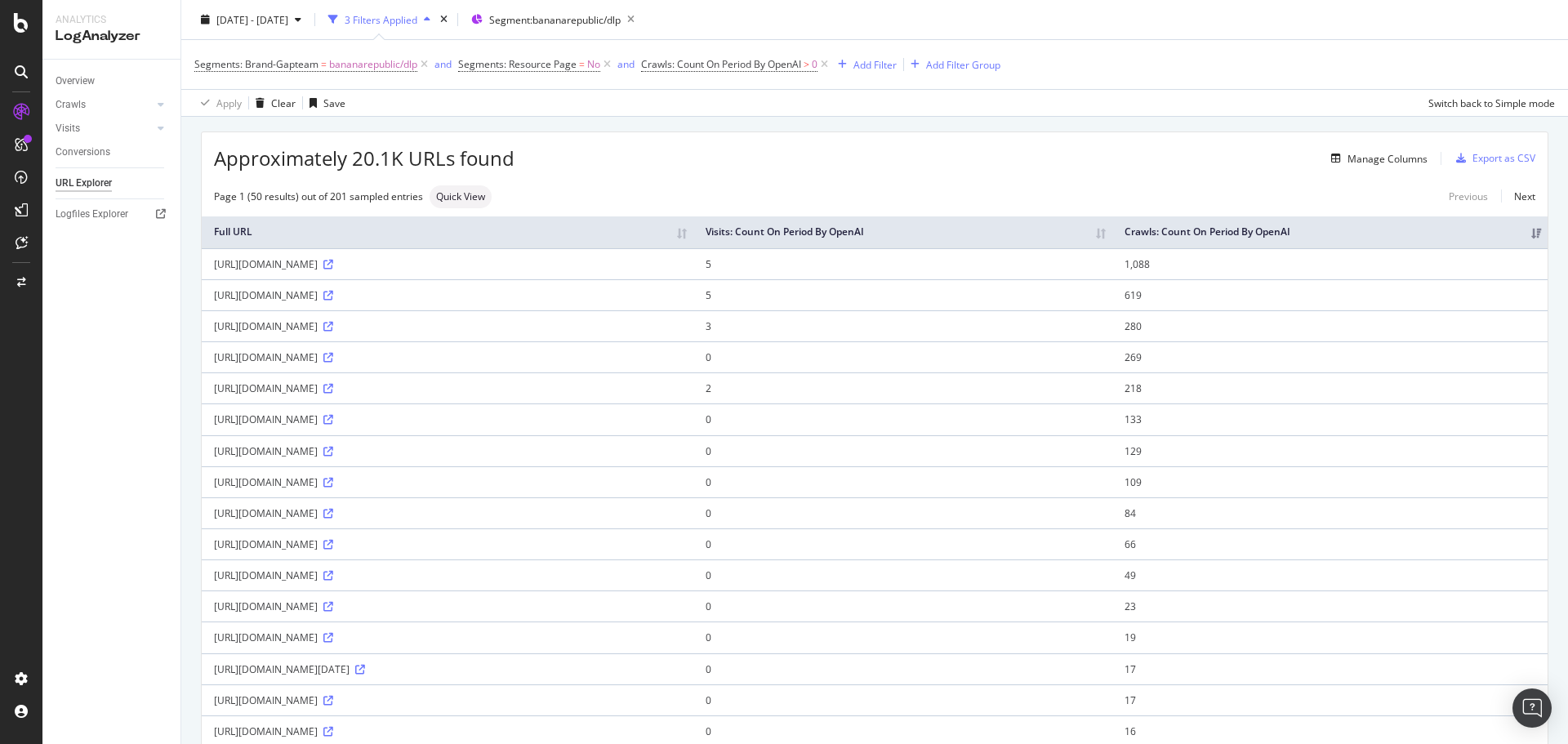
scroll to position [81, 0]
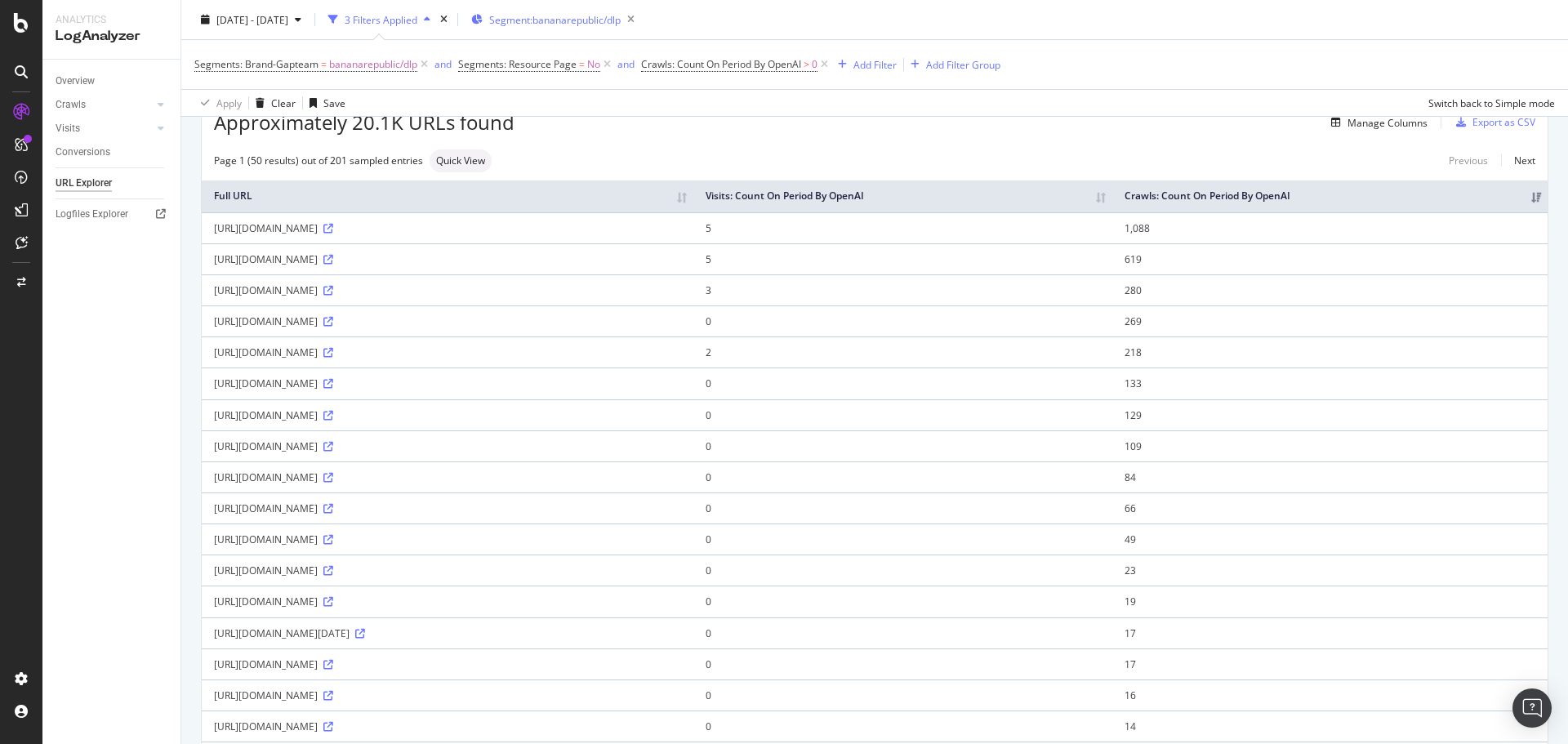
click at [580, 12] on span "Segment: bananarepublic/dlp" at bounding box center [555, 19] width 131 height 14
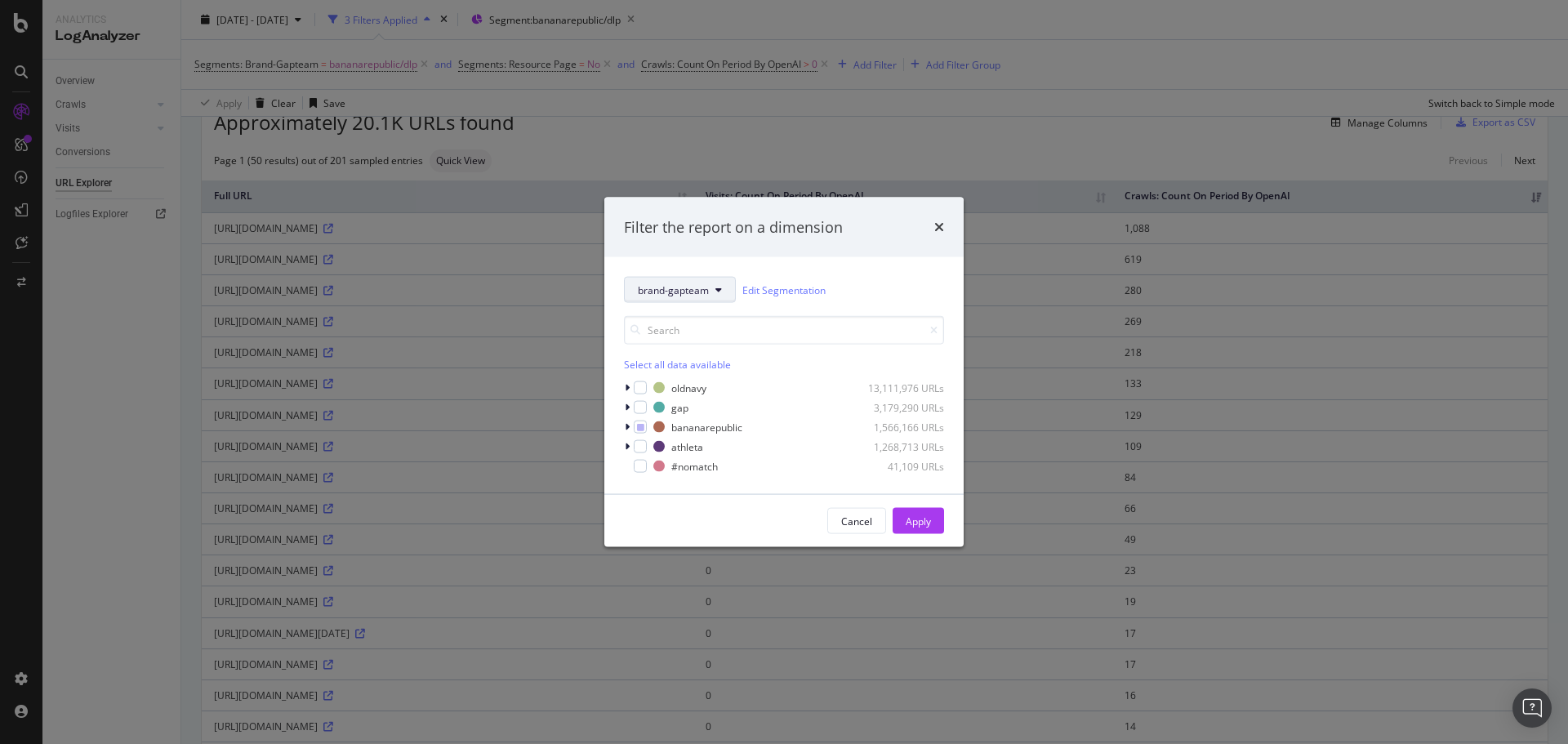
click at [685, 294] on span "brand-gapteam" at bounding box center [673, 289] width 71 height 14
click at [1147, 131] on div "Filter the report on a dimension brand-gapteam Edit Segmentation Select all dat…" at bounding box center [784, 372] width 1568 height 744
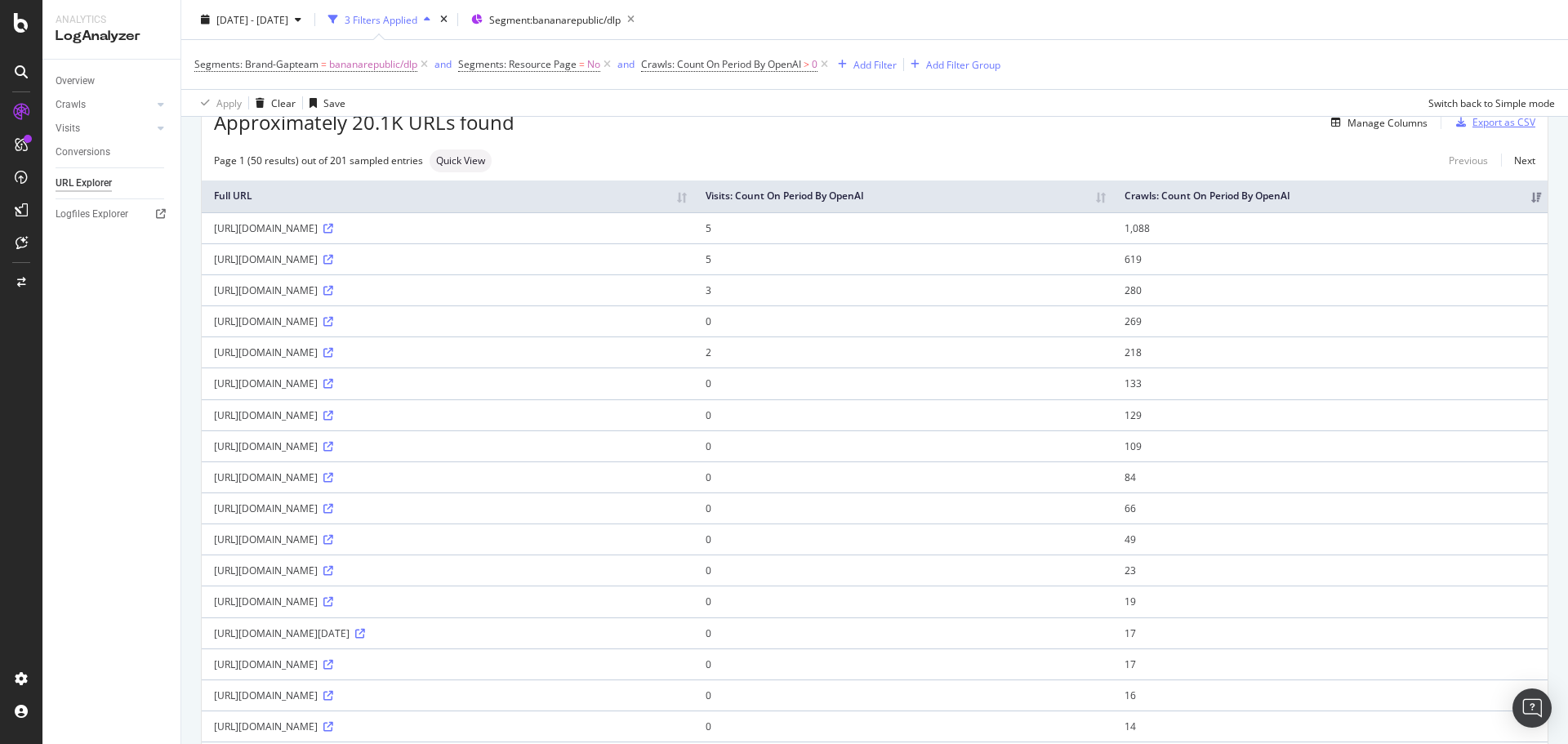
click at [1489, 122] on div "Export as CSV" at bounding box center [1503, 122] width 63 height 14
click at [585, 17] on span "Segment: bananarepublic/dlp" at bounding box center [555, 19] width 131 height 14
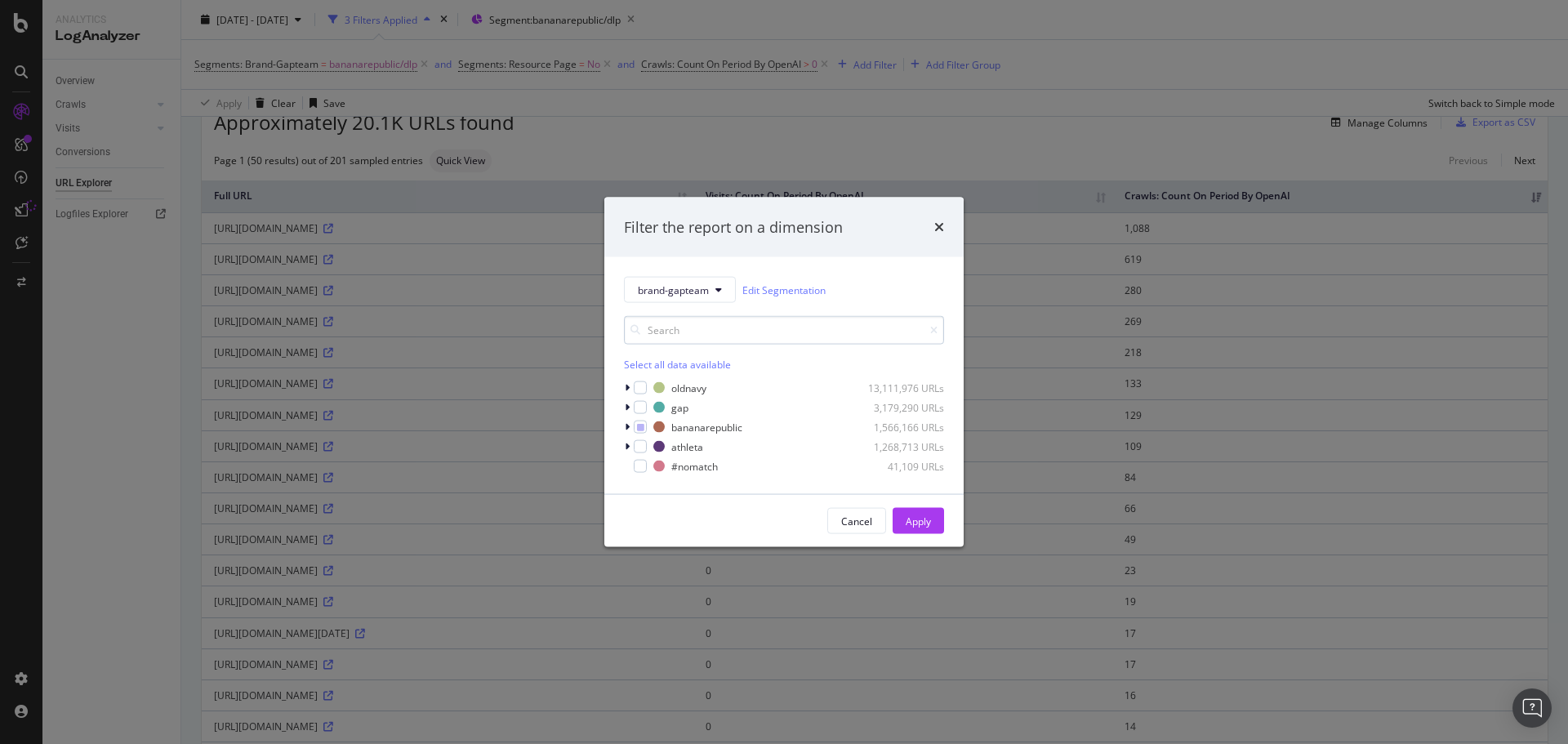
drag, startPoint x: 644, startPoint y: 429, endPoint x: 677, endPoint y: 325, distance: 109.1
click at [644, 428] on div "modal" at bounding box center [640, 427] width 13 height 13
click at [685, 300] on button "brand-gapteam" at bounding box center [680, 290] width 112 height 26
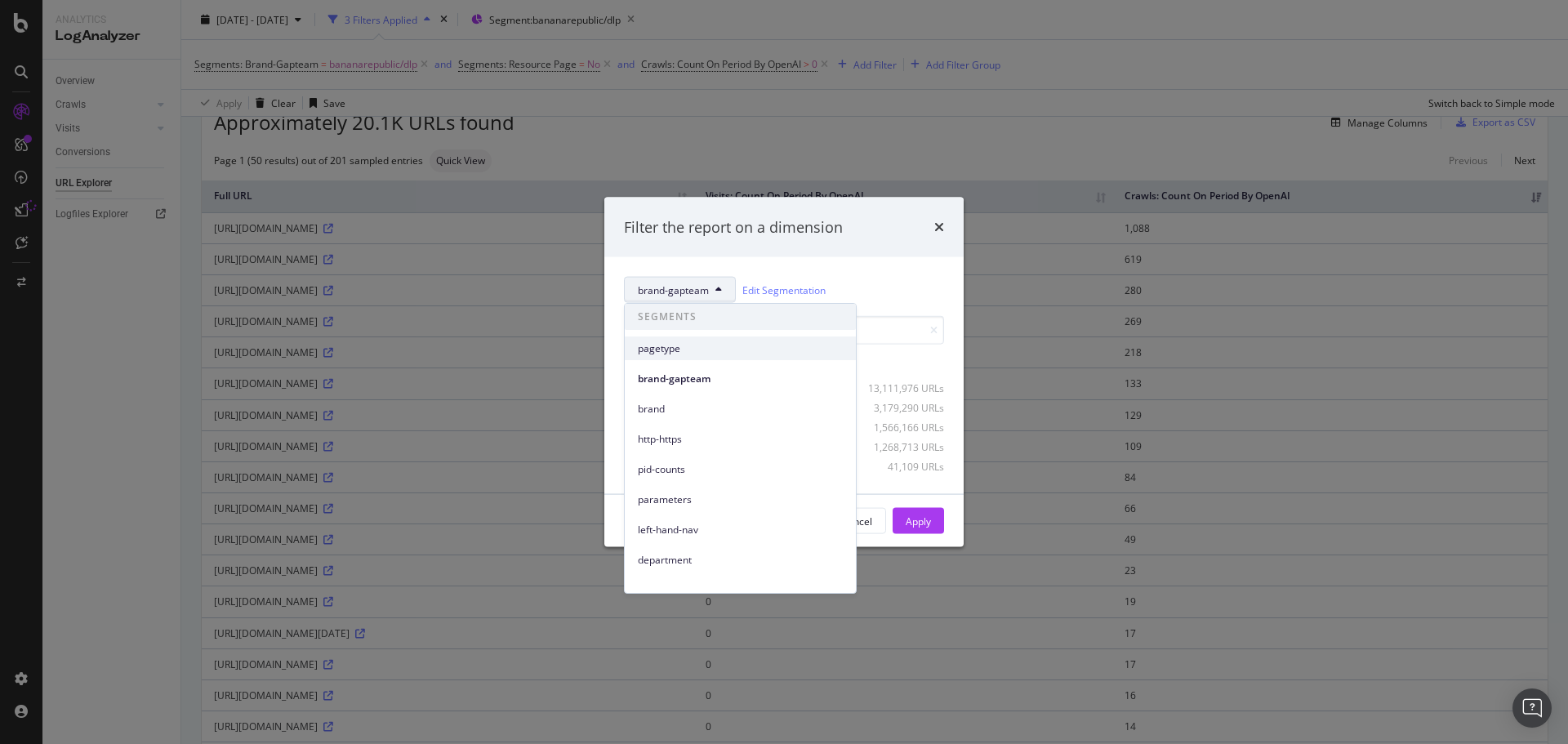
click at [666, 351] on span "pagetype" at bounding box center [740, 349] width 205 height 15
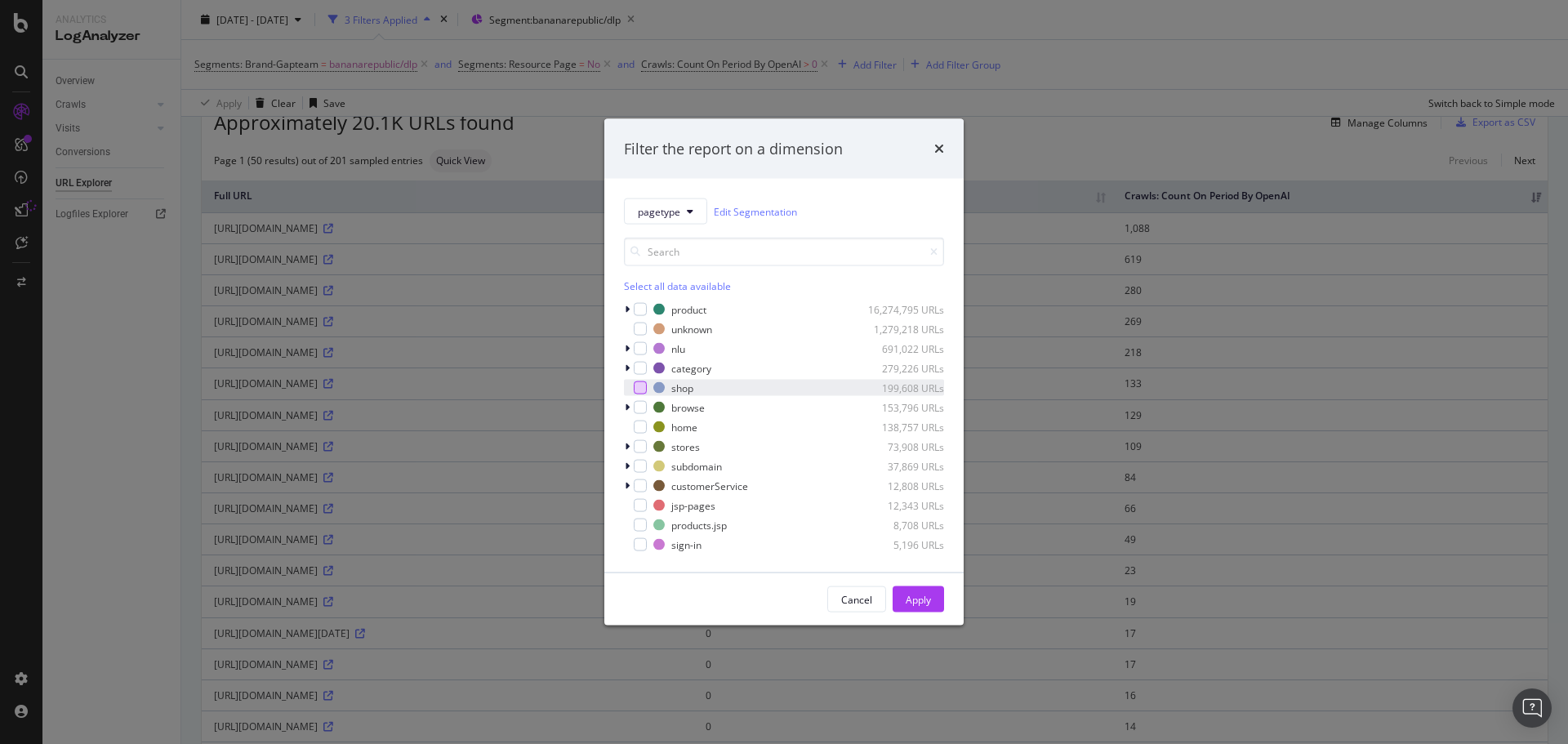
click at [645, 387] on div "modal" at bounding box center [640, 388] width 13 height 13
click at [914, 600] on div "Apply" at bounding box center [918, 599] width 25 height 14
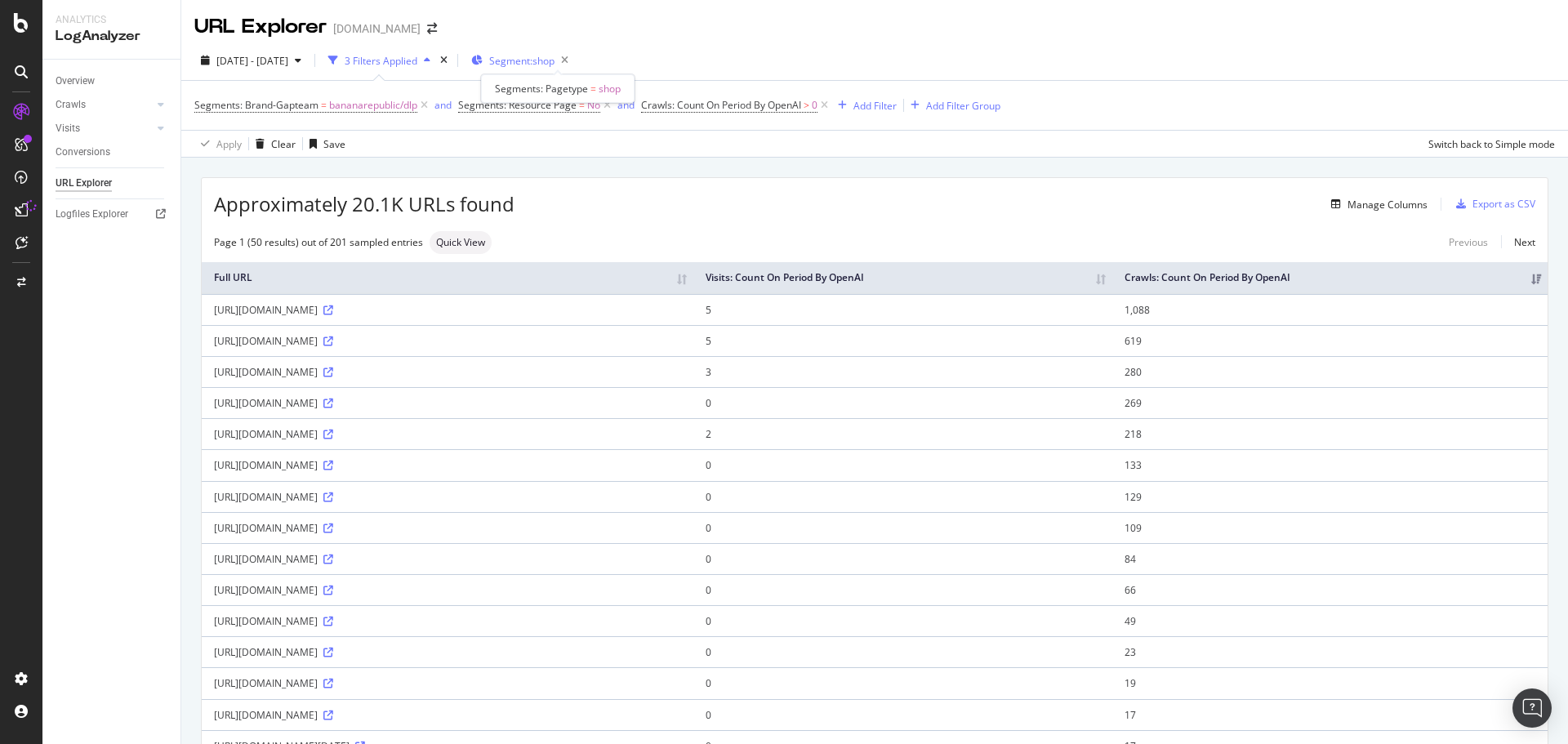
click at [554, 57] on span "Segment: shop" at bounding box center [522, 61] width 66 height 14
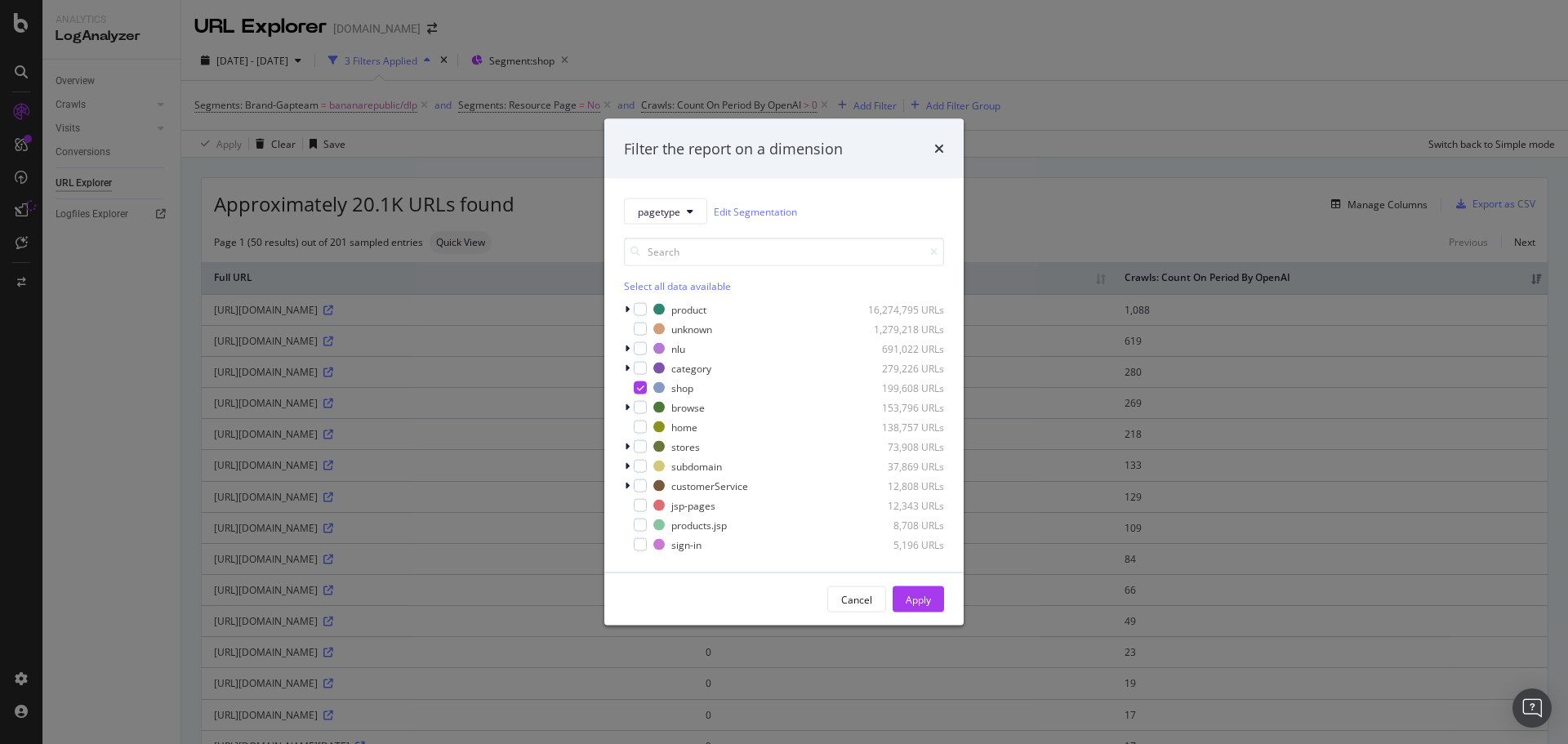
drag, startPoint x: 359, startPoint y: 131, endPoint x: 377, endPoint y: 121, distance: 20.6
click at [361, 129] on div "Filter the report on a dimension pagetype Edit Segmentation Select all data ava…" at bounding box center [784, 372] width 1568 height 744
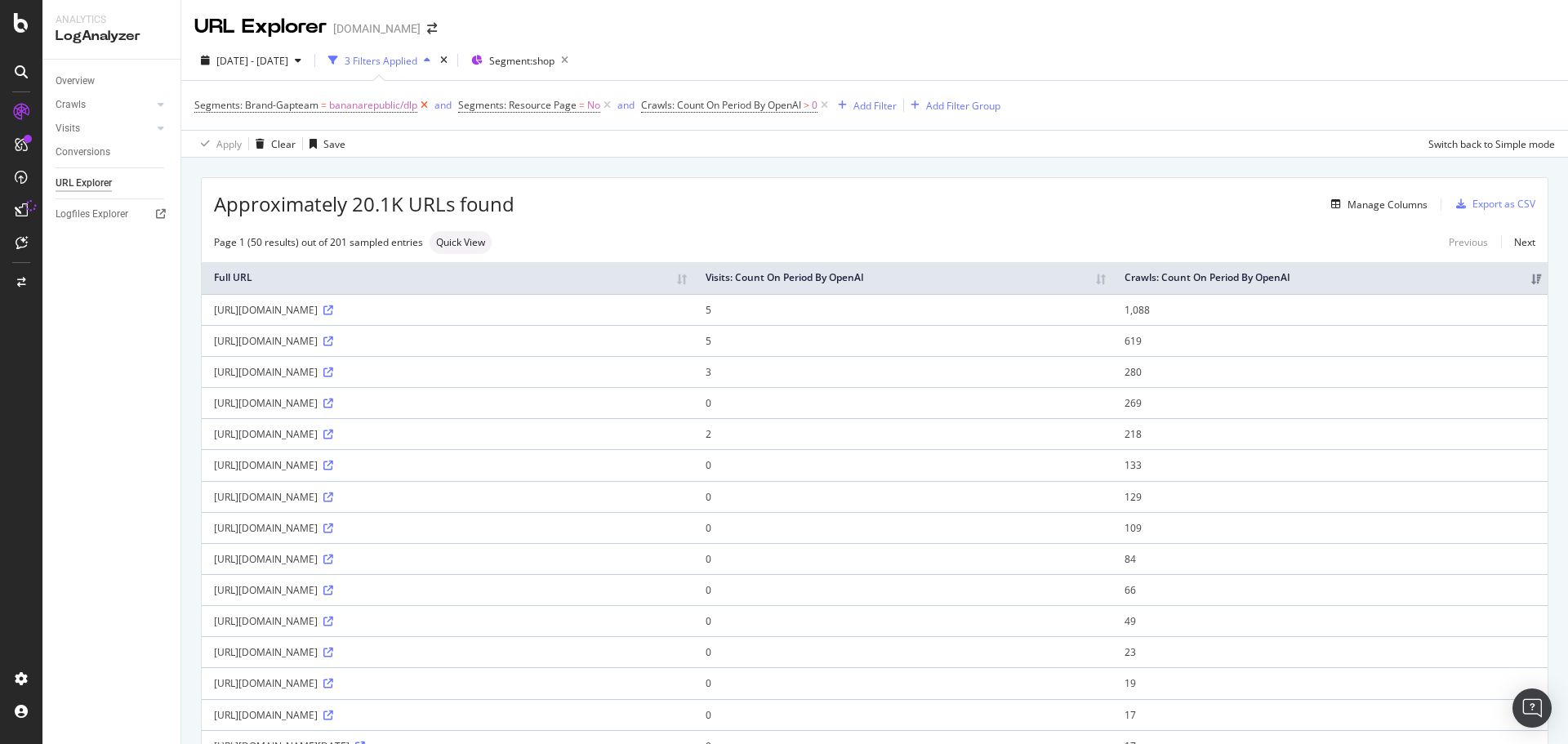
click at [429, 108] on icon at bounding box center [424, 105] width 14 height 16
click at [1492, 200] on div "Export as CSV" at bounding box center [1503, 204] width 63 height 14
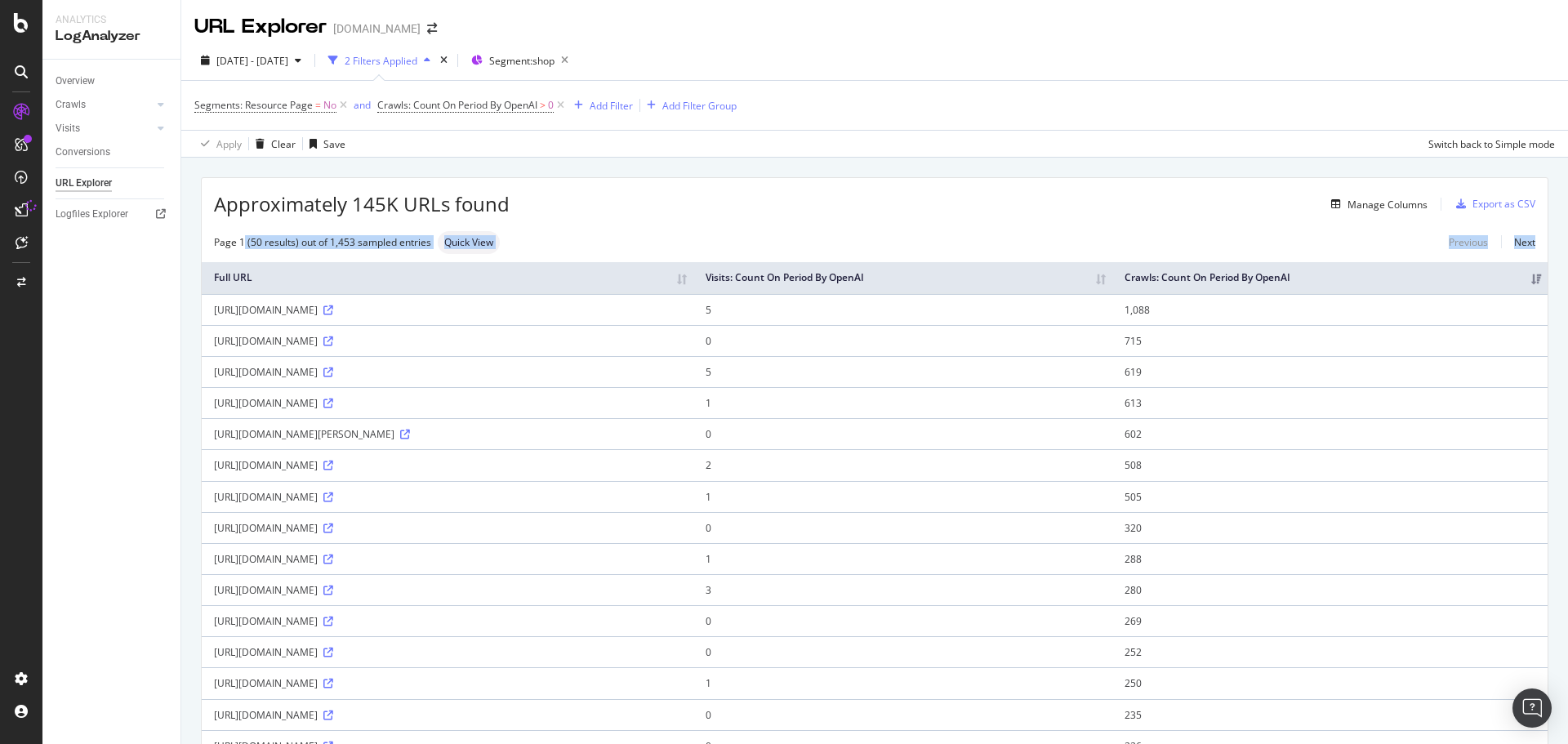
drag, startPoint x: 245, startPoint y: 239, endPoint x: 566, endPoint y: 253, distance: 321.3
click at [975, 218] on div "Approximately 145K URLs found Manage Columns Export as CSV" at bounding box center [874, 198] width 1346 height 40
click at [458, 310] on div "https://bananarepublic.gap.com/shop/linen-pants" at bounding box center [447, 310] width 467 height 14
click at [333, 312] on icon at bounding box center [328, 310] width 10 height 10
